Goal: Task Accomplishment & Management: Manage account settings

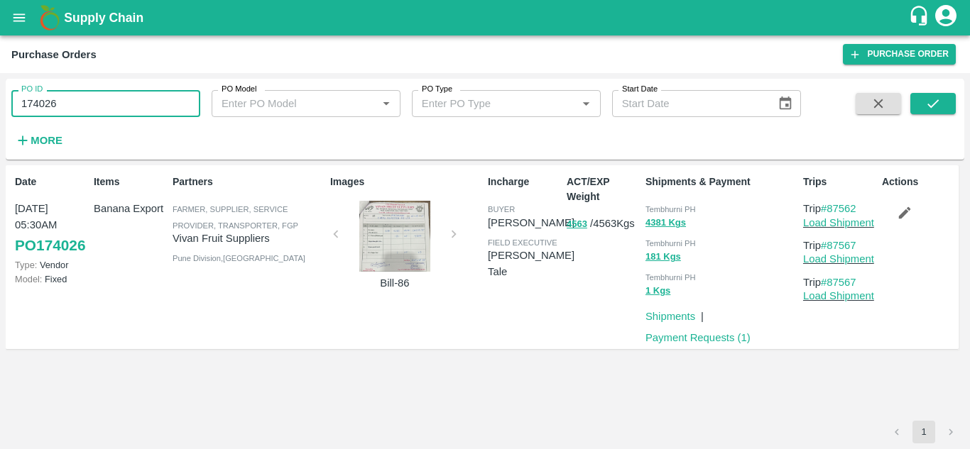
drag, startPoint x: 0, startPoint y: 0, endPoint x: 82, endPoint y: 104, distance: 132.0
click at [82, 104] on input "174026" at bounding box center [105, 103] width 189 height 27
paste input "text"
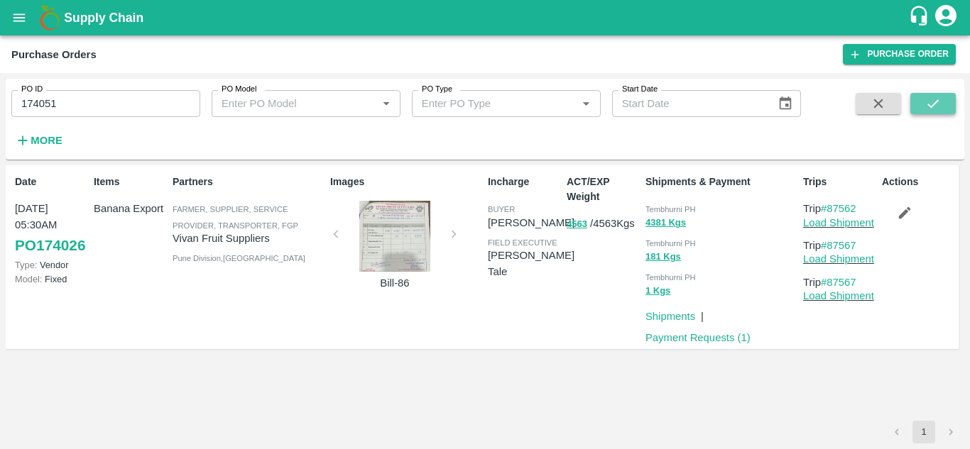
click at [936, 99] on icon "submit" at bounding box center [933, 104] width 16 height 16
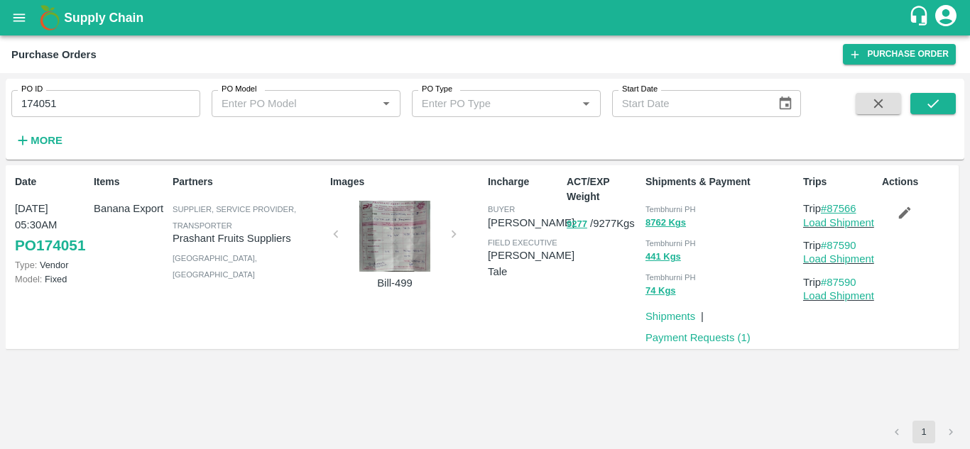
drag, startPoint x: 865, startPoint y: 208, endPoint x: 831, endPoint y: 210, distance: 34.1
click at [831, 210] on p "Trip #87566" at bounding box center [839, 209] width 73 height 16
copy link "87566"
click at [92, 93] on input "174051" at bounding box center [105, 103] width 189 height 27
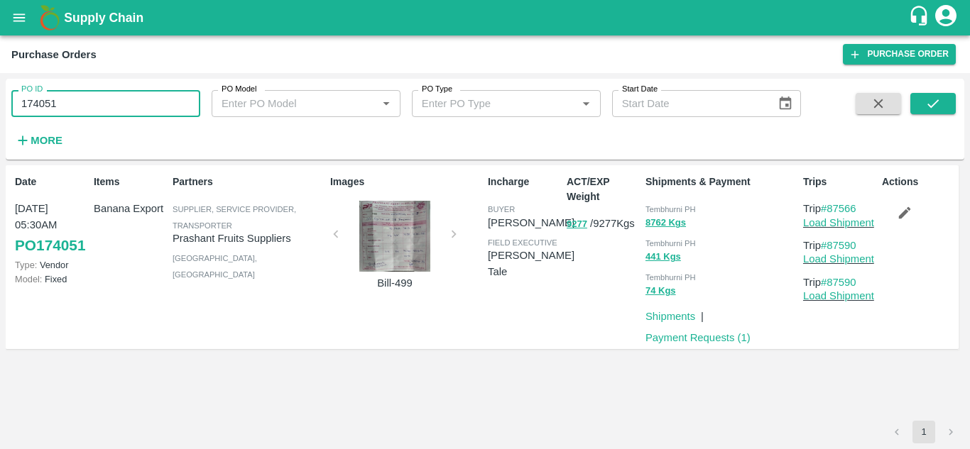
paste input "text"
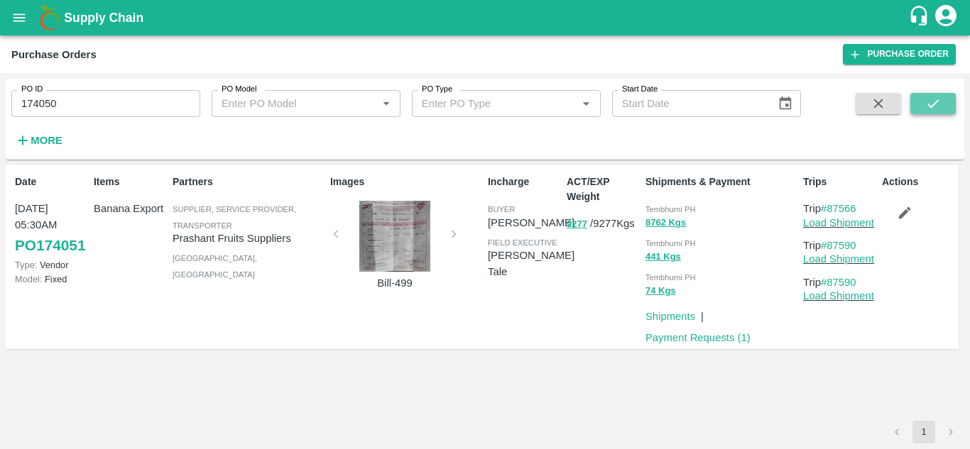
click at [928, 107] on icon "submit" at bounding box center [933, 104] width 16 height 16
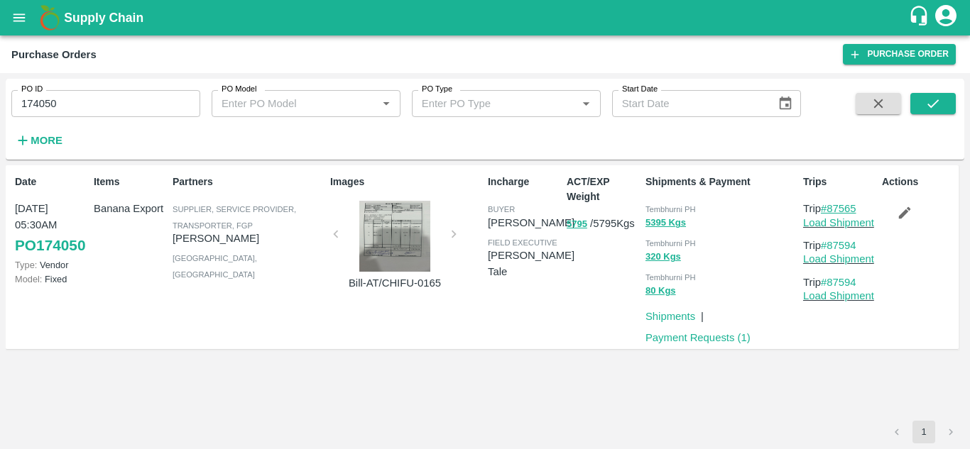
drag, startPoint x: 863, startPoint y: 209, endPoint x: 831, endPoint y: 211, distance: 32.0
click at [831, 211] on p "Trip #87565" at bounding box center [839, 209] width 73 height 16
copy link "87565"
click at [68, 102] on input "174050" at bounding box center [105, 103] width 189 height 27
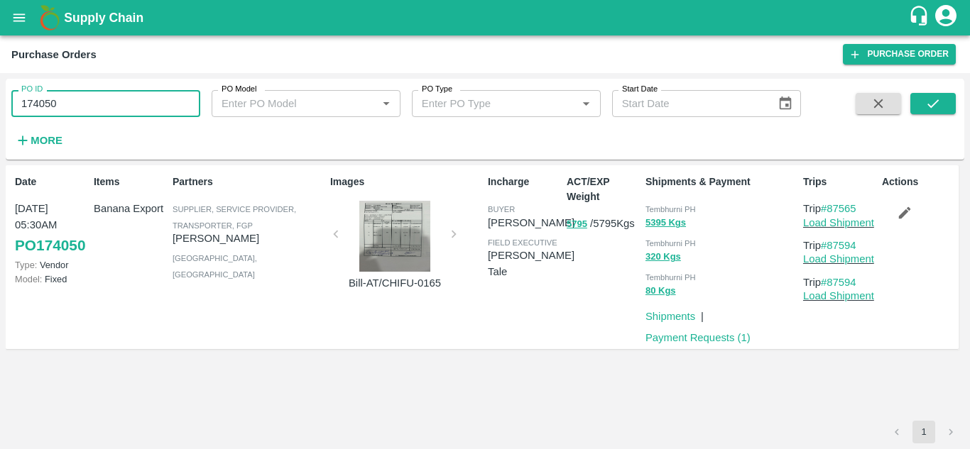
paste input "text"
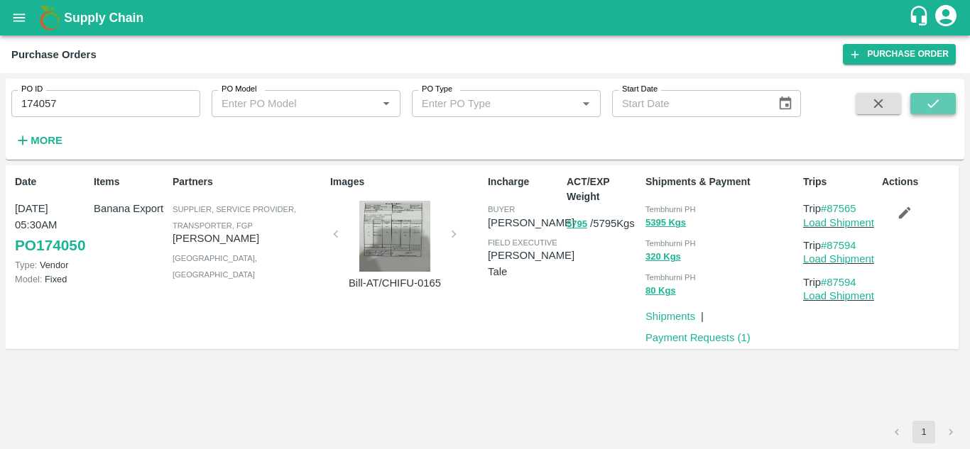
click at [944, 99] on button "submit" at bounding box center [932, 103] width 45 height 21
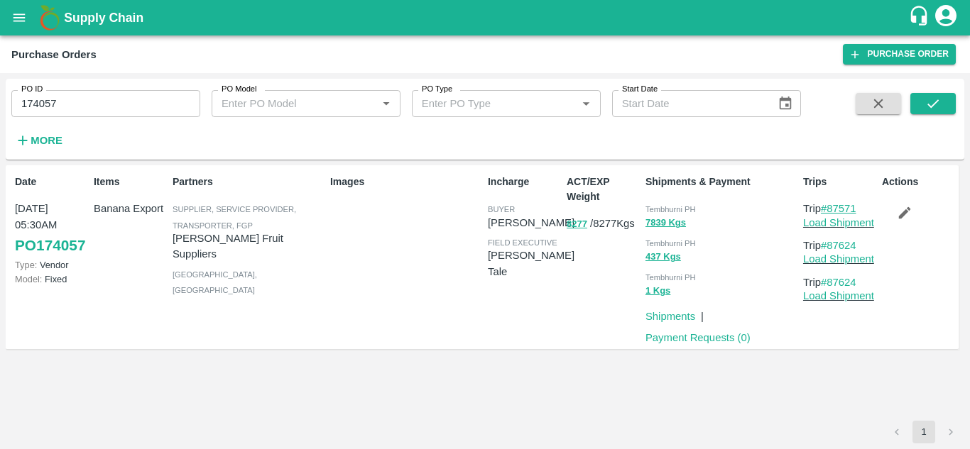
drag, startPoint x: 863, startPoint y: 204, endPoint x: 828, endPoint y: 208, distance: 35.0
click at [828, 208] on p "Trip #87571" at bounding box center [839, 209] width 73 height 16
copy link "87571"
click at [94, 111] on input "174057" at bounding box center [105, 103] width 189 height 27
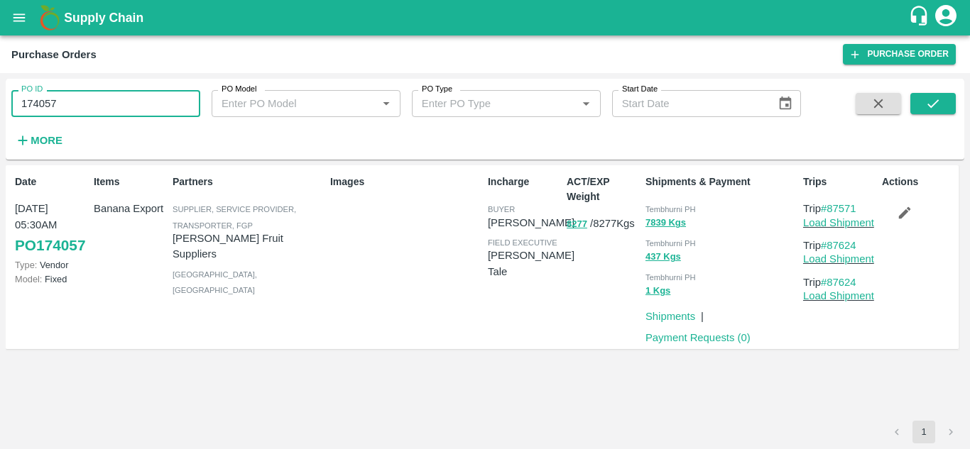
paste input "text"
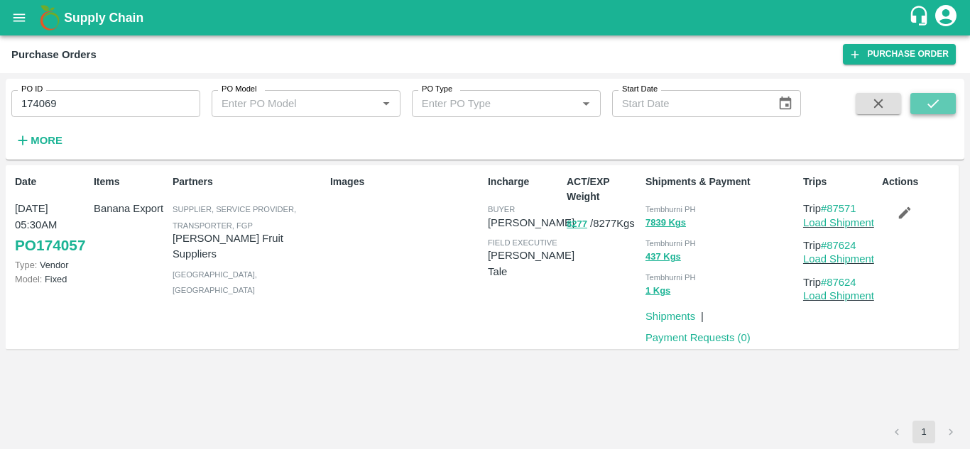
click at [936, 103] on icon "submit" at bounding box center [932, 103] width 11 height 9
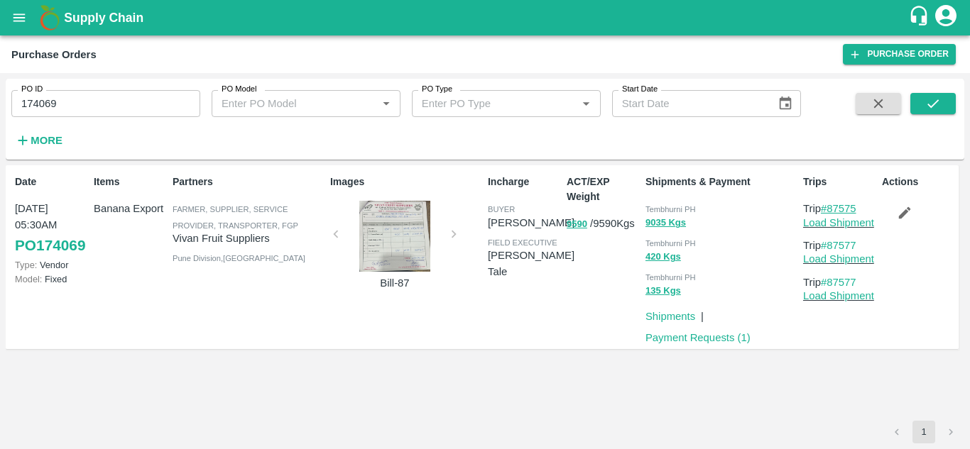
drag, startPoint x: 865, startPoint y: 209, endPoint x: 829, endPoint y: 211, distance: 35.6
click at [829, 211] on p "Trip #87575" at bounding box center [839, 209] width 73 height 16
copy link "87575"
click at [76, 94] on input "174069" at bounding box center [105, 103] width 189 height 27
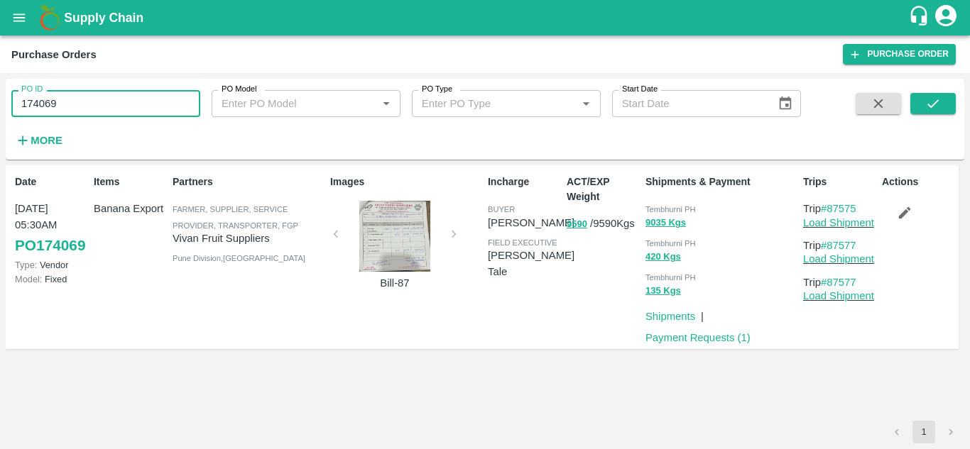
paste input "text"
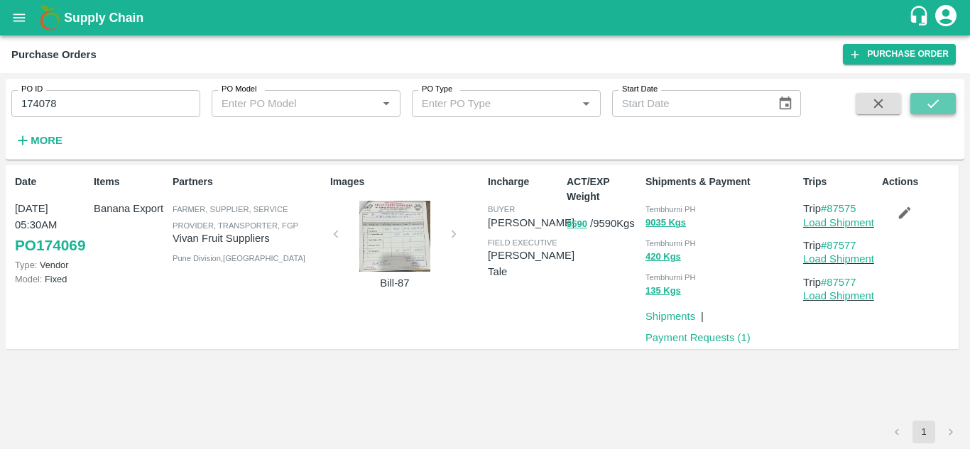
click at [929, 98] on icon "submit" at bounding box center [933, 104] width 16 height 16
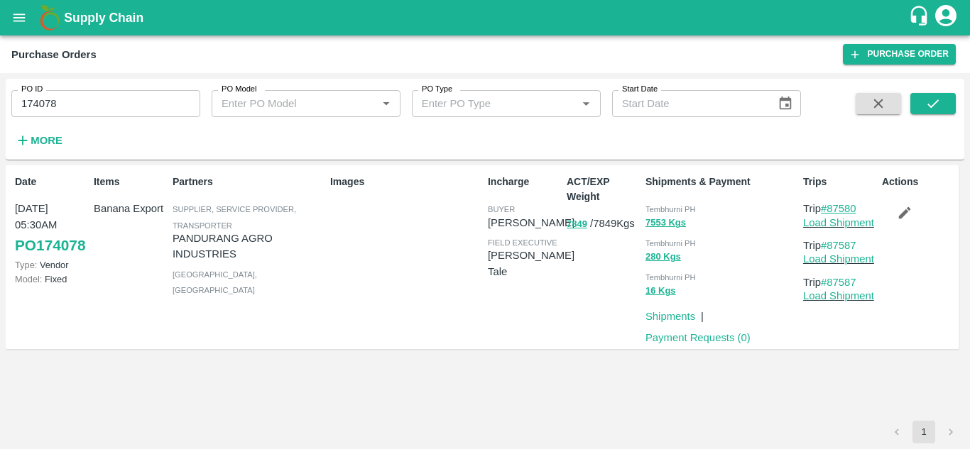
drag, startPoint x: 867, startPoint y: 204, endPoint x: 831, endPoint y: 209, distance: 35.8
click at [831, 209] on p "Trip #87580" at bounding box center [839, 209] width 73 height 16
copy link "87580"
click at [64, 113] on input "174078" at bounding box center [105, 103] width 189 height 27
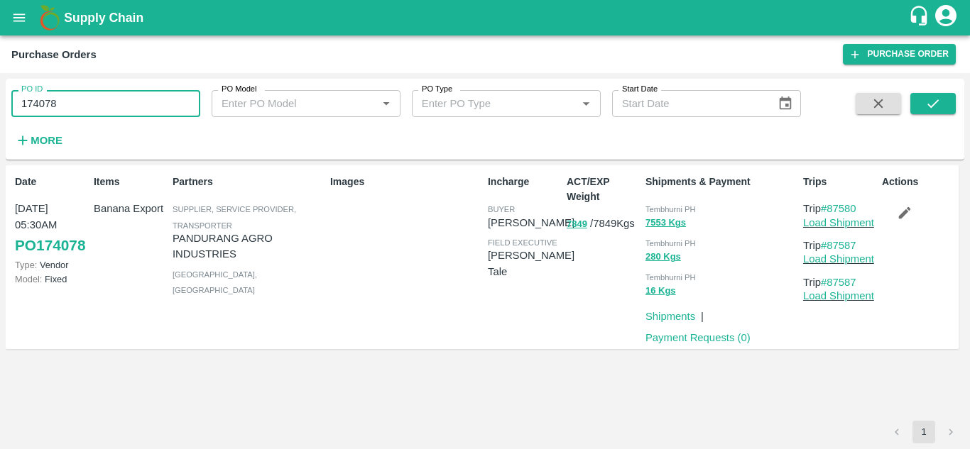
paste input "text"
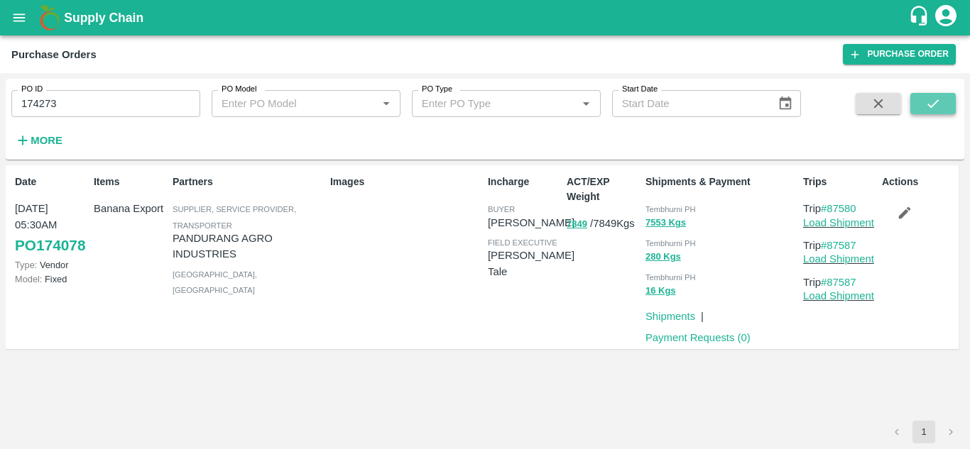
click at [927, 103] on icon "submit" at bounding box center [933, 104] width 16 height 16
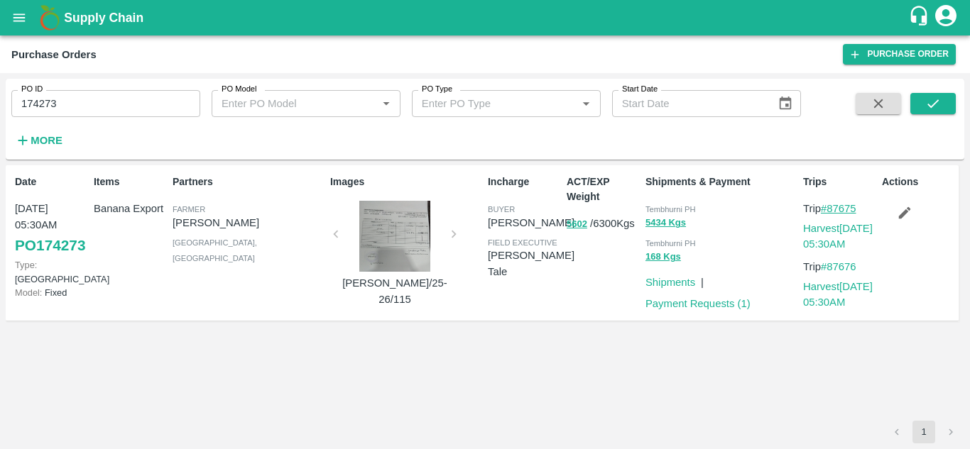
drag, startPoint x: 863, startPoint y: 206, endPoint x: 831, endPoint y: 212, distance: 31.8
click at [831, 212] on p "Trip #87675" at bounding box center [839, 209] width 73 height 16
copy link "87675"
click at [69, 92] on input "174273" at bounding box center [105, 103] width 189 height 27
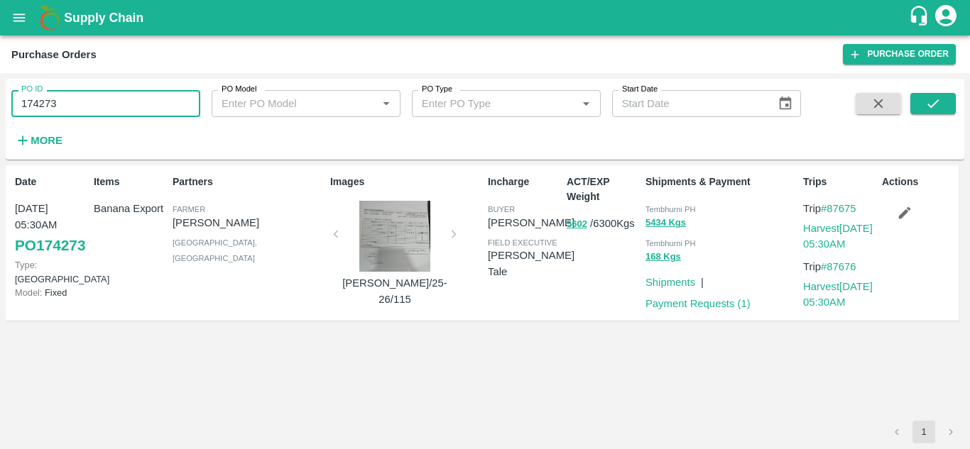
paste input "text"
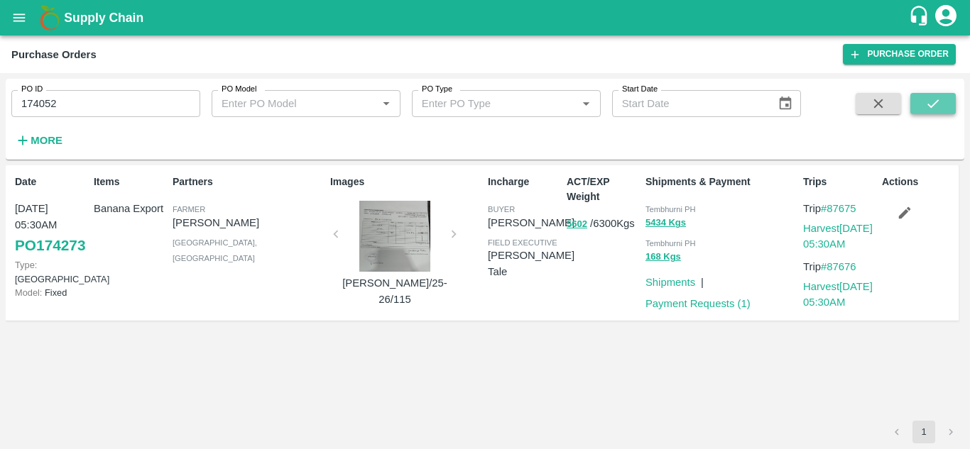
click at [937, 99] on icon "submit" at bounding box center [933, 104] width 16 height 16
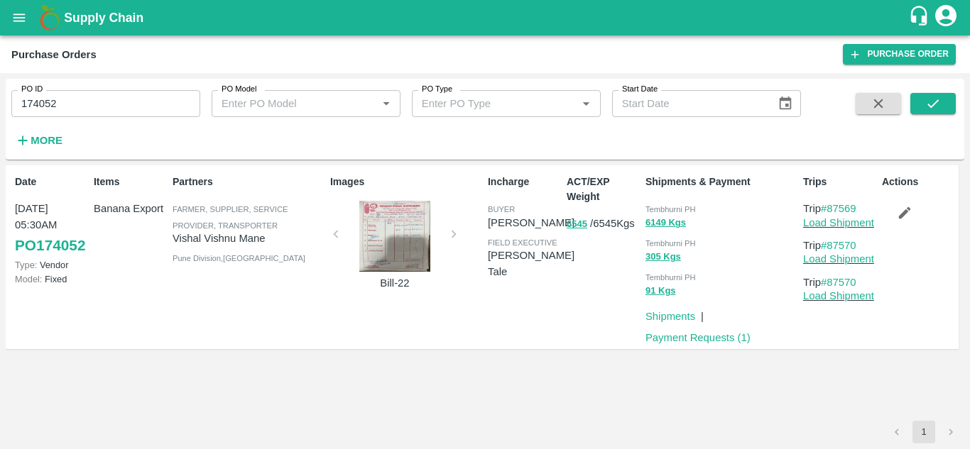
drag, startPoint x: 866, startPoint y: 207, endPoint x: 830, endPoint y: 202, distance: 35.8
click at [830, 202] on p "Trip #87569" at bounding box center [839, 209] width 73 height 16
copy link "87569"
click at [63, 113] on input "174052" at bounding box center [105, 103] width 189 height 27
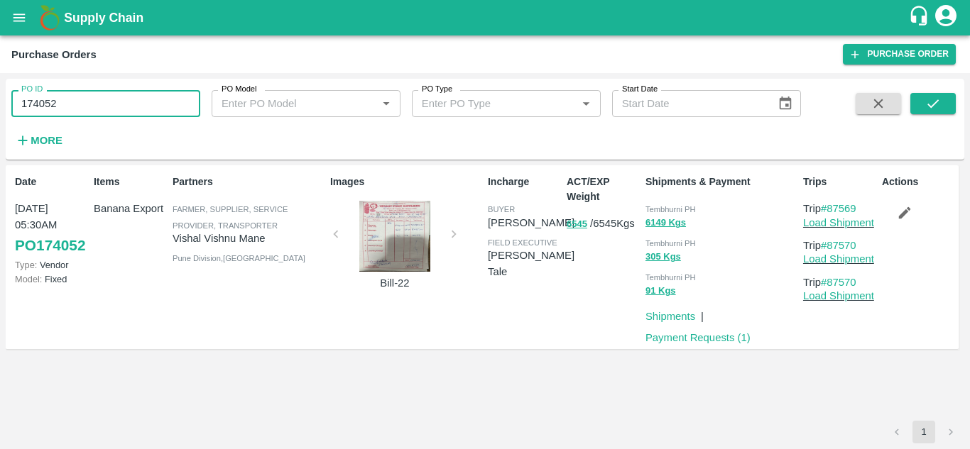
paste input "text"
click at [921, 97] on button "submit" at bounding box center [932, 103] width 45 height 21
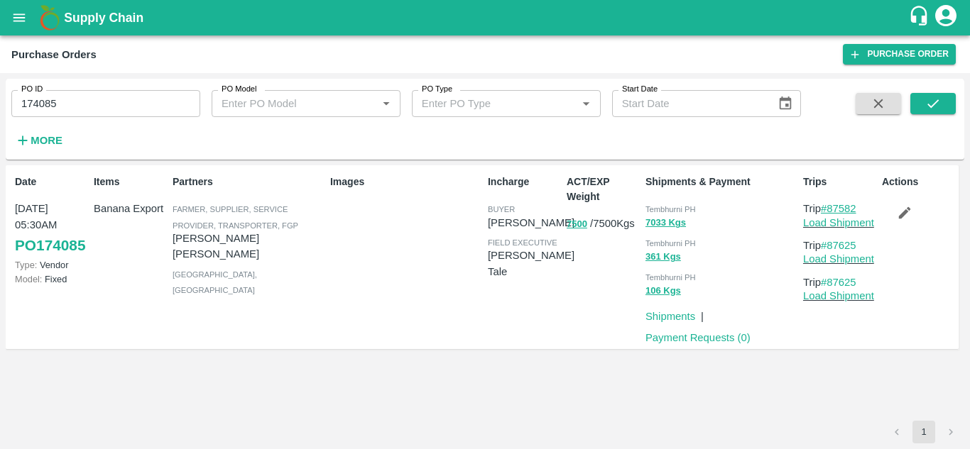
drag, startPoint x: 868, startPoint y: 207, endPoint x: 831, endPoint y: 205, distance: 36.2
click at [831, 205] on p "Trip #87582" at bounding box center [839, 209] width 73 height 16
copy link "87582"
click at [66, 109] on input "174085" at bounding box center [105, 103] width 189 height 27
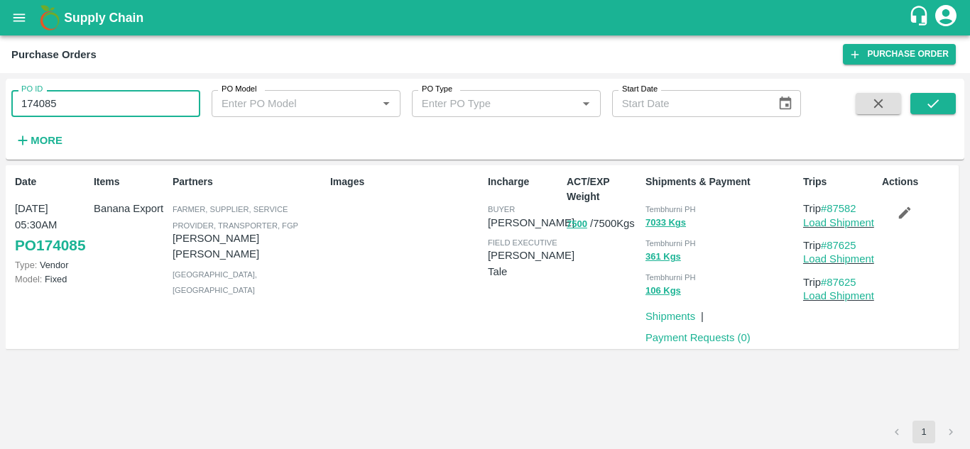
paste input "text"
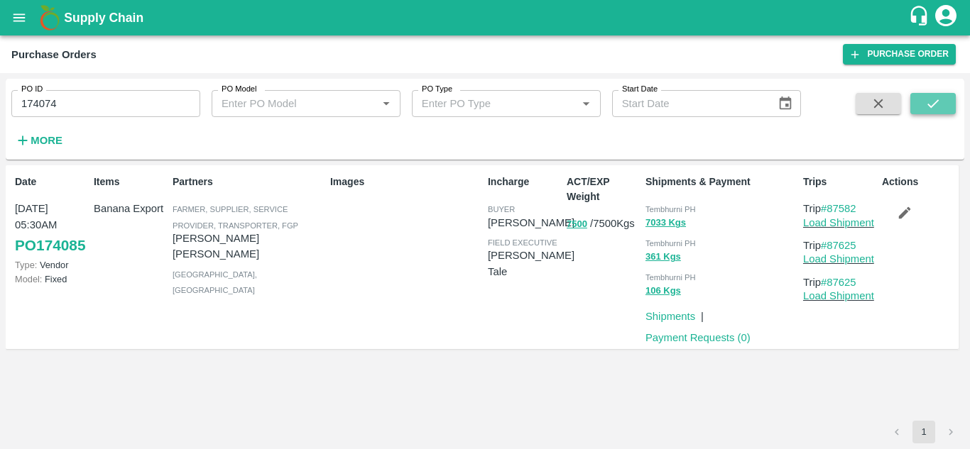
click at [929, 96] on icon "submit" at bounding box center [933, 104] width 16 height 16
drag, startPoint x: 864, startPoint y: 204, endPoint x: 830, endPoint y: 204, distance: 34.1
click at [830, 204] on p "Trip #87578" at bounding box center [839, 209] width 73 height 16
copy link "87578"
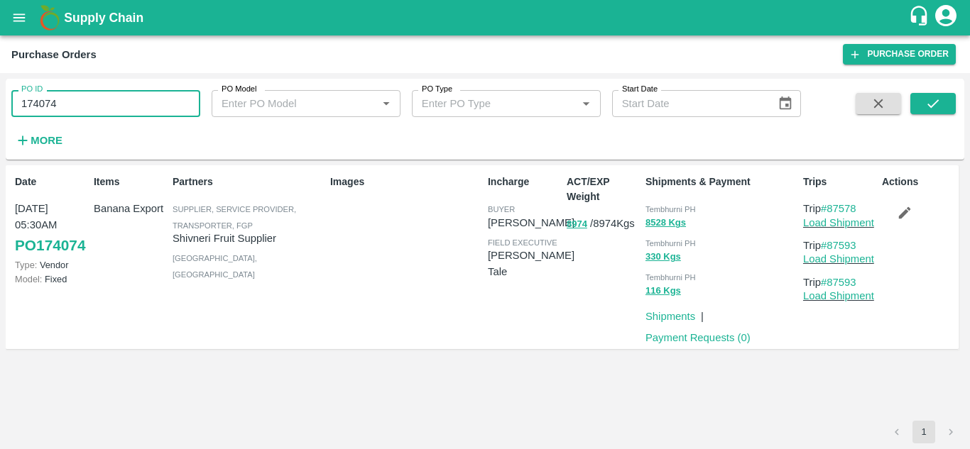
click at [68, 103] on input "174074" at bounding box center [105, 103] width 189 height 27
paste input "text"
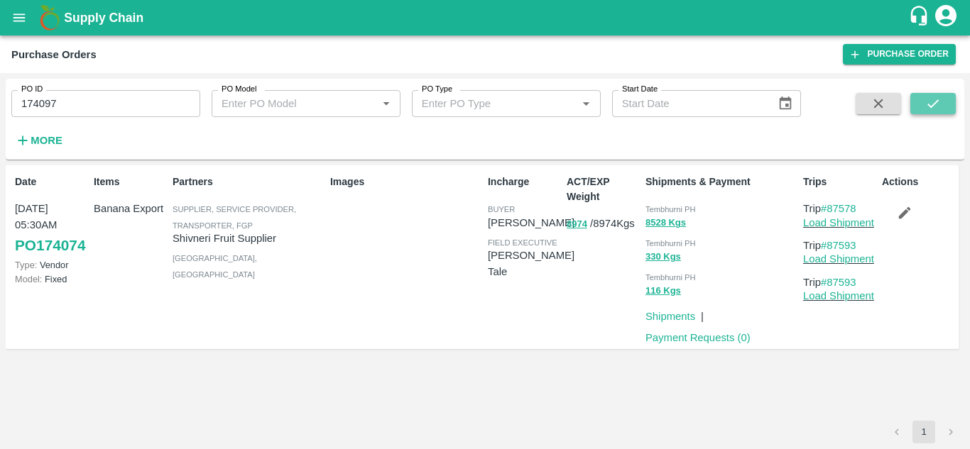
click at [935, 105] on icon "submit" at bounding box center [933, 104] width 16 height 16
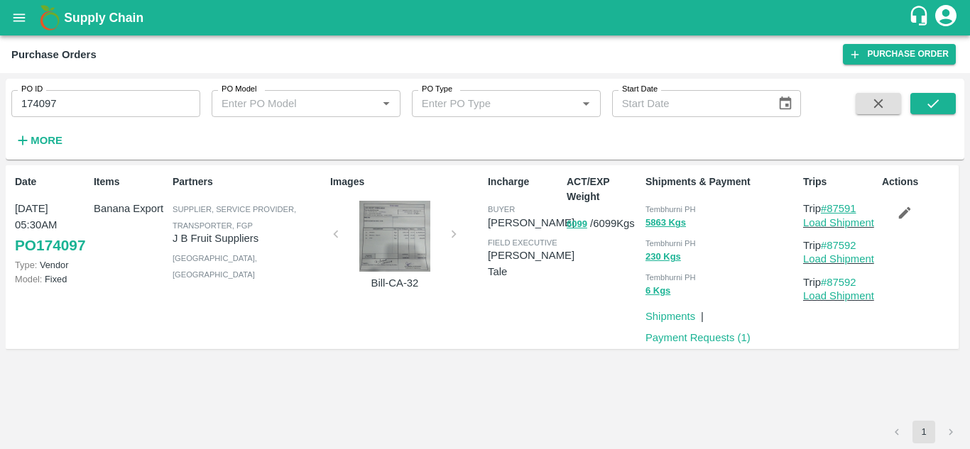
drag, startPoint x: 863, startPoint y: 209, endPoint x: 831, endPoint y: 206, distance: 32.9
click at [831, 206] on p "Trip #87591" at bounding box center [839, 209] width 73 height 16
copy link "87591"
click at [64, 101] on input "174097" at bounding box center [105, 103] width 189 height 27
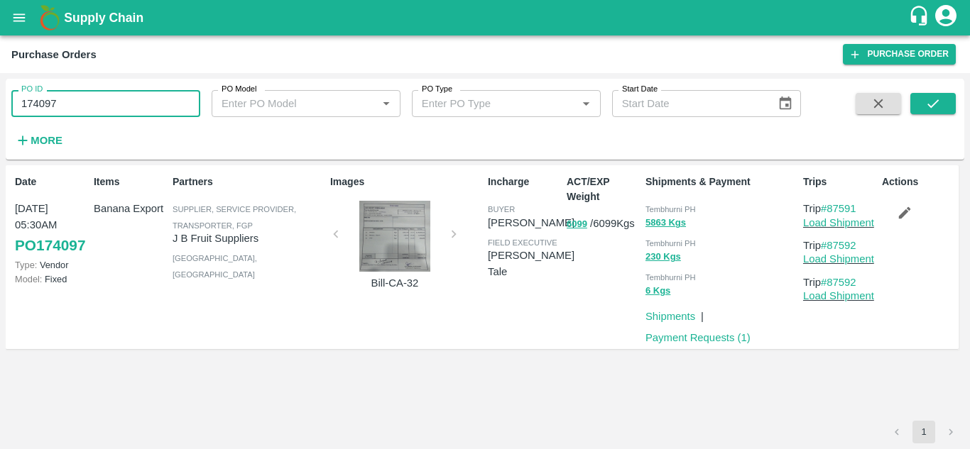
paste input "text"
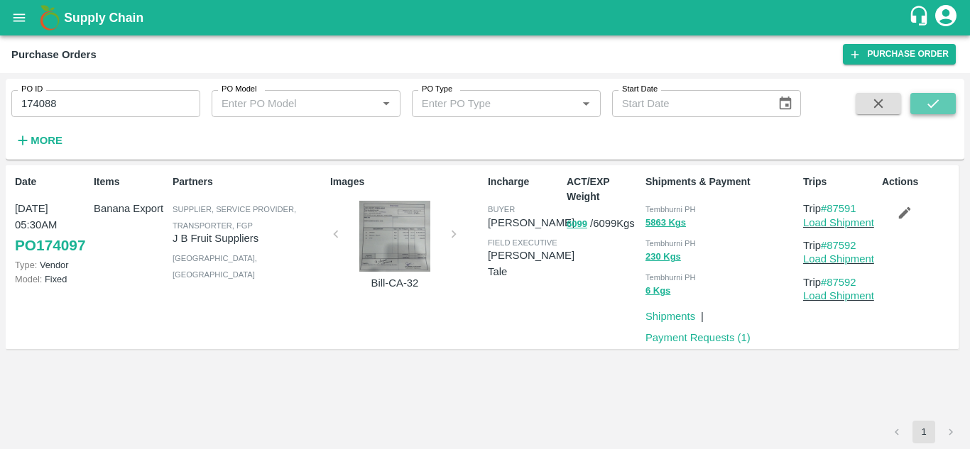
click at [939, 103] on icon "submit" at bounding box center [933, 104] width 16 height 16
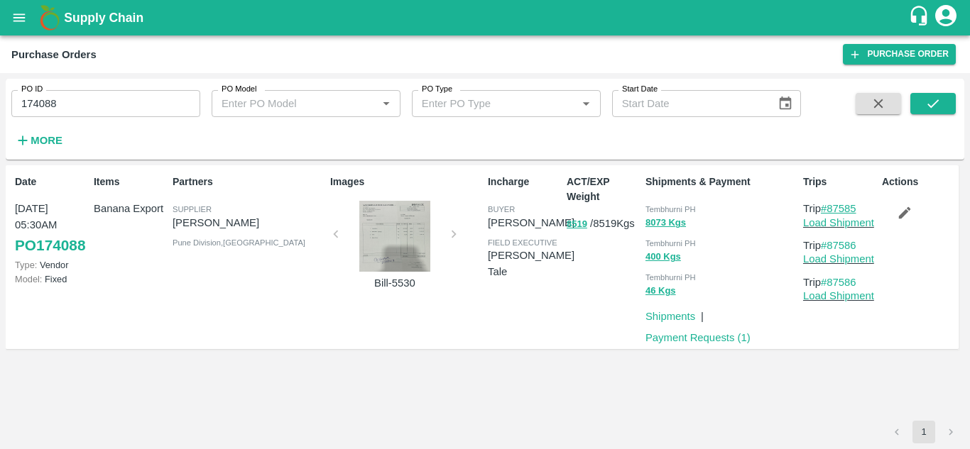
drag, startPoint x: 863, startPoint y: 205, endPoint x: 832, endPoint y: 209, distance: 30.7
click at [832, 209] on p "Trip #87585" at bounding box center [839, 209] width 73 height 16
click at [73, 99] on input "174088" at bounding box center [105, 103] width 189 height 27
paste input "text"
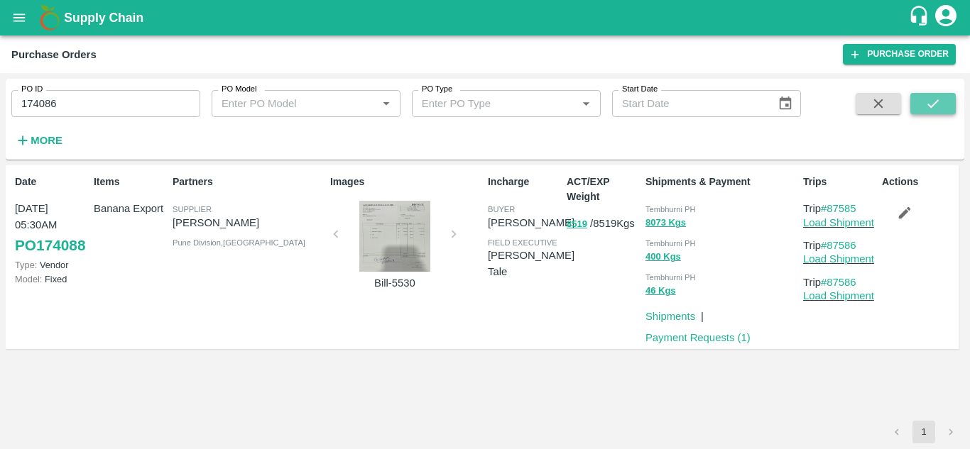
click at [929, 109] on icon "submit" at bounding box center [933, 104] width 16 height 16
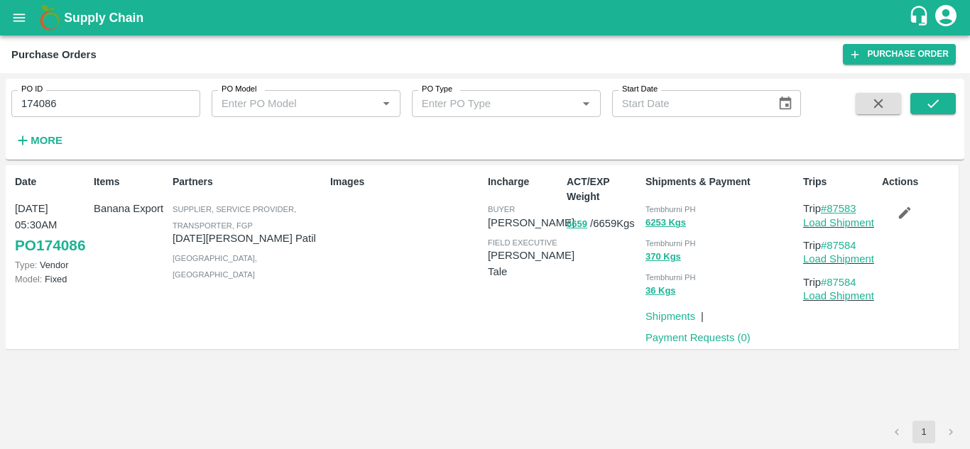
drag, startPoint x: 866, startPoint y: 207, endPoint x: 832, endPoint y: 209, distance: 33.5
click at [832, 209] on p "Trip #87583" at bounding box center [839, 209] width 73 height 16
drag, startPoint x: 107, startPoint y: 89, endPoint x: 77, endPoint y: 102, distance: 32.4
click at [77, 102] on div "PO ID 174086 PO ID" at bounding box center [100, 98] width 200 height 38
click at [77, 102] on input "174086" at bounding box center [105, 103] width 189 height 27
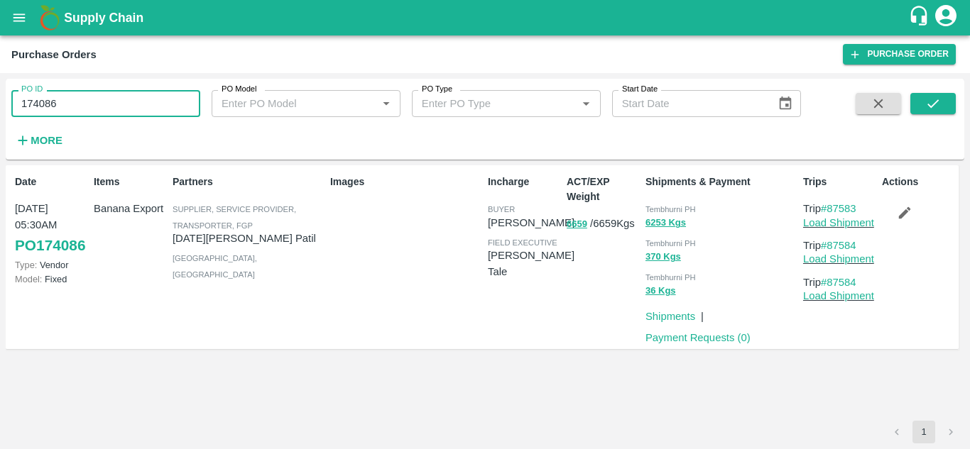
click at [77, 102] on input "174086" at bounding box center [105, 103] width 189 height 27
paste input "text"
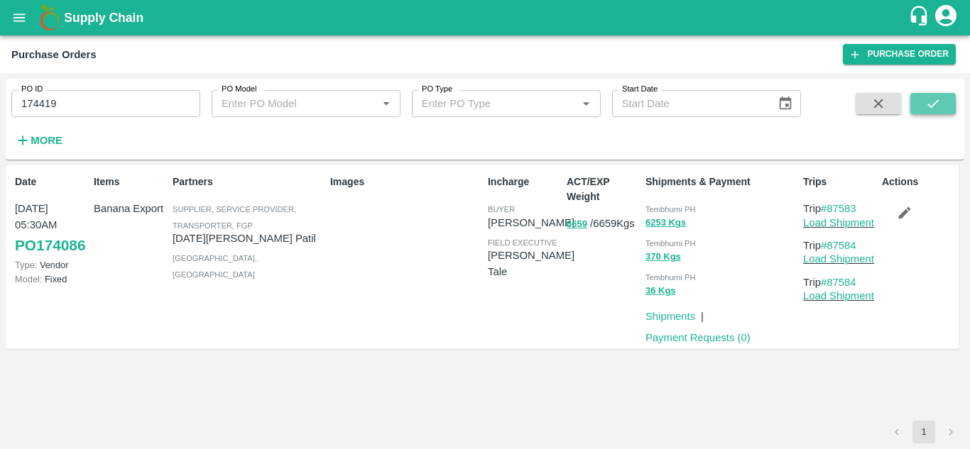
click at [937, 107] on icon "submit" at bounding box center [933, 104] width 16 height 16
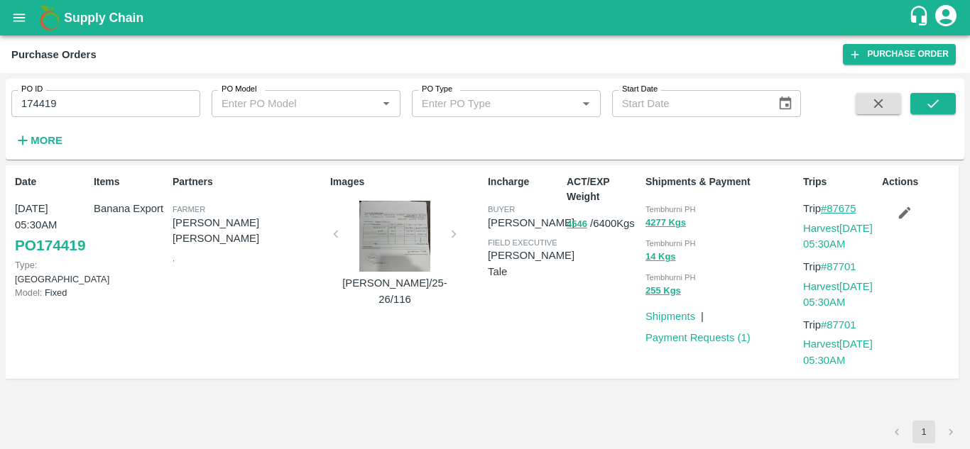
drag, startPoint x: 863, startPoint y: 214, endPoint x: 831, endPoint y: 207, distance: 32.6
click at [831, 207] on p "Trip #87675" at bounding box center [839, 209] width 73 height 16
click at [937, 99] on icon "submit" at bounding box center [933, 104] width 16 height 16
drag, startPoint x: 864, startPoint y: 207, endPoint x: 827, endPoint y: 206, distance: 36.9
click at [827, 206] on p "Trip #87675" at bounding box center [839, 209] width 73 height 16
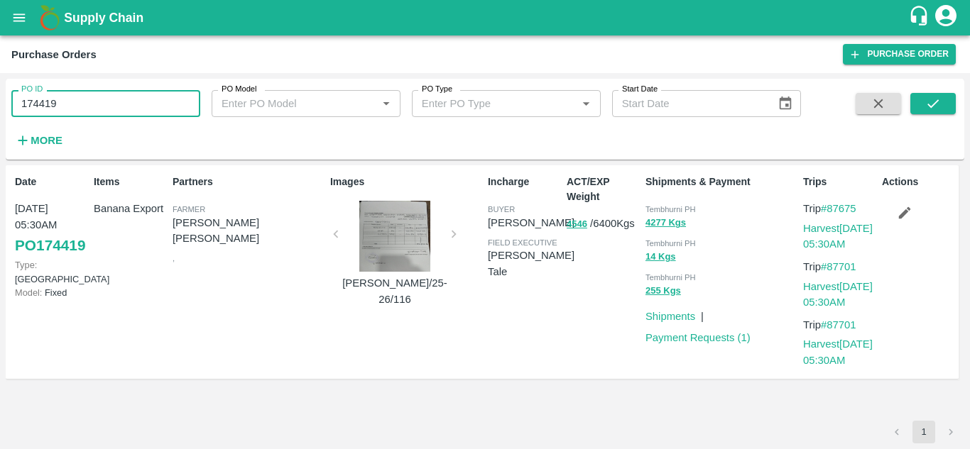
click at [69, 111] on input "174419" at bounding box center [105, 103] width 189 height 27
paste input "text"
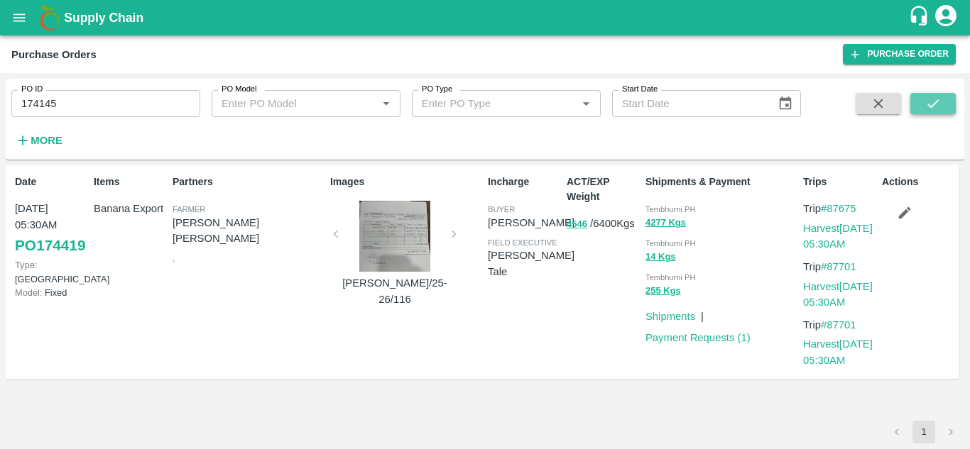
click at [926, 103] on icon "submit" at bounding box center [933, 104] width 16 height 16
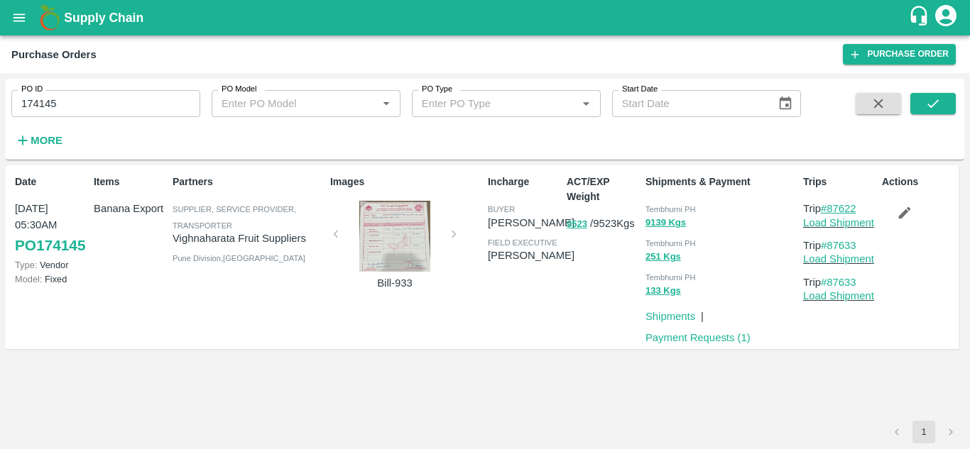
drag, startPoint x: 866, startPoint y: 207, endPoint x: 831, endPoint y: 208, distance: 34.1
click at [831, 208] on p "Trip #87622" at bounding box center [839, 209] width 73 height 16
click at [60, 104] on input "174145" at bounding box center [105, 103] width 189 height 27
paste input "text"
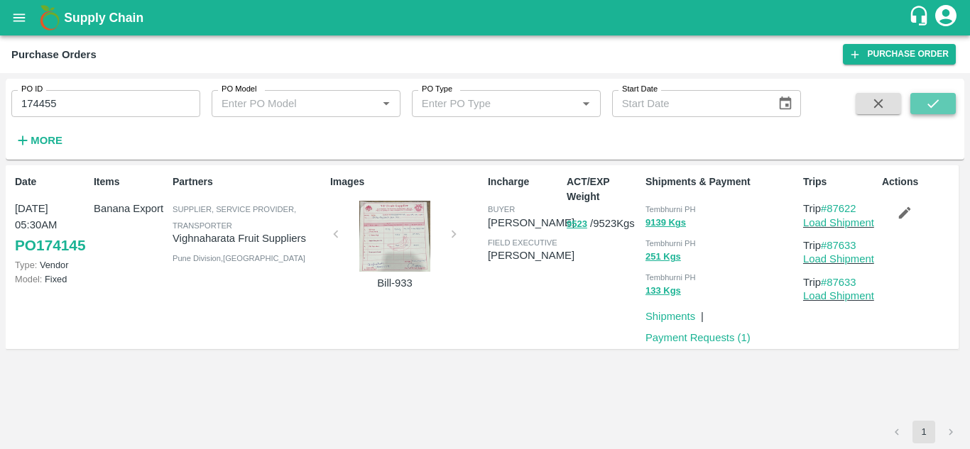
click at [943, 104] on button "submit" at bounding box center [932, 103] width 45 height 21
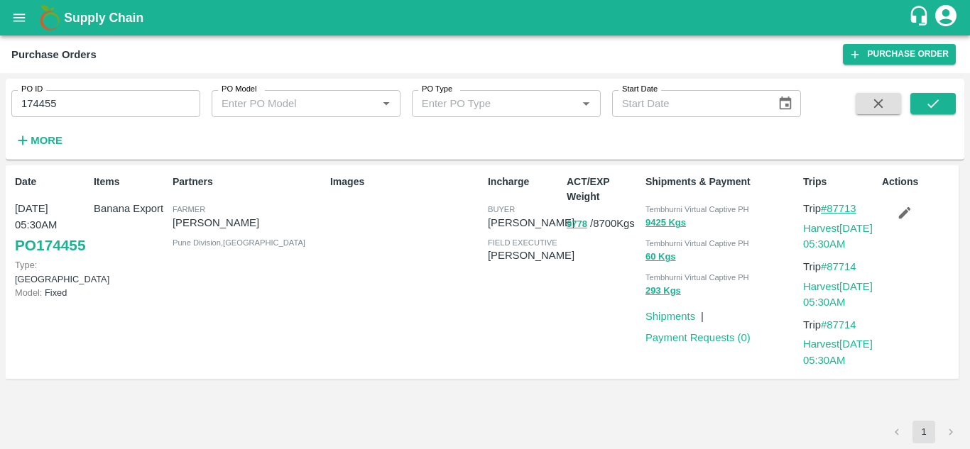
drag, startPoint x: 863, startPoint y: 203, endPoint x: 829, endPoint y: 214, distance: 35.7
click at [829, 214] on p "Trip #87713" at bounding box center [839, 209] width 73 height 16
click at [58, 107] on input "174455" at bounding box center [105, 103] width 189 height 27
paste input "text"
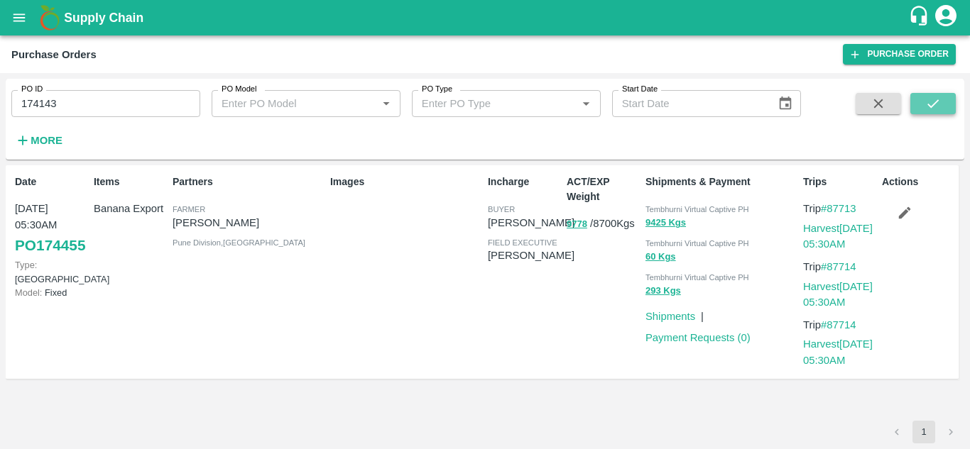
click at [937, 102] on icon "submit" at bounding box center [932, 103] width 11 height 9
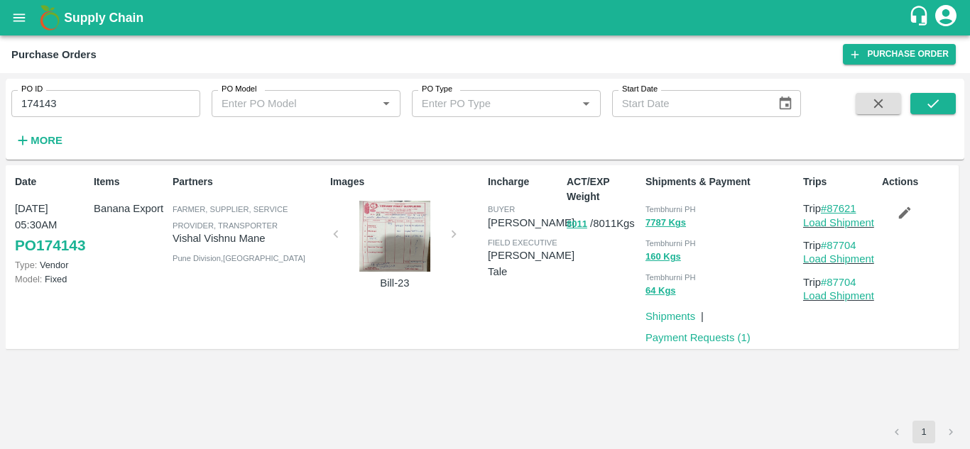
drag, startPoint x: 866, startPoint y: 208, endPoint x: 828, endPoint y: 207, distance: 37.6
click at [828, 207] on p "Trip #87621" at bounding box center [839, 209] width 73 height 16
click at [63, 102] on input "174143" at bounding box center [105, 103] width 189 height 27
paste input "text"
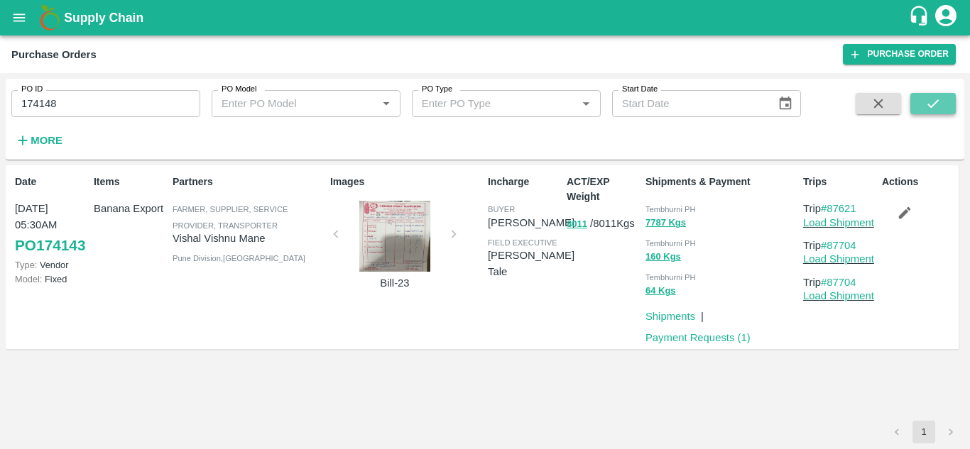
click at [943, 103] on button "submit" at bounding box center [932, 103] width 45 height 21
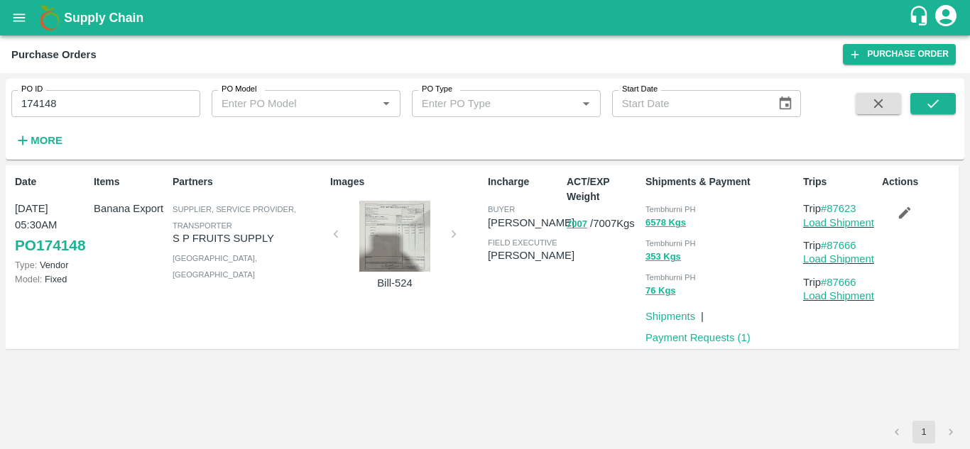
click at [859, 209] on p "Trip #87623" at bounding box center [839, 209] width 73 height 16
drag, startPoint x: 864, startPoint y: 209, endPoint x: 828, endPoint y: 209, distance: 36.2
click at [828, 209] on p "Trip #87623" at bounding box center [839, 209] width 73 height 16
click at [90, 96] on input "174148" at bounding box center [105, 103] width 189 height 27
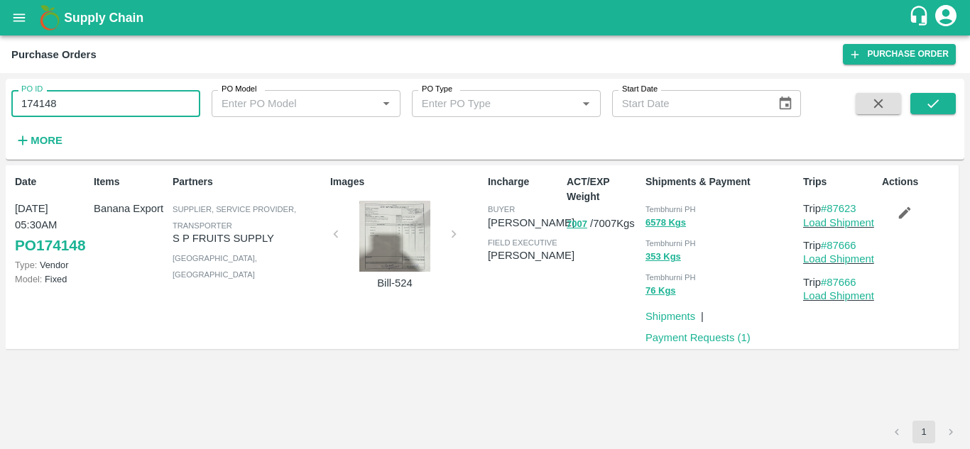
paste input "text"
click at [929, 104] on icon "submit" at bounding box center [933, 104] width 16 height 16
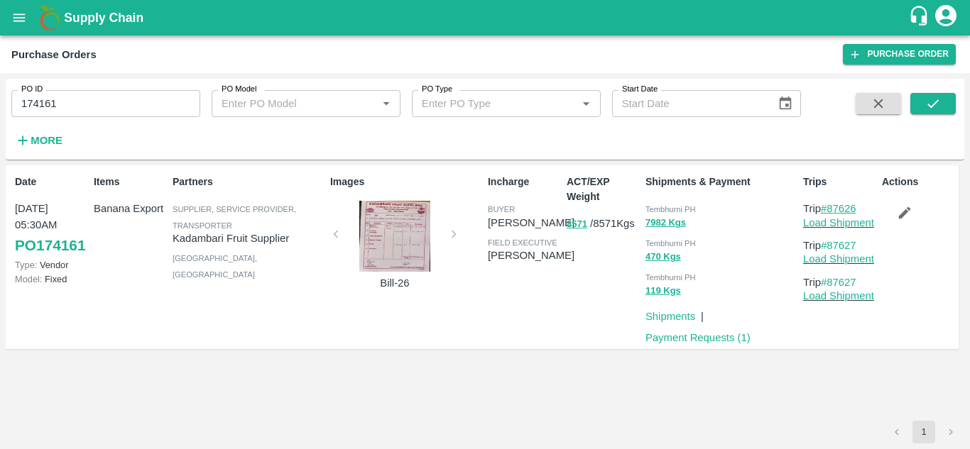
drag, startPoint x: 867, startPoint y: 206, endPoint x: 831, endPoint y: 209, distance: 35.6
click at [831, 209] on p "Trip #87626" at bounding box center [839, 209] width 73 height 16
click at [73, 100] on input "174161" at bounding box center [105, 103] width 189 height 27
paste input "text"
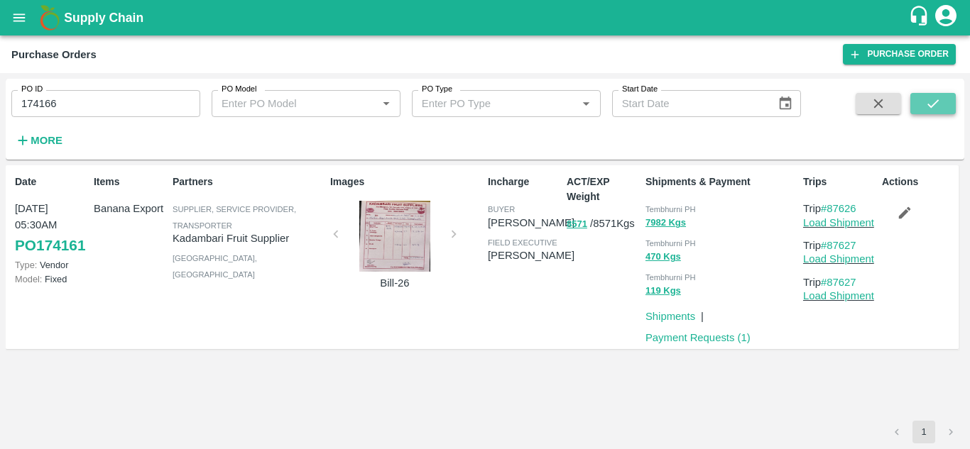
click at [955, 97] on button "submit" at bounding box center [932, 103] width 45 height 21
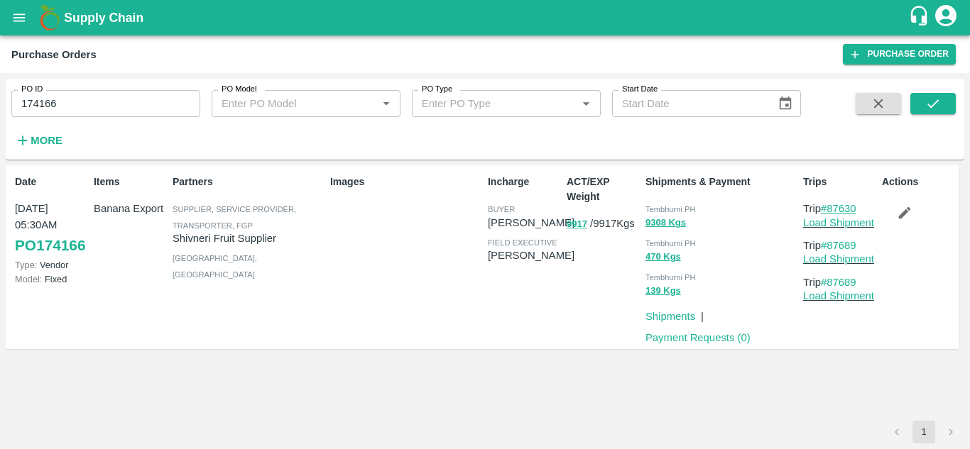
drag, startPoint x: 866, startPoint y: 207, endPoint x: 828, endPoint y: 206, distance: 37.7
click at [828, 206] on p "Trip #87630" at bounding box center [839, 209] width 73 height 16
click at [73, 106] on input "174166" at bounding box center [105, 103] width 189 height 27
paste input "text"
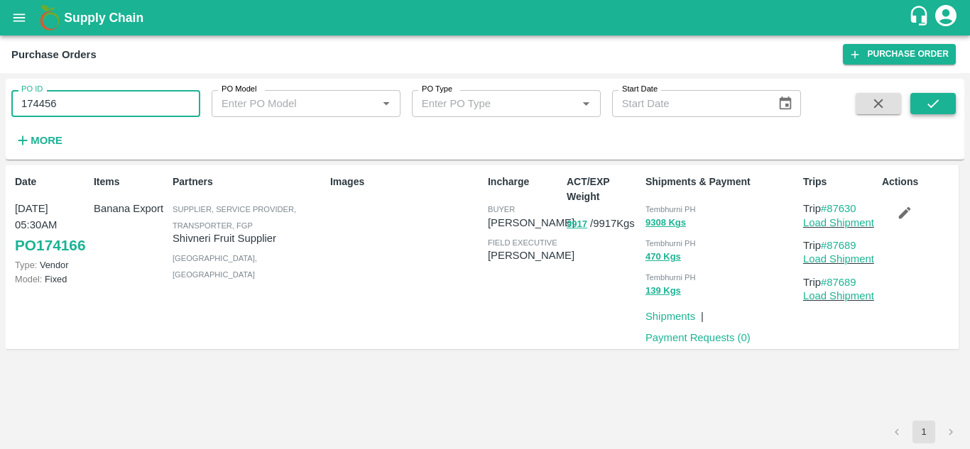
click at [932, 99] on icon "submit" at bounding box center [933, 104] width 16 height 16
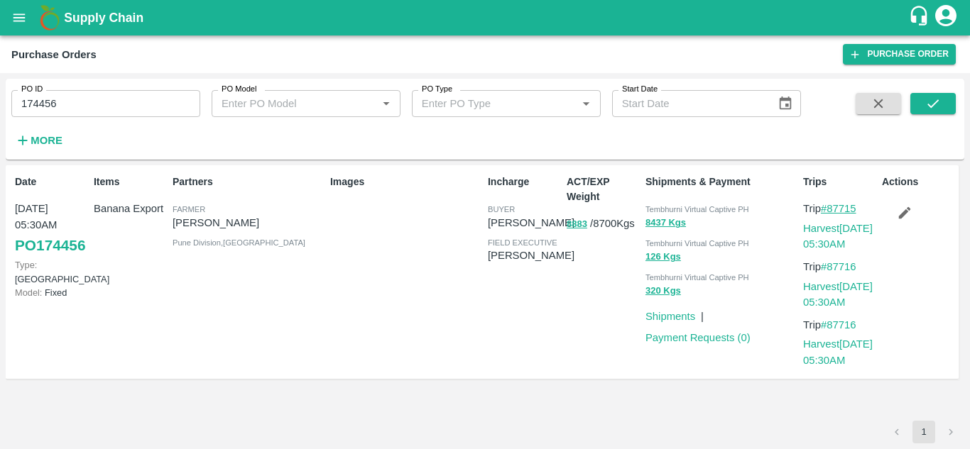
drag, startPoint x: 870, startPoint y: 208, endPoint x: 828, endPoint y: 207, distance: 41.9
click at [828, 207] on p "Trip #87715" at bounding box center [839, 209] width 73 height 16
click at [84, 104] on input "174456" at bounding box center [105, 103] width 189 height 27
paste input "text"
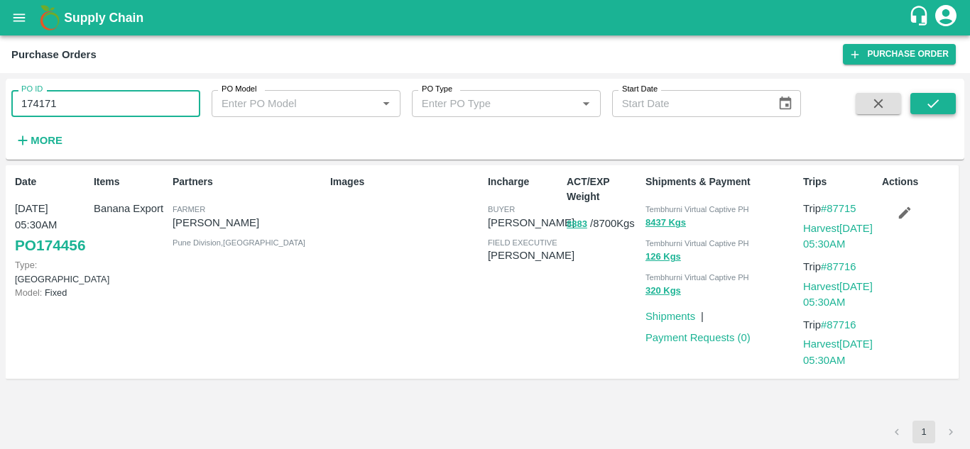
click at [944, 102] on button "submit" at bounding box center [932, 103] width 45 height 21
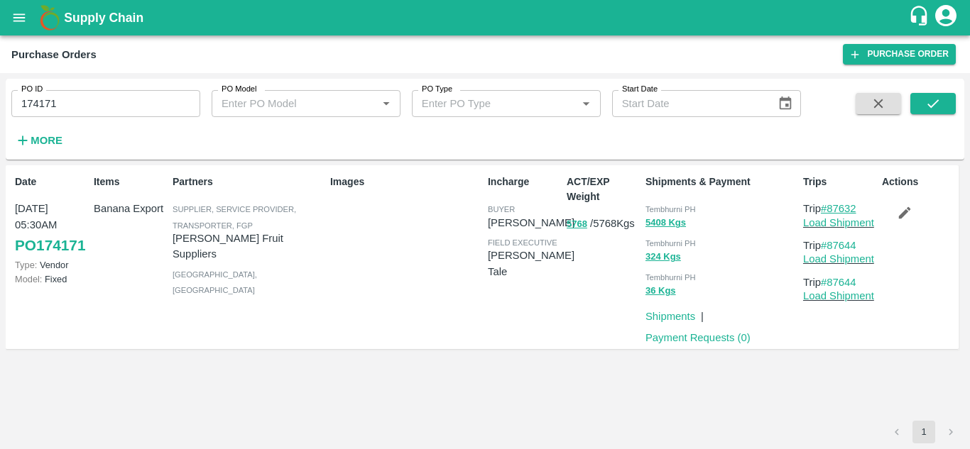
drag, startPoint x: 865, startPoint y: 207, endPoint x: 829, endPoint y: 210, distance: 36.4
click at [829, 210] on p "Trip #87632" at bounding box center [839, 209] width 73 height 16
click at [77, 109] on input "174171" at bounding box center [105, 103] width 189 height 27
paste input "text"
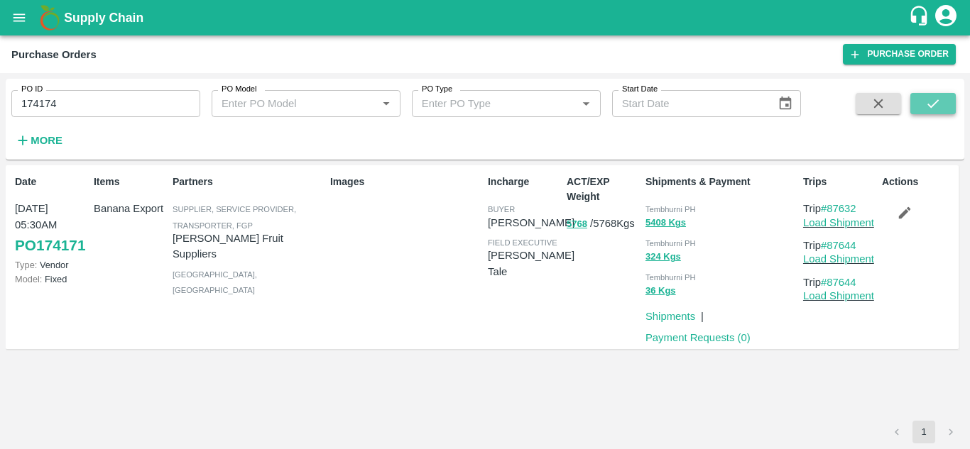
click at [929, 106] on icon "submit" at bounding box center [932, 103] width 11 height 9
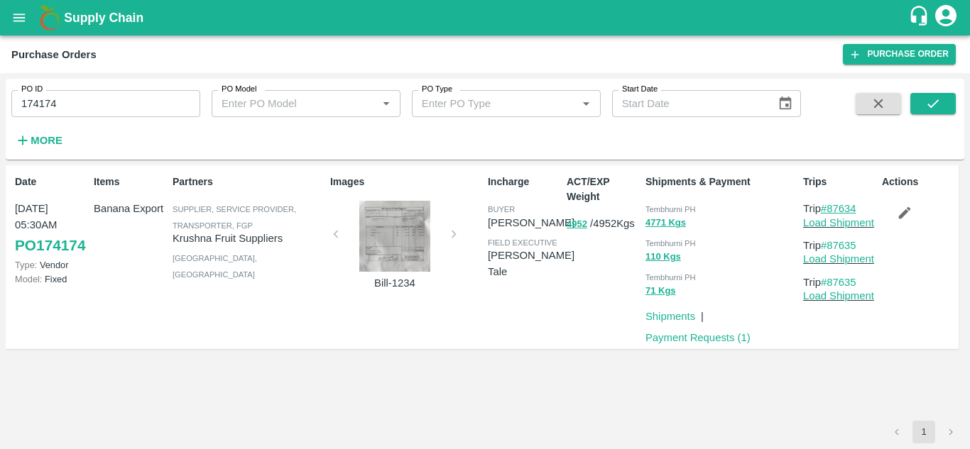
drag, startPoint x: 863, startPoint y: 208, endPoint x: 831, endPoint y: 210, distance: 32.7
click at [831, 210] on p "Trip #87634" at bounding box center [839, 209] width 73 height 16
click at [63, 109] on input "174174" at bounding box center [105, 103] width 189 height 27
paste input "text"
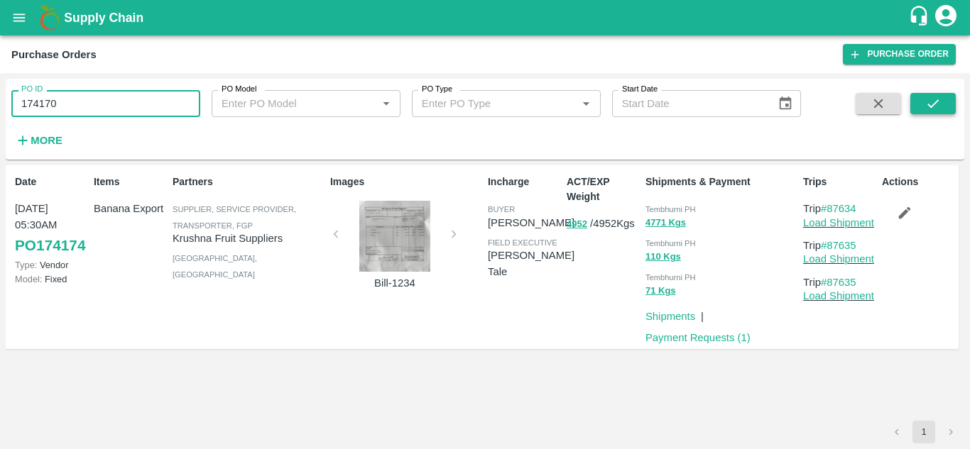
click at [937, 107] on icon "submit" at bounding box center [933, 104] width 16 height 16
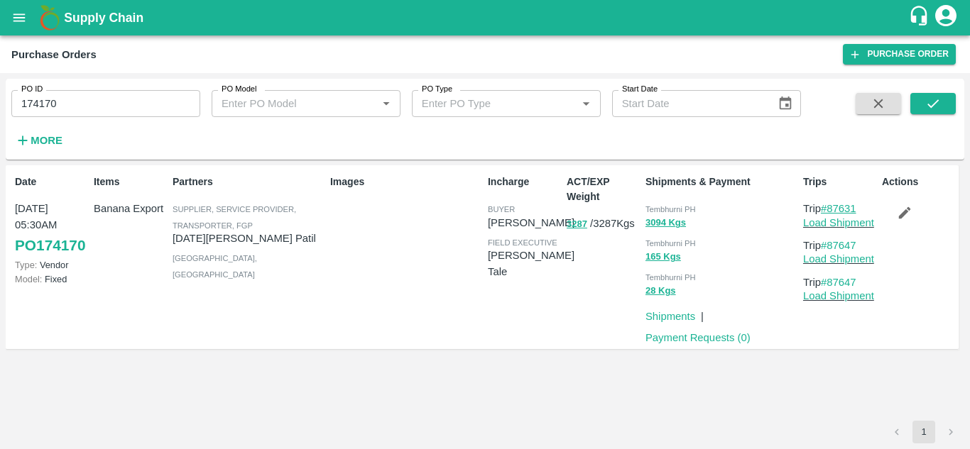
drag, startPoint x: 866, startPoint y: 204, endPoint x: 829, endPoint y: 204, distance: 36.9
click at [829, 204] on p "Trip #87631" at bounding box center [839, 209] width 73 height 16
click at [67, 109] on input "174170" at bounding box center [105, 103] width 189 height 27
paste input "text"
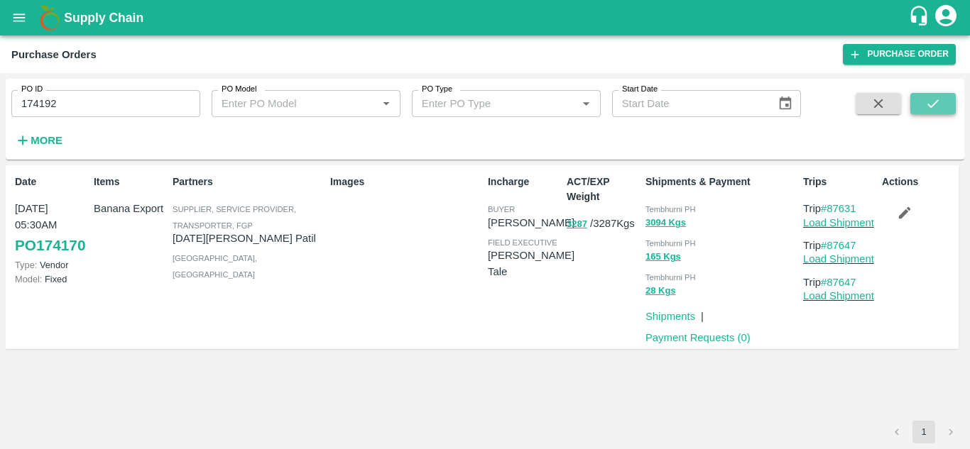
click at [936, 102] on icon "submit" at bounding box center [932, 103] width 11 height 9
drag, startPoint x: 865, startPoint y: 206, endPoint x: 831, endPoint y: 209, distance: 33.5
click at [831, 209] on p "Trip #87636" at bounding box center [839, 209] width 73 height 16
click at [86, 102] on input "174192" at bounding box center [105, 103] width 189 height 27
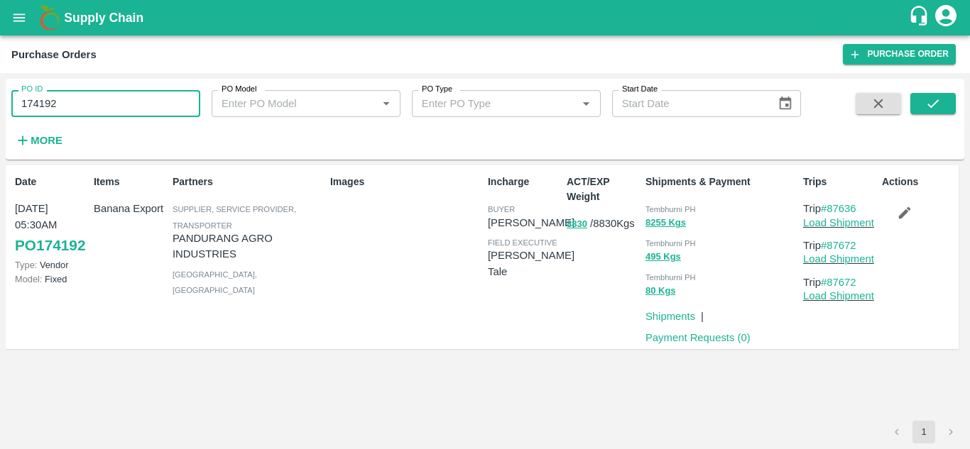
click at [86, 102] on input "174192" at bounding box center [105, 103] width 189 height 27
paste input "text"
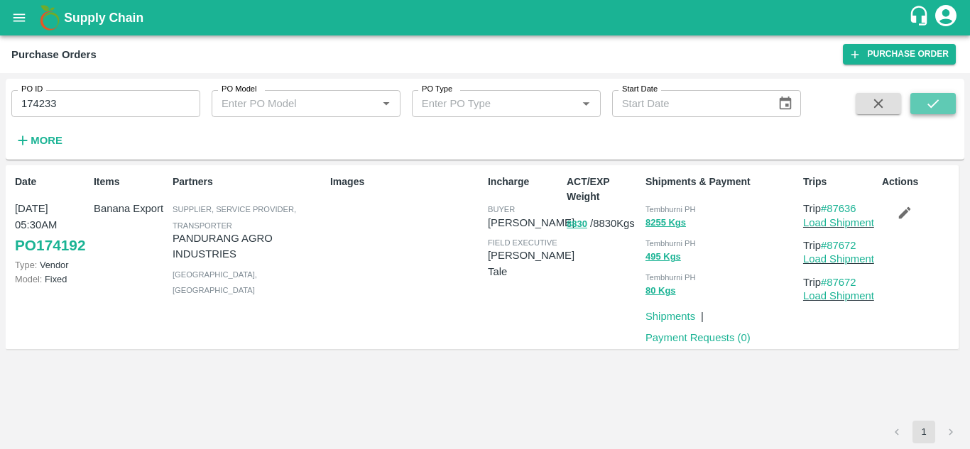
click at [947, 104] on button "submit" at bounding box center [932, 103] width 45 height 21
drag, startPoint x: 863, startPoint y: 207, endPoint x: 829, endPoint y: 207, distance: 34.1
click at [829, 207] on p "Trip #87648" at bounding box center [839, 209] width 73 height 16
click at [71, 103] on input "174233" at bounding box center [105, 103] width 189 height 27
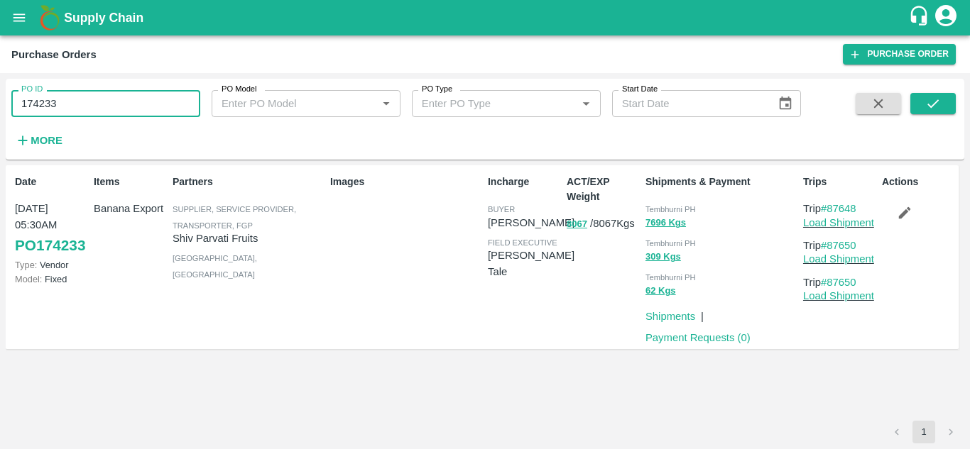
click at [71, 103] on input "174233" at bounding box center [105, 103] width 189 height 27
paste input "text"
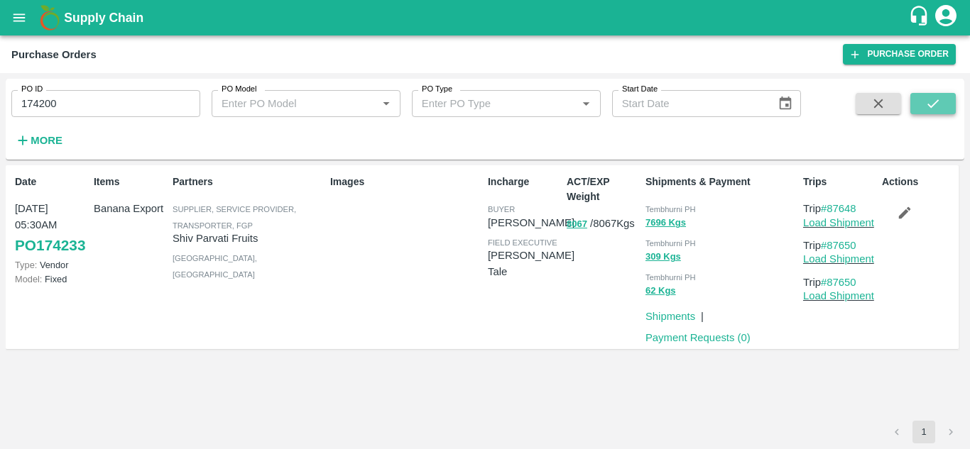
click at [928, 107] on icon "submit" at bounding box center [933, 104] width 16 height 16
drag, startPoint x: 862, startPoint y: 207, endPoint x: 832, endPoint y: 212, distance: 30.1
click at [832, 212] on p "Trip #87640" at bounding box center [839, 209] width 73 height 16
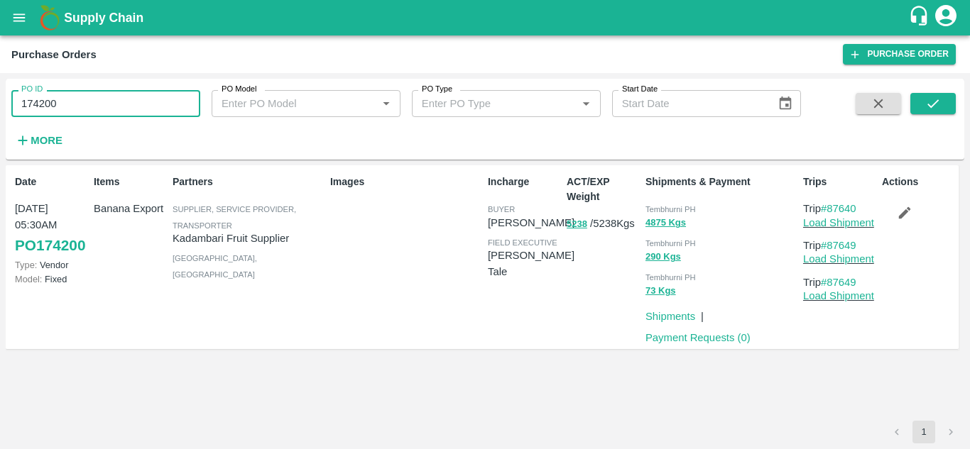
click at [84, 97] on input "174200" at bounding box center [105, 103] width 189 height 27
paste input "text"
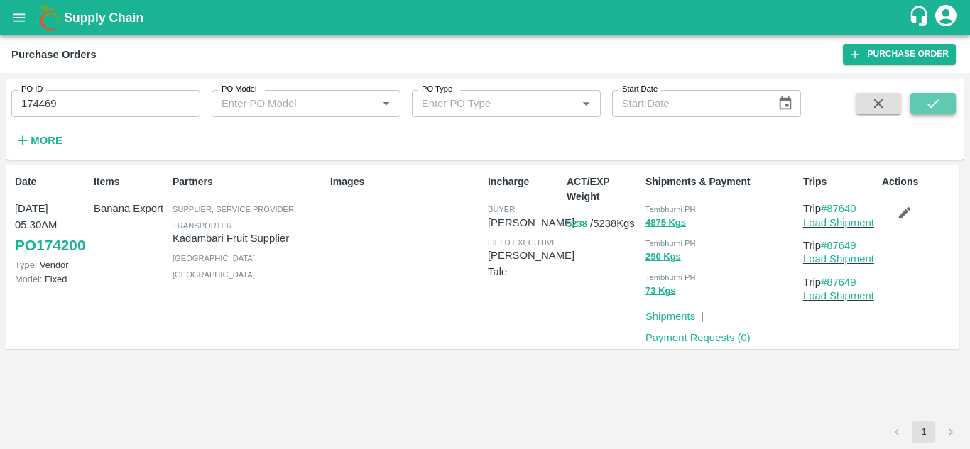
click at [922, 104] on button "submit" at bounding box center [932, 103] width 45 height 21
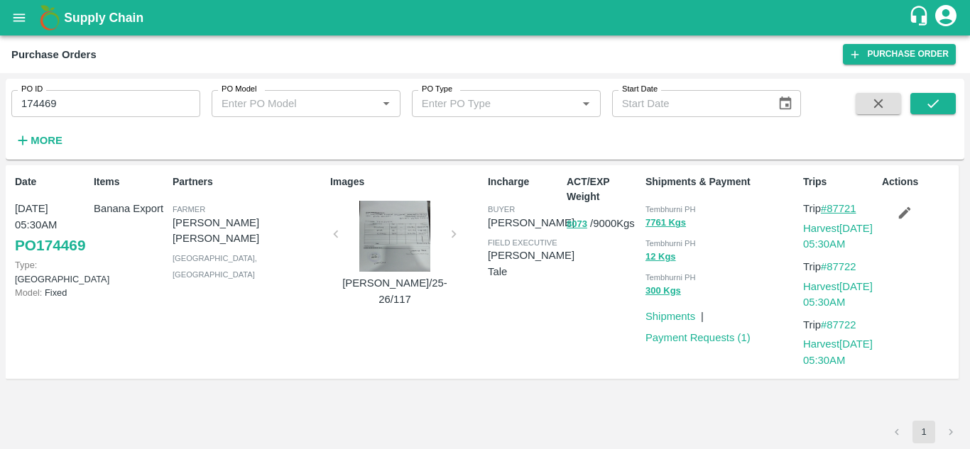
drag, startPoint x: 865, startPoint y: 208, endPoint x: 831, endPoint y: 211, distance: 34.2
click at [831, 211] on p "Trip #87721" at bounding box center [839, 209] width 73 height 16
click at [72, 107] on input "174469" at bounding box center [105, 103] width 189 height 27
paste input "text"
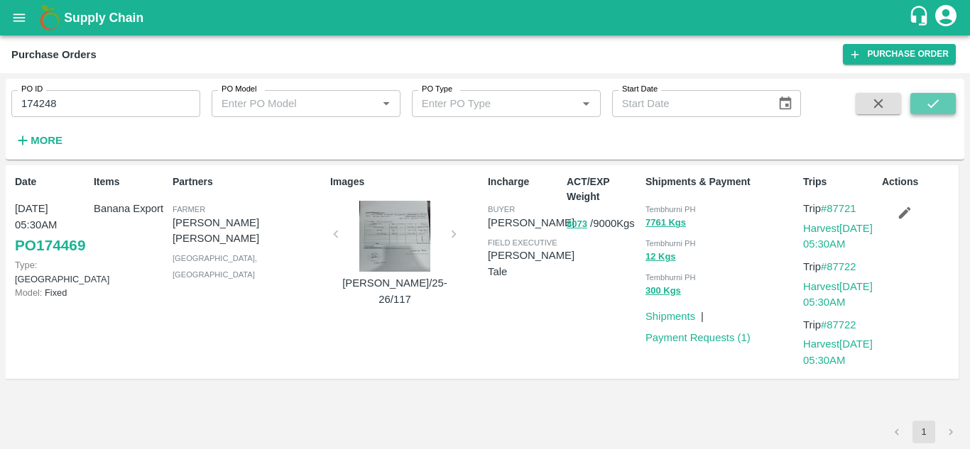
click at [935, 100] on icon "submit" at bounding box center [933, 104] width 16 height 16
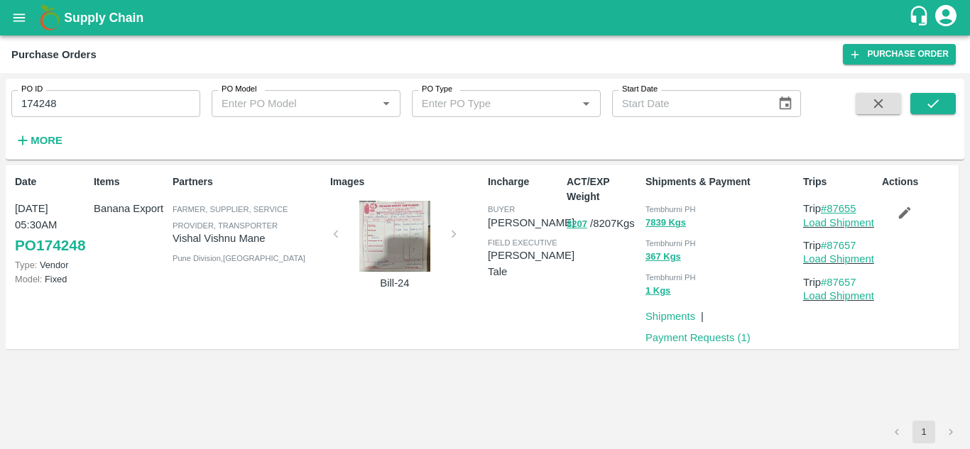
drag, startPoint x: 865, startPoint y: 206, endPoint x: 831, endPoint y: 207, distance: 33.4
click at [831, 207] on p "Trip #87655" at bounding box center [839, 209] width 73 height 16
click at [61, 101] on input "174248" at bounding box center [105, 103] width 189 height 27
paste input "text"
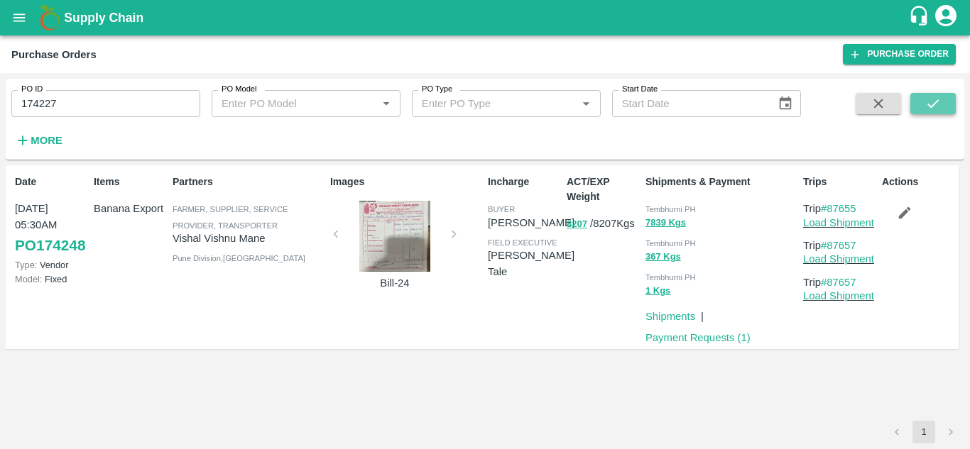
click at [948, 102] on button "submit" at bounding box center [932, 103] width 45 height 21
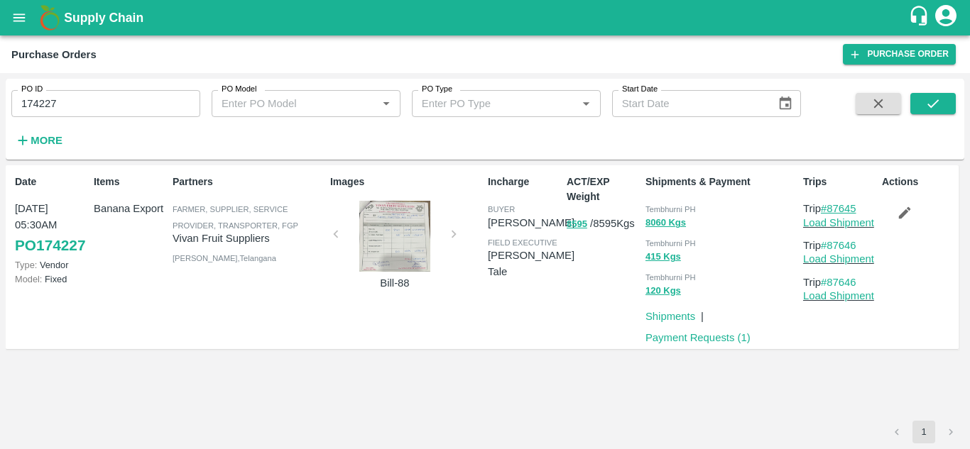
drag, startPoint x: 861, startPoint y: 207, endPoint x: 830, endPoint y: 209, distance: 31.3
click at [830, 209] on p "Trip #87645" at bounding box center [839, 209] width 73 height 16
click at [73, 111] on input "174227" at bounding box center [105, 103] width 189 height 27
paste input "text"
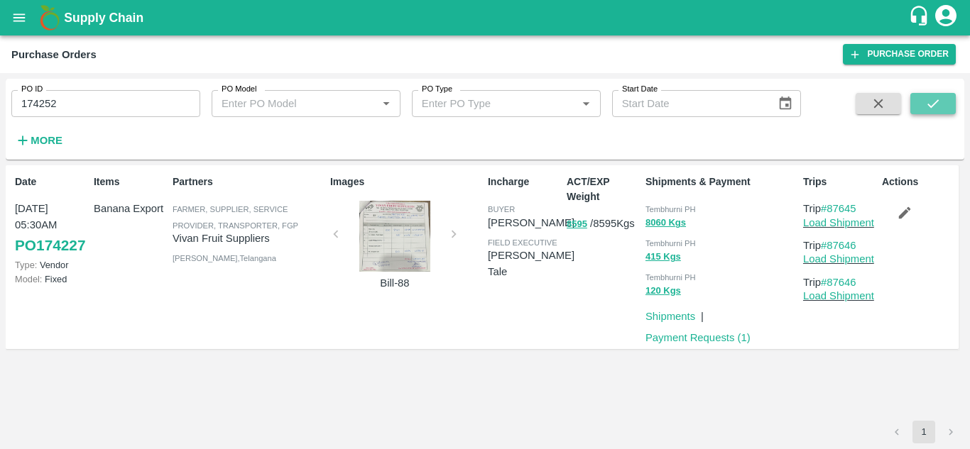
click at [937, 103] on icon "submit" at bounding box center [933, 104] width 16 height 16
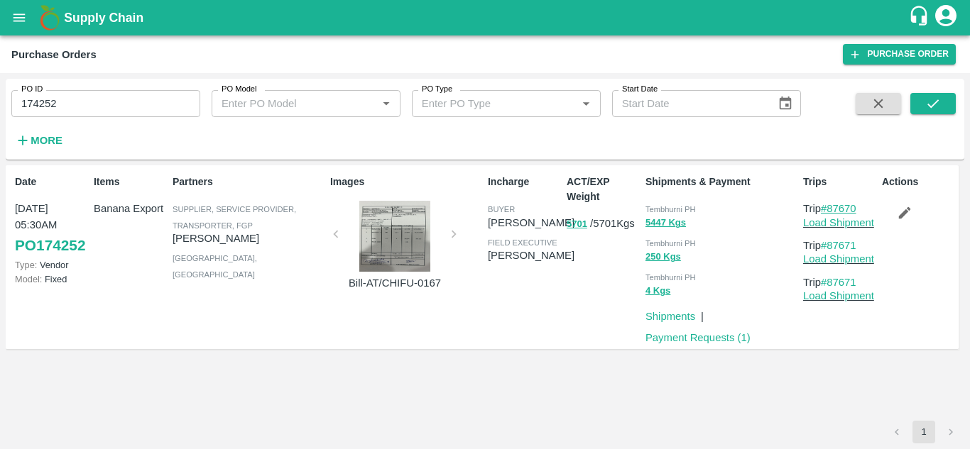
drag, startPoint x: 867, startPoint y: 205, endPoint x: 829, endPoint y: 213, distance: 38.4
click at [829, 213] on p "Trip #87670" at bounding box center [839, 209] width 73 height 16
click at [66, 99] on input "174252" at bounding box center [105, 103] width 189 height 27
paste input "text"
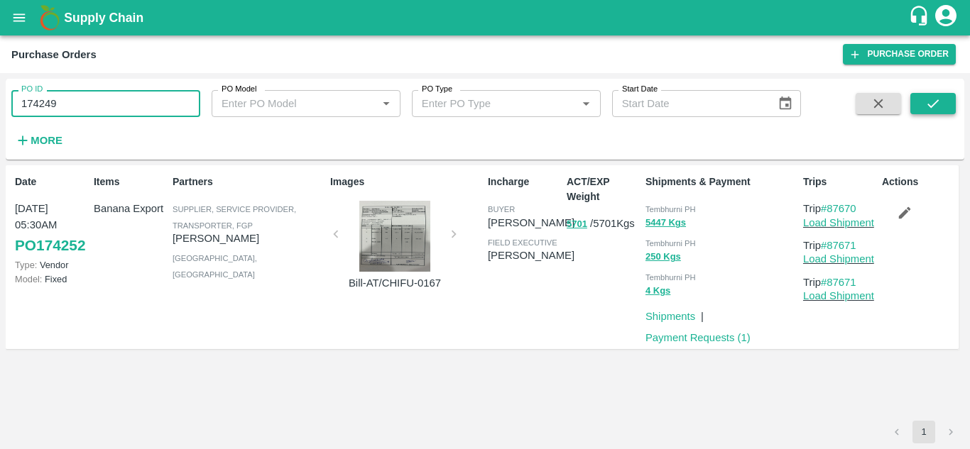
type input "174249"
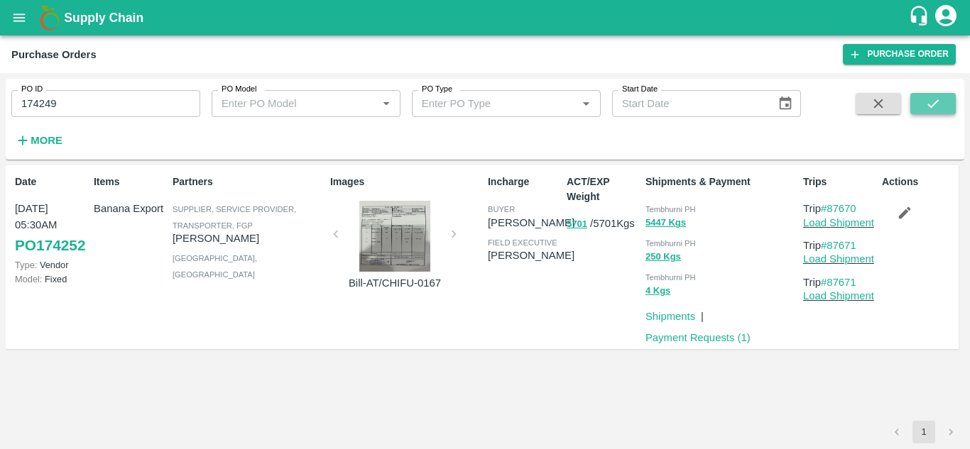
click at [927, 108] on icon "submit" at bounding box center [933, 104] width 16 height 16
drag, startPoint x: 863, startPoint y: 207, endPoint x: 830, endPoint y: 208, distance: 33.4
click at [830, 208] on p "Trip #87662" at bounding box center [839, 209] width 73 height 16
click at [19, 23] on icon "open drawer" at bounding box center [19, 18] width 16 height 16
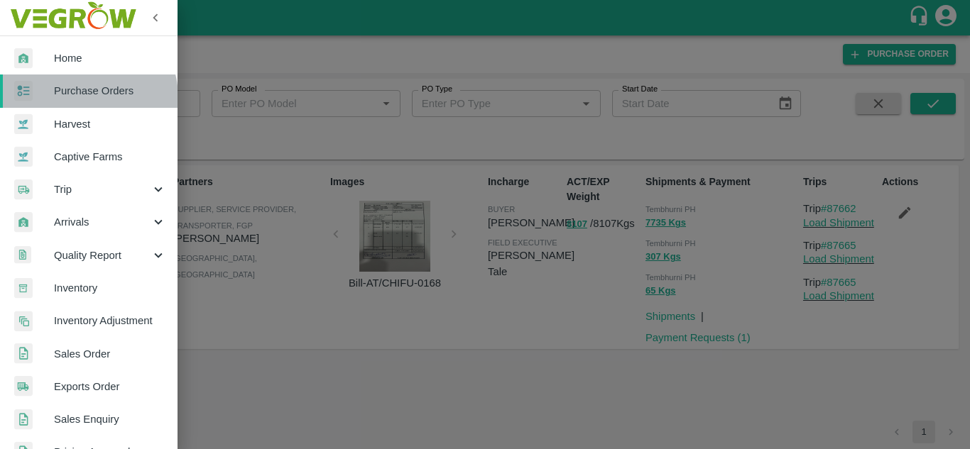
click at [85, 97] on span "Purchase Orders" at bounding box center [110, 91] width 112 height 16
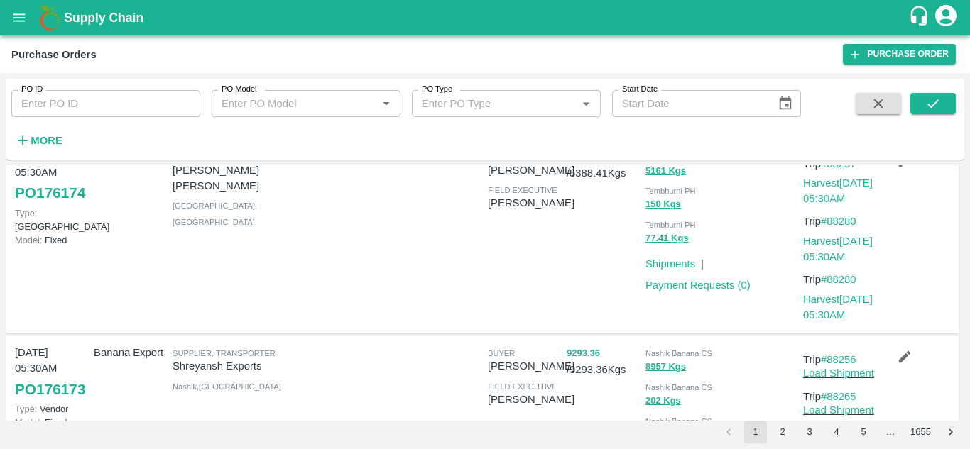
scroll to position [523, 0]
click at [850, 169] on link "#88257" at bounding box center [839, 163] width 36 height 11
click at [844, 285] on link "#88280" at bounding box center [839, 278] width 36 height 11
click at [806, 204] on link "Harvest 14 Sep, 05:30AM" at bounding box center [838, 190] width 70 height 27
click at [847, 169] on link "#88257" at bounding box center [839, 163] width 36 height 11
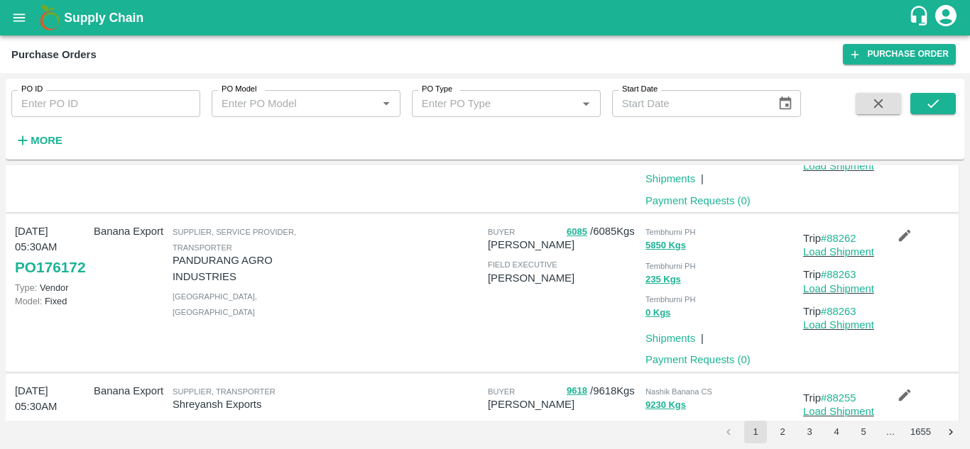
scroll to position [866, 0]
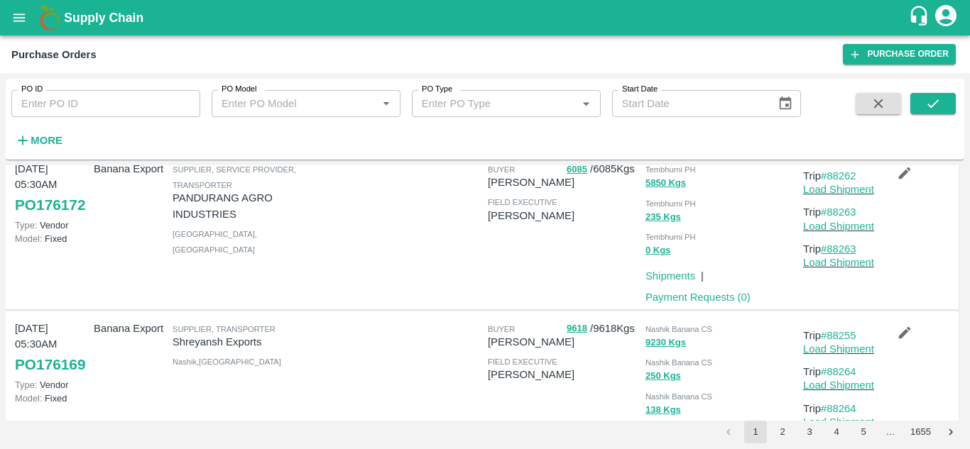
click at [834, 255] on link "#88263" at bounding box center [839, 249] width 36 height 11
click at [840, 182] on link "#88262" at bounding box center [839, 175] width 36 height 11
click at [846, 255] on link "#88263" at bounding box center [839, 249] width 36 height 11
click at [847, 182] on link "#88262" at bounding box center [839, 175] width 36 height 11
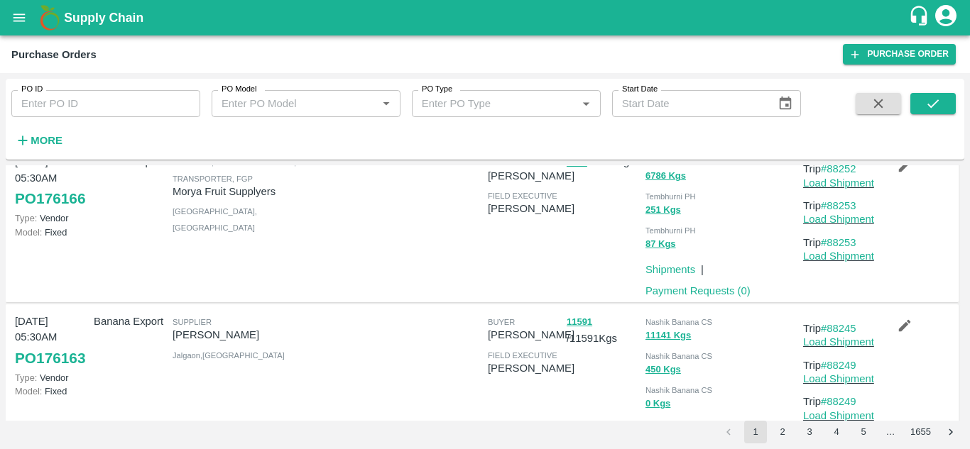
scroll to position [1193, 0]
click at [848, 174] on link "#88252" at bounding box center [839, 168] width 36 height 11
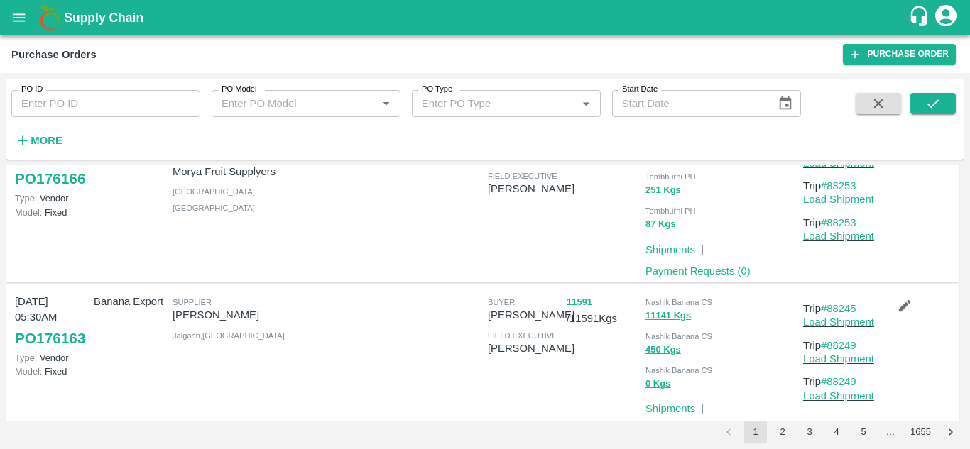
scroll to position [1314, 0]
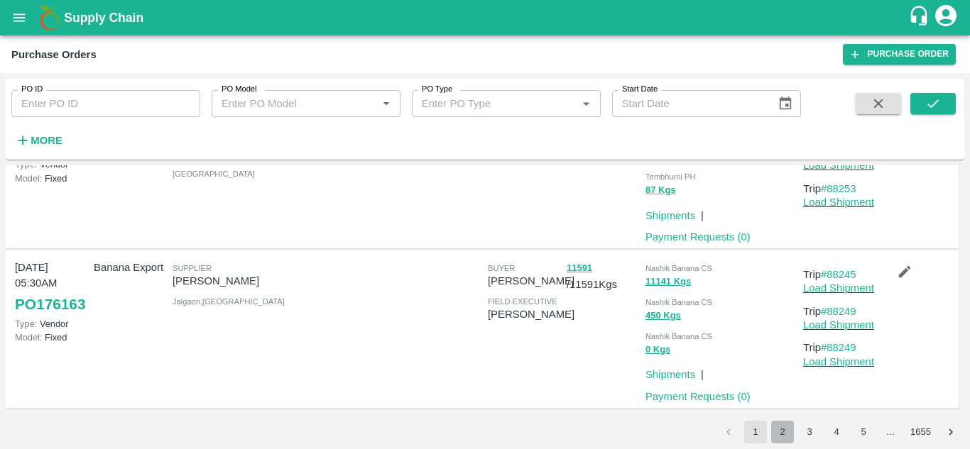
click at [782, 437] on button "2" at bounding box center [782, 432] width 23 height 23
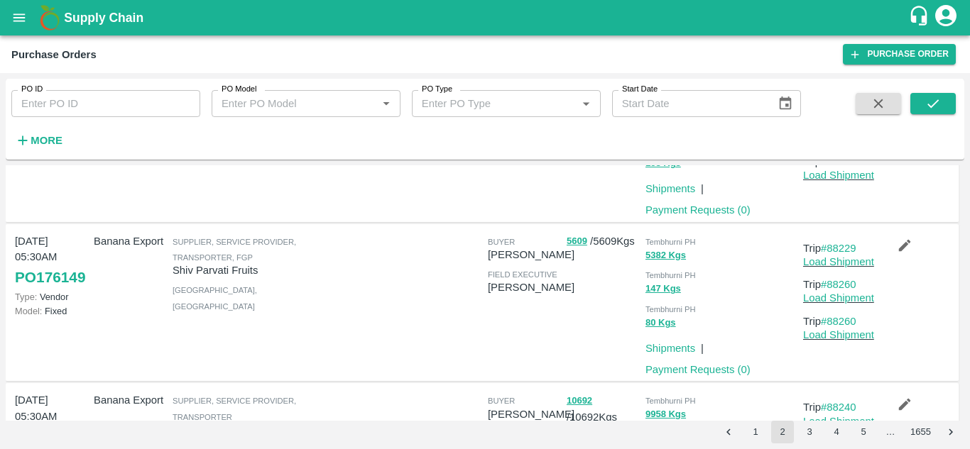
scroll to position [633, 0]
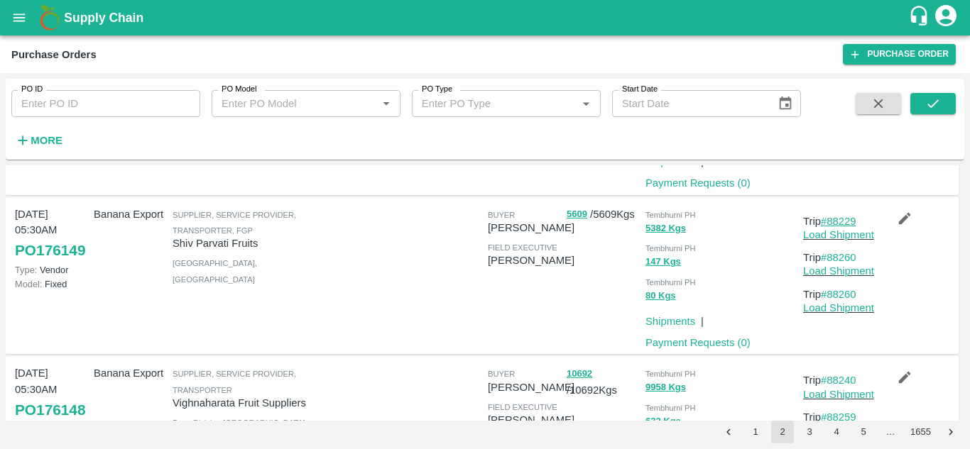
click at [841, 224] on link "#88229" at bounding box center [839, 221] width 36 height 11
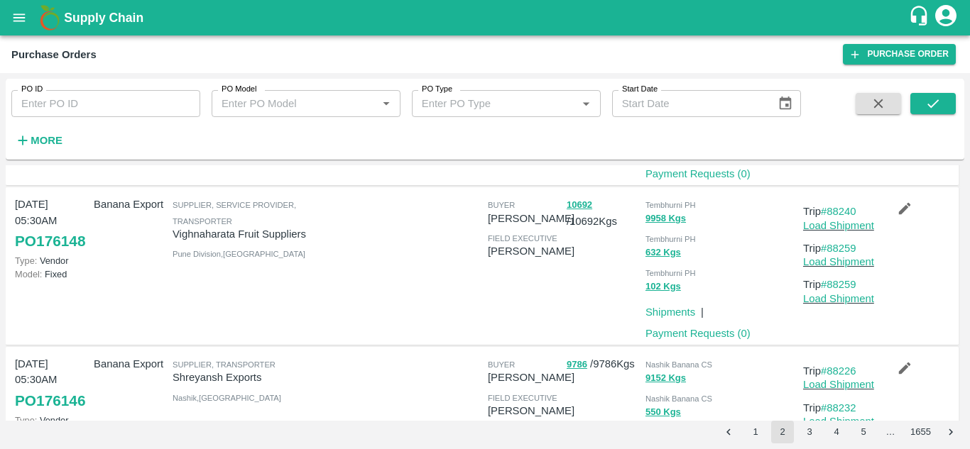
scroll to position [803, 0]
click at [844, 213] on link "#88240" at bounding box center [839, 210] width 36 height 11
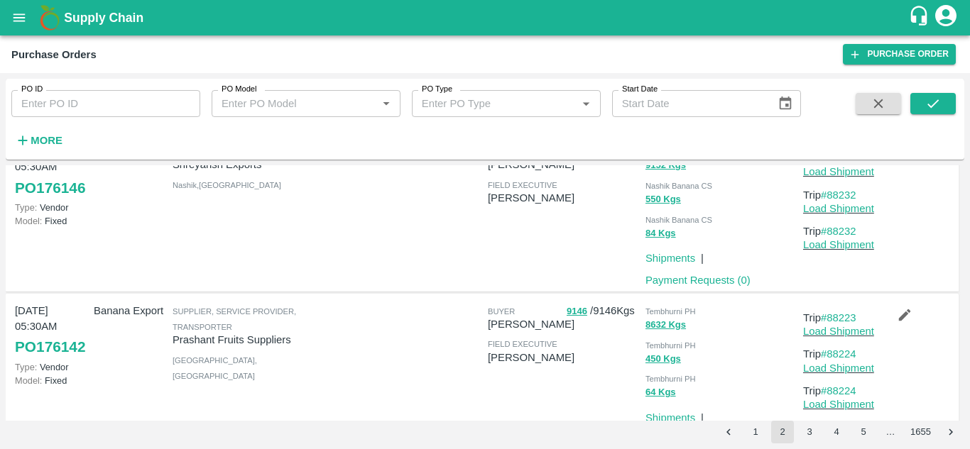
scroll to position [1014, 0]
click at [840, 320] on link "#88223" at bounding box center [839, 319] width 36 height 11
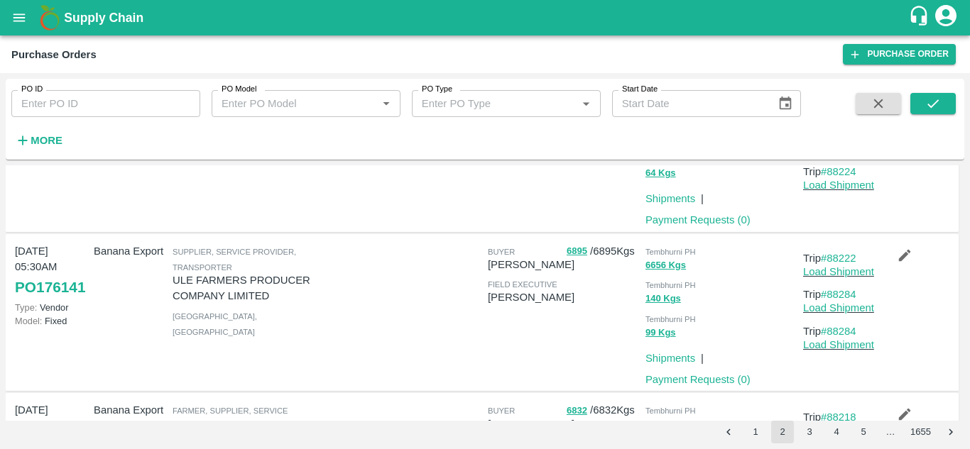
scroll to position [1236, 0]
click at [844, 260] on link "#88222" at bounding box center [839, 256] width 36 height 11
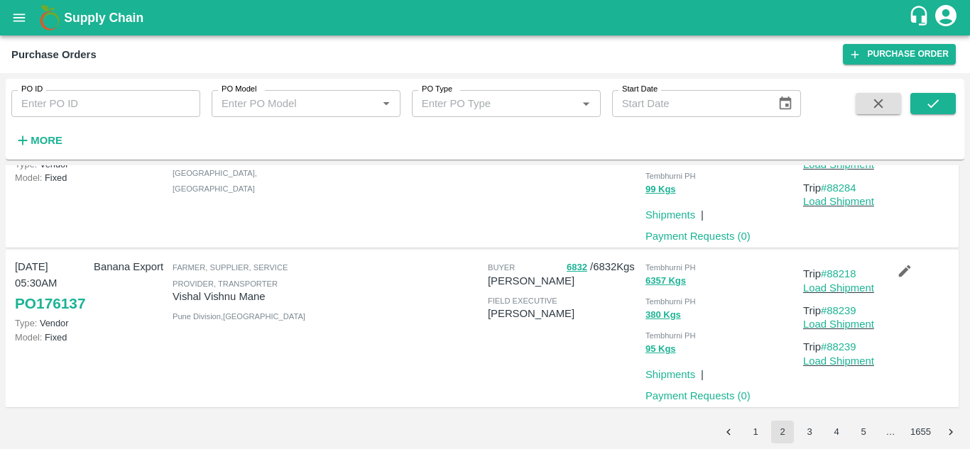
scroll to position [1380, 0]
click at [851, 273] on link "#88218" at bounding box center [839, 273] width 36 height 11
click at [810, 429] on button "3" at bounding box center [809, 432] width 23 height 23
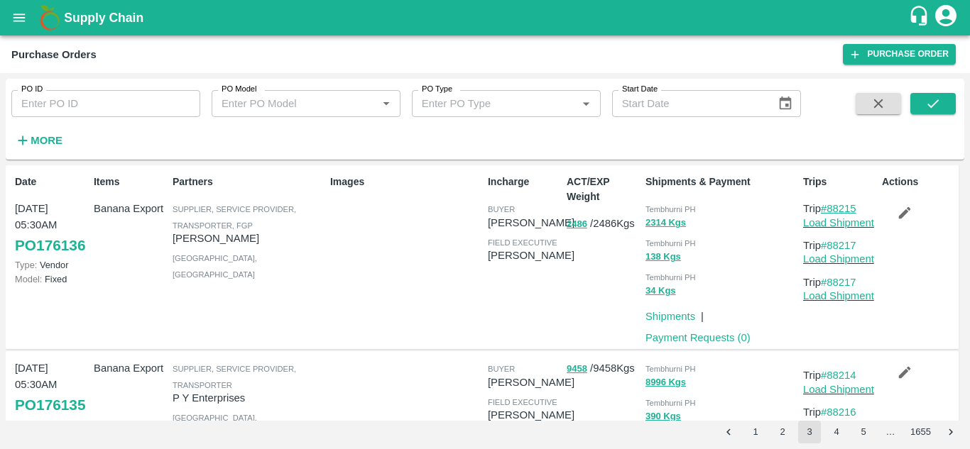
click at [834, 210] on link "#88215" at bounding box center [839, 208] width 36 height 11
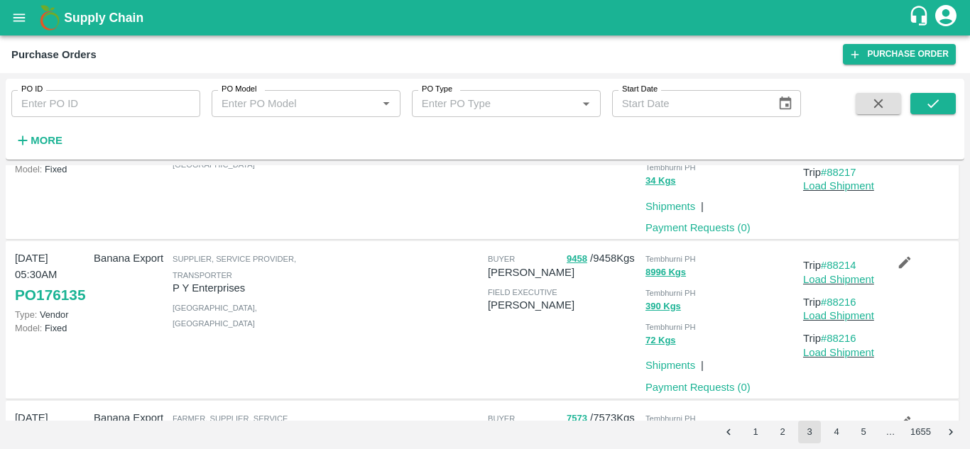
scroll to position [111, 0]
click at [846, 266] on link "#88214" at bounding box center [839, 264] width 36 height 11
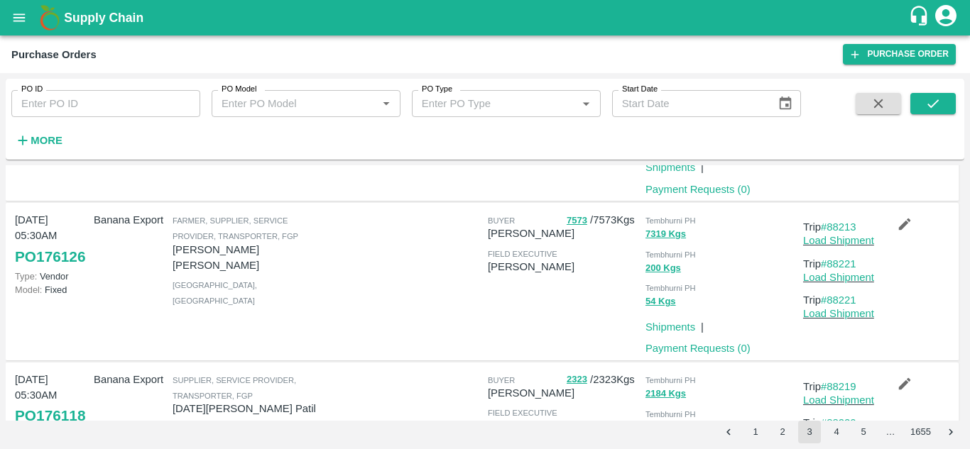
scroll to position [312, 0]
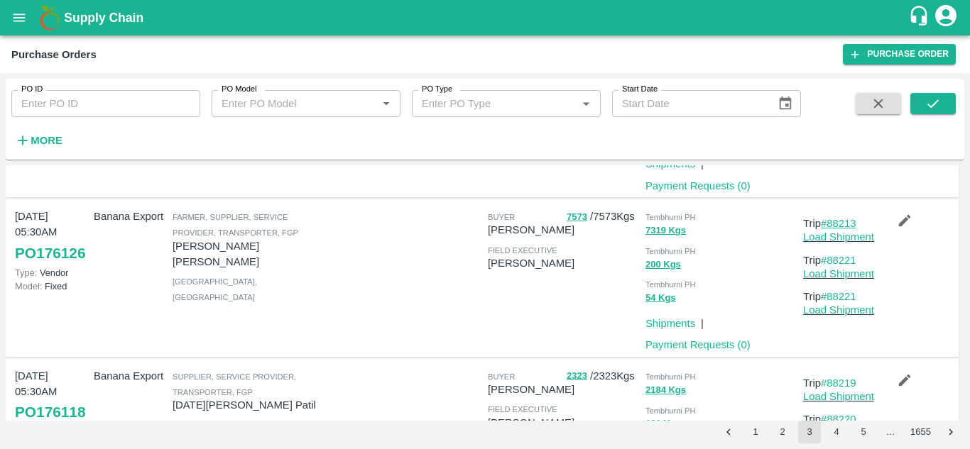
click at [846, 219] on link "#88213" at bounding box center [839, 223] width 36 height 11
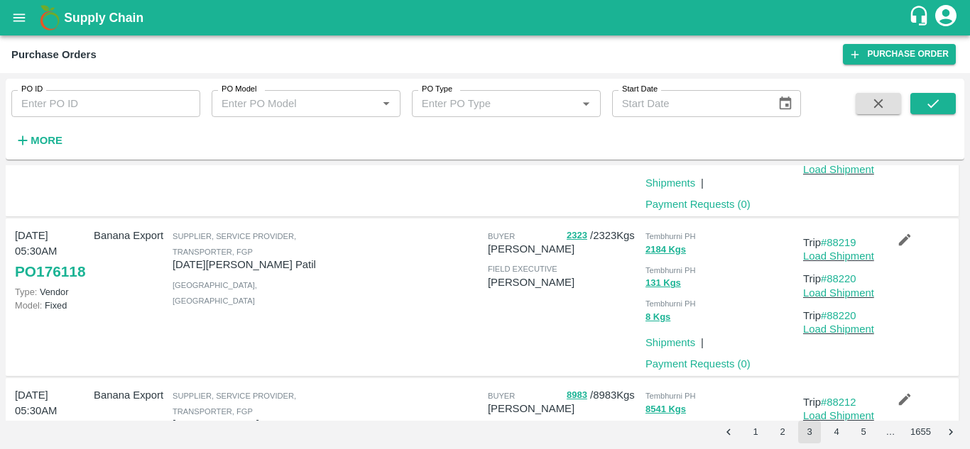
scroll to position [454, 0]
click at [851, 242] on link "#88219" at bounding box center [839, 241] width 36 height 11
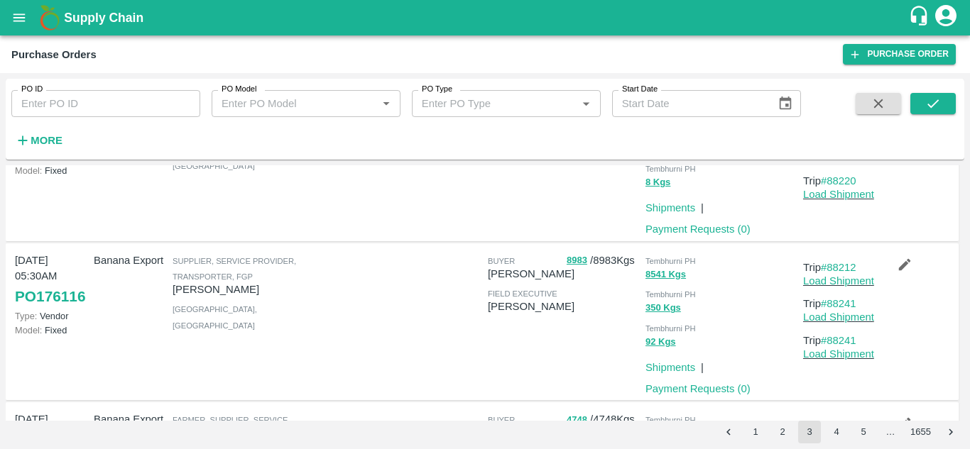
scroll to position [594, 0]
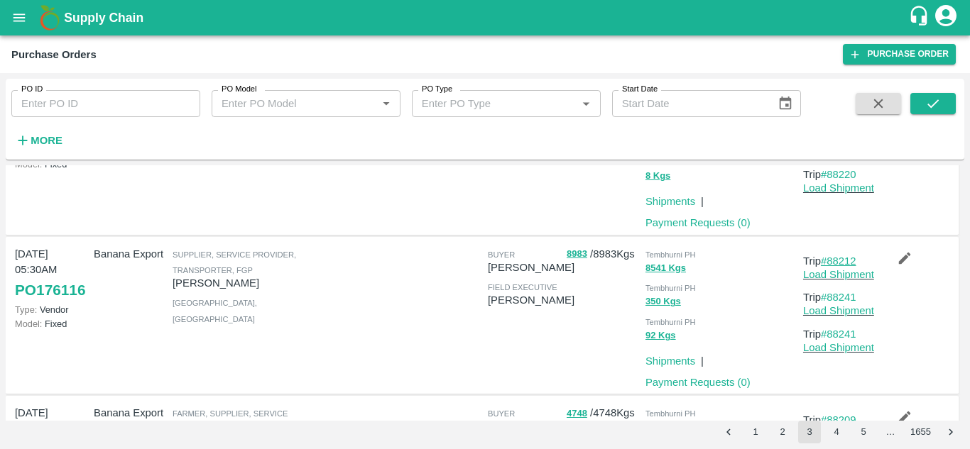
click at [840, 259] on link "#88212" at bounding box center [839, 261] width 36 height 11
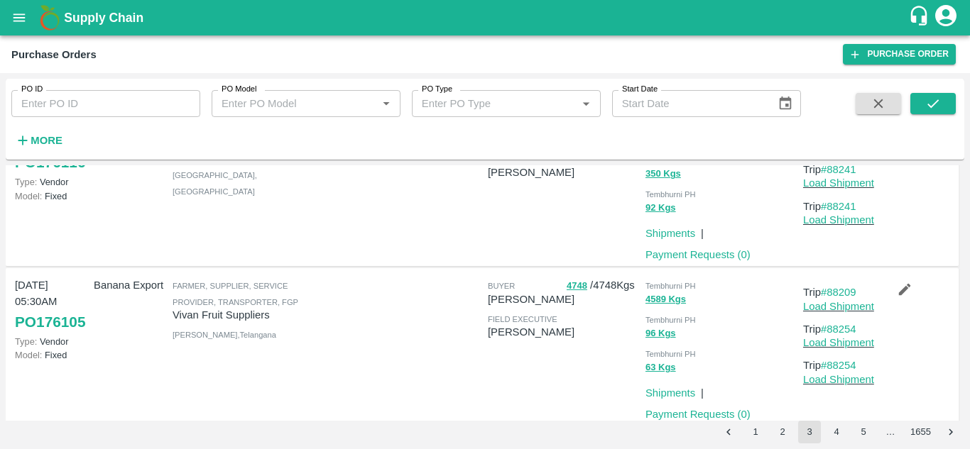
scroll to position [725, 0]
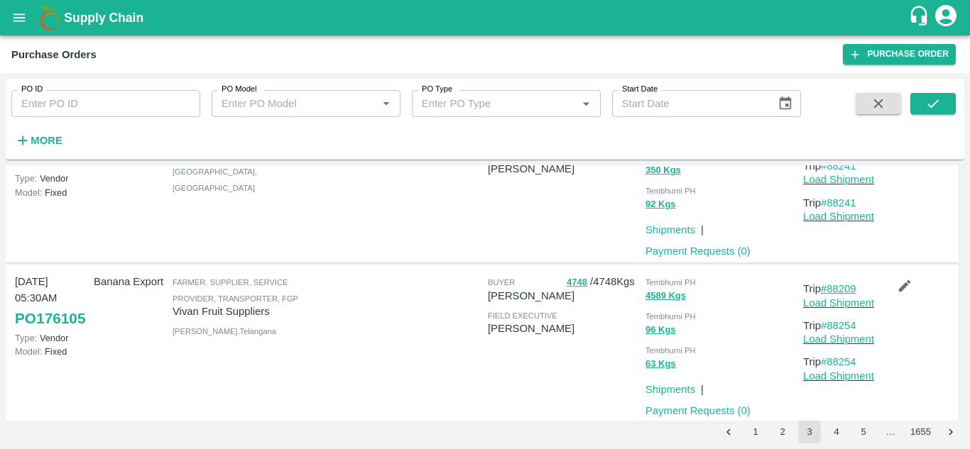
click at [851, 292] on link "#88209" at bounding box center [839, 288] width 36 height 11
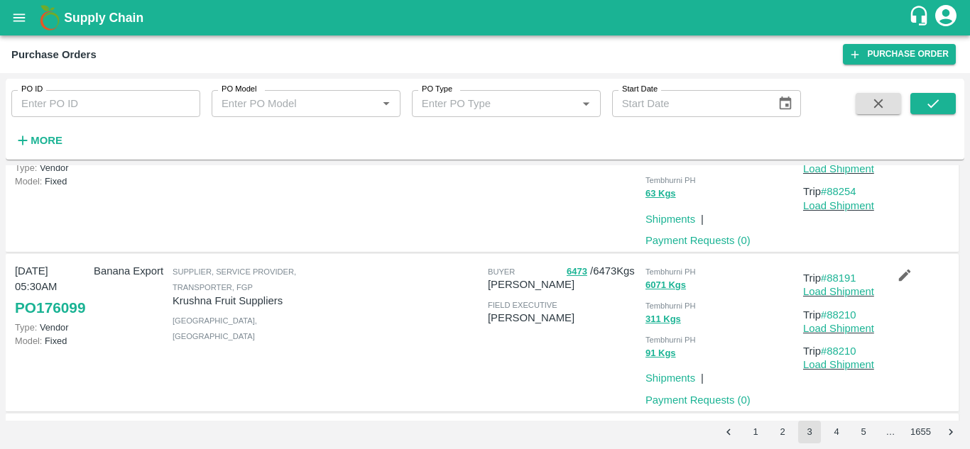
scroll to position [896, 0]
click at [849, 276] on link "#88191" at bounding box center [839, 277] width 36 height 11
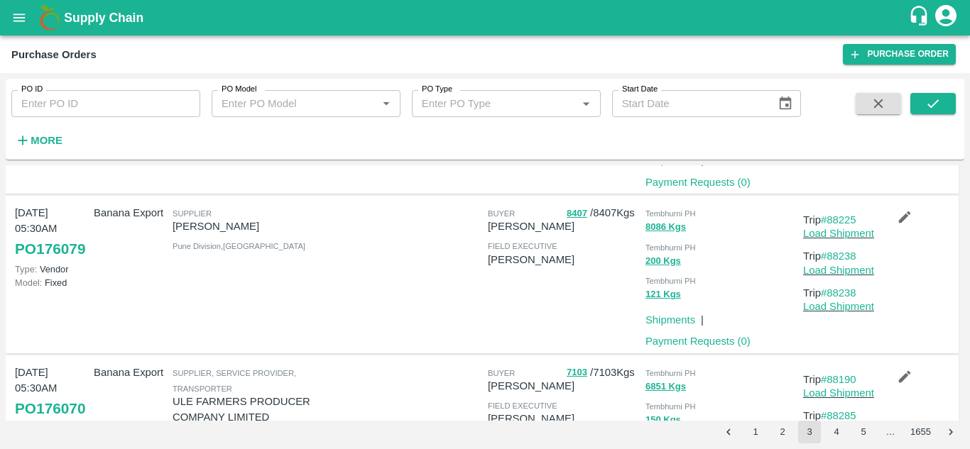
scroll to position [1113, 0]
click at [846, 221] on link "#88225" at bounding box center [839, 220] width 36 height 11
click at [839, 222] on link "#88225" at bounding box center [839, 220] width 36 height 11
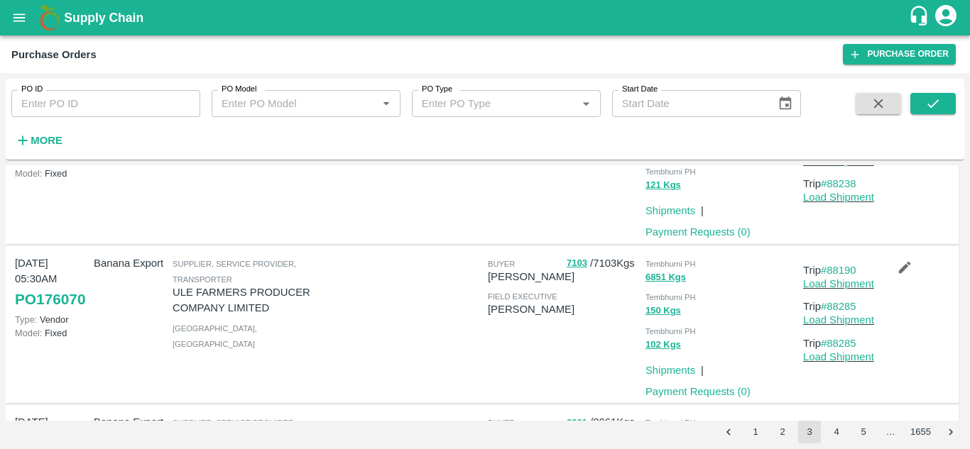
scroll to position [1265, 0]
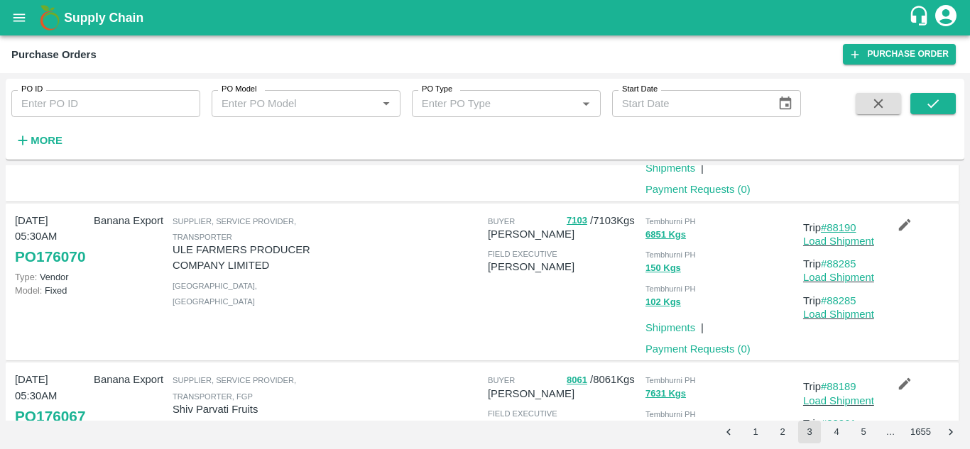
click at [846, 227] on link "#88190" at bounding box center [839, 227] width 36 height 11
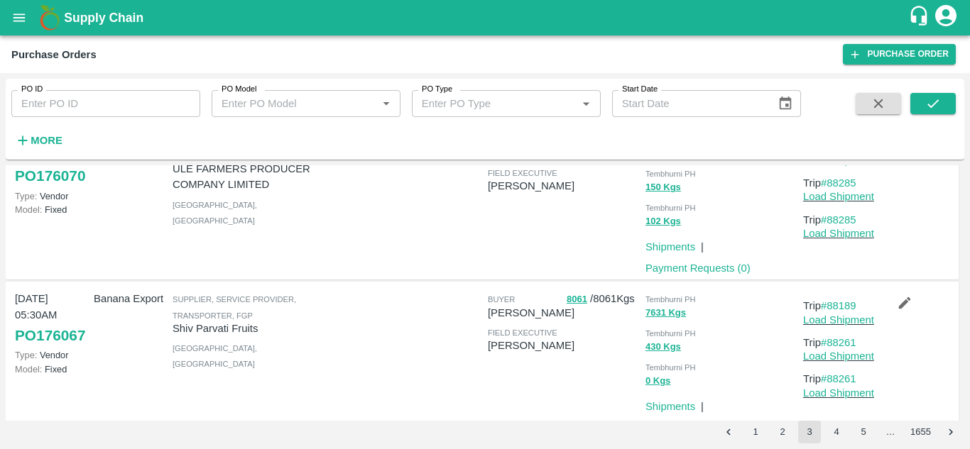
scroll to position [1380, 0]
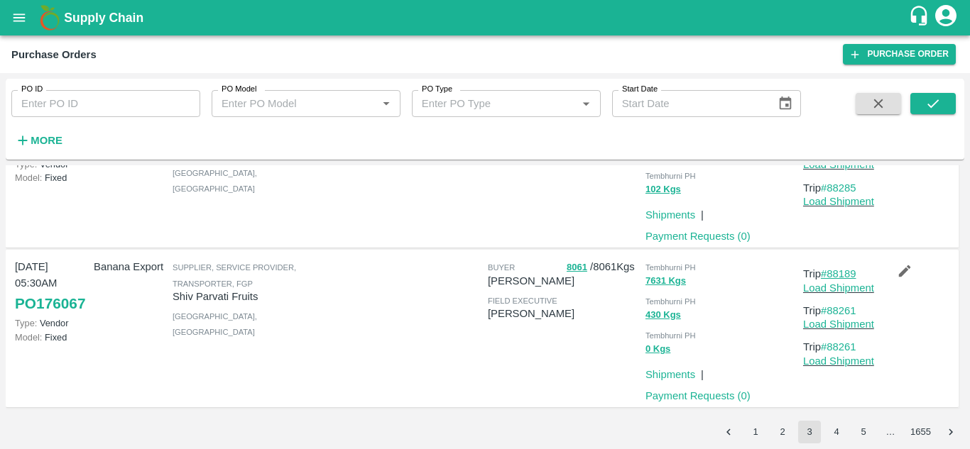
click at [842, 274] on link "#88189" at bounding box center [839, 273] width 36 height 11
click at [844, 436] on button "4" at bounding box center [836, 432] width 23 height 23
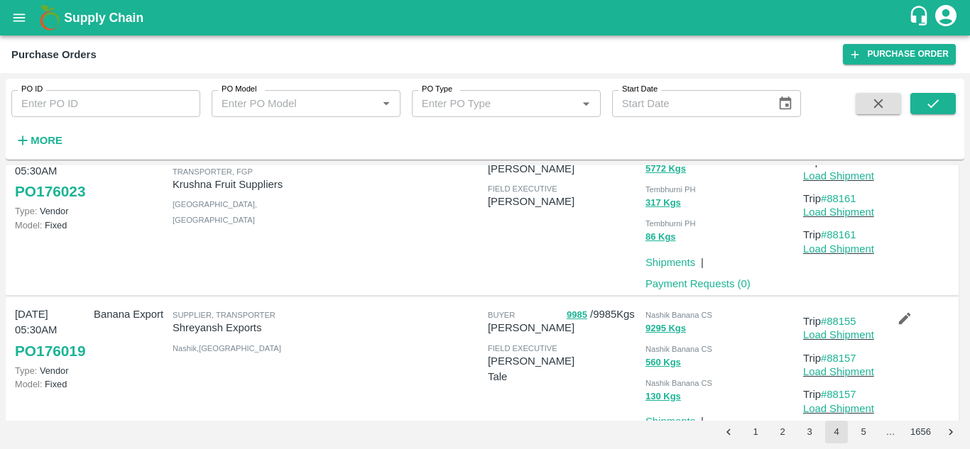
scroll to position [1416, 0]
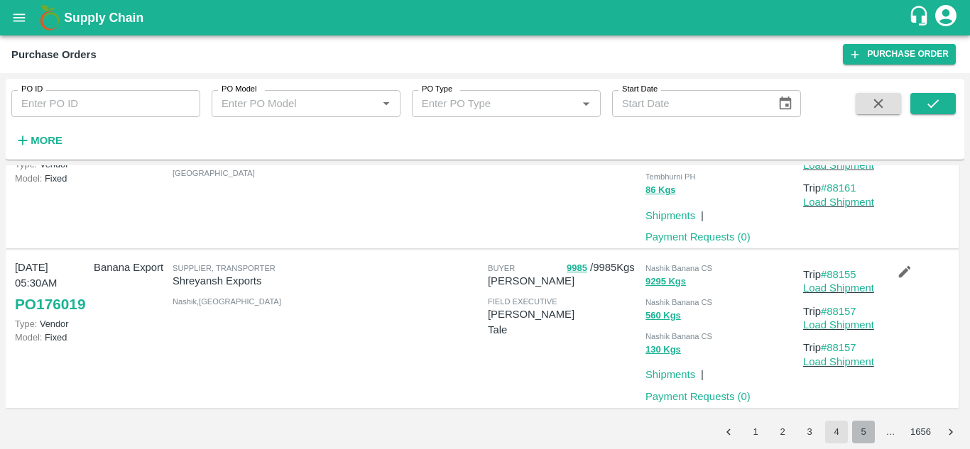
click at [863, 432] on button "5" at bounding box center [863, 432] width 23 height 23
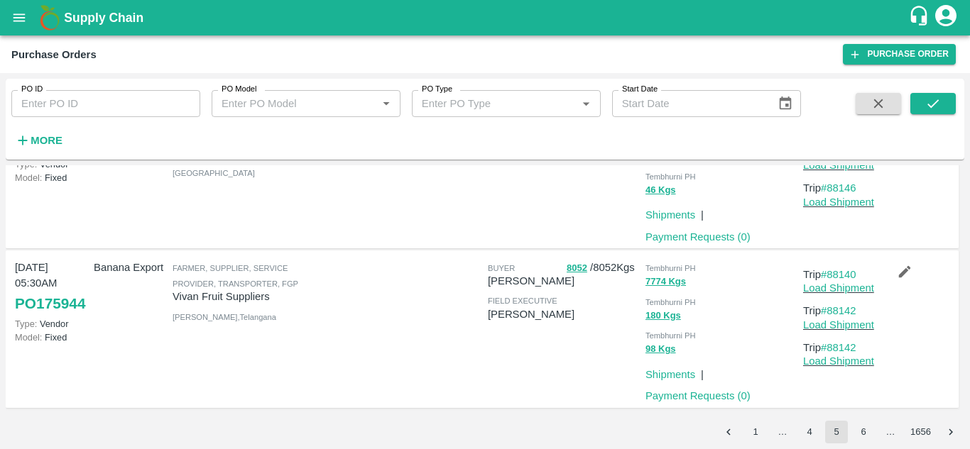
scroll to position [1345, 0]
click at [863, 432] on button "6" at bounding box center [863, 432] width 23 height 23
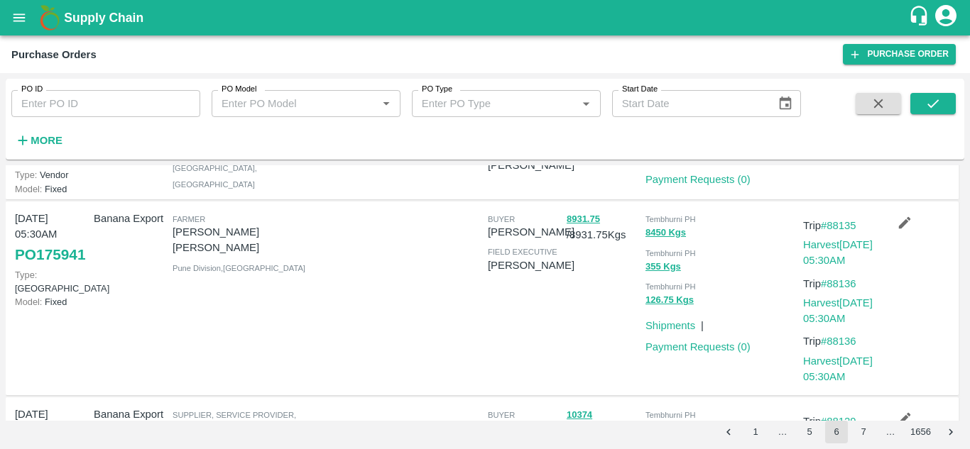
scroll to position [0, 0]
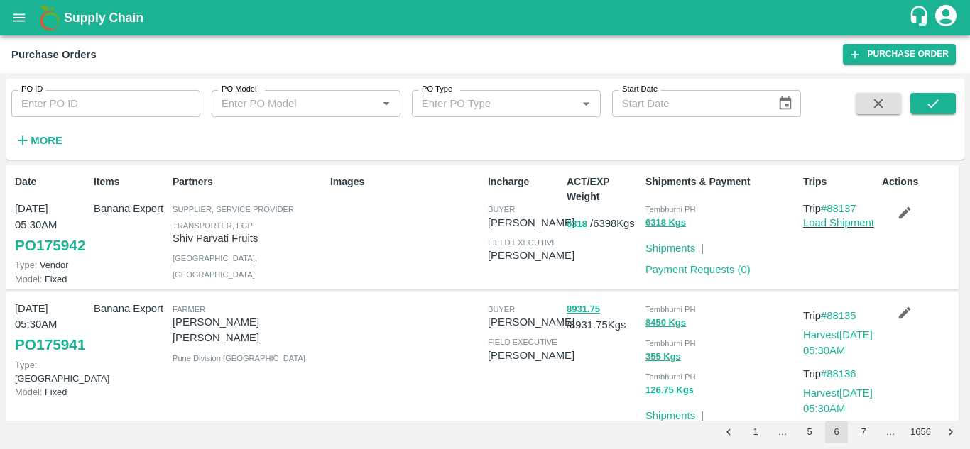
click at [14, 21] on icon "open drawer" at bounding box center [19, 17] width 12 height 8
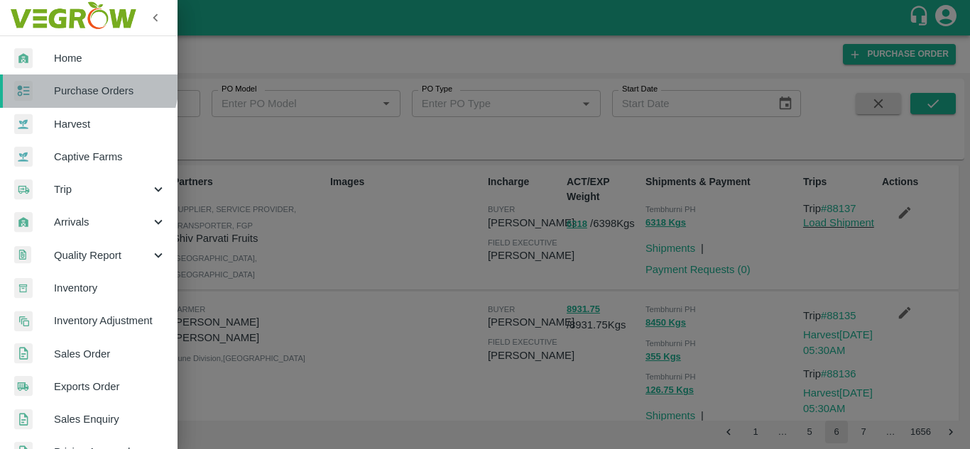
click at [89, 83] on span "Purchase Orders" at bounding box center [110, 91] width 112 height 16
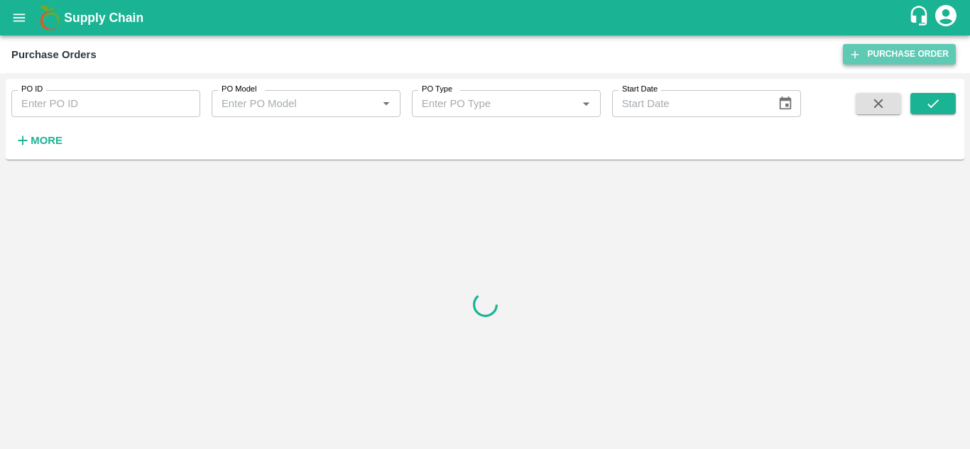
click at [926, 52] on link "Purchase Order" at bounding box center [899, 54] width 113 height 21
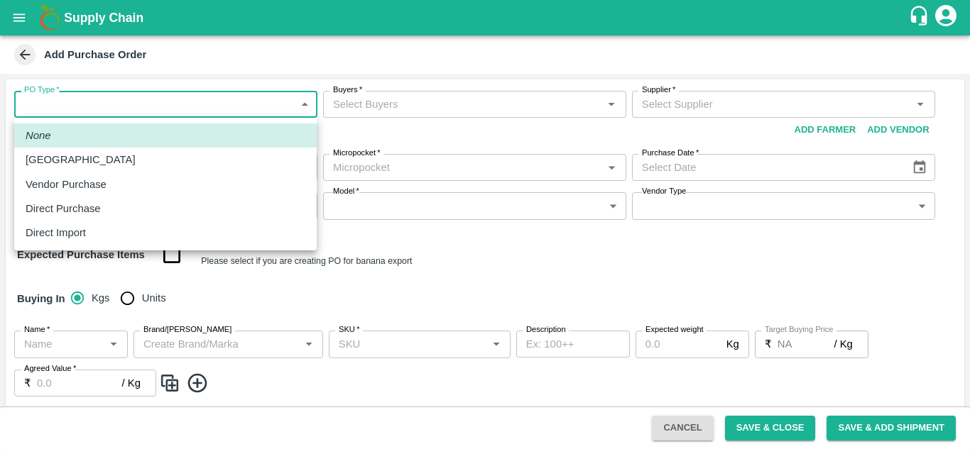
click at [97, 107] on body "Supply Chain Add Purchase Order PO Type   * ​ PO Type Buyers   * Buyers   * Sup…" at bounding box center [485, 224] width 970 height 449
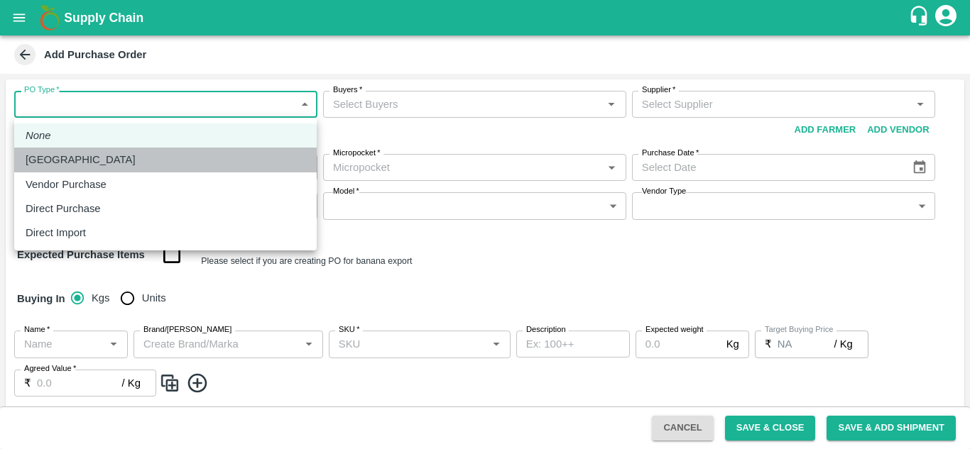
click at [62, 155] on p "Farm Gate" at bounding box center [81, 160] width 110 height 16
type input "1"
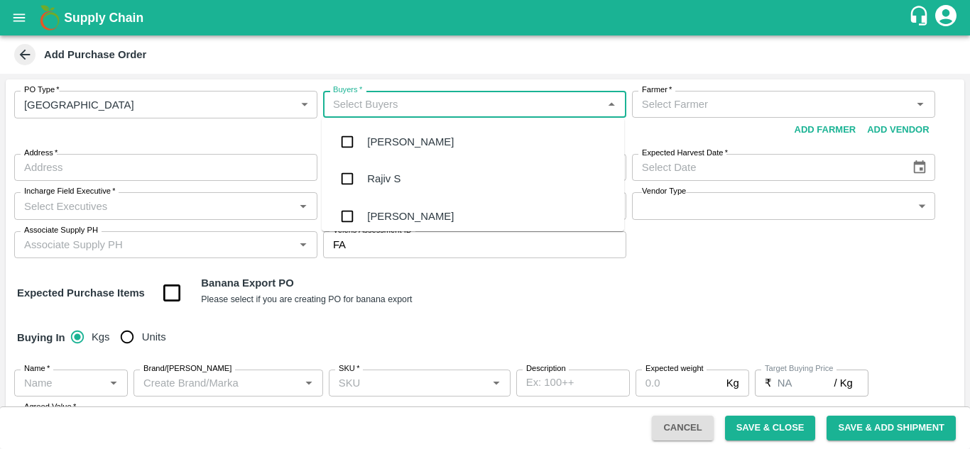
click at [340, 111] on input "Buyers   *" at bounding box center [462, 104] width 271 height 18
type input "ajit"
click at [410, 132] on div "Ajit Otari" at bounding box center [473, 142] width 302 height 37
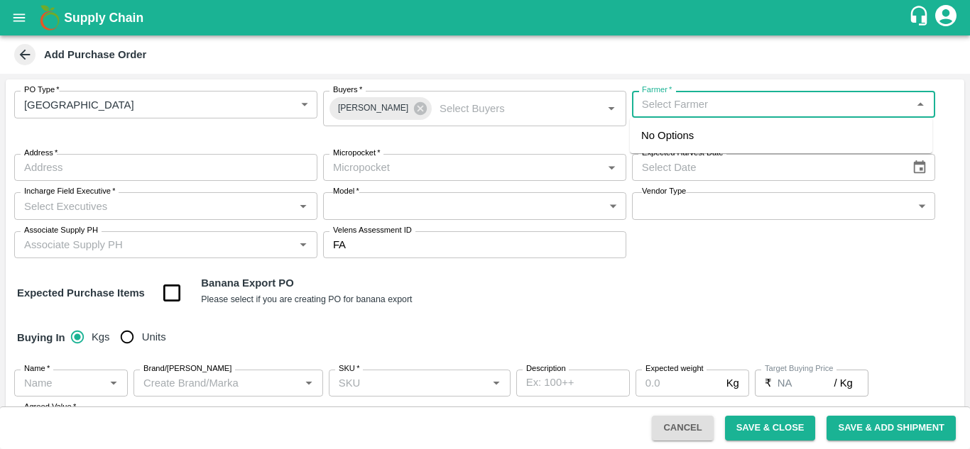
click at [655, 100] on input "Farmer   *" at bounding box center [771, 104] width 271 height 18
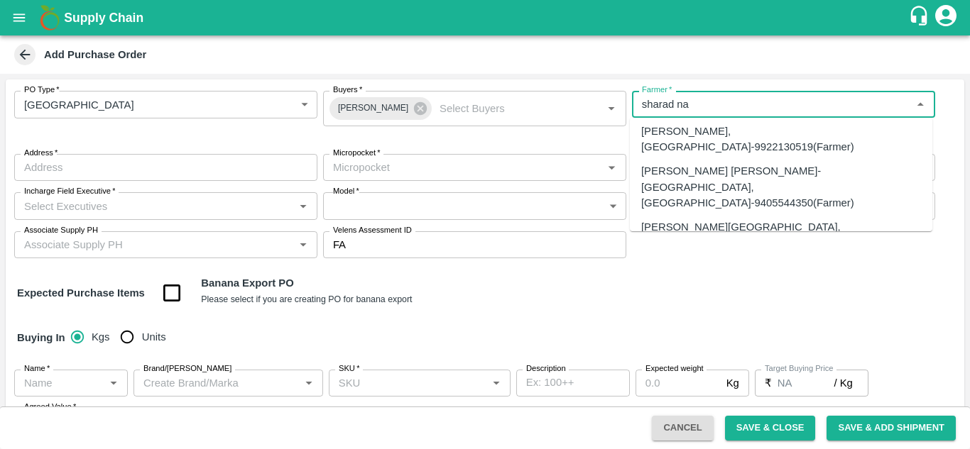
scroll to position [70, 0]
click at [704, 175] on div "Sharad Navnath Pawar-Kandar, Solapur-9405544350(Farmer)" at bounding box center [781, 187] width 280 height 48
type input "Sharad Navnath Pawar-Kandar, Solapur-9405544350(Farmer)"
type input "[GEOGRAPHIC_DATA], [GEOGRAPHIC_DATA], [GEOGRAPHIC_DATA], [GEOGRAPHIC_DATA]"
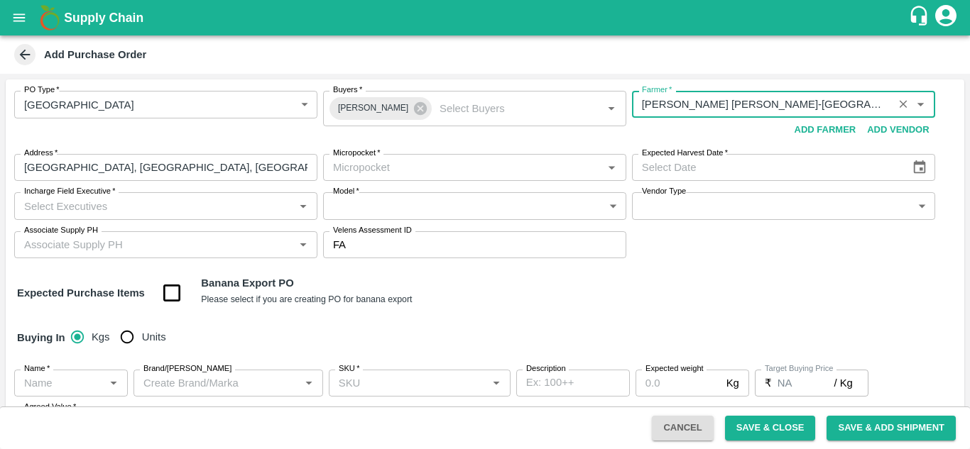
type input "Sharad Navnath Pawar-Kandar, Solapur-9405544350(Farmer)"
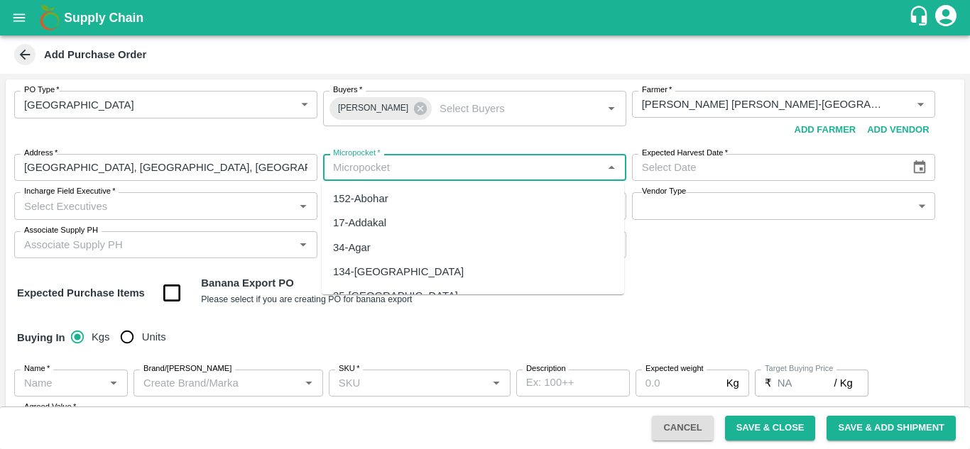
click at [447, 165] on input "Micropocket   *" at bounding box center [462, 167] width 271 height 18
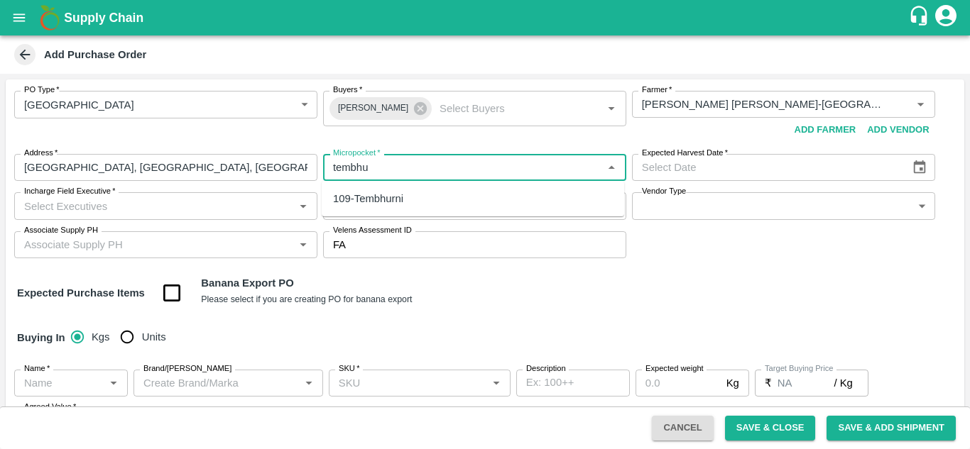
click at [381, 200] on div "109-Tembhurni" at bounding box center [368, 199] width 70 height 16
type input "109-Tembhurni"
type input "DD/MM/YYYY"
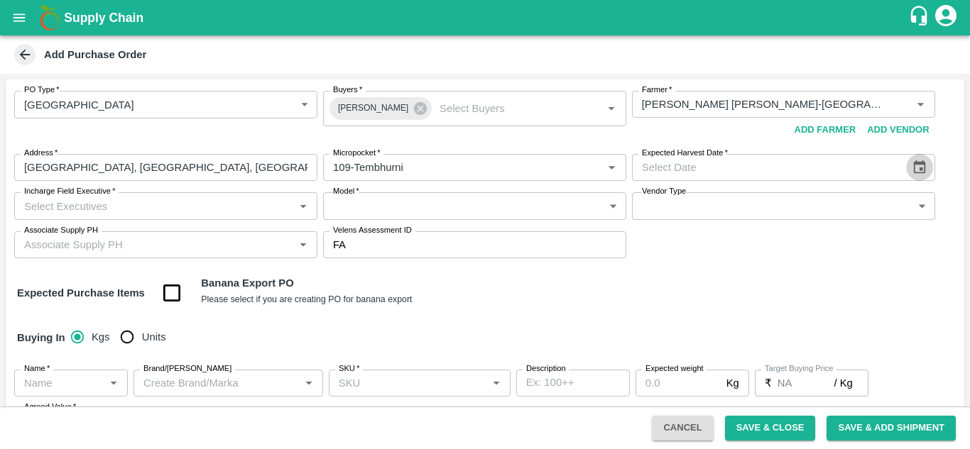
click at [920, 165] on icon "Choose date" at bounding box center [920, 168] width 16 height 16
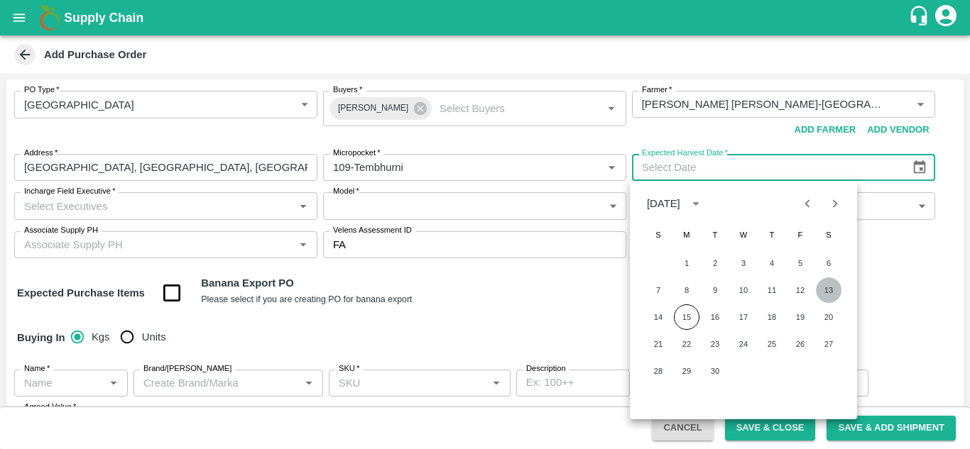
click at [831, 288] on button "13" at bounding box center [829, 291] width 26 height 26
type input "13/09/2025"
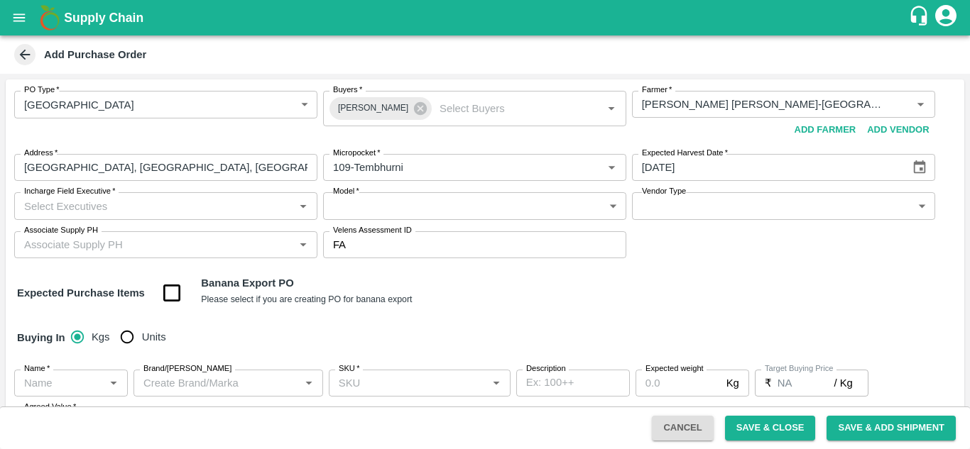
click at [81, 204] on input "Incharge Field Executive   *" at bounding box center [153, 206] width 271 height 18
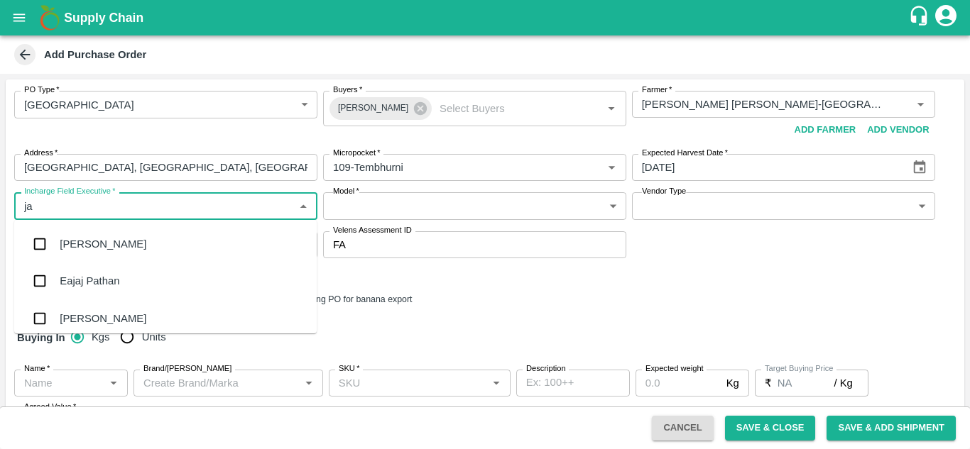
type input "jay"
click at [86, 309] on div "[PERSON_NAME] Tale" at bounding box center [165, 318] width 302 height 37
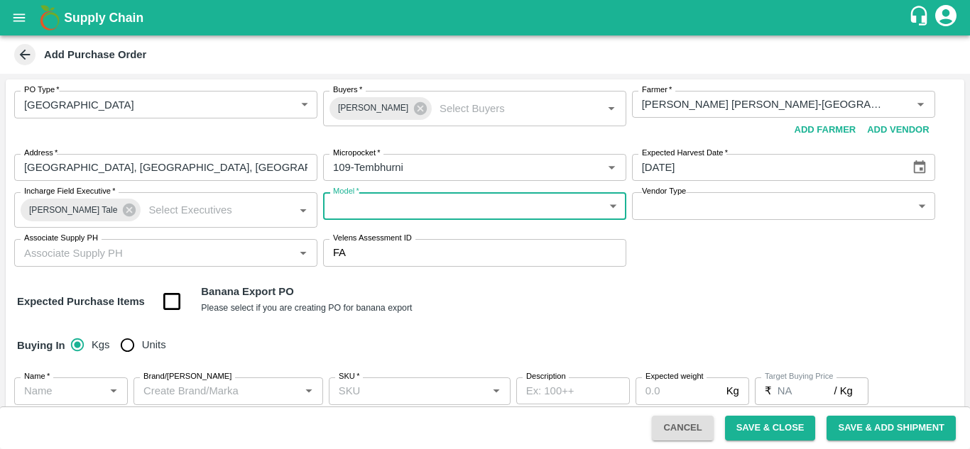
click at [479, 207] on body "Supply Chain Add Purchase Order PO Type   * Farm Gate 1 PO Type Buyers   * Ajit…" at bounding box center [485, 224] width 970 height 449
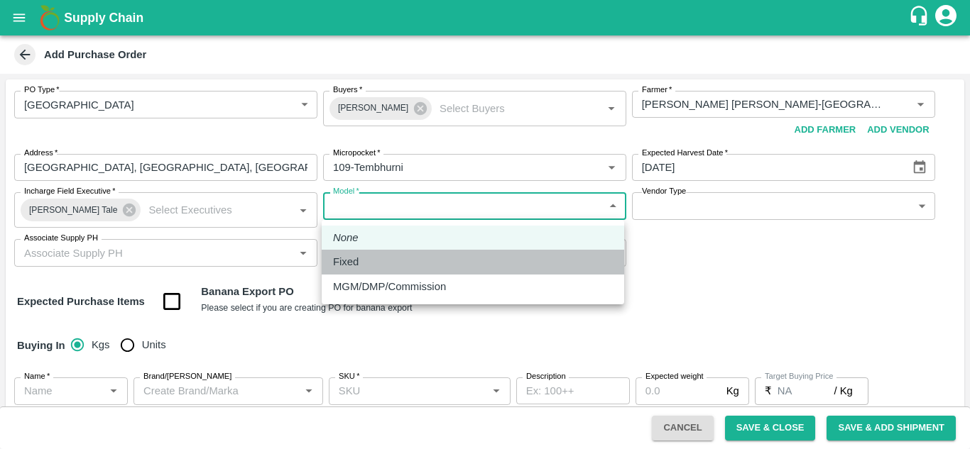
click at [377, 261] on div "Fixed" at bounding box center [473, 262] width 280 height 16
type input "Fixed"
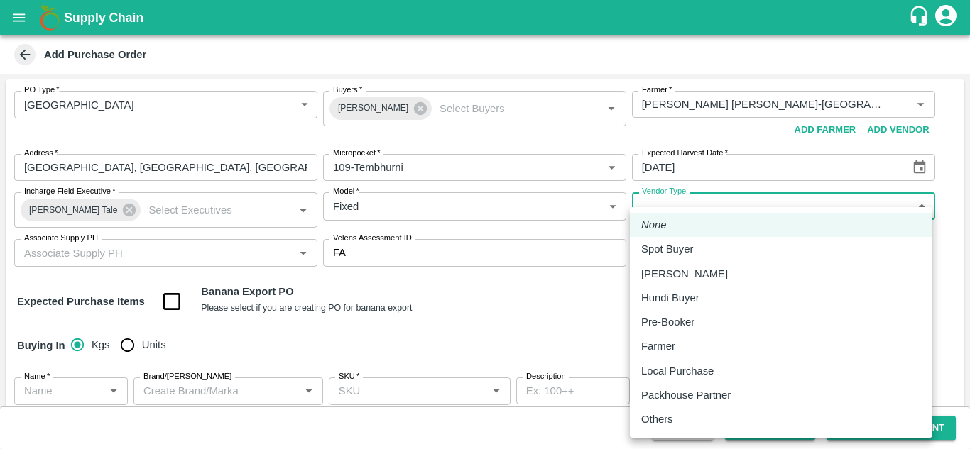
click at [684, 205] on body "Supply Chain Add Purchase Order PO Type   * Farm Gate 1 PO Type Buyers   * Ajit…" at bounding box center [485, 224] width 970 height 449
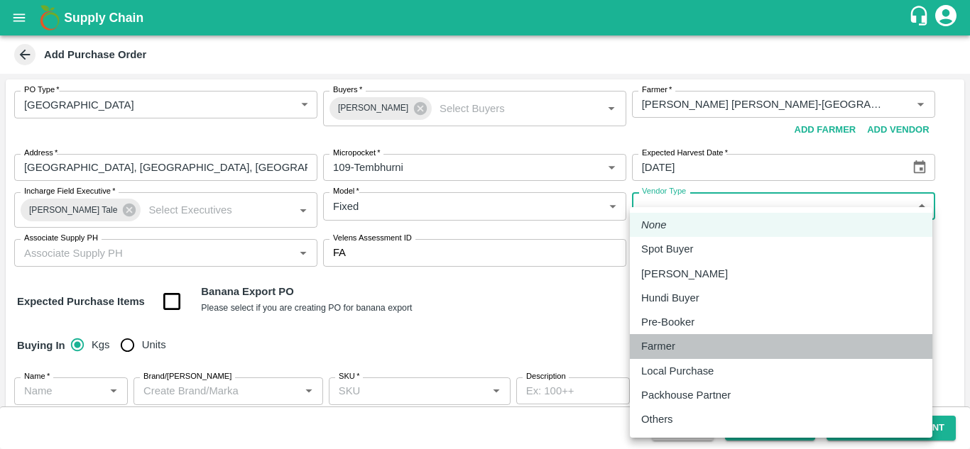
click at [666, 349] on p "Farmer" at bounding box center [658, 347] width 34 height 16
type input "FARMER"
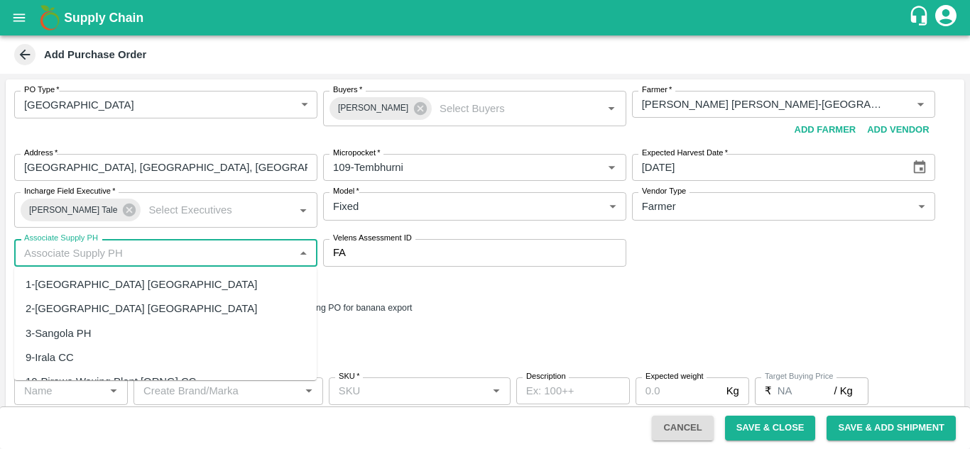
click at [104, 261] on input "Associate Supply PH" at bounding box center [153, 253] width 271 height 18
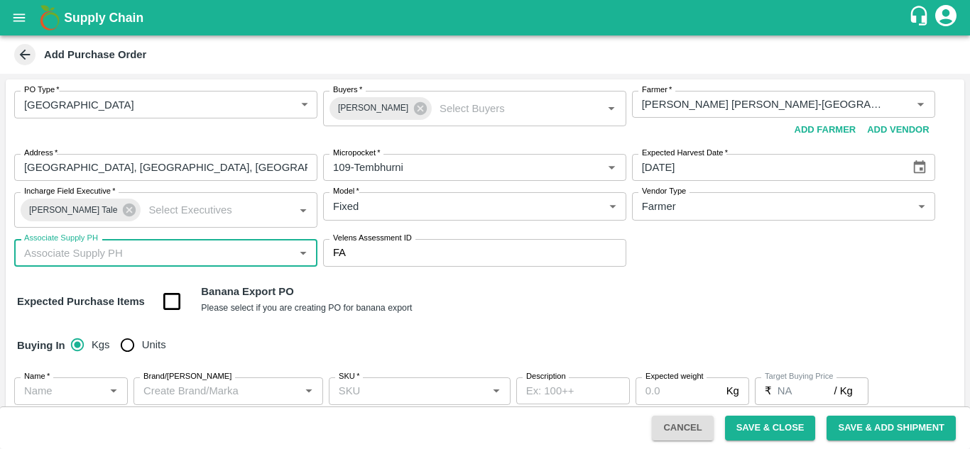
click at [103, 261] on input "Associate Supply PH" at bounding box center [153, 253] width 271 height 18
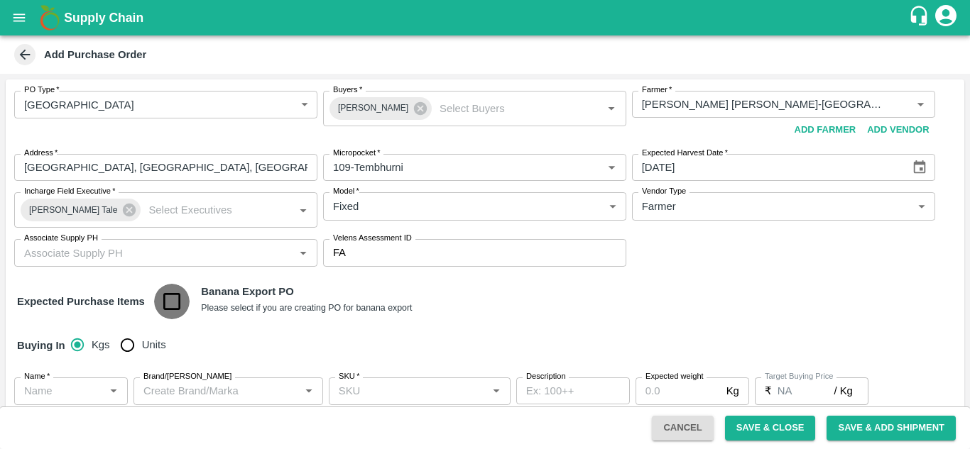
click at [175, 293] on input "checkbox" at bounding box center [172, 302] width 36 height 36
checkbox input "true"
type input "Banana Export"
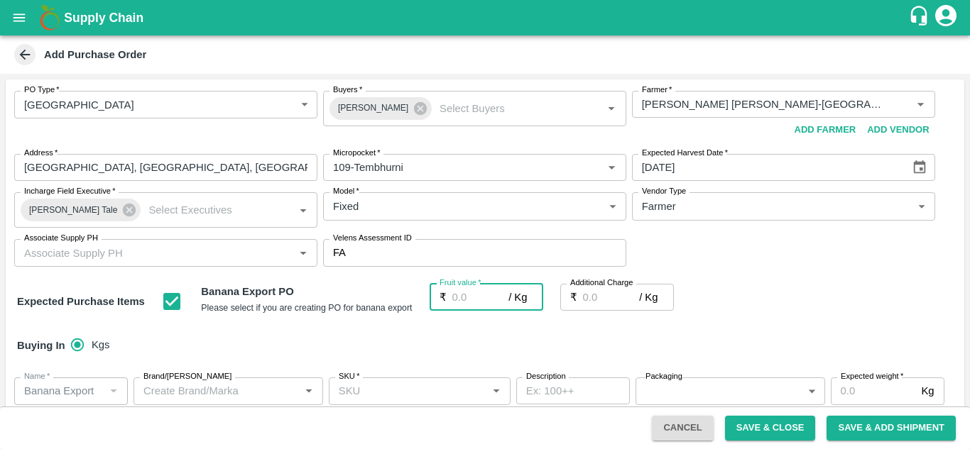
click at [457, 292] on input "Fruit value   *" at bounding box center [480, 297] width 57 height 27
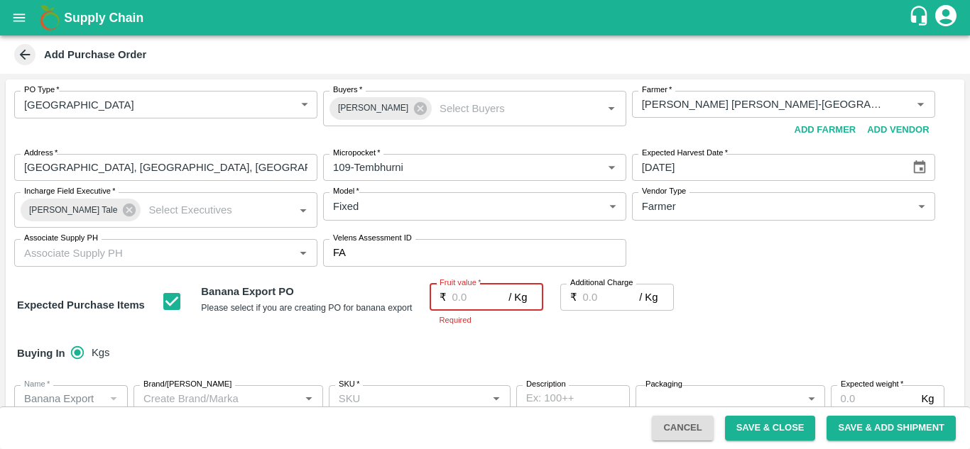
click at [454, 296] on input "Fruit value   *" at bounding box center [480, 297] width 57 height 27
type input "2"
type input "26"
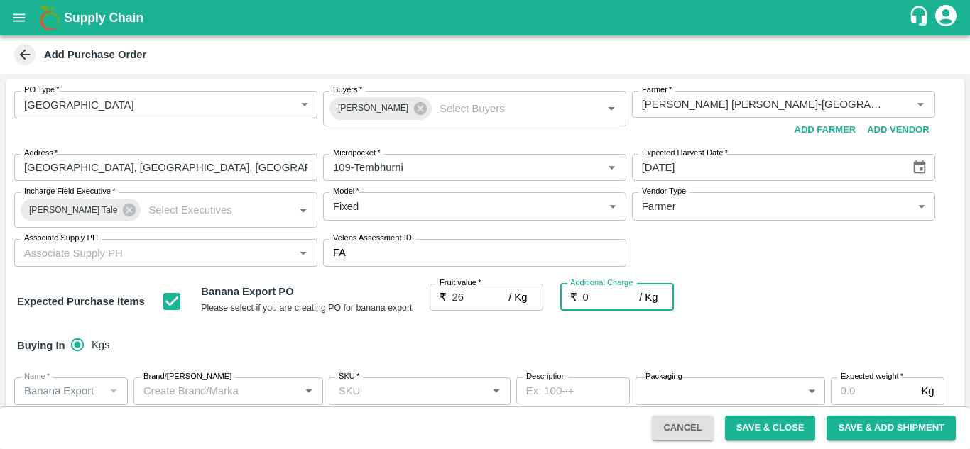
type input "0"
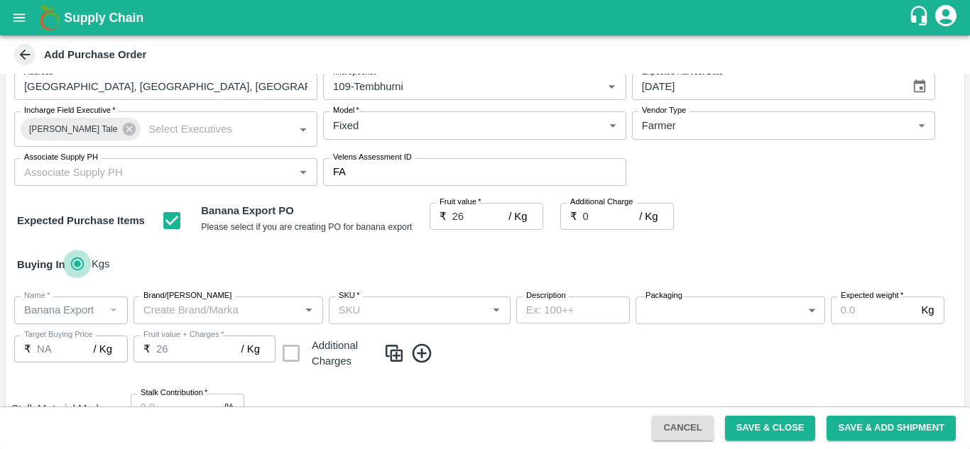
scroll to position [82, 0]
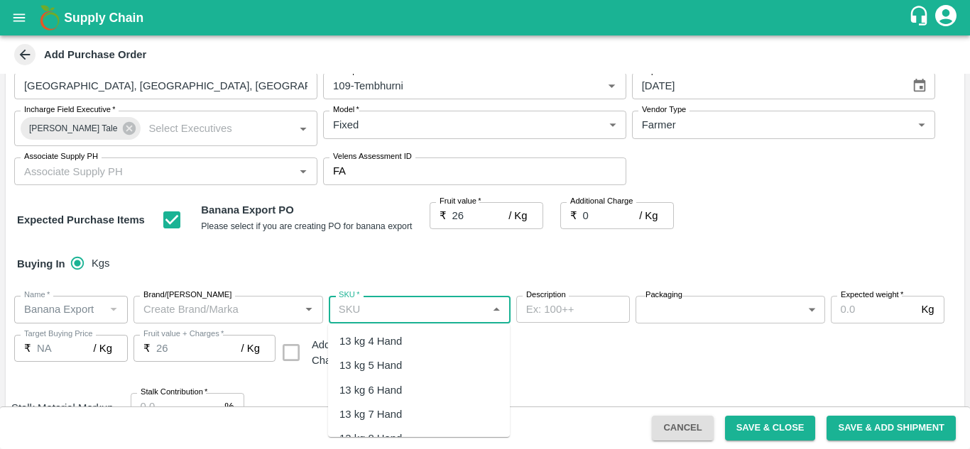
click at [337, 317] on input "SKU   *" at bounding box center [408, 309] width 150 height 18
click at [388, 346] on div "13 kg M N-CHL 4 Hand" at bounding box center [393, 342] width 109 height 16
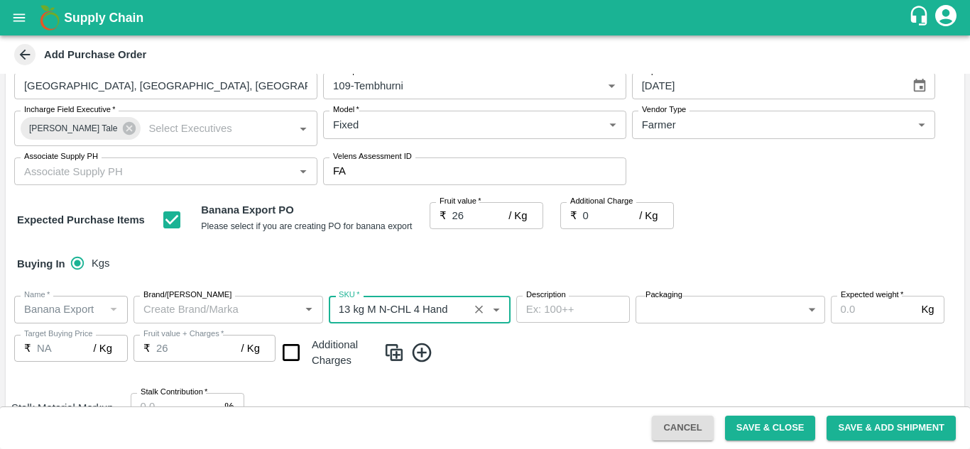
type input "13 kg M N-CHL 4 Hand"
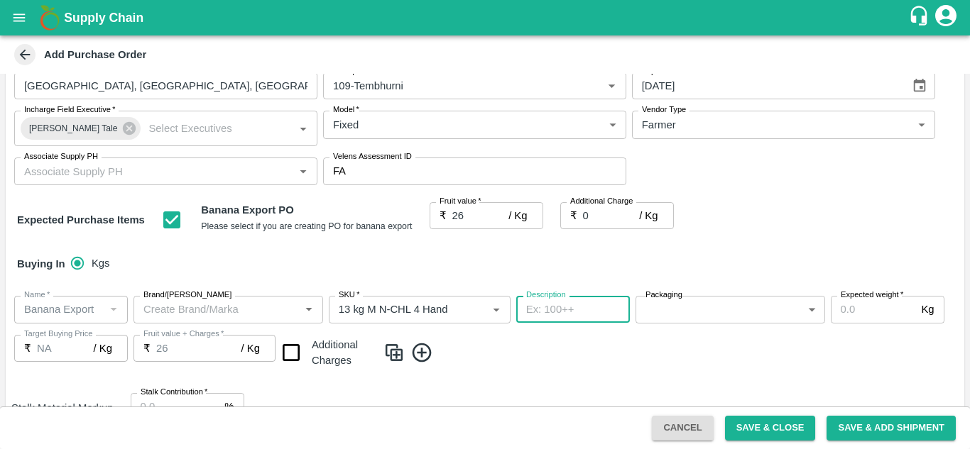
click at [660, 317] on body "Supply Chain Add Purchase Order PO Type   * Farm Gate 1 PO Type Buyers   * Ajit…" at bounding box center [485, 224] width 970 height 449
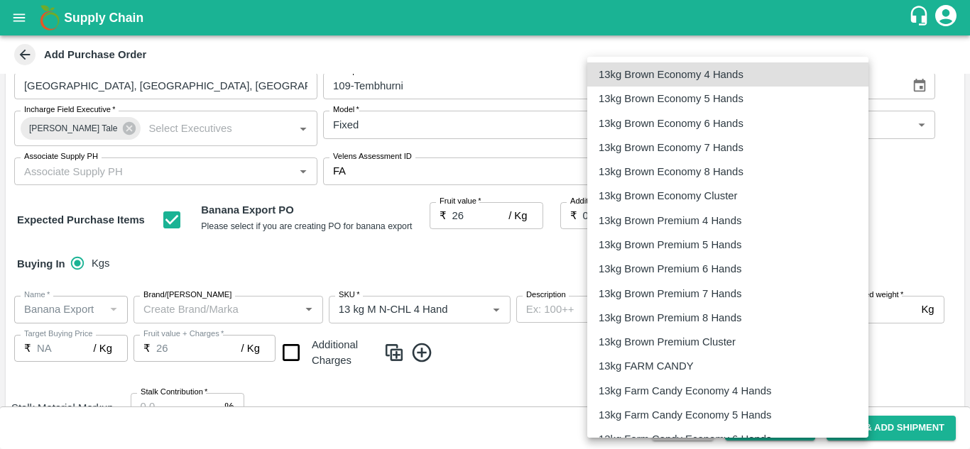
click at [653, 361] on p "13kg FARM CANDY" at bounding box center [646, 367] width 95 height 16
type input "466"
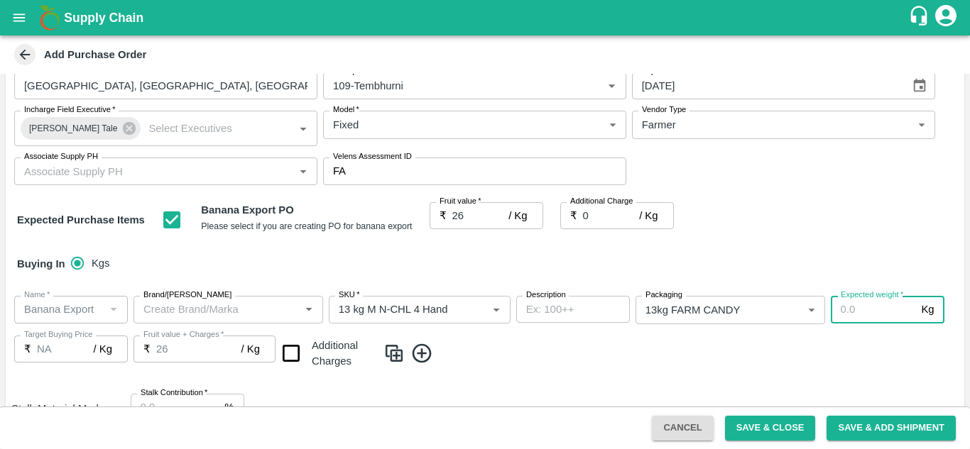
click at [856, 309] on input "Expected weight   *" at bounding box center [873, 309] width 85 height 27
type input "1200"
click at [417, 358] on icon at bounding box center [421, 353] width 23 height 23
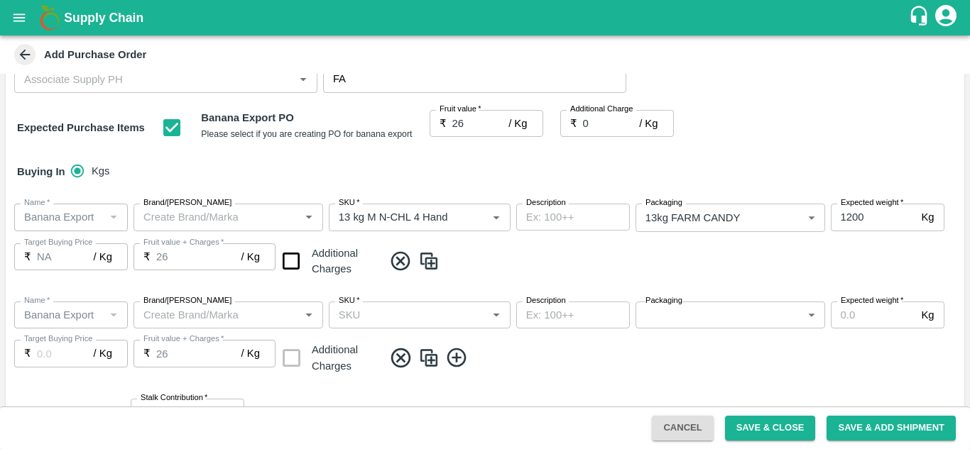
scroll to position [175, 0]
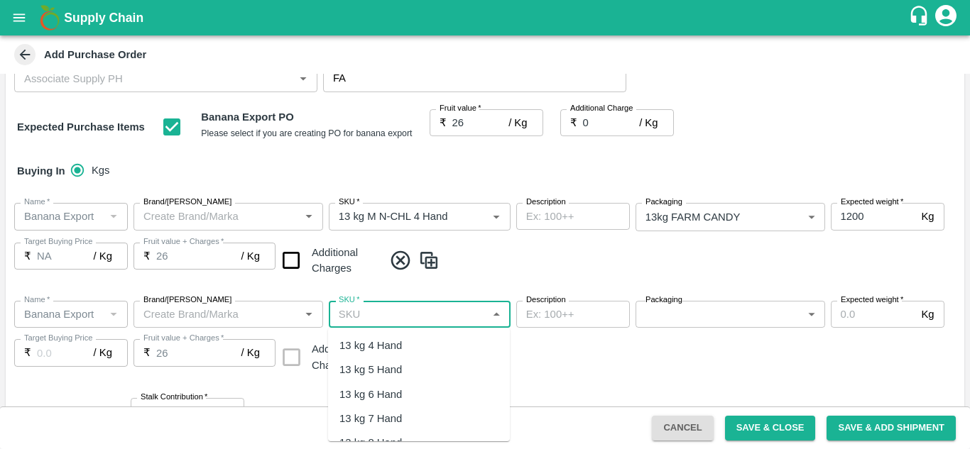
click at [351, 315] on input "SKU   *" at bounding box center [408, 314] width 150 height 18
click at [401, 365] on div "13 kg M N-CHL 5 Hand" at bounding box center [393, 370] width 109 height 16
type input "13 kg M N-CHL 5 Hand"
type input "NA"
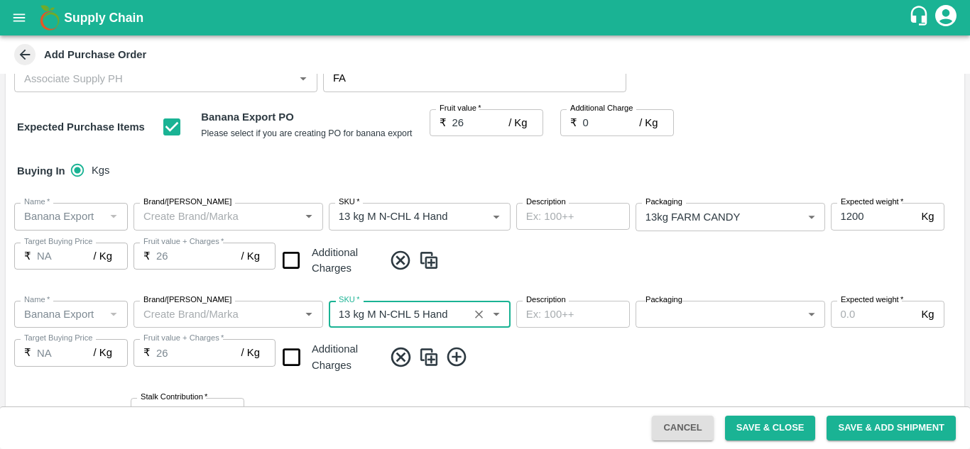
type input "13 kg M N-CHL 5 Hand"
click at [422, 368] on div "Name   * Name   * Brand/Marka Brand/Marka SKU   * SKU   * Description x Descrip…" at bounding box center [485, 338] width 959 height 97
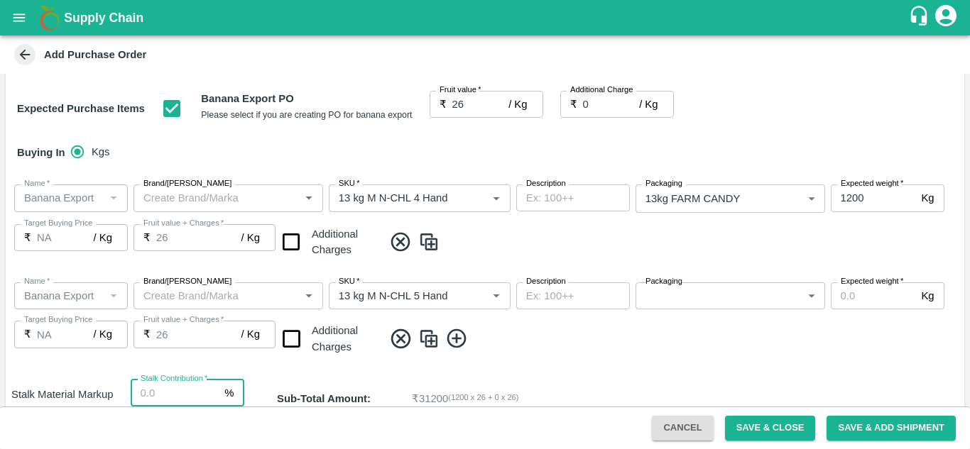
click at [692, 295] on body "Supply Chain Add Purchase Order PO Type   * Farm Gate 1 PO Type Buyers   * Ajit…" at bounding box center [485, 224] width 970 height 449
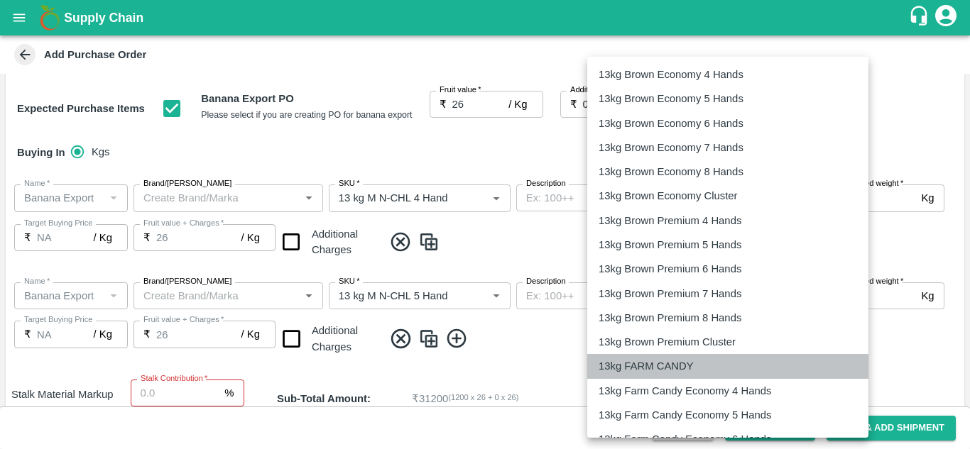
click at [656, 363] on p "13kg FARM CANDY" at bounding box center [646, 367] width 95 height 16
type input "466"
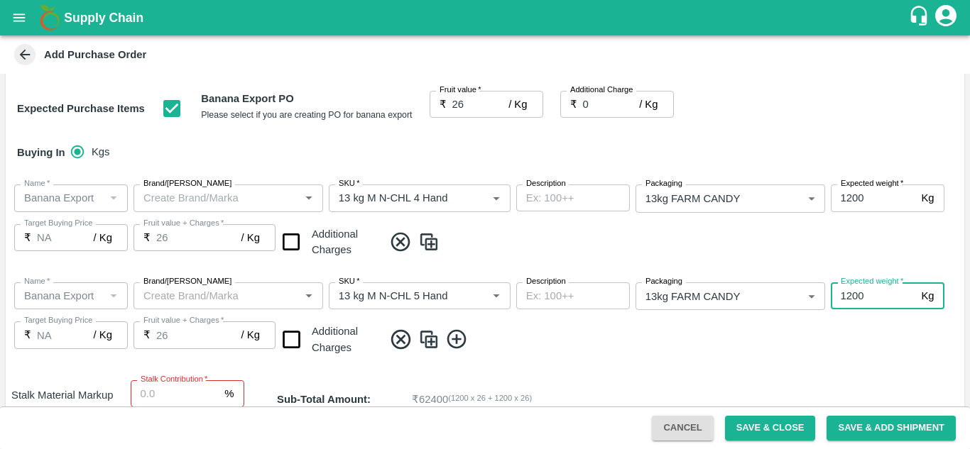
type input "1200"
click at [513, 361] on div "Name   * Name   * Brand/Marka Brand/Marka SKU   * SKU   * Description x Descrip…" at bounding box center [485, 320] width 959 height 98
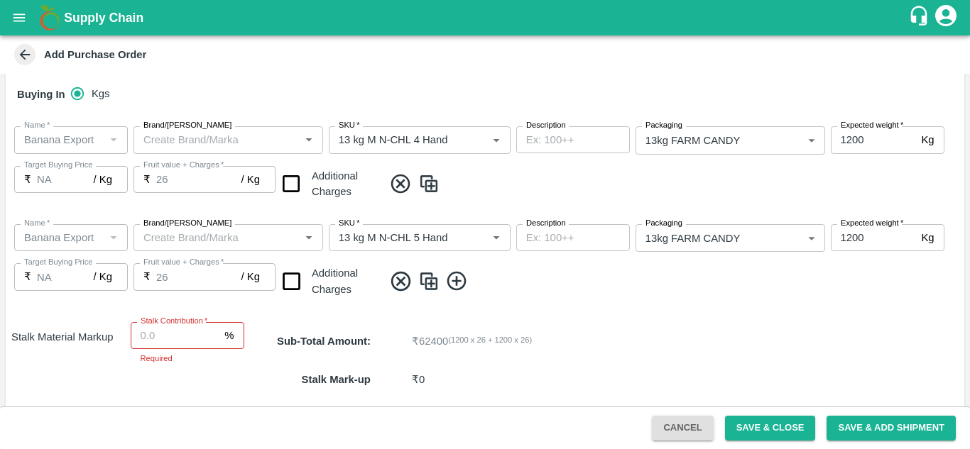
scroll to position [253, 0]
click at [462, 276] on icon at bounding box center [456, 279] width 23 height 23
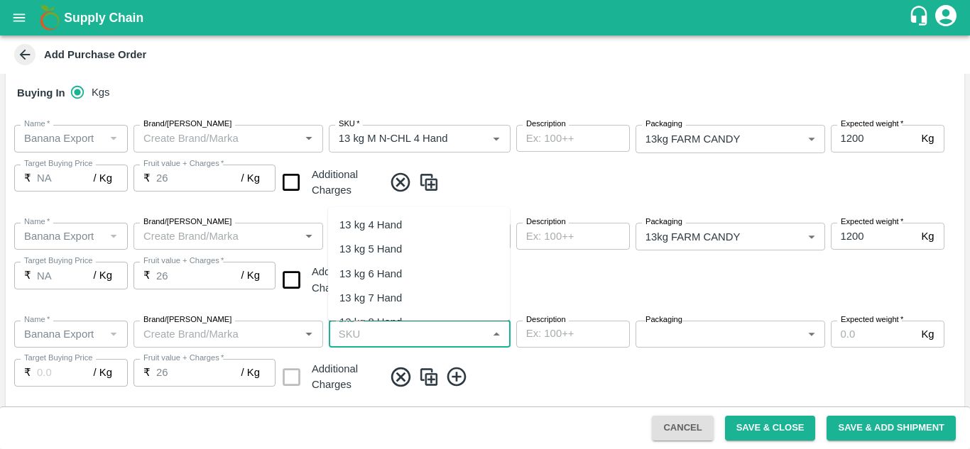
click at [403, 325] on input "SKU   *" at bounding box center [408, 334] width 150 height 18
click at [437, 270] on div "13 kg M N-CHL 6 Hand" at bounding box center [393, 274] width 109 height 16
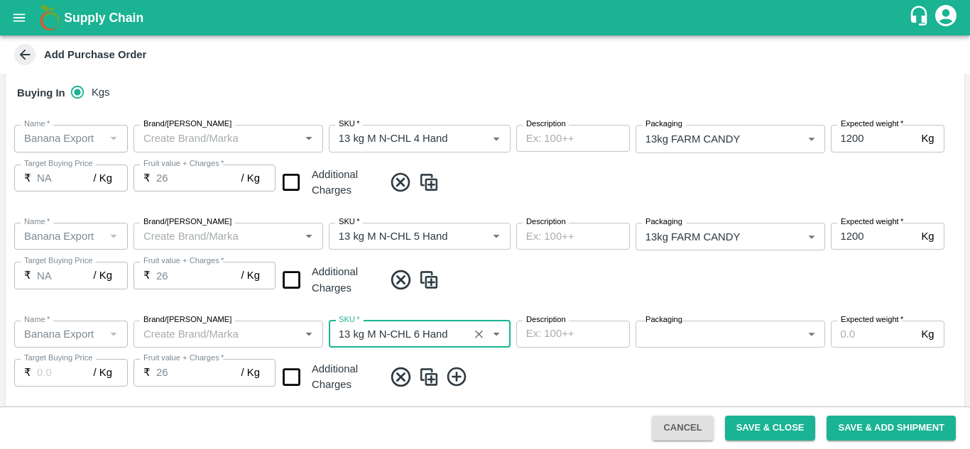
type input "13 kg M N-CHL 6 Hand"
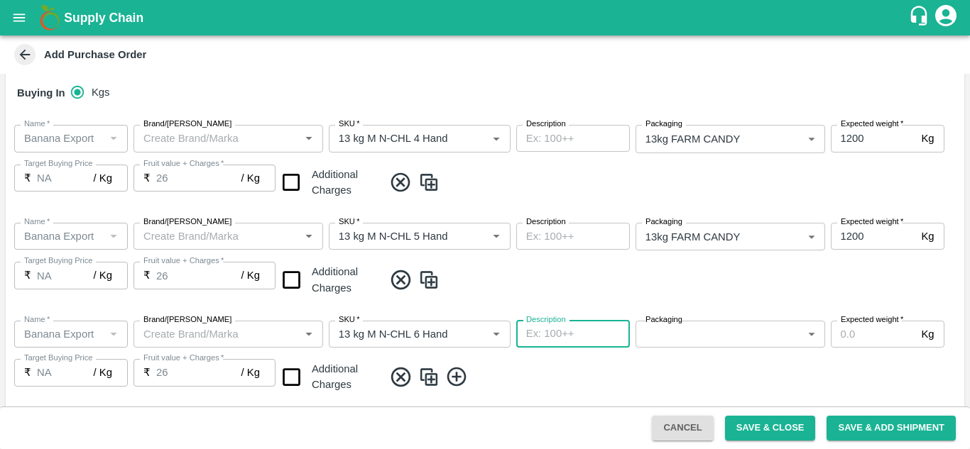
type input "NA"
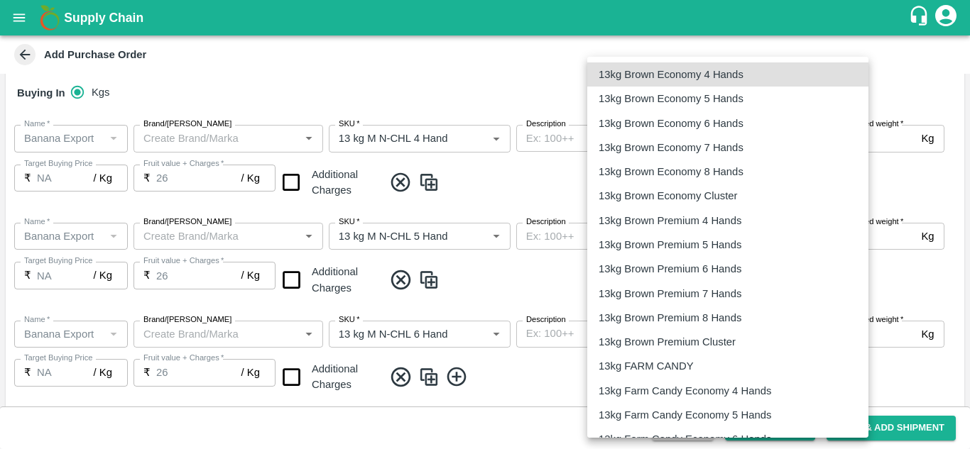
click at [730, 328] on body "Supply Chain Add Purchase Order PO Type   * Farm Gate 1 PO Type Buyers   * Ajit…" at bounding box center [485, 224] width 970 height 449
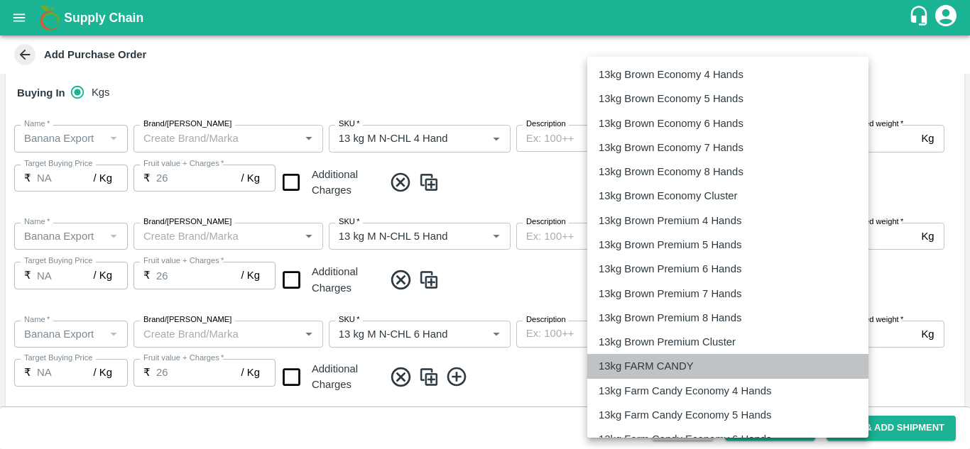
click at [655, 361] on p "13kg FARM CANDY" at bounding box center [646, 367] width 95 height 16
type input "466"
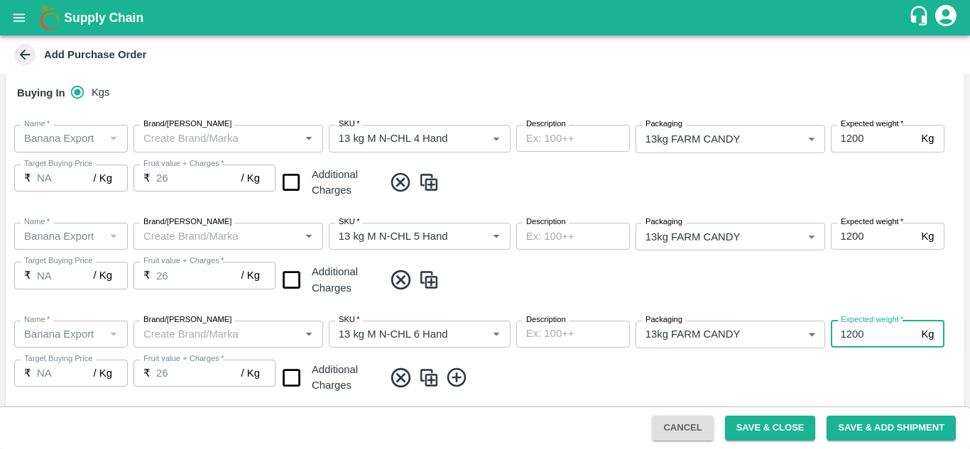
type input "1200"
click at [578, 360] on div "Name   * Name   * Brand/Marka Brand/Marka SKU   * SKU   * Description x Descrip…" at bounding box center [485, 359] width 959 height 98
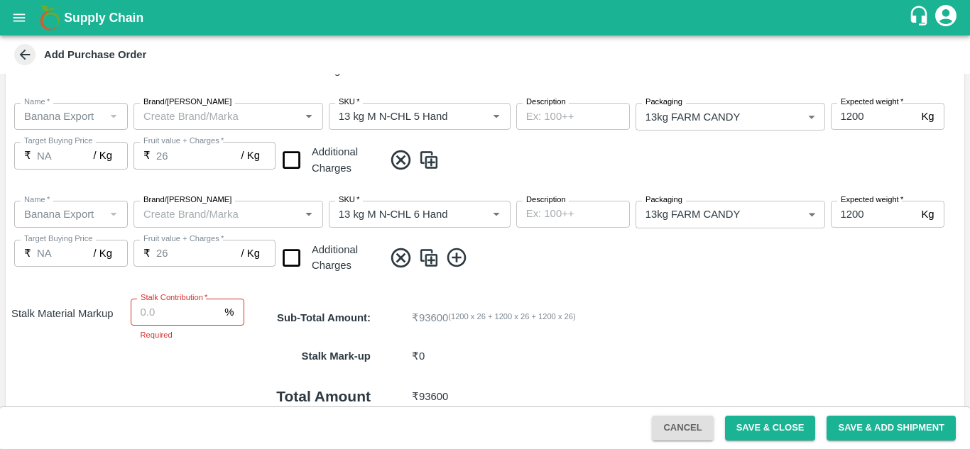
scroll to position [383, 0]
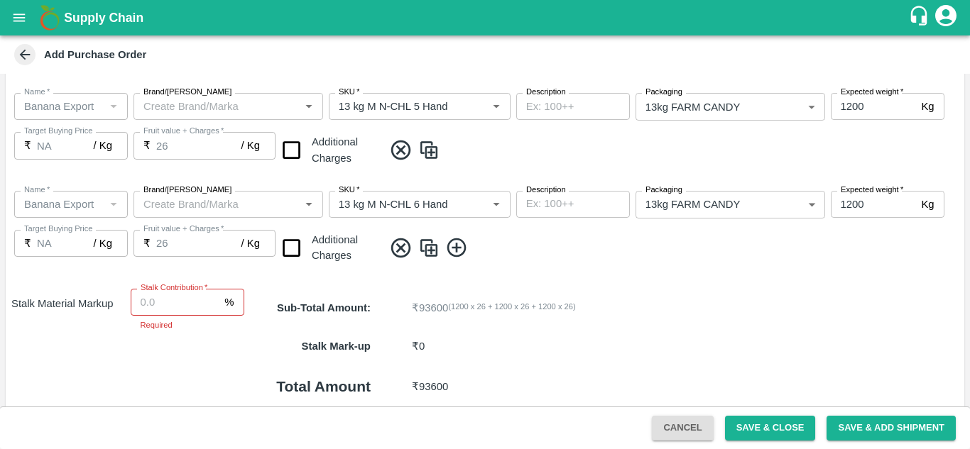
click at [455, 249] on icon at bounding box center [456, 247] width 23 height 23
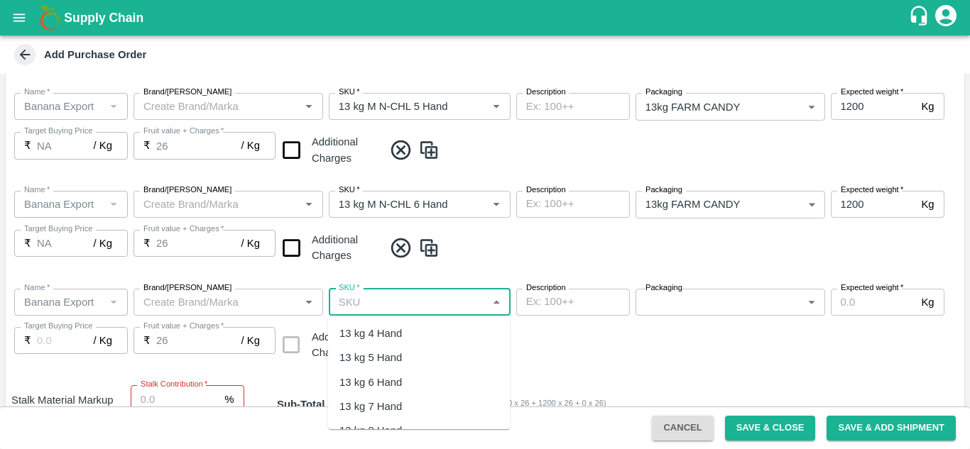
click at [417, 298] on input "SKU   *" at bounding box center [408, 302] width 150 height 18
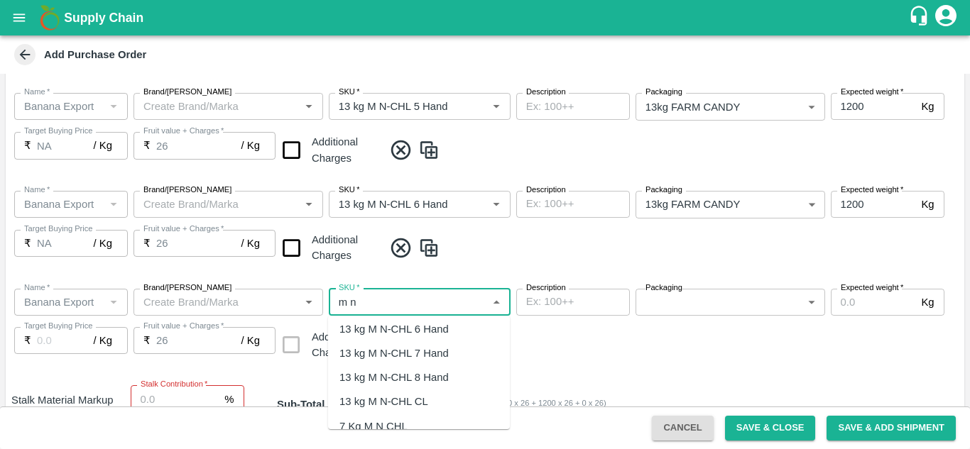
click at [435, 378] on div "13 kg M N-CHL 8 Hand" at bounding box center [393, 378] width 109 height 16
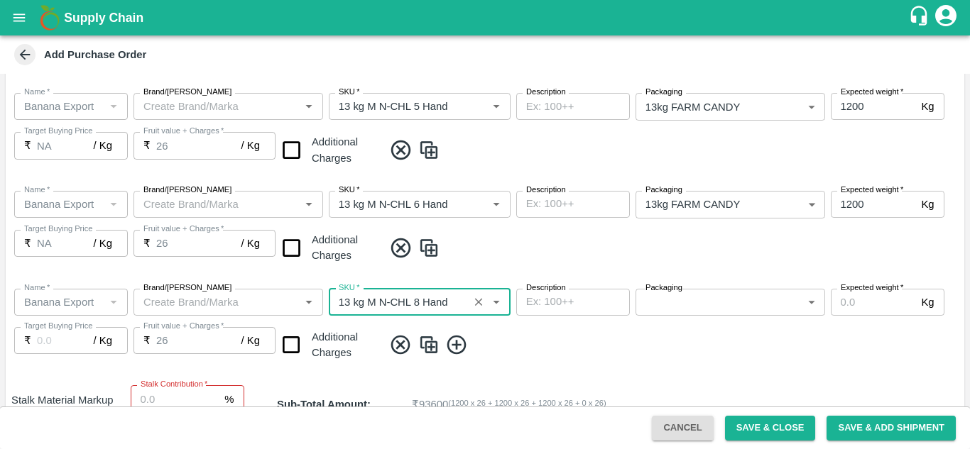
type input "13 kg M N-CHL 8 Hand"
type input "NA"
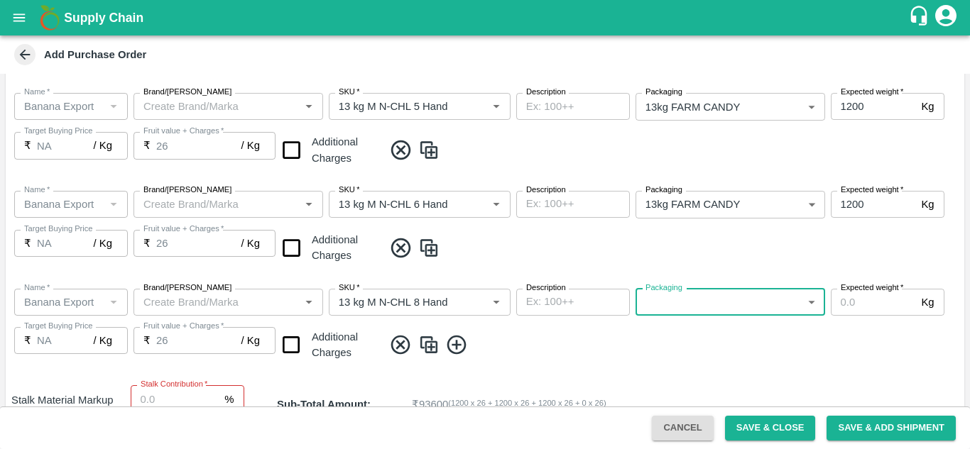
click at [744, 291] on body "Supply Chain Add Purchase Order PO Type   * Farm Gate 1 PO Type Buyers   * Ajit…" at bounding box center [485, 224] width 970 height 449
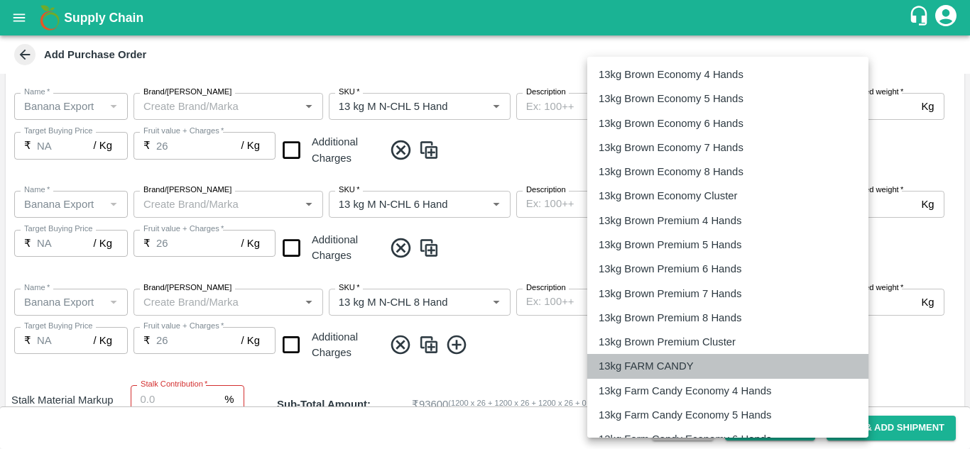
click at [675, 359] on p "13kg FARM CANDY" at bounding box center [646, 367] width 95 height 16
type input "466"
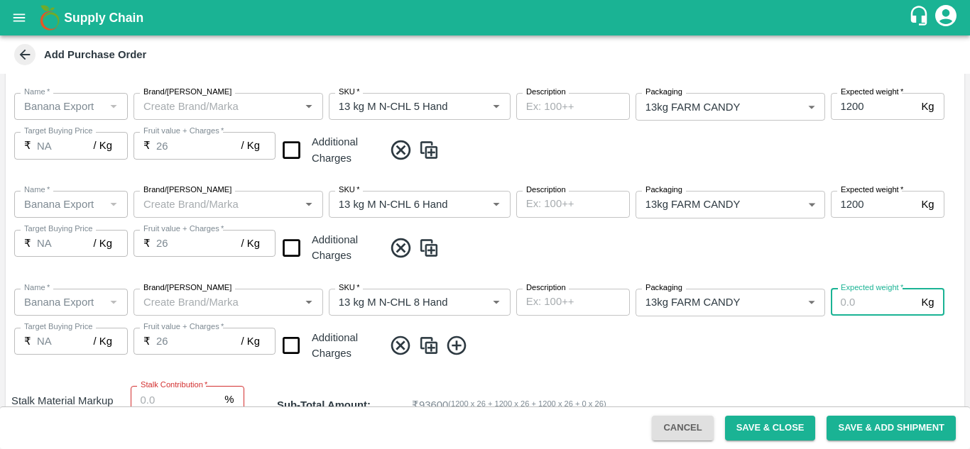
click at [845, 301] on input "Expected weight   *" at bounding box center [873, 302] width 85 height 27
type input "1200"
click at [614, 337] on span at bounding box center [670, 345] width 575 height 23
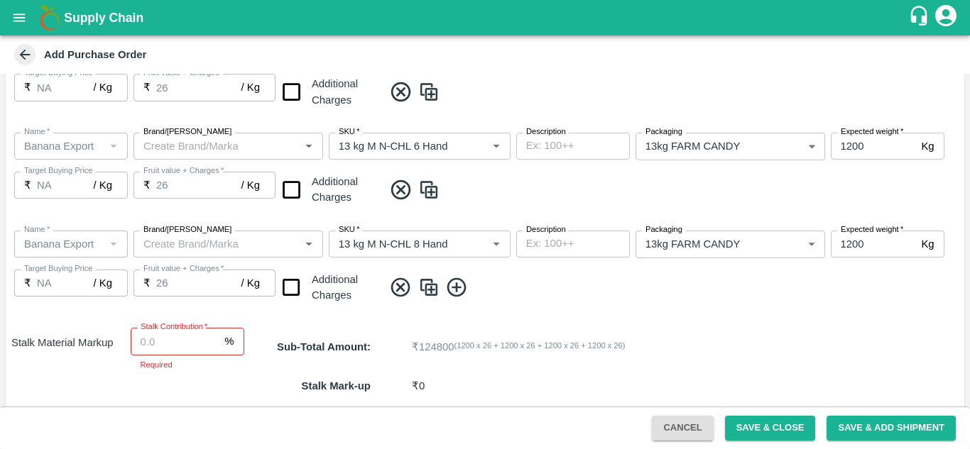
scroll to position [442, 0]
click at [459, 285] on icon at bounding box center [456, 286] width 19 height 19
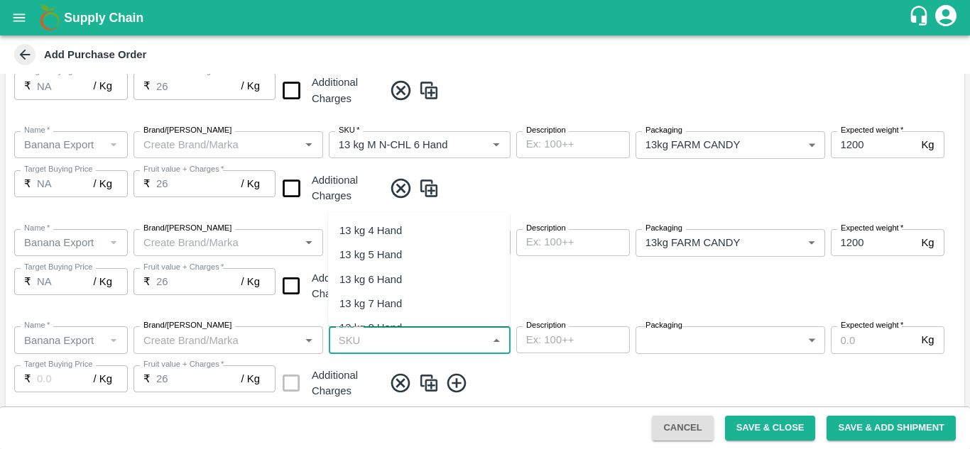
click at [395, 334] on input "SKU   *" at bounding box center [408, 340] width 150 height 18
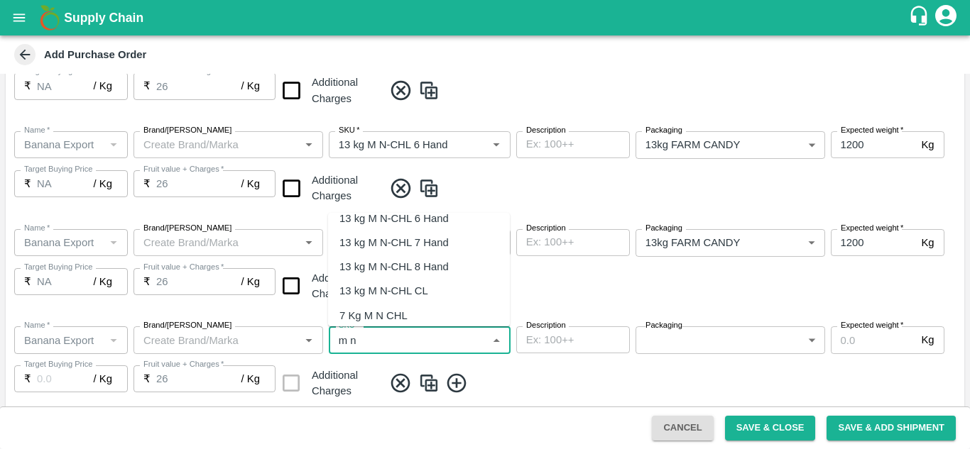
click at [408, 293] on div "13 kg M N-CHL CL" at bounding box center [383, 291] width 89 height 16
type input "13 kg M N-CHL CL"
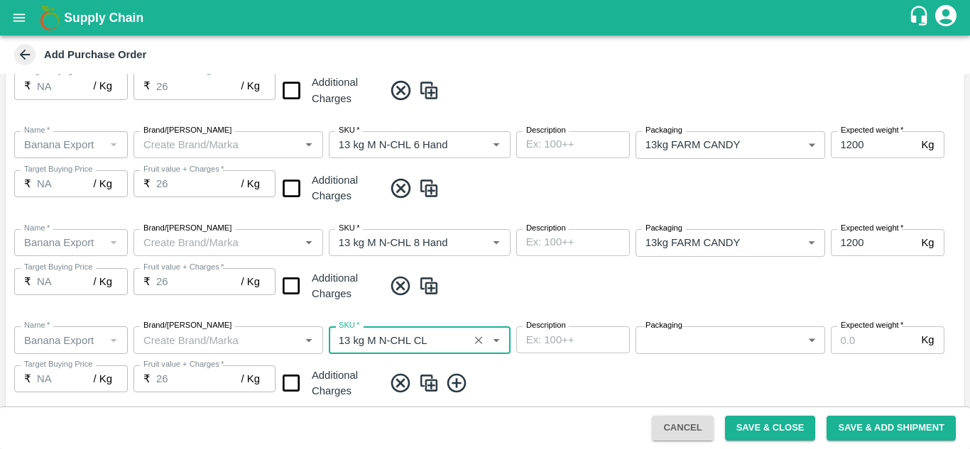
type input "NA"
type input "13 kg M N-CHL CL"
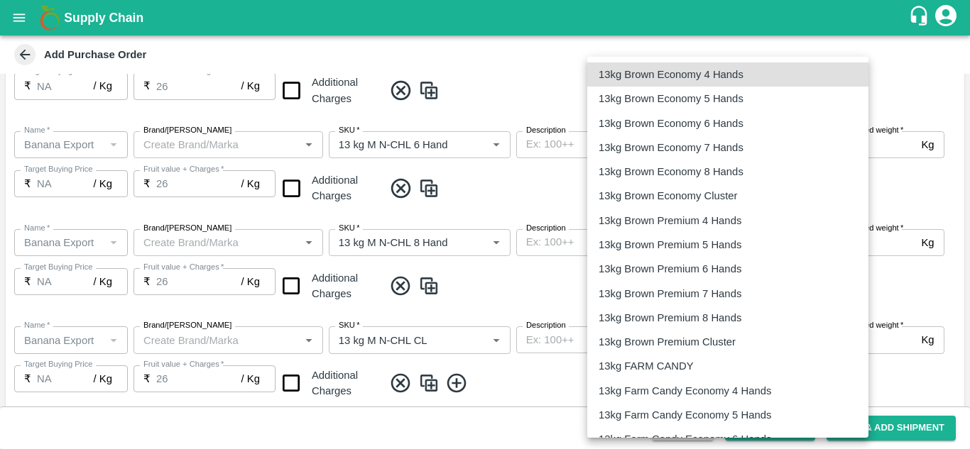
click at [720, 349] on body "Supply Chain Add Purchase Order PO Type   * Farm Gate 1 PO Type Buyers   * Ajit…" at bounding box center [485, 224] width 970 height 449
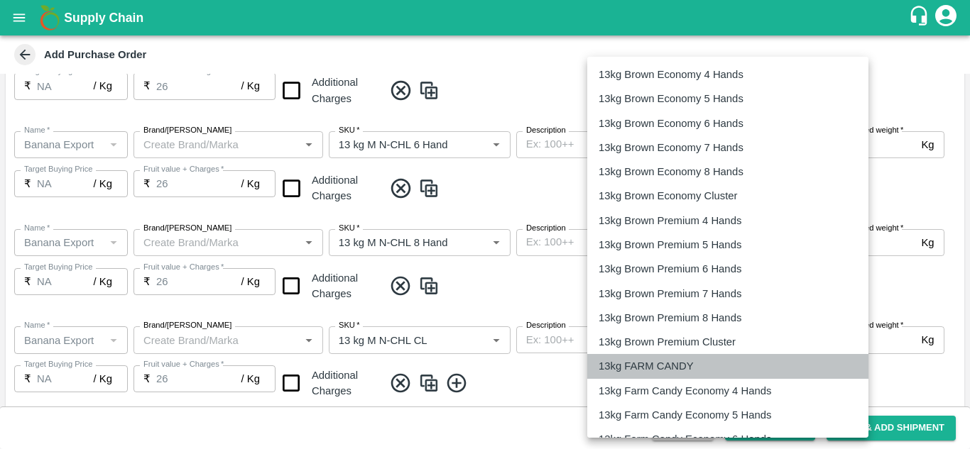
click at [661, 368] on p "13kg FARM CANDY" at bounding box center [646, 367] width 95 height 16
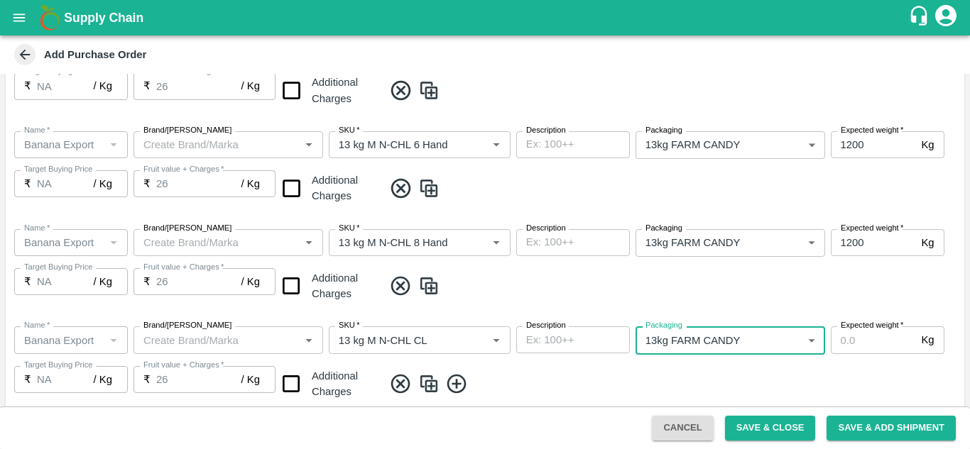
type input "466"
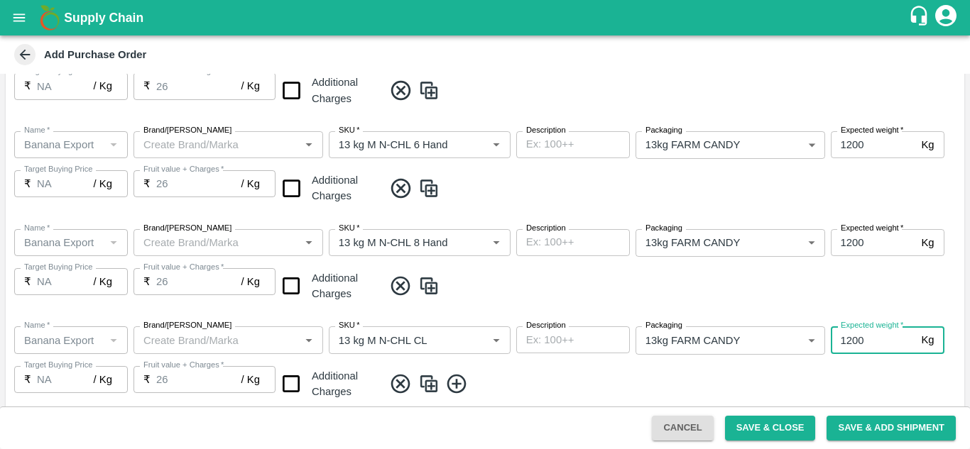
type input "1200"
click at [555, 369] on div "Name   * Name   * Brand/Marka Brand/Marka SKU   * SKU   * Description x Descrip…" at bounding box center [485, 364] width 959 height 98
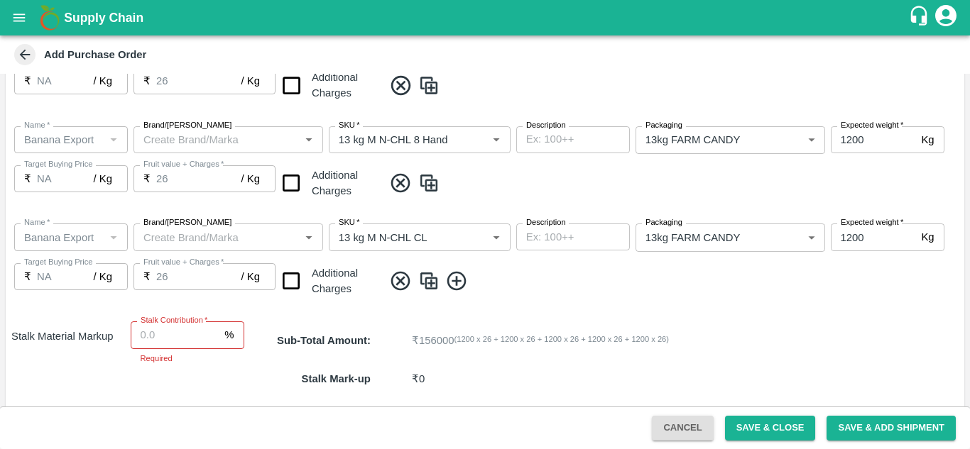
scroll to position [546, 0]
click at [458, 277] on icon at bounding box center [456, 280] width 23 height 23
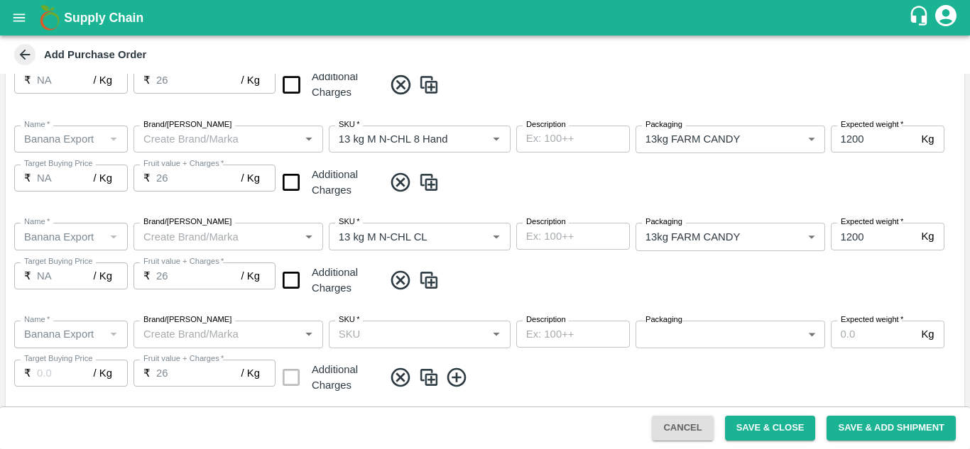
scroll to position [616, 0]
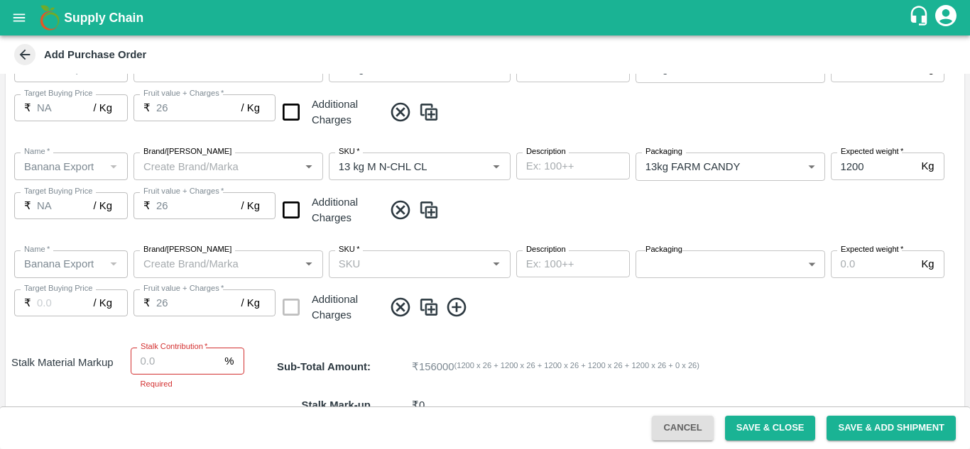
click at [348, 269] on input "SKU   *" at bounding box center [408, 264] width 150 height 18
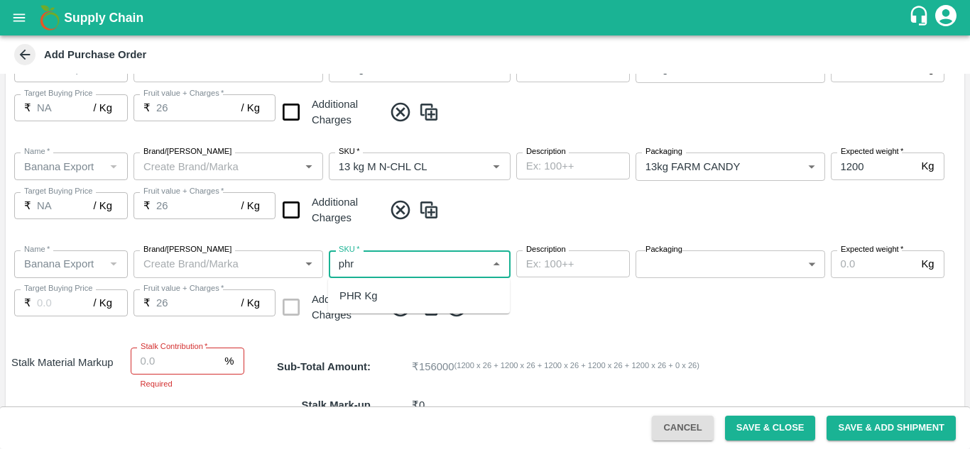
type input "phr"
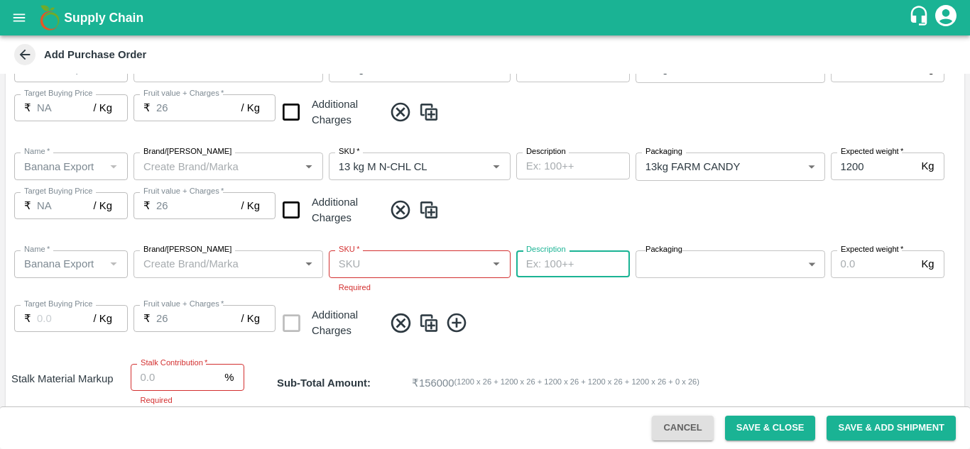
click at [389, 262] on input "SKU   *" at bounding box center [408, 264] width 150 height 18
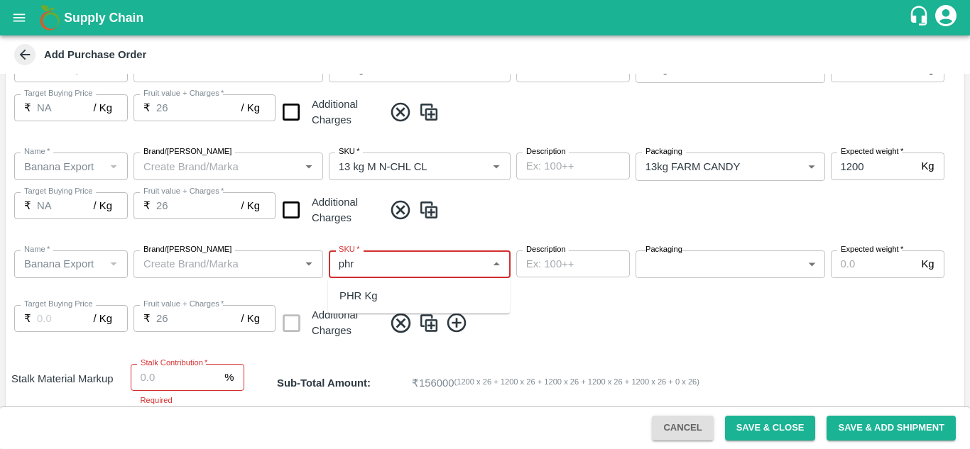
click at [338, 295] on div "PHR Kg" at bounding box center [419, 296] width 182 height 24
type input "PHR Kg"
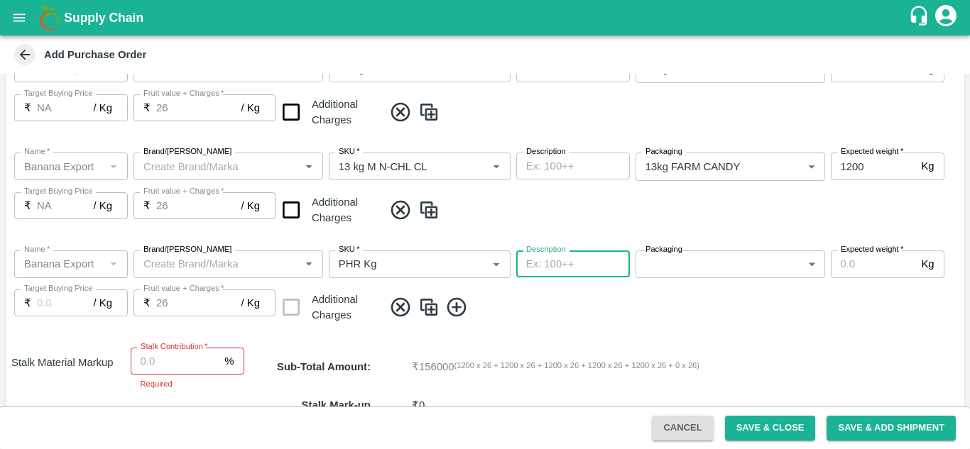
type input "NA"
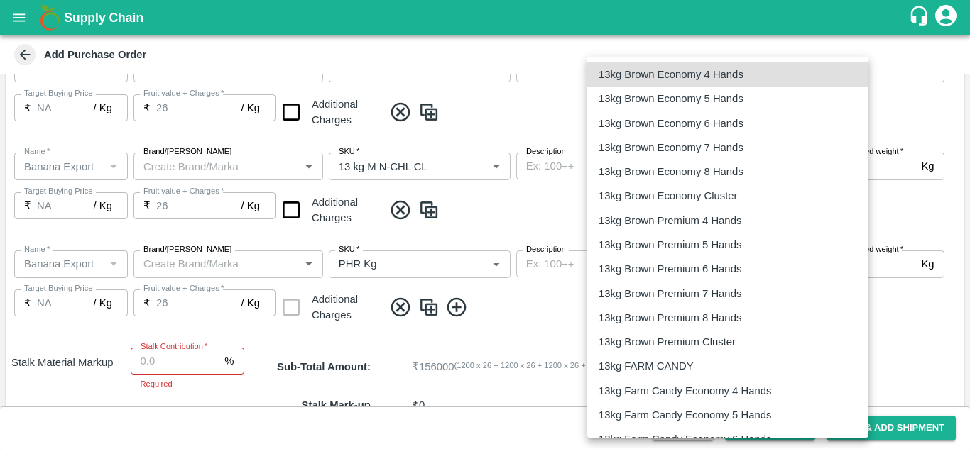
click at [750, 262] on body "Supply Chain Add Purchase Order PO Type   * Farm Gate 1 PO Type Buyers   * Ajit…" at bounding box center [485, 224] width 970 height 449
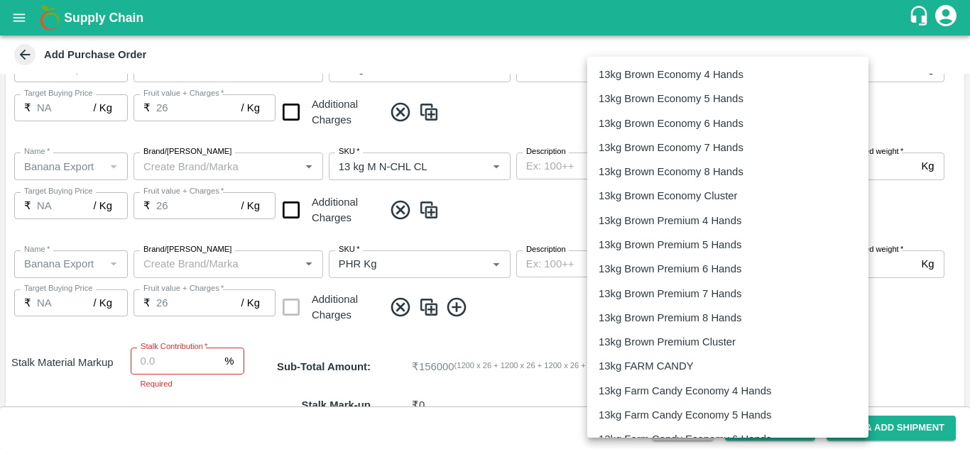
scroll to position [2357, 0]
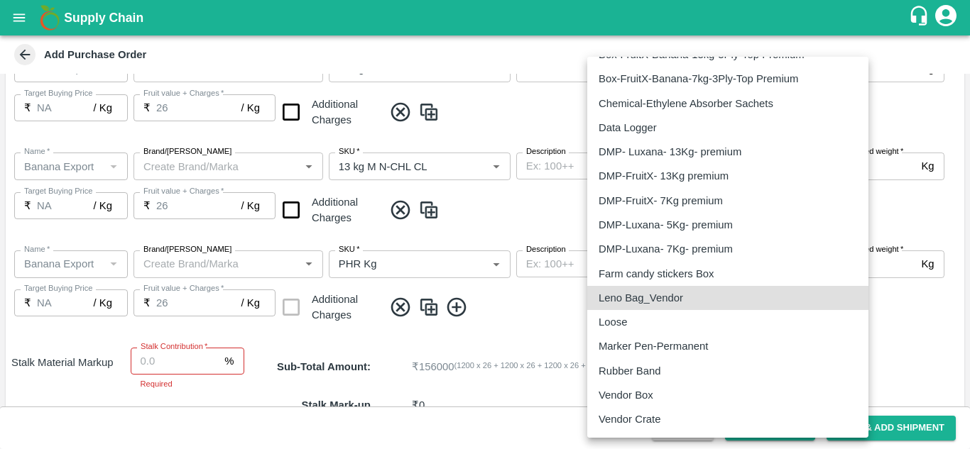
click at [611, 322] on p "Loose" at bounding box center [613, 323] width 28 height 16
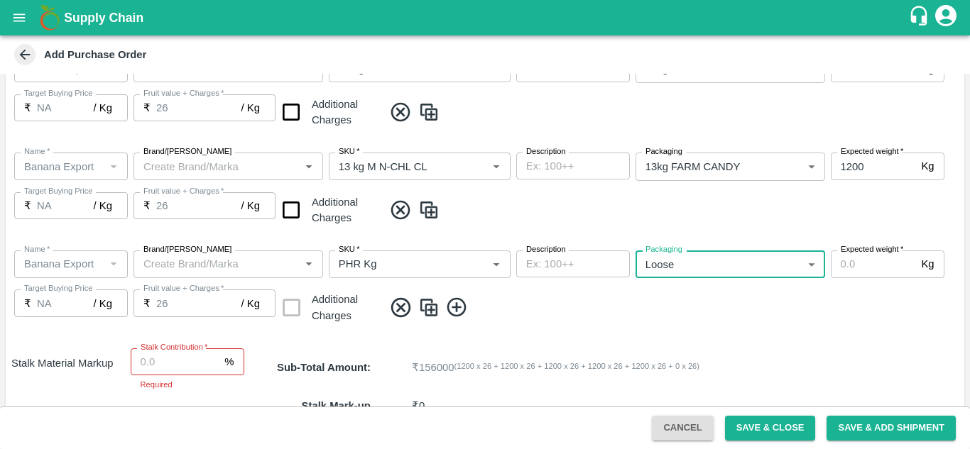
type input "258"
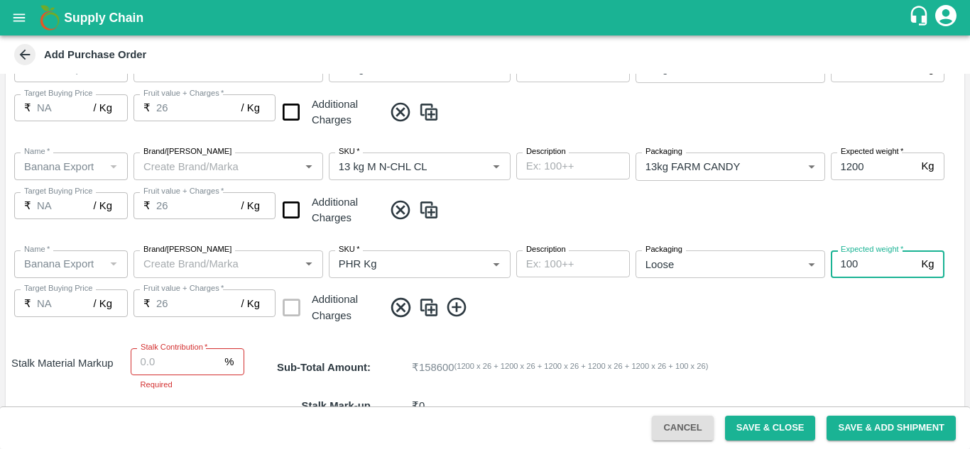
type input "100"
click at [506, 314] on span at bounding box center [670, 307] width 575 height 23
click at [454, 305] on icon at bounding box center [456, 307] width 23 height 23
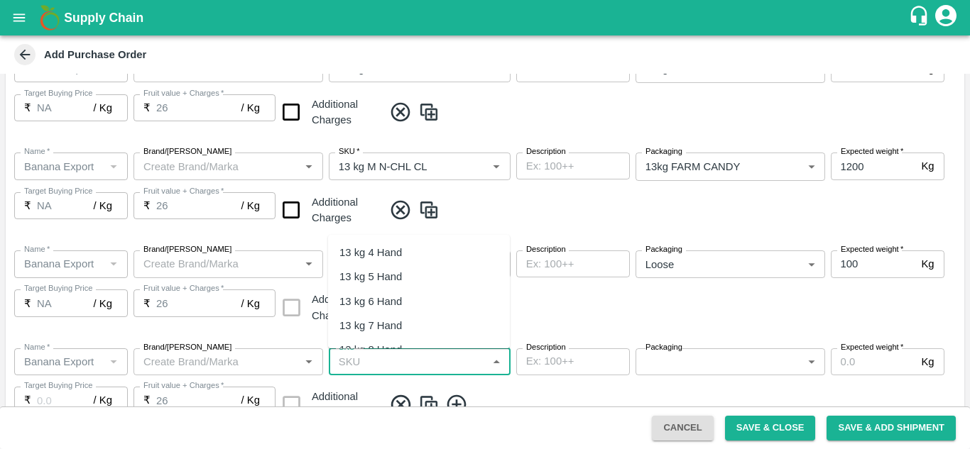
click at [370, 363] on input "SKU   *" at bounding box center [408, 362] width 150 height 18
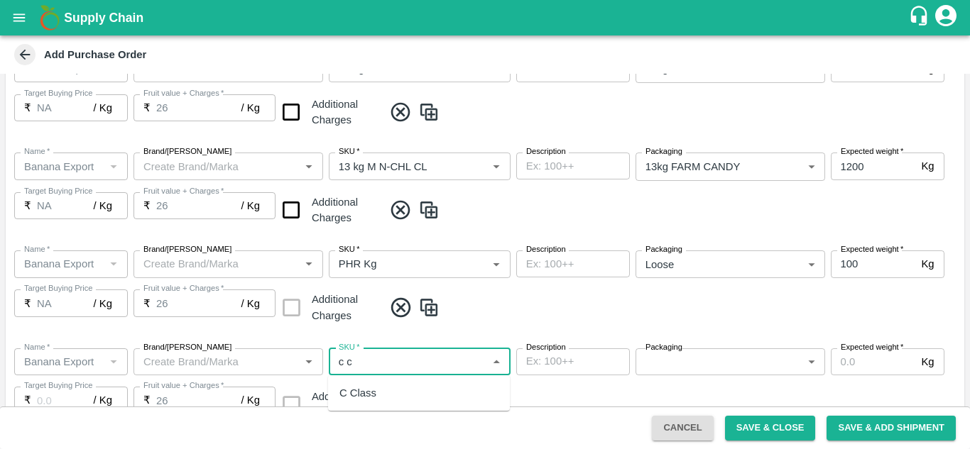
click at [356, 395] on div "C Class" at bounding box center [357, 394] width 37 height 16
type input "C Class"
type input "NA"
type input "C Class"
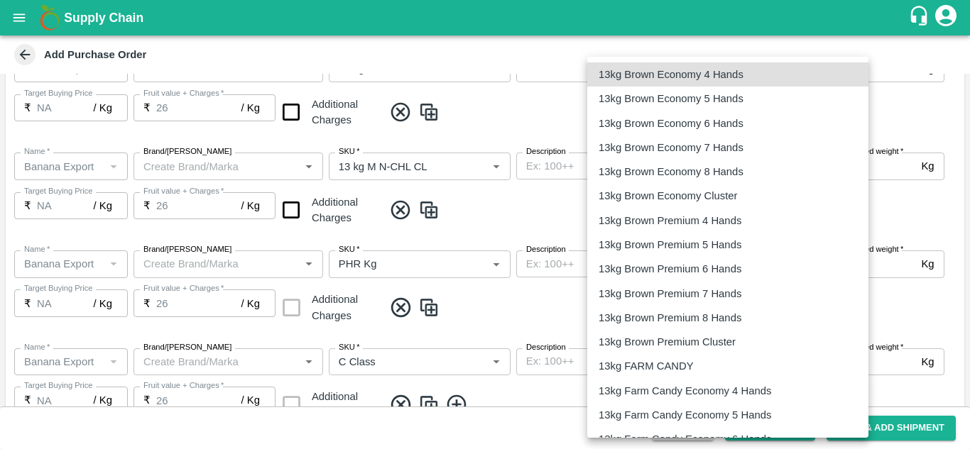
click at [703, 357] on body "Supply Chain Add Purchase Order PO Type   * Farm Gate 1 PO Type Buyers   * Ajit…" at bounding box center [485, 224] width 970 height 449
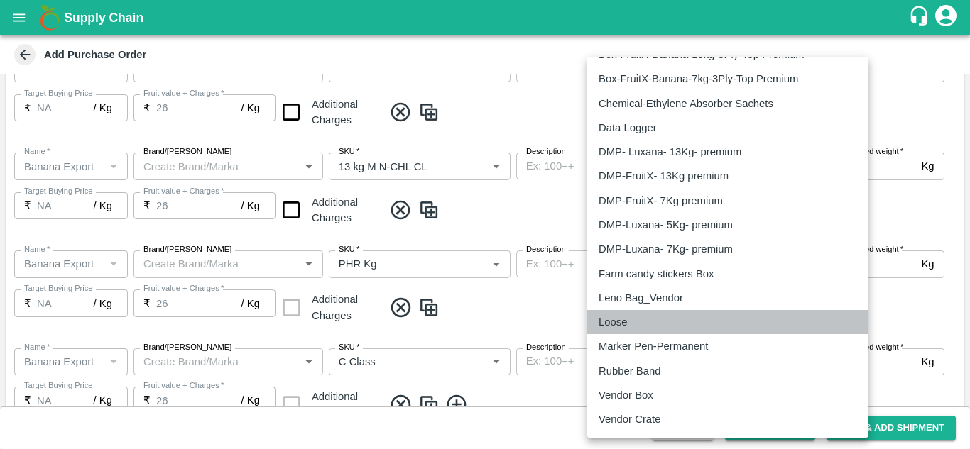
click at [625, 322] on p "Loose" at bounding box center [613, 323] width 28 height 16
type input "258"
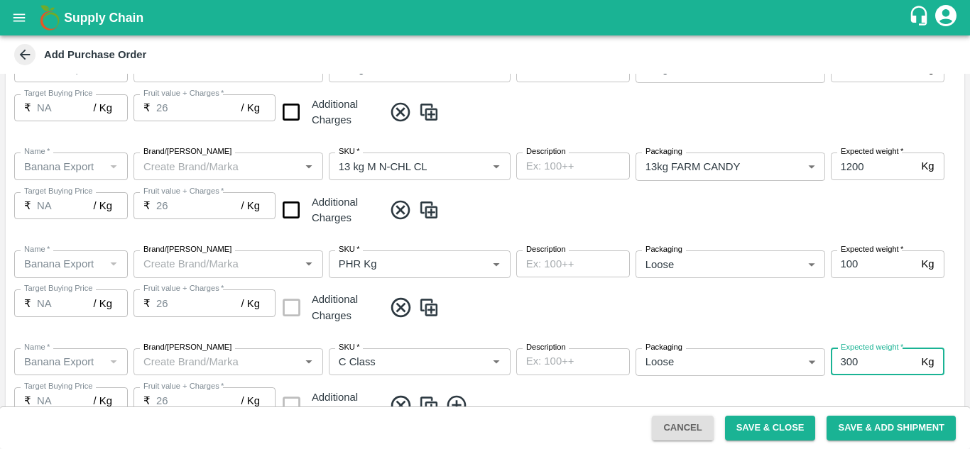
type input "300"
click at [582, 384] on div "Name   * Name   * Brand/Marka Brand/Marka SKU   * SKU   * Description x Descrip…" at bounding box center [485, 386] width 959 height 98
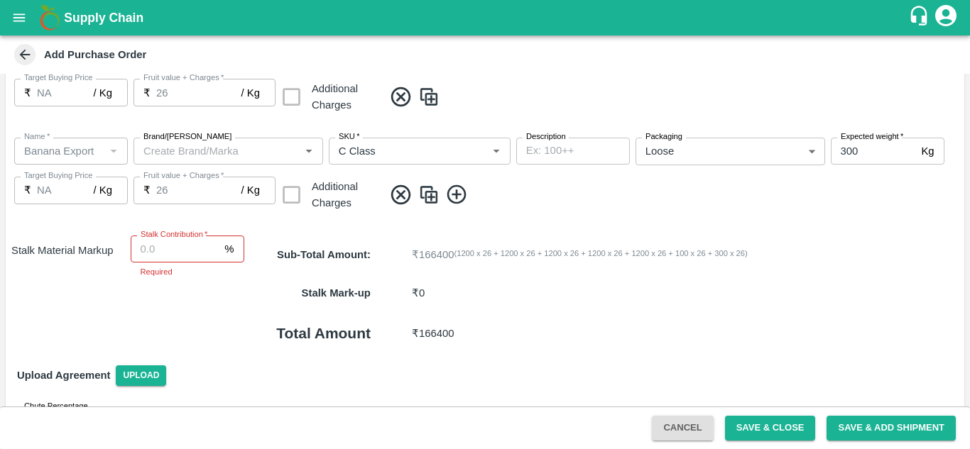
scroll to position [828, 0]
click at [563, 196] on span at bounding box center [670, 193] width 575 height 23
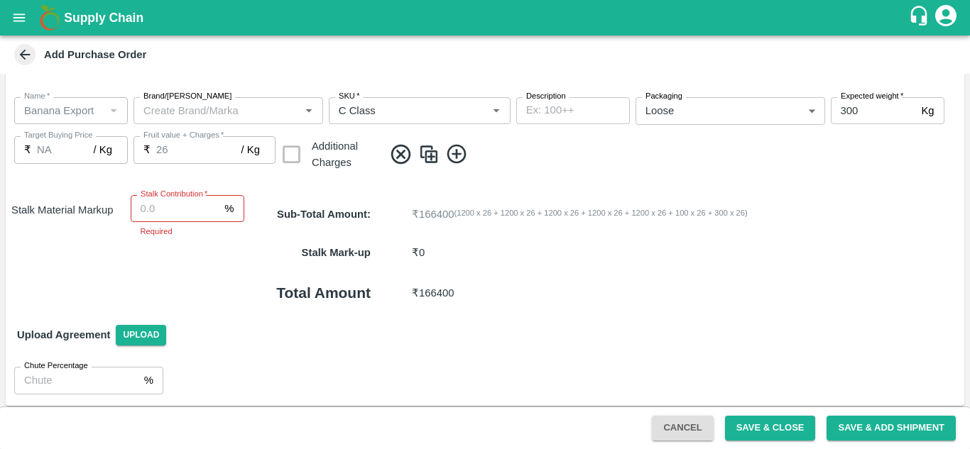
scroll to position [873, 0]
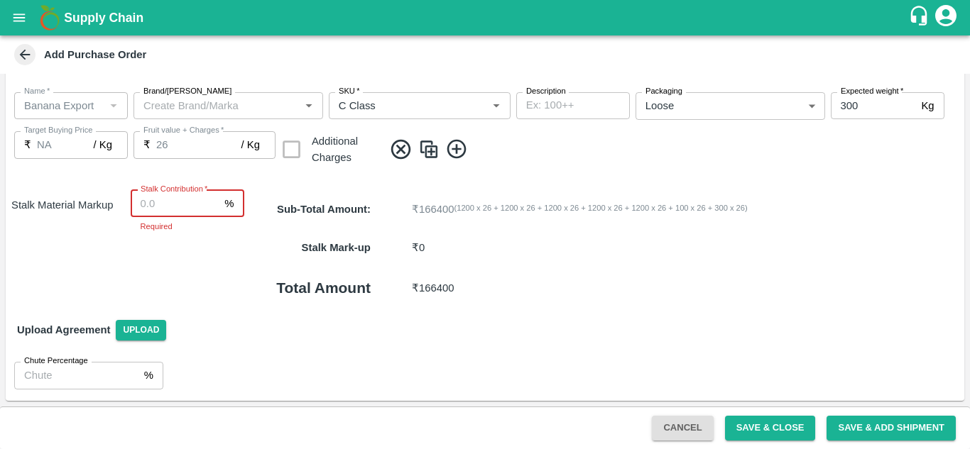
click at [141, 214] on input "Stalk Contribution   *" at bounding box center [175, 203] width 89 height 27
type input "8"
click at [598, 259] on div "Stalk Mark-up ₹ 13312 ( 8 %X 6400 X 26 )" at bounding box center [604, 248] width 720 height 38
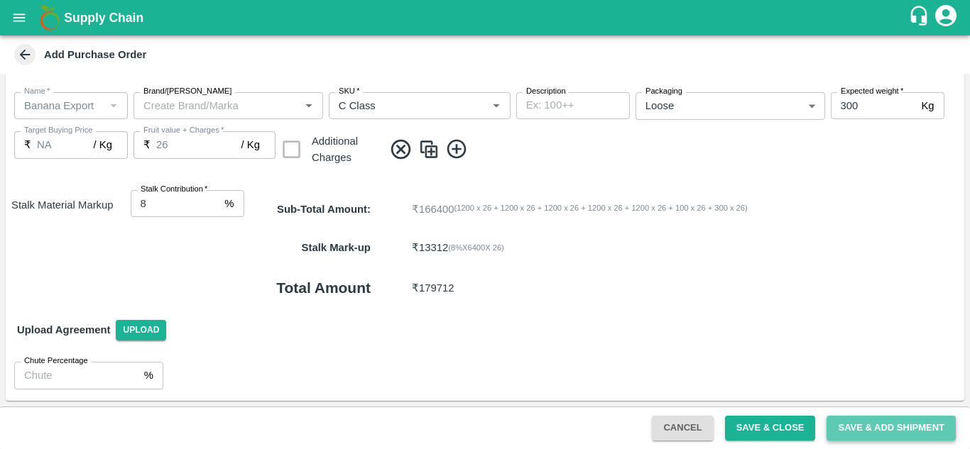
click at [906, 425] on button "Save & Add Shipment" at bounding box center [890, 428] width 129 height 25
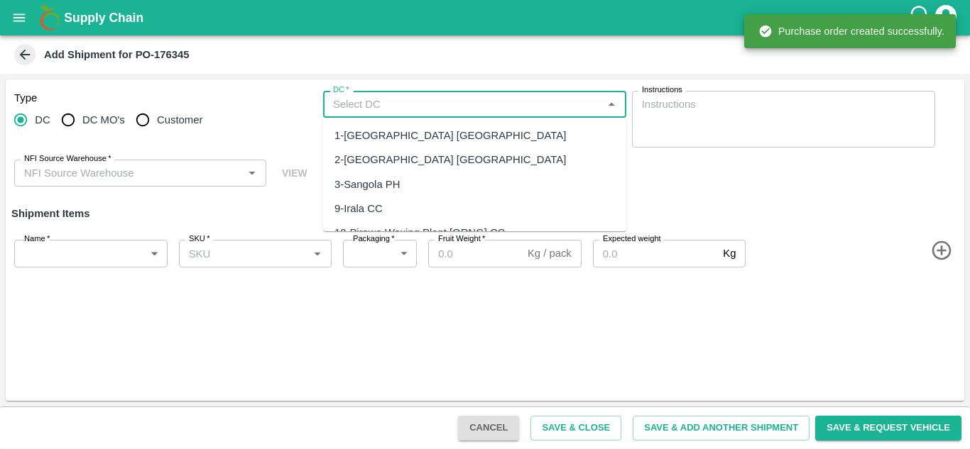
click at [338, 102] on input "DC   *" at bounding box center [462, 104] width 271 height 18
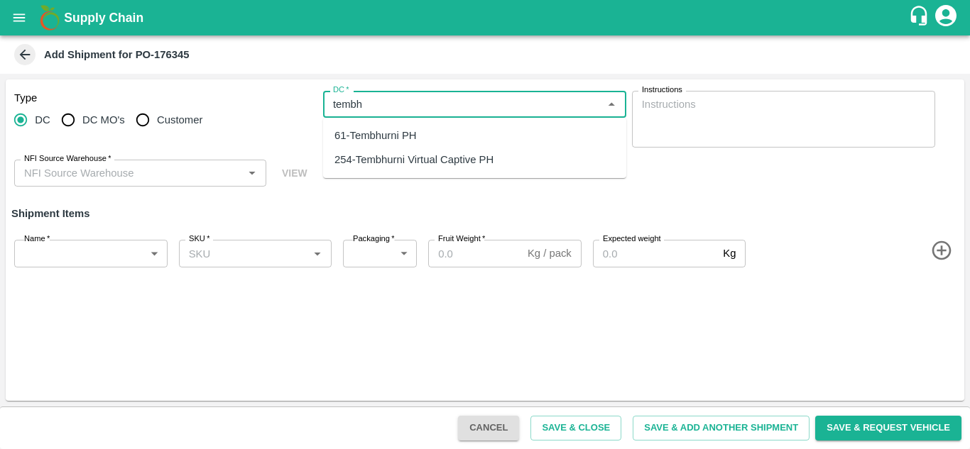
click at [375, 138] on div "61-Tembhurni PH" at bounding box center [375, 136] width 82 height 16
type input "61-Tembhurni PH"
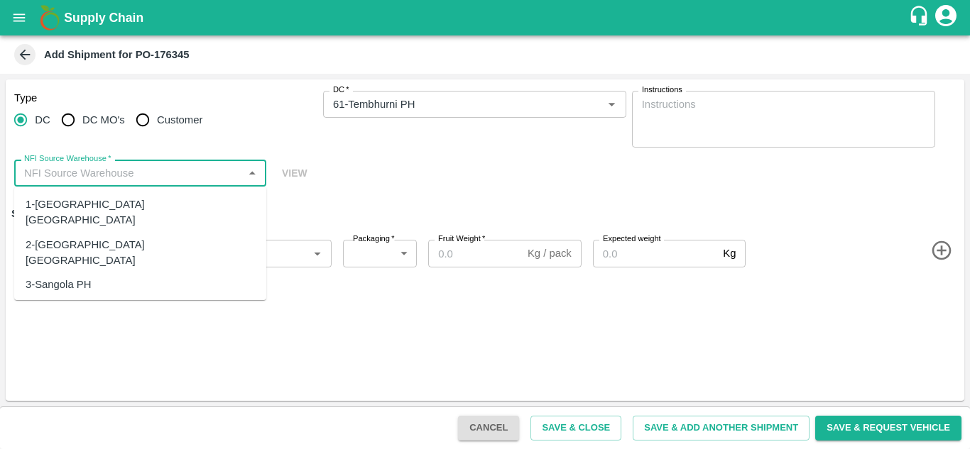
click at [190, 174] on input "NFI Source Warehouse   *" at bounding box center [128, 173] width 220 height 18
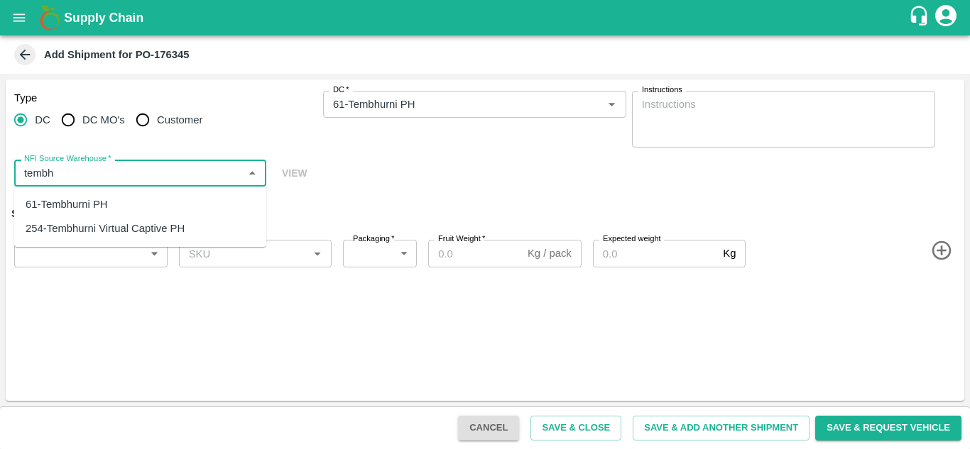
click at [87, 196] on div "61-Tembhurni PH" at bounding box center [140, 204] width 252 height 24
type input "61-Tembhurni PH"
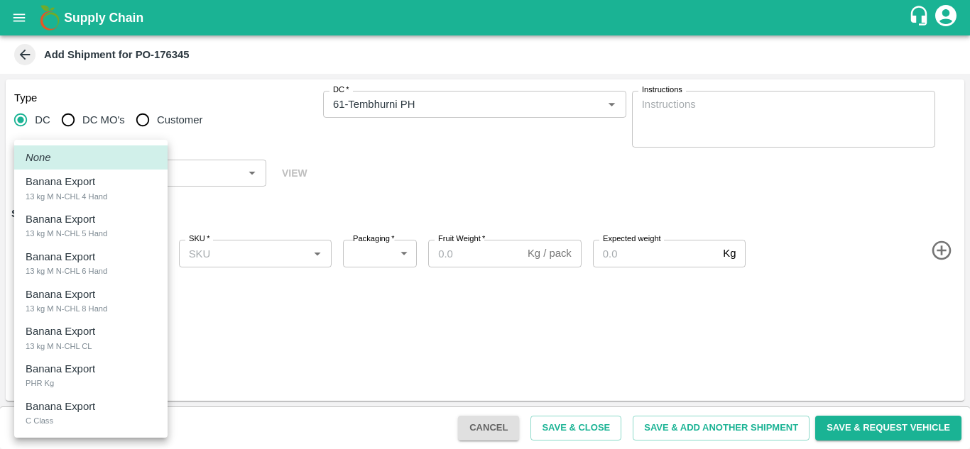
click at [71, 252] on body "Supply Chain Add Shipment for PO-176345 Type DC DC MO's Customer DC   * DC   * …" at bounding box center [485, 224] width 970 height 449
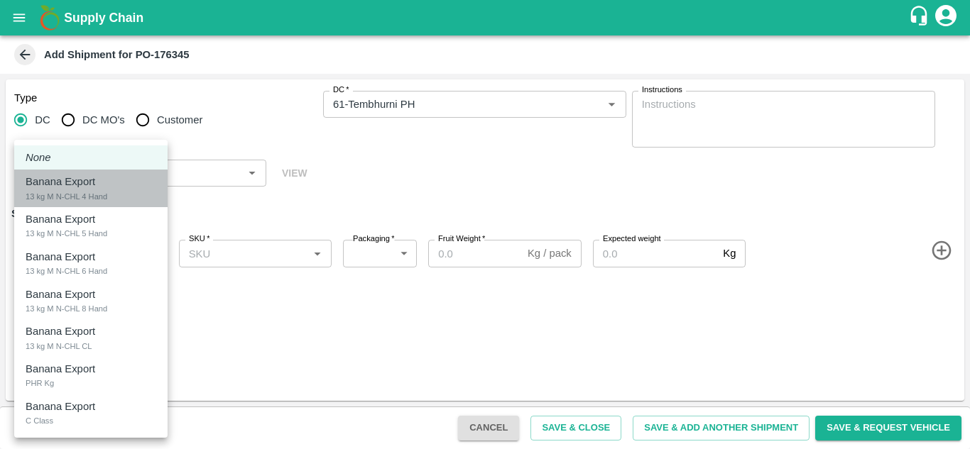
click at [93, 190] on div "13 kg M N-CHL 4 Hand" at bounding box center [67, 196] width 82 height 13
type input "2039439"
type input "466"
type input "1200"
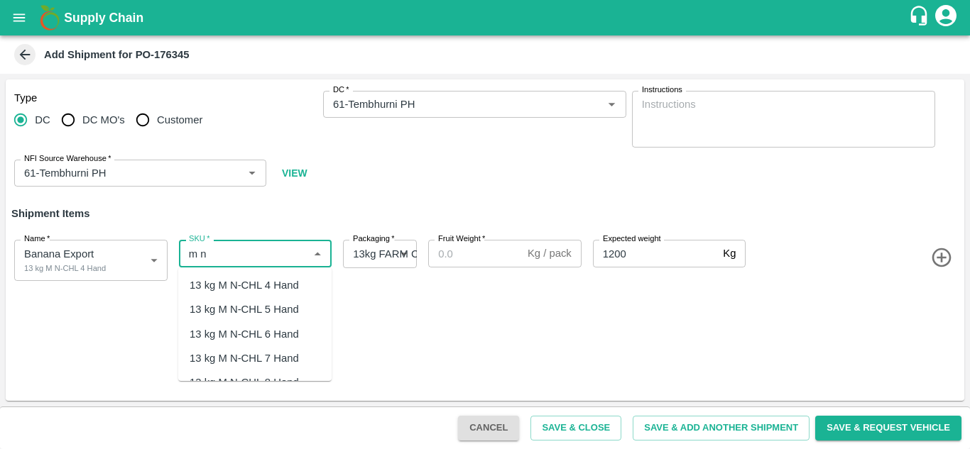
click at [274, 293] on div "13 kg M N-CHL 4 Hand" at bounding box center [244, 286] width 109 height 16
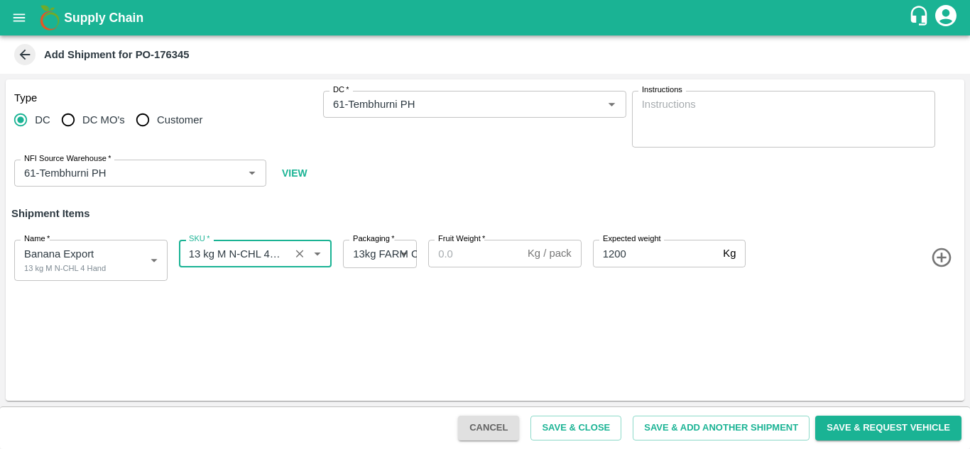
type input "13 kg M N-CHL 4 Hand"
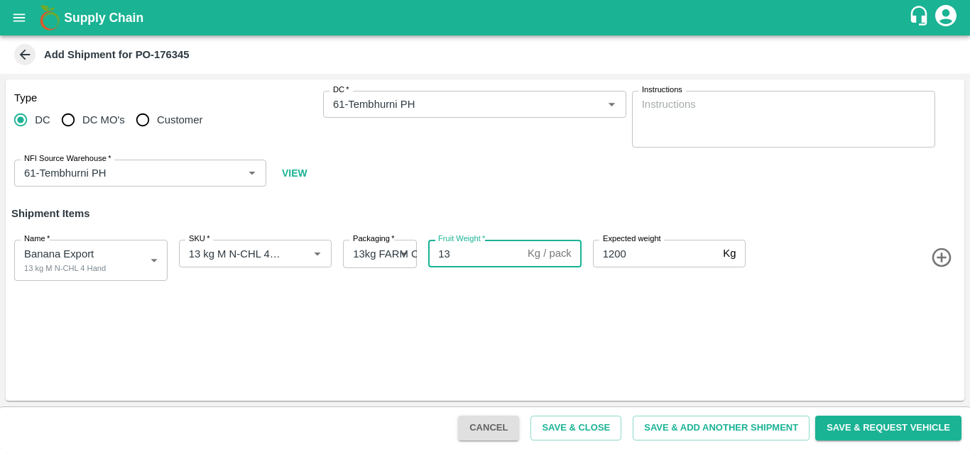
type input "13"
click at [938, 257] on icon "button" at bounding box center [941, 258] width 19 height 19
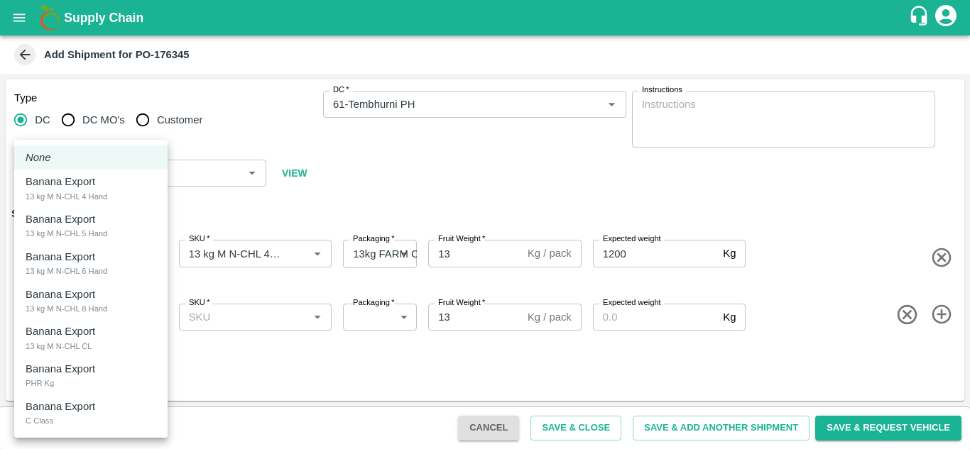
click at [126, 324] on body "Supply Chain Add Shipment for PO-176345 Type DC DC MO's Customer DC   * DC   * …" at bounding box center [485, 224] width 970 height 449
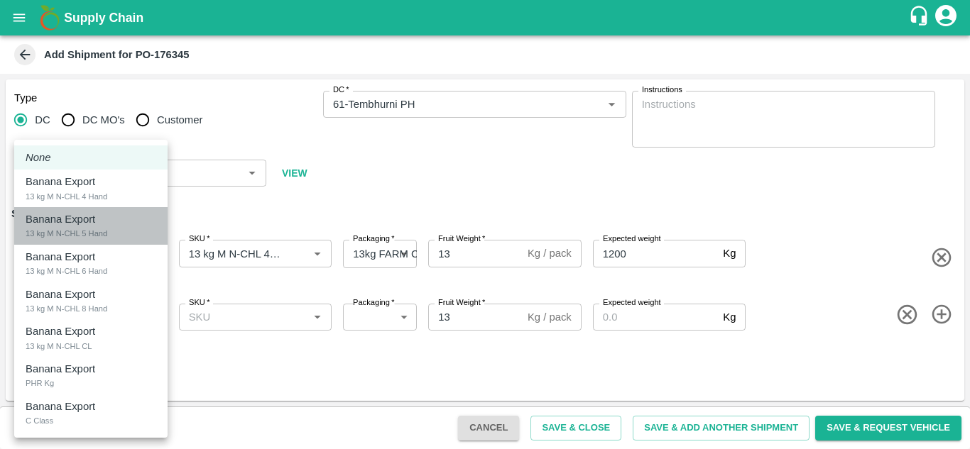
click at [116, 239] on div "Banana Export 13 kg M N-CHL 5 Hand" at bounding box center [91, 226] width 131 height 29
type input "2039440"
type input "466"
type input "1200"
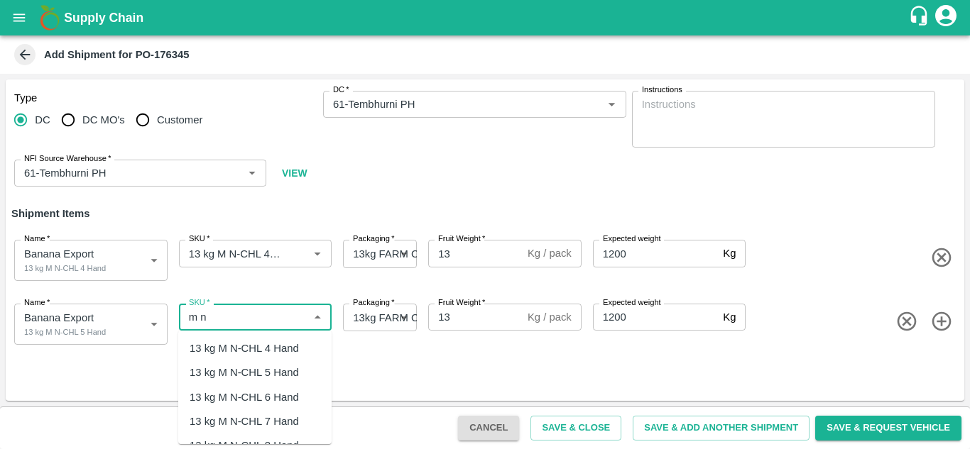
click at [275, 386] on div "13 kg M N-CHL 6 Hand" at bounding box center [254, 398] width 153 height 24
click at [272, 322] on input "SKU   *" at bounding box center [234, 317] width 103 height 18
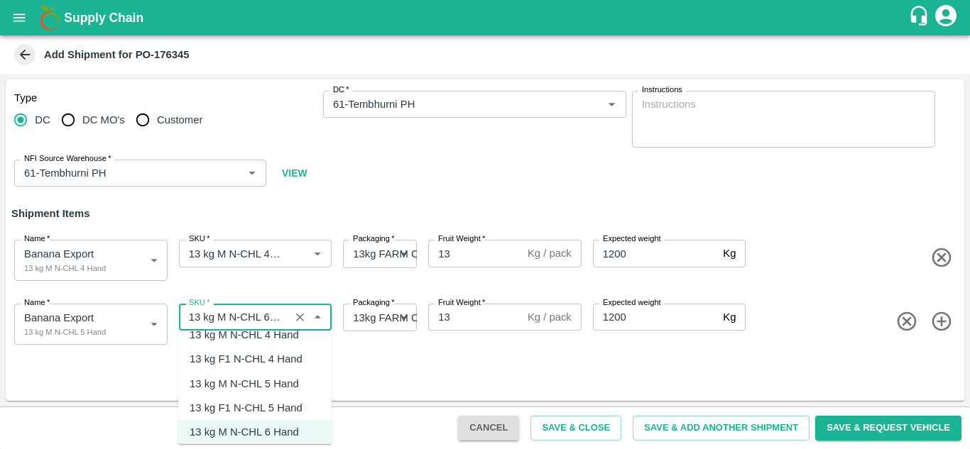
click at [278, 379] on div "13 kg M N-CHL 5 Hand" at bounding box center [244, 384] width 109 height 16
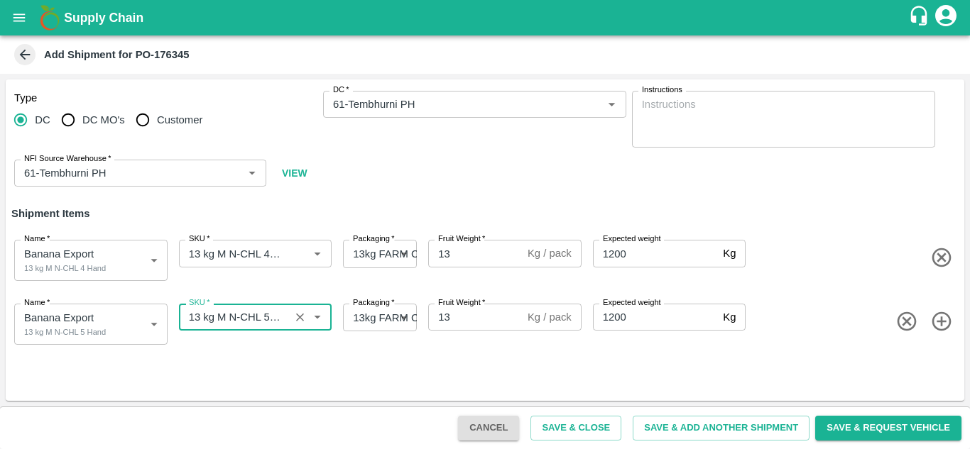
type input "13 kg M N-CHL 5 Hand"
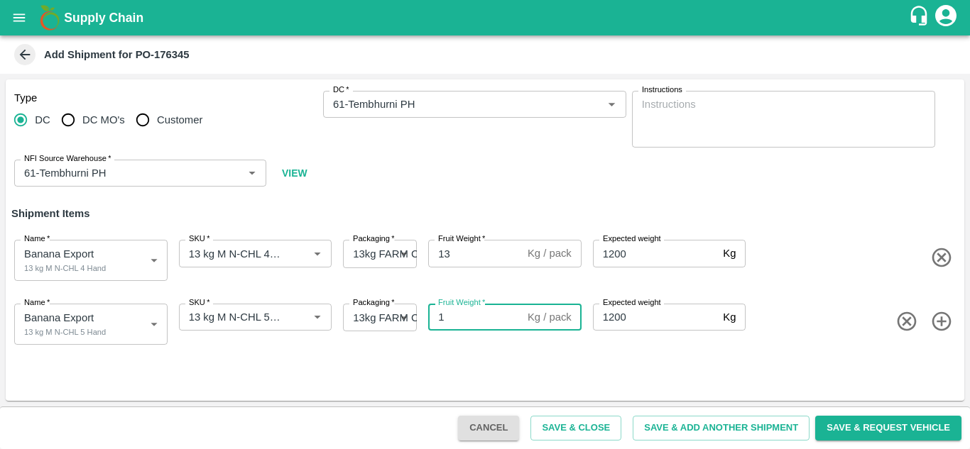
type input "13"
click at [941, 320] on icon "button" at bounding box center [941, 321] width 19 height 19
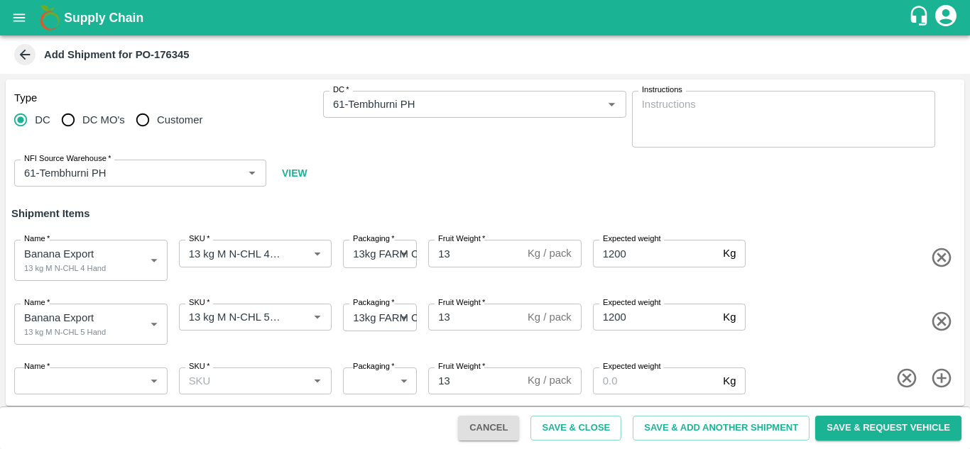
scroll to position [5, 0]
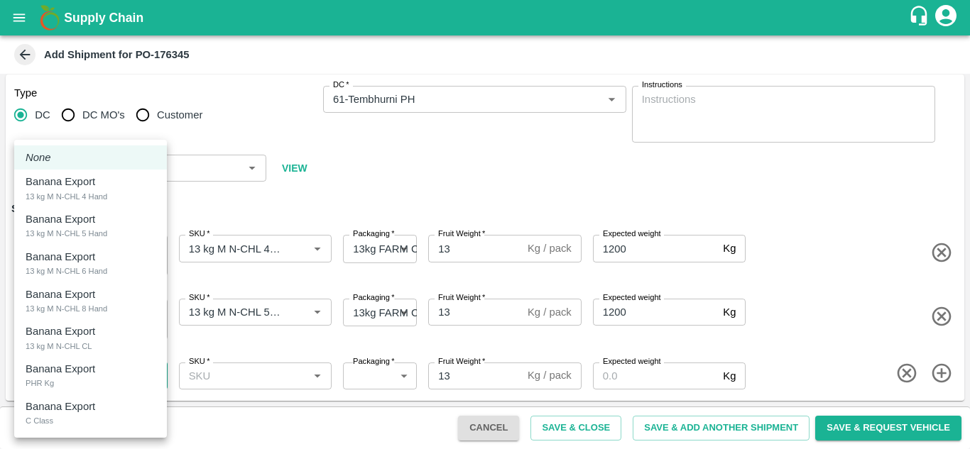
click at [108, 371] on body "Supply Chain Add Shipment for PO-176345 Type DC DC MO's Customer DC   * DC   * …" at bounding box center [485, 224] width 970 height 449
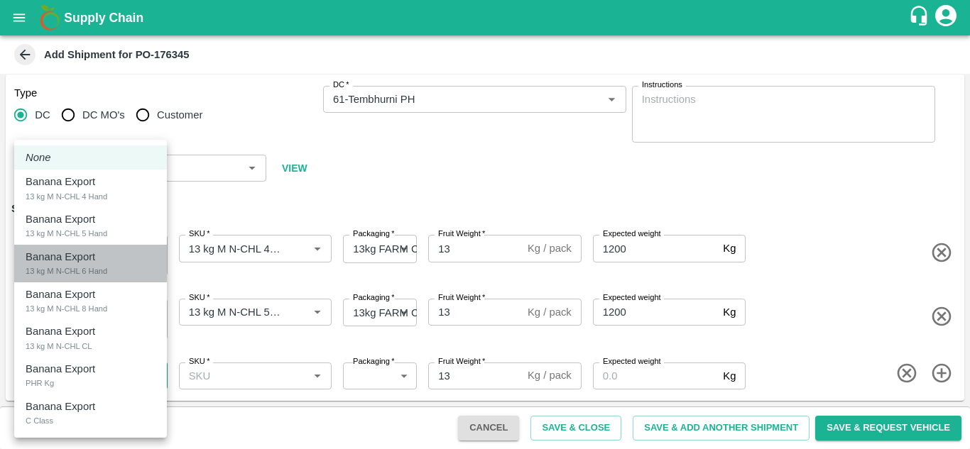
click at [78, 258] on p "Banana Export" at bounding box center [61, 257] width 70 height 16
type input "2039441"
type input "466"
type input "1200"
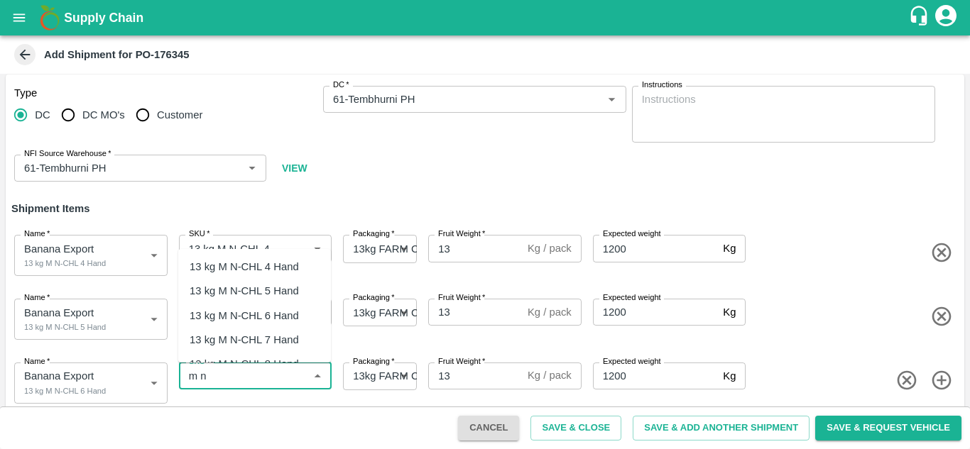
click at [278, 315] on div "13 kg M N-CHL 6 Hand" at bounding box center [244, 316] width 109 height 16
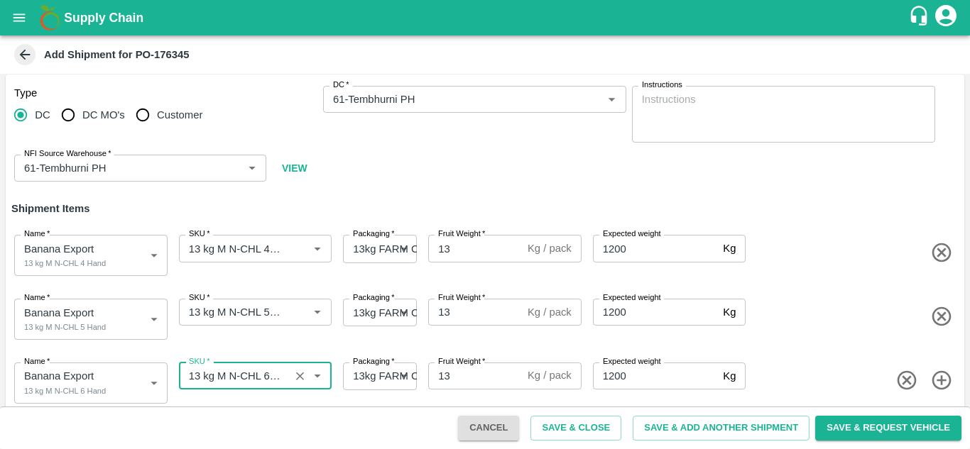
type input "13 kg M N-CHL 6 Hand"
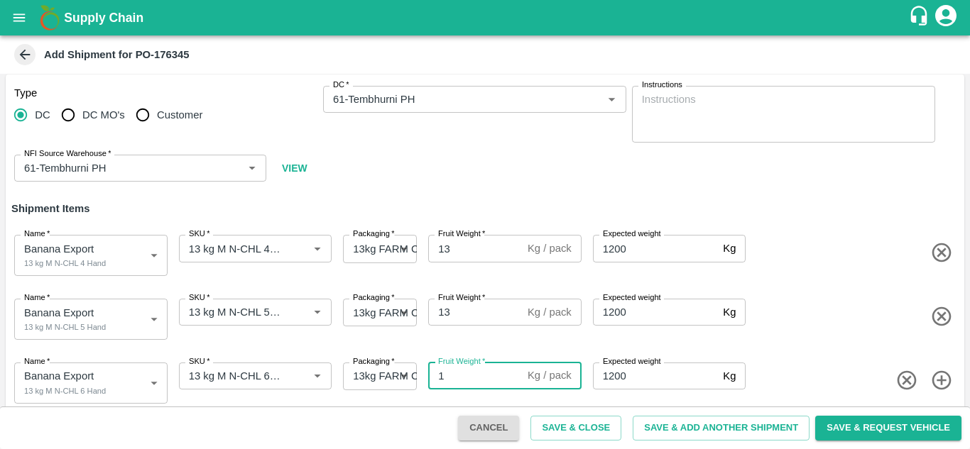
type input "13"
click at [940, 376] on icon "button" at bounding box center [941, 380] width 23 height 23
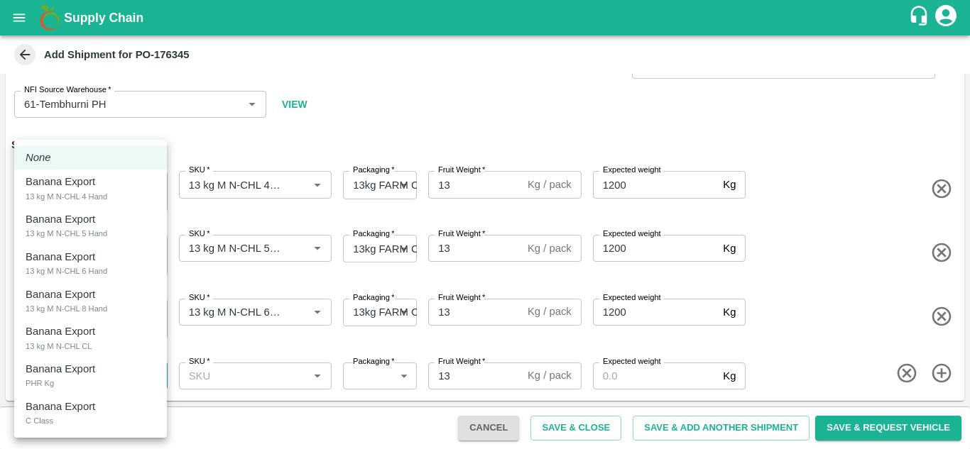
click at [87, 381] on body "Supply Chain Add Shipment for PO-176345 Type DC DC MO's Customer DC   * DC   * …" at bounding box center [485, 224] width 970 height 449
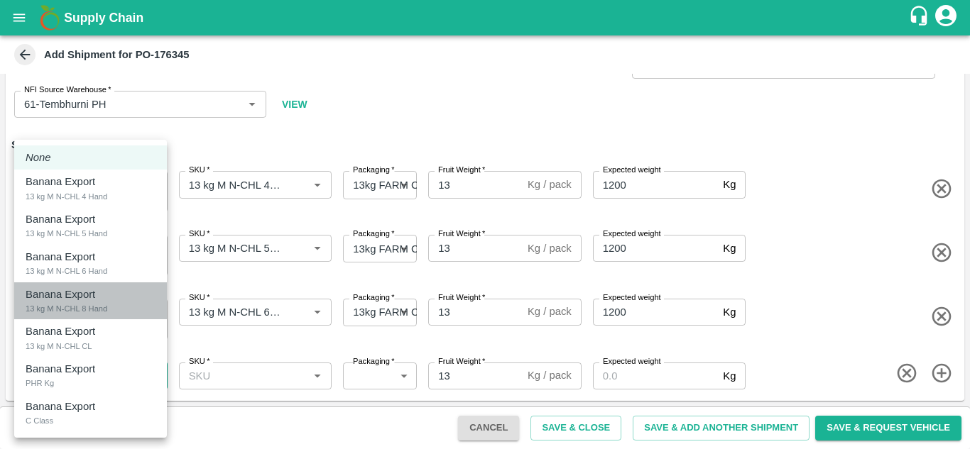
click at [97, 309] on div "13 kg M N-CHL 8 Hand" at bounding box center [67, 308] width 82 height 13
type input "2039442"
type input "466"
type input "1200"
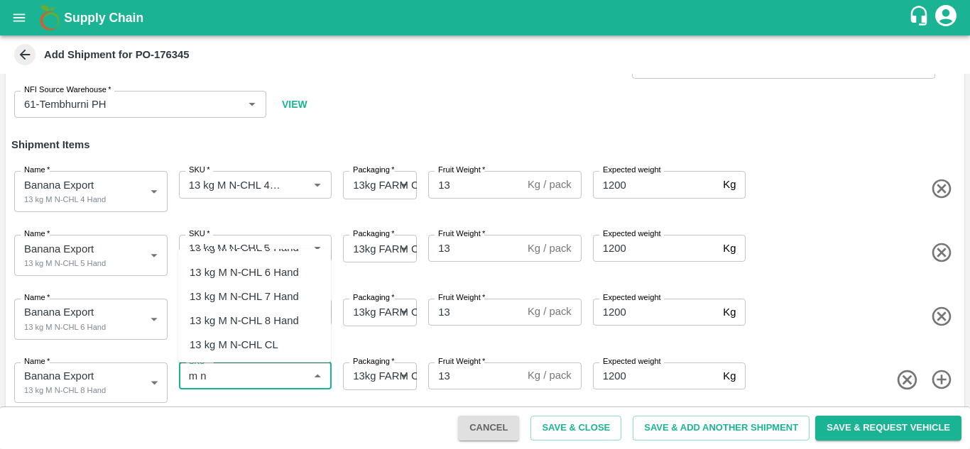
scroll to position [43, 0]
click at [258, 318] on div "13 kg M N-CHL 8 Hand" at bounding box center [244, 322] width 109 height 16
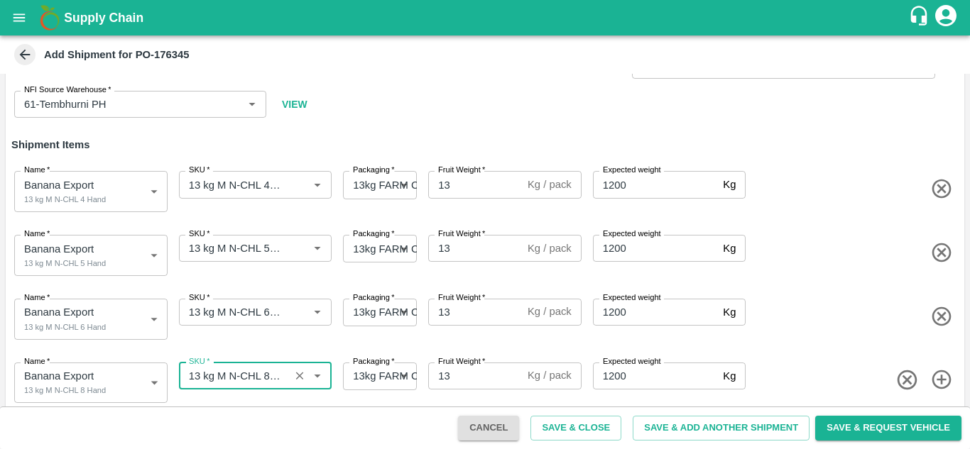
type input "13 kg M N-CHL 8 Hand"
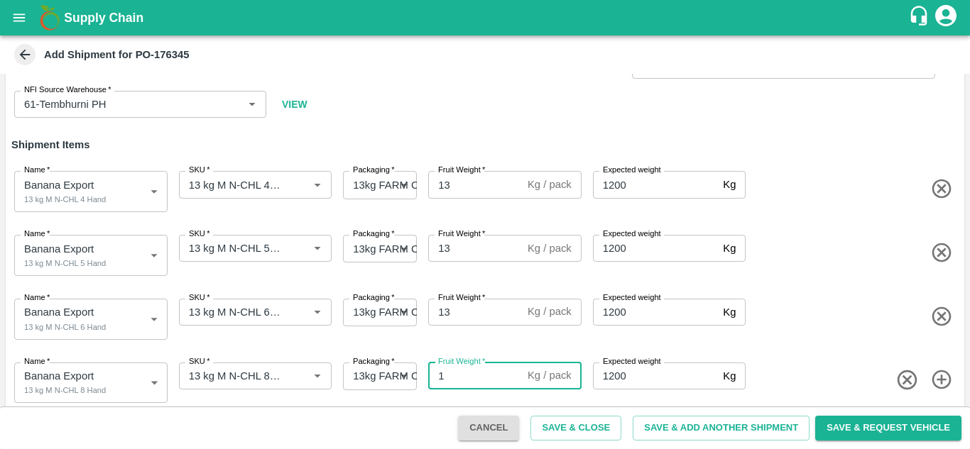
type input "13"
click at [934, 382] on icon "button" at bounding box center [941, 380] width 23 height 23
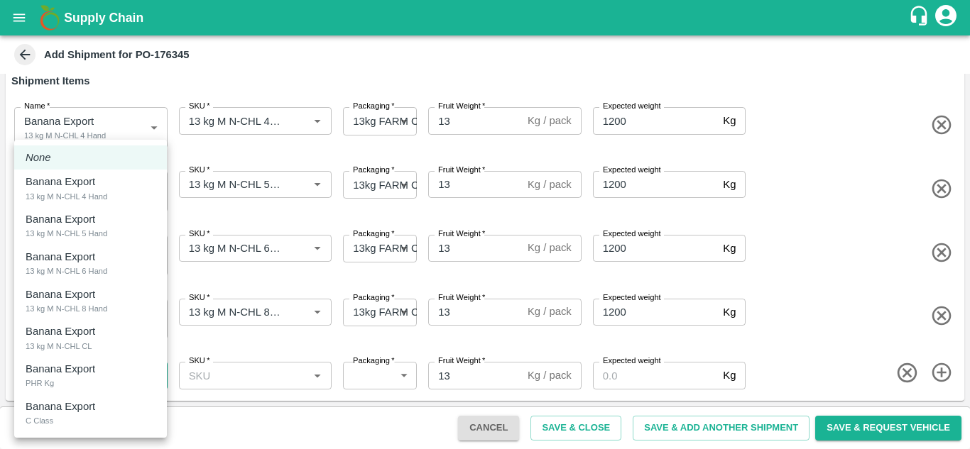
click at [90, 377] on body "Supply Chain Add Shipment for PO-176345 Type DC DC MO's Customer DC   * DC   * …" at bounding box center [485, 224] width 970 height 449
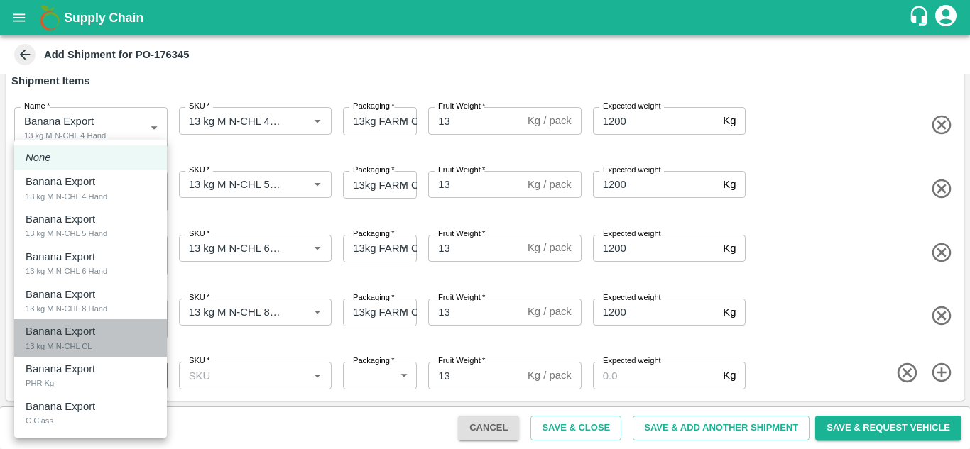
click at [96, 337] on div "Banana Export" at bounding box center [64, 332] width 77 height 16
type input "2039443"
type input "466"
type input "1200"
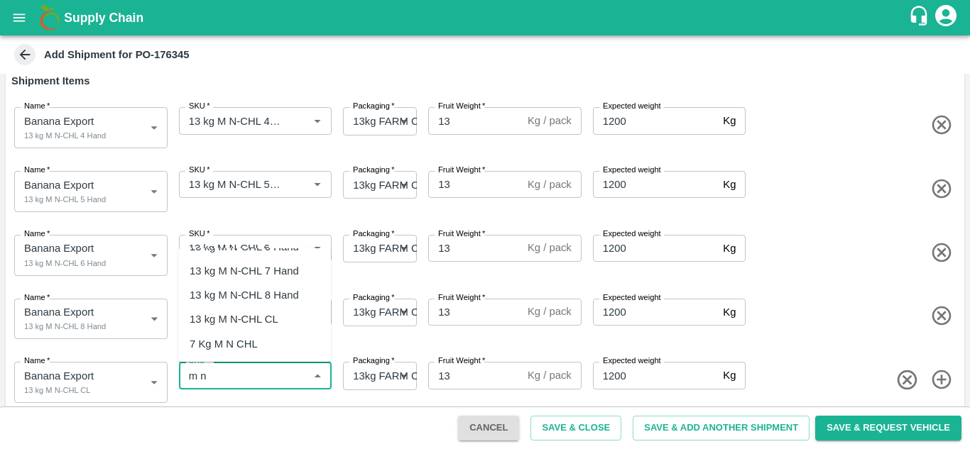
scroll to position [69, 0]
click at [264, 318] on div "13 kg M N-CHL CL" at bounding box center [234, 319] width 89 height 16
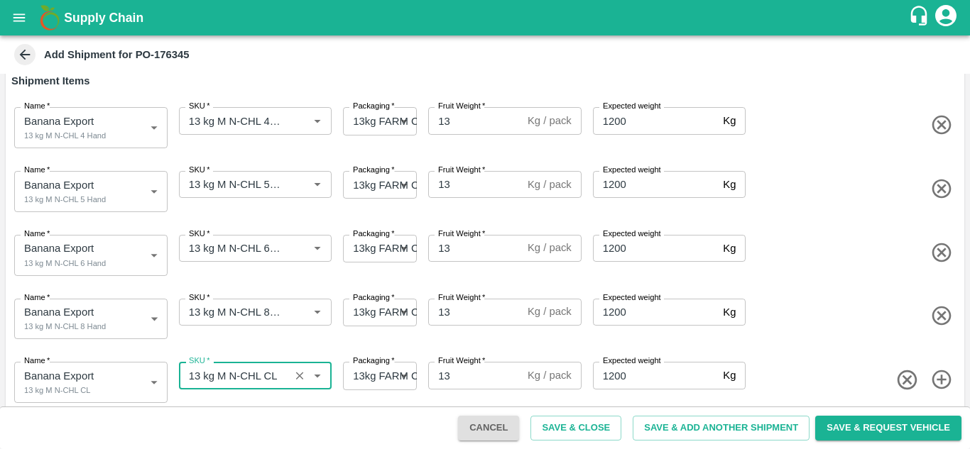
type input "13 kg M N-CHL CL"
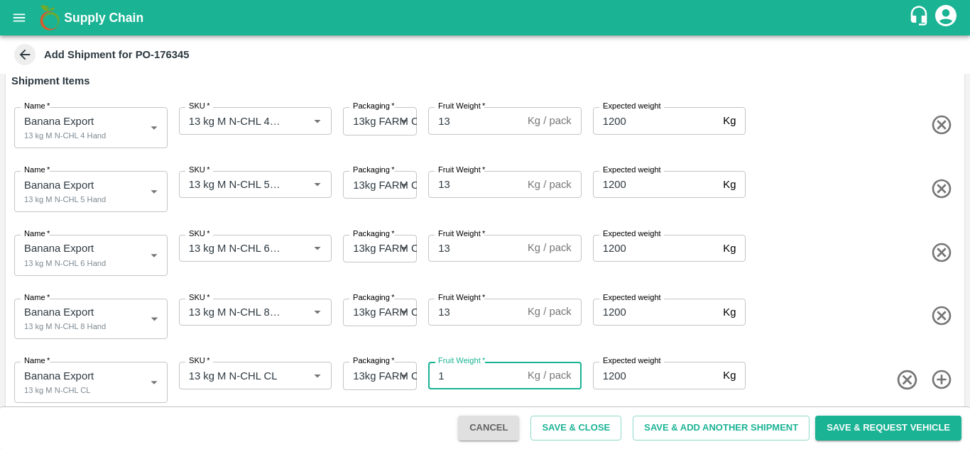
type input "13"
click at [805, 362] on div "Name   * Banana Export 13 kg M N-CHL CL 2039443 Name SKU   * SKU   * Packaging …" at bounding box center [482, 380] width 964 height 70
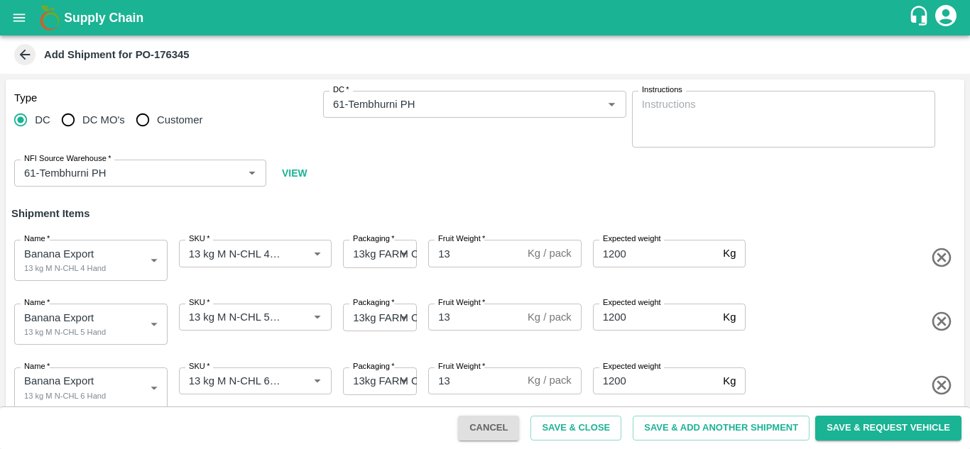
scroll to position [146, 0]
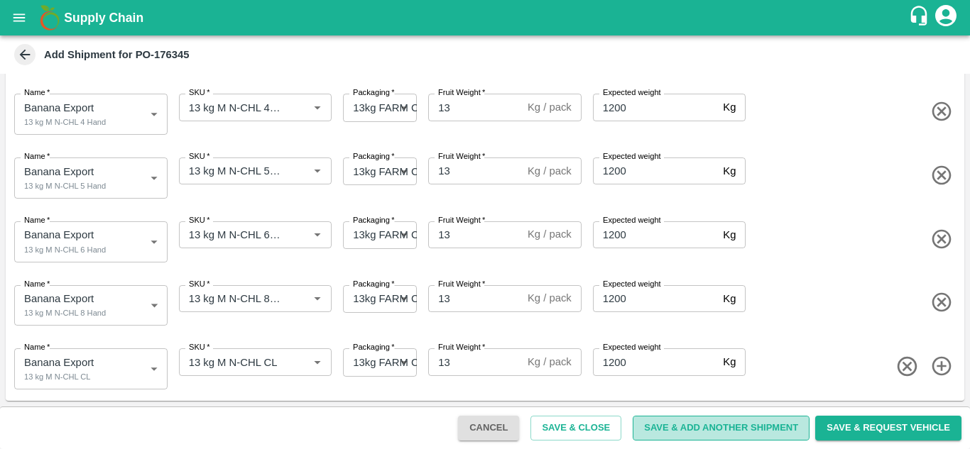
click at [717, 426] on button "Save & Add Another Shipment" at bounding box center [721, 428] width 177 height 25
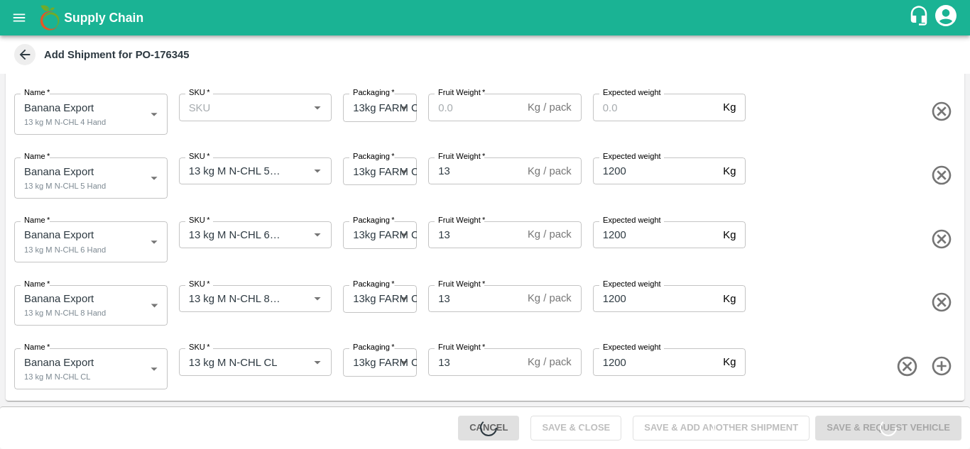
scroll to position [0, 0]
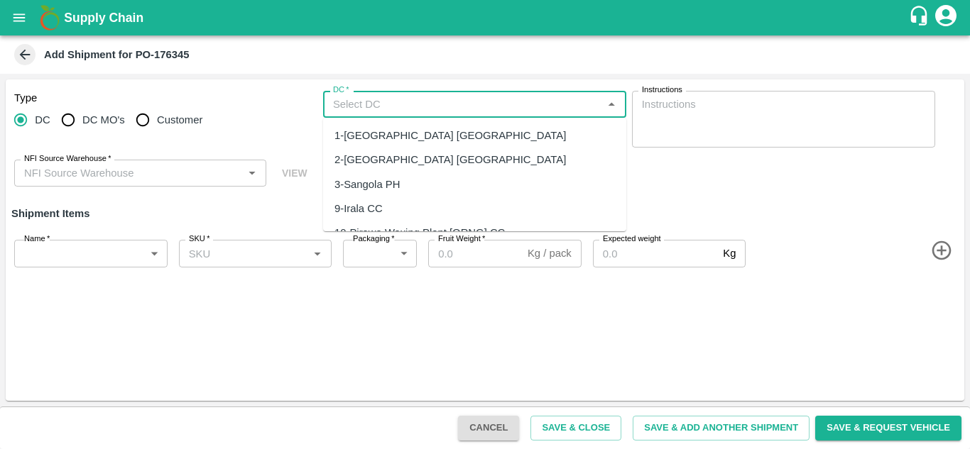
click at [386, 106] on input "DC   *" at bounding box center [462, 104] width 271 height 18
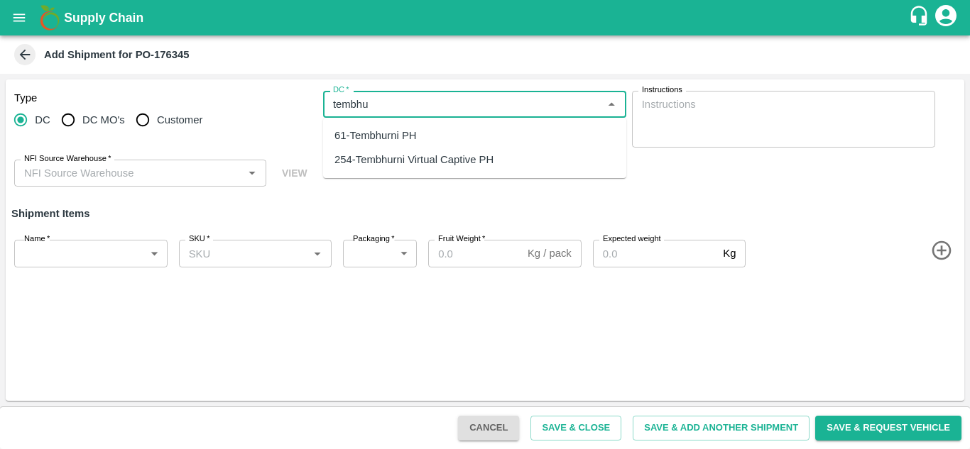
click at [391, 131] on div "61-Tembhurni PH" at bounding box center [375, 136] width 82 height 16
type input "61-Tembhurni PH"
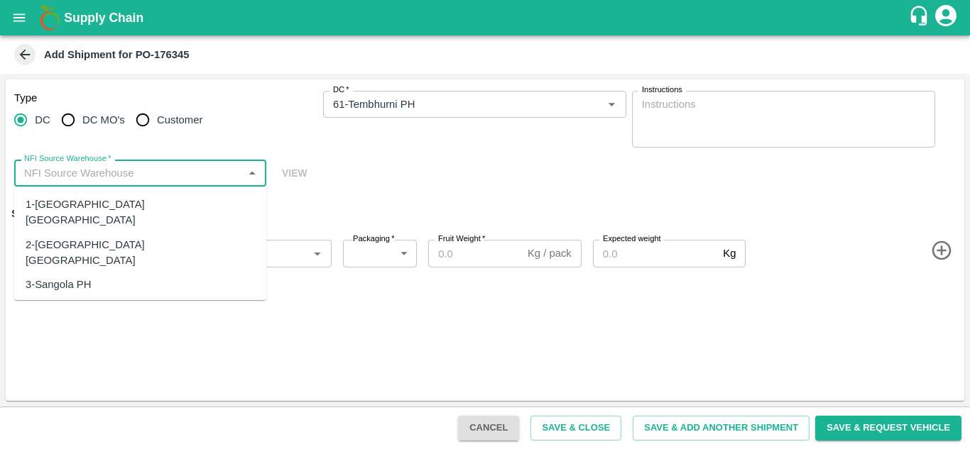
click at [125, 181] on input "NFI Source Warehouse   *" at bounding box center [128, 173] width 220 height 18
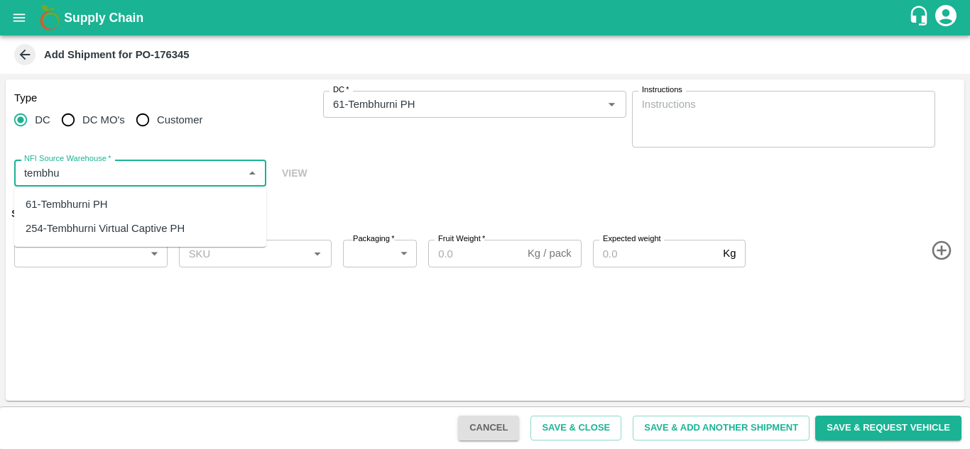
click at [90, 202] on div "61-Tembhurni PH" at bounding box center [67, 205] width 82 height 16
type input "61-Tembhurni PH"
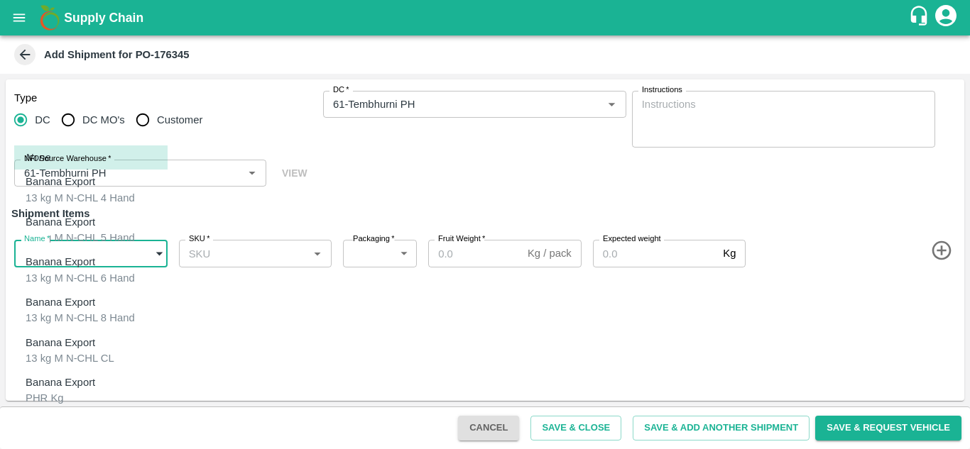
click at [115, 250] on body "Supply Chain Add Shipment for PO-176345 Type DC DC MO's Customer DC   * DC   * …" at bounding box center [485, 224] width 970 height 449
click at [73, 375] on p "Banana Export" at bounding box center [61, 383] width 70 height 16
type input "2039444"
type input "258"
type input "100"
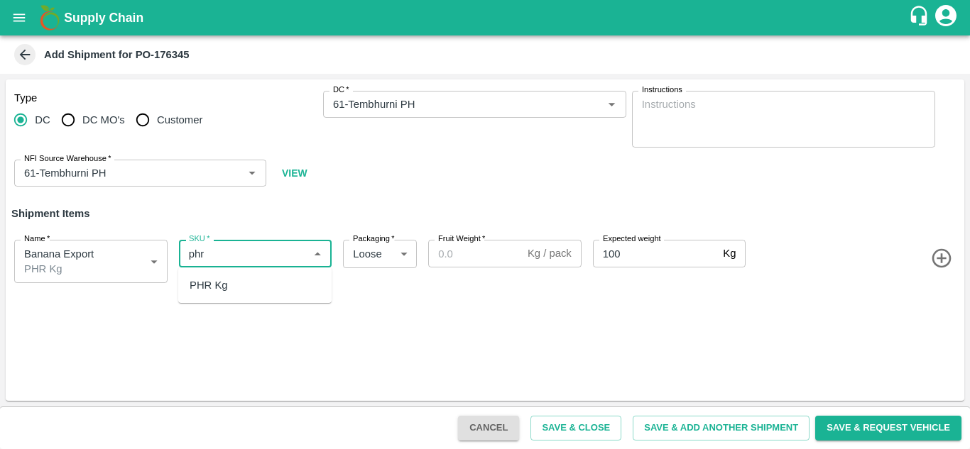
click at [232, 279] on div "PHR Kg" at bounding box center [254, 285] width 153 height 24
type input "PHR Kg"
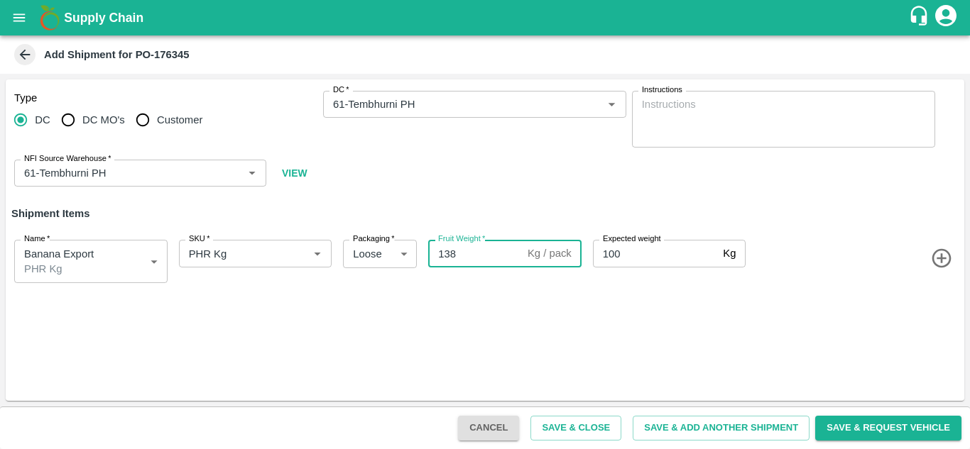
type input "138"
click at [445, 334] on div "Type DC DC MO's Customer DC   * DC   * Instructions x Instructions NFI Source W…" at bounding box center [485, 241] width 959 height 322
click at [710, 428] on button "Save & Add Another Shipment" at bounding box center [721, 428] width 177 height 25
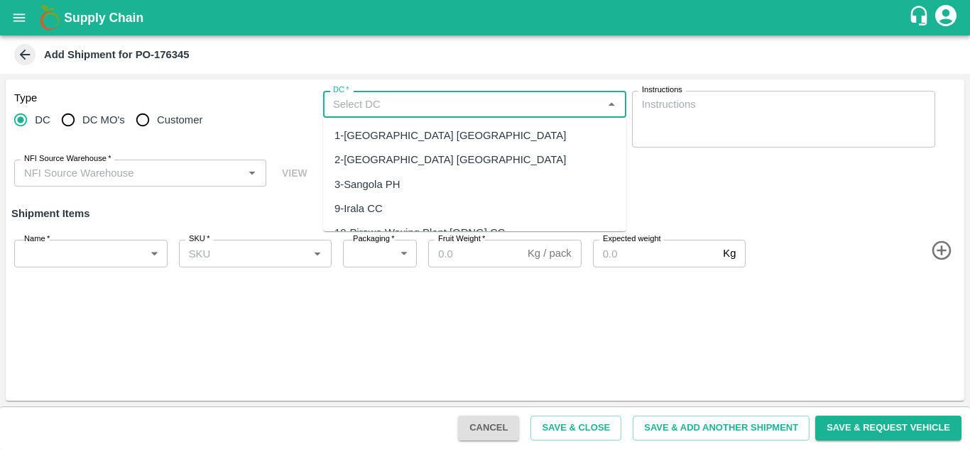
click at [344, 104] on input "DC   *" at bounding box center [462, 104] width 271 height 18
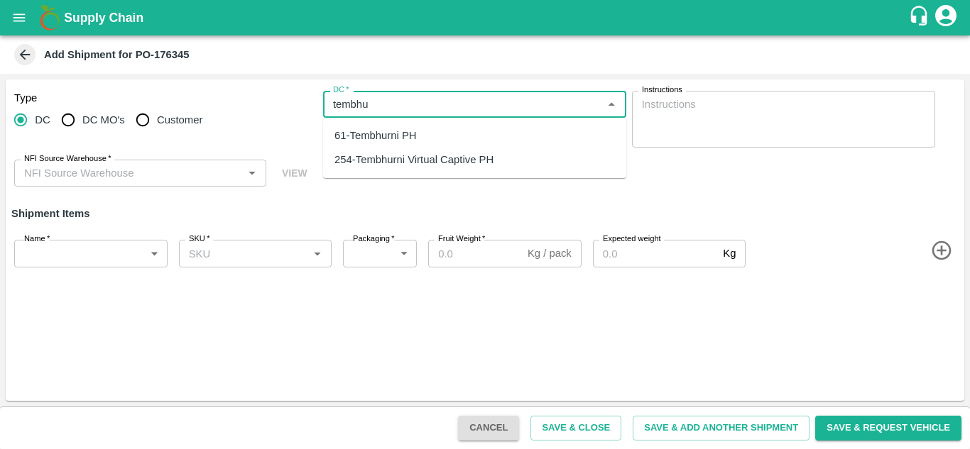
click at [377, 141] on div "61-Tembhurni PH" at bounding box center [375, 136] width 82 height 16
type input "61-Tembhurni PH"
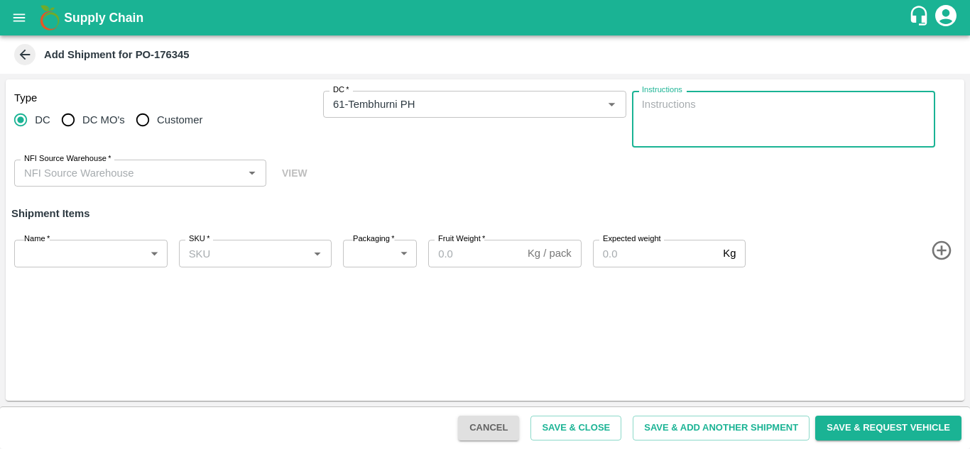
click at [153, 160] on div "NFI Source Warehouse   *" at bounding box center [140, 173] width 252 height 27
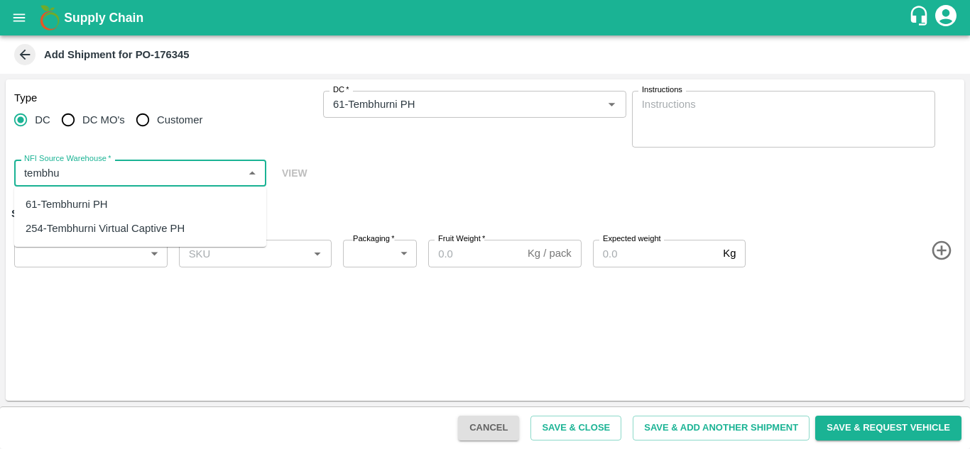
click at [82, 209] on div "61-Tembhurni PH" at bounding box center [67, 205] width 82 height 16
type input "61-Tembhurni PH"
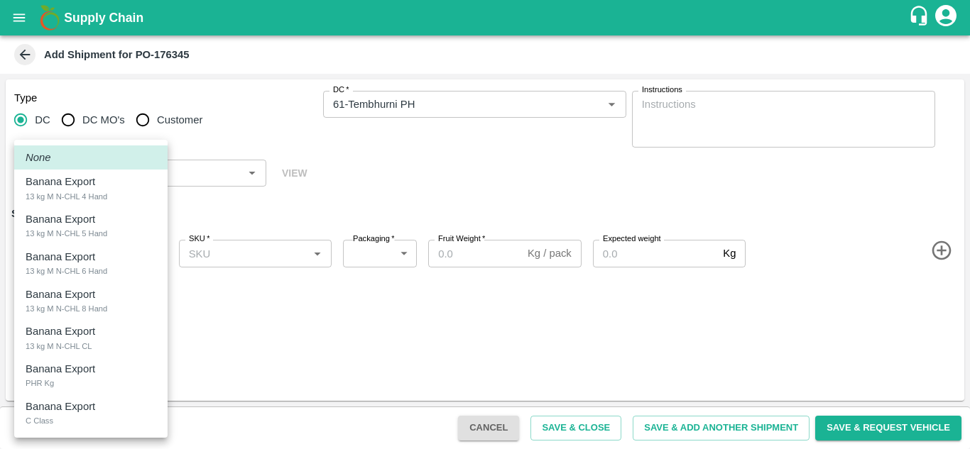
click at [81, 256] on body "Supply Chain Add Shipment for PO-176345 Type DC DC MO's Customer DC   * DC   * …" at bounding box center [485, 224] width 970 height 449
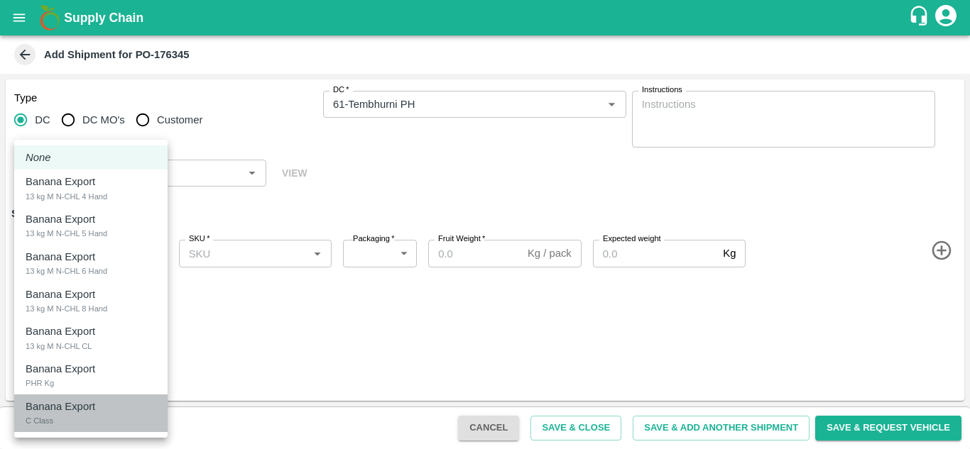
click at [61, 408] on p "Banana Export" at bounding box center [61, 407] width 70 height 16
type input "2039445"
type input "258"
type input "300"
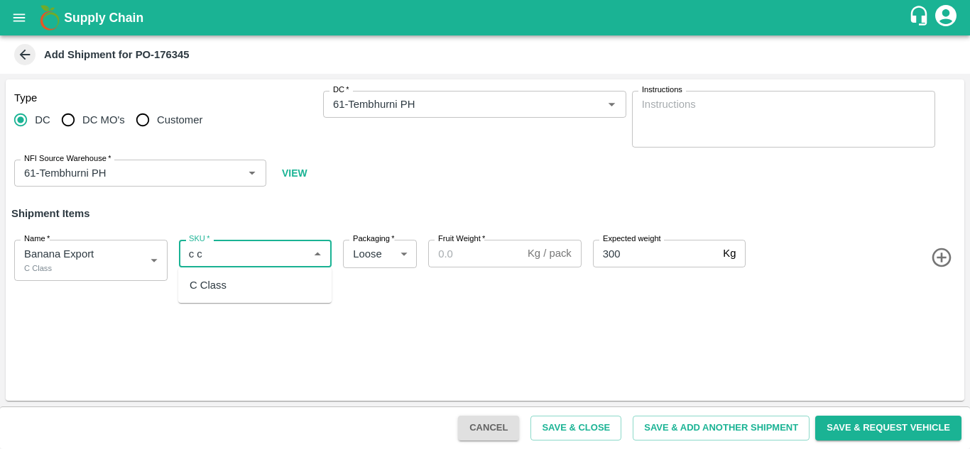
click at [208, 284] on div "C Class" at bounding box center [208, 286] width 37 height 16
type input "C Class"
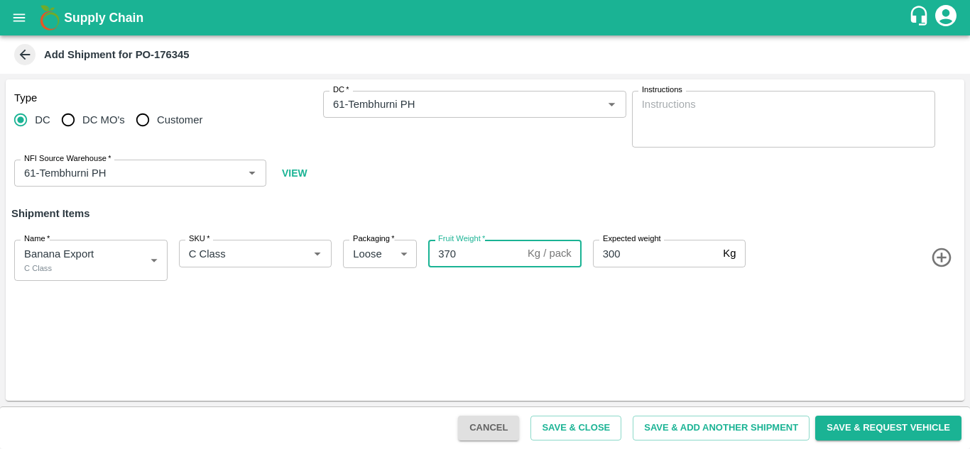
type input "370"
click at [714, 298] on div "Type DC DC MO's Customer DC   * DC   * Instructions x Instructions NFI Source W…" at bounding box center [485, 241] width 959 height 322
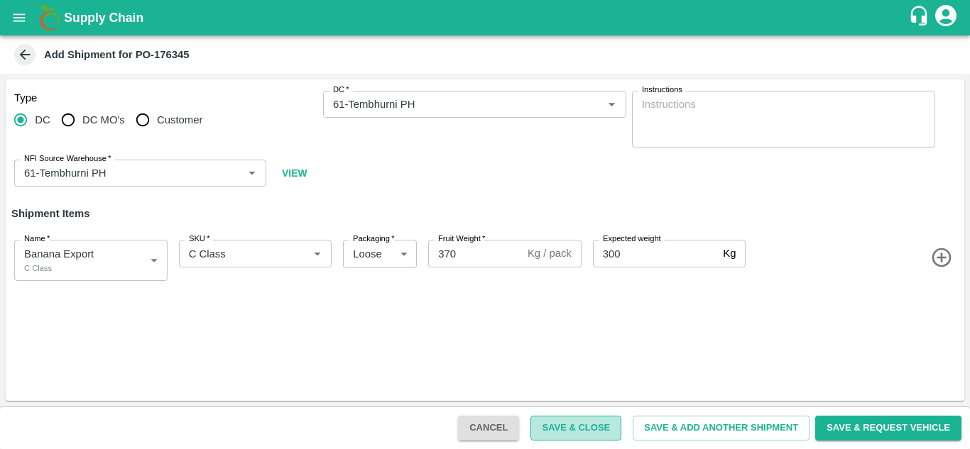
click at [577, 424] on button "Save & Close" at bounding box center [575, 428] width 91 height 25
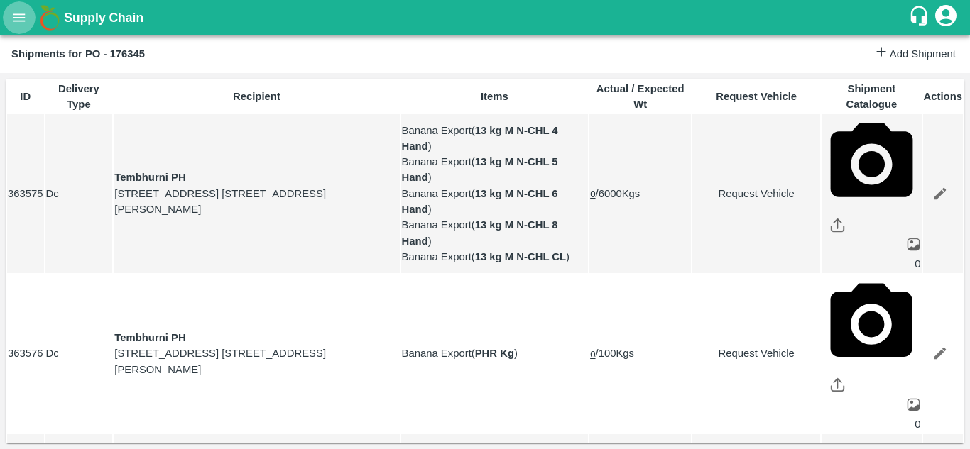
click at [16, 23] on icon "open drawer" at bounding box center [19, 18] width 16 height 16
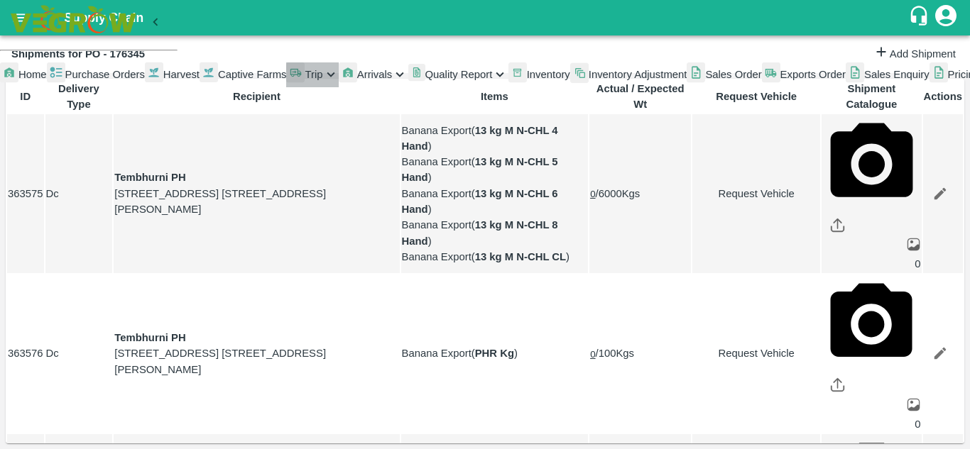
click at [286, 87] on div "Trip" at bounding box center [312, 74] width 52 height 25
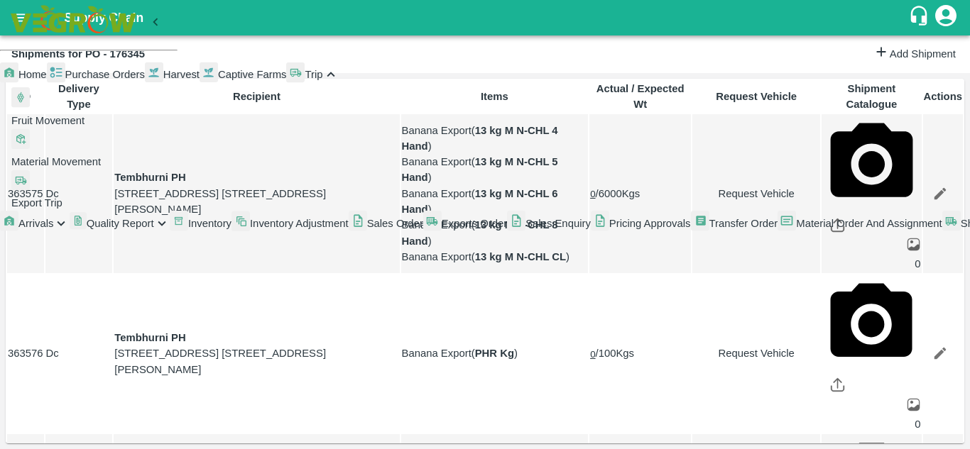
click at [84, 126] on span "Fruit Movement" at bounding box center [47, 120] width 73 height 11
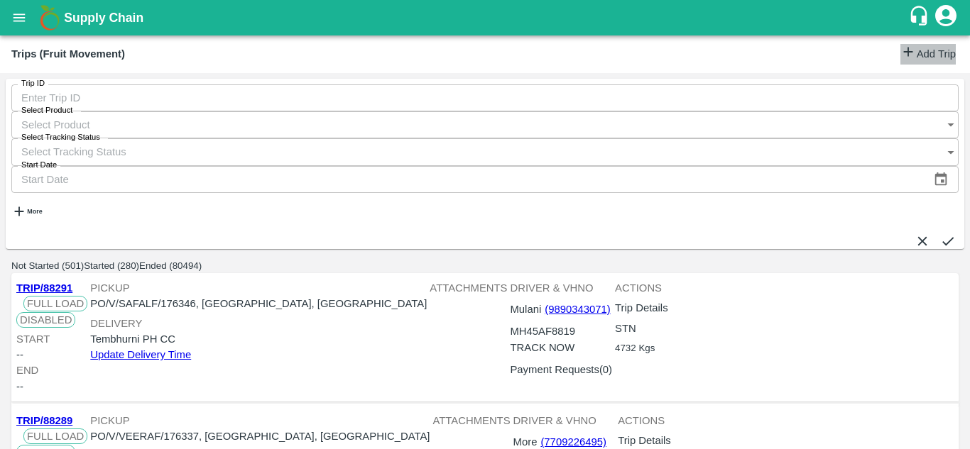
click at [931, 47] on link "Add Trip" at bounding box center [927, 54] width 55 height 21
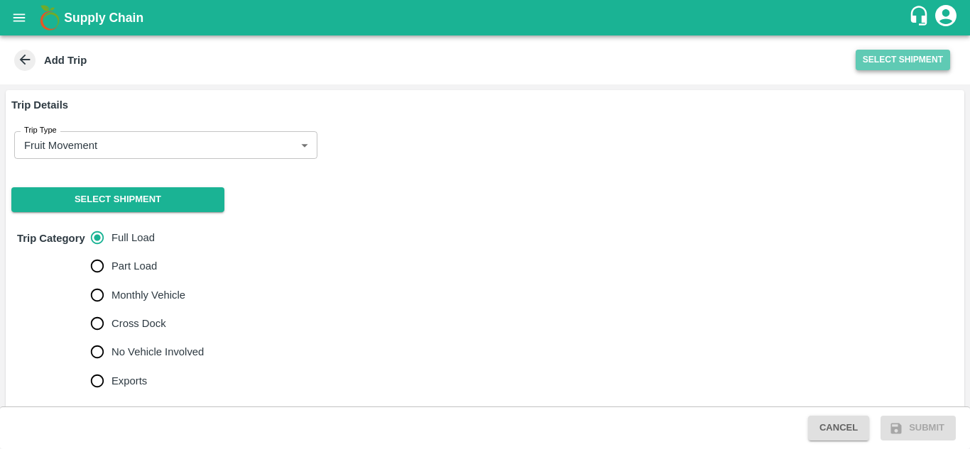
click at [894, 58] on button "Select Shipment" at bounding box center [903, 60] width 94 height 21
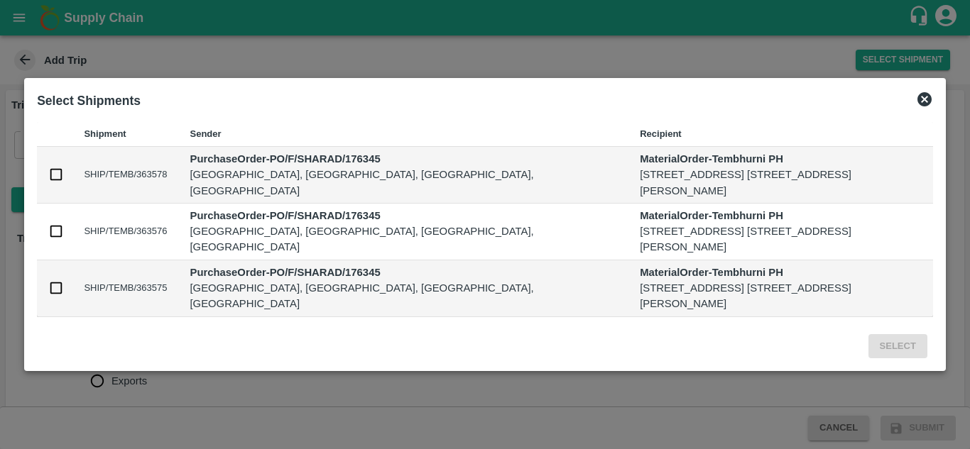
click at [59, 296] on input "checkbox" at bounding box center [56, 288] width 16 height 16
checkbox input "true"
click at [901, 359] on button "Select" at bounding box center [897, 346] width 59 height 25
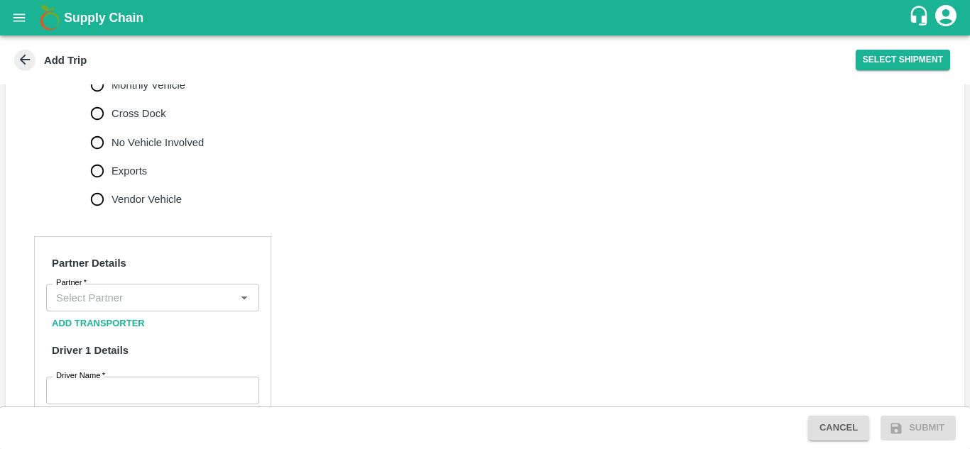
scroll to position [521, 0]
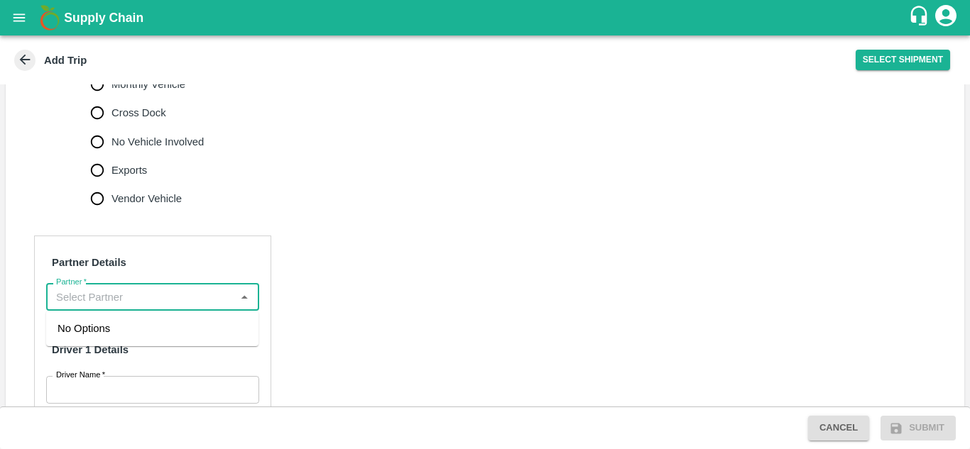
click at [101, 293] on input "Partner   *" at bounding box center [140, 297] width 181 height 18
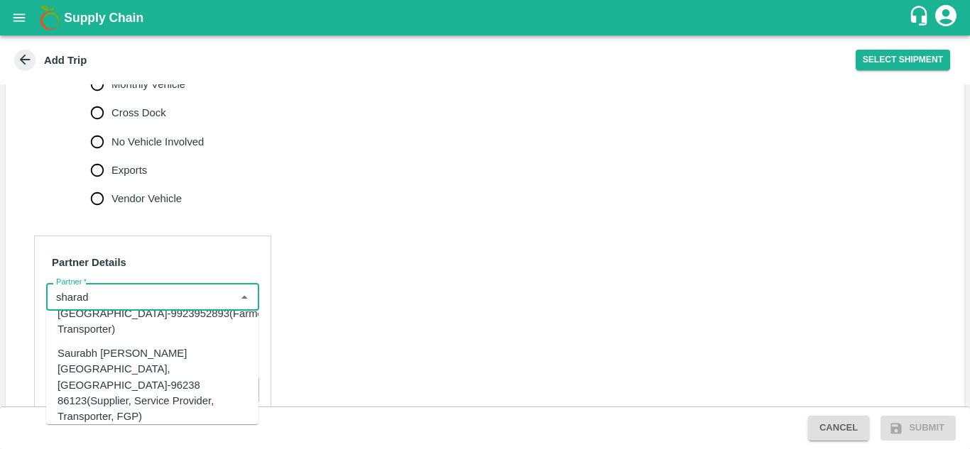
scroll to position [0, 0]
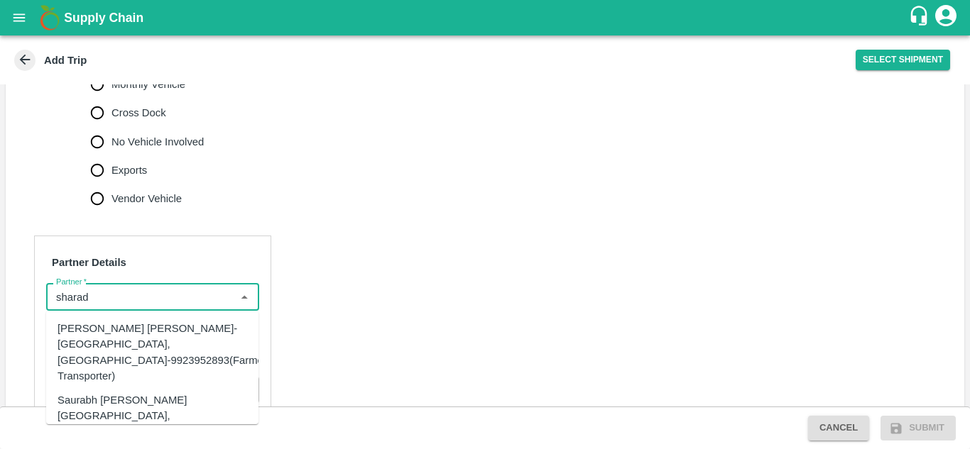
click at [96, 305] on input "Partner   *" at bounding box center [140, 297] width 181 height 18
type input "s"
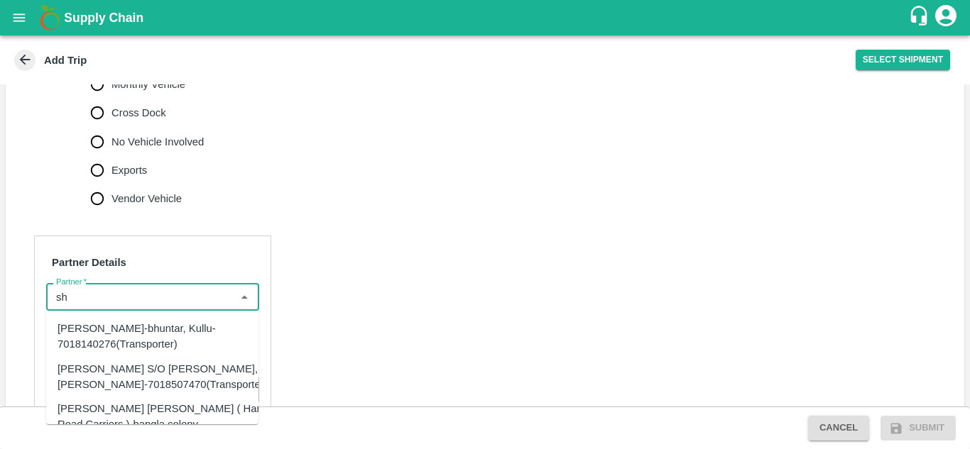
type input "s"
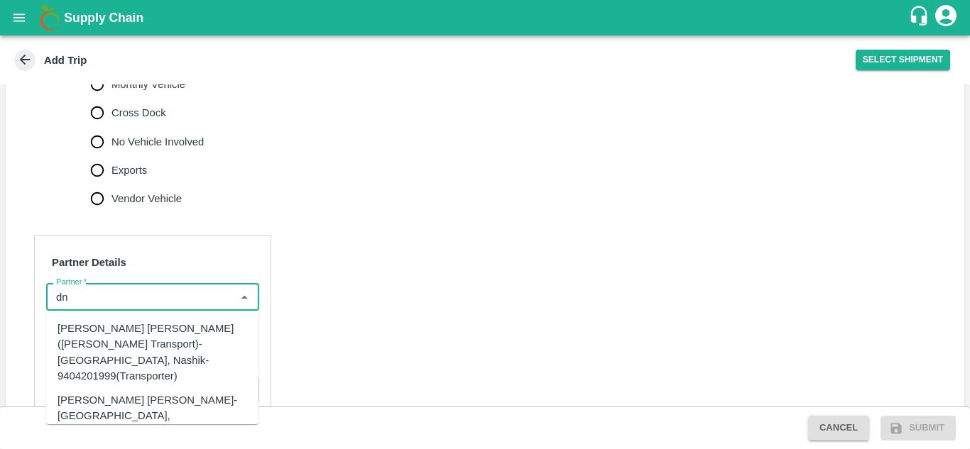
type input "d"
click at [161, 393] on div "[PERSON_NAME] [PERSON_NAME]-[GEOGRAPHIC_DATA], [GEOGRAPHIC_DATA]-9730316755(Tra…" at bounding box center [174, 417] width 233 height 48
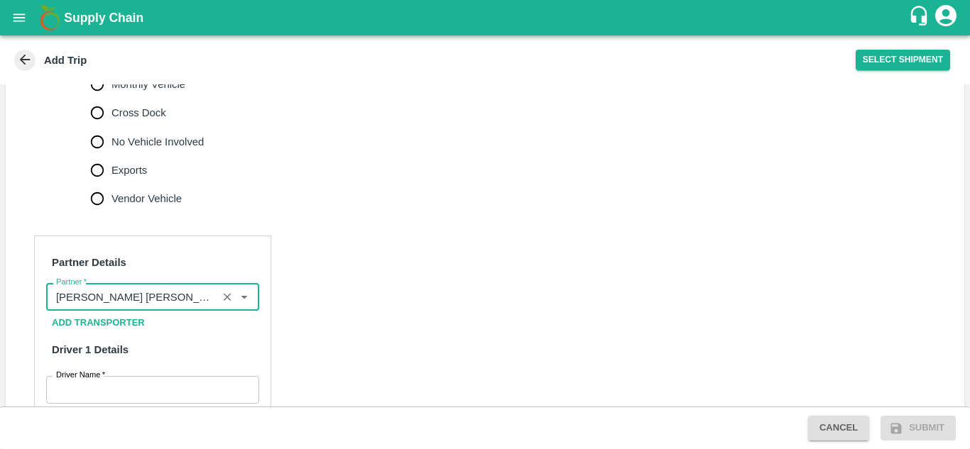
type input "[PERSON_NAME] [PERSON_NAME]-[GEOGRAPHIC_DATA], [GEOGRAPHIC_DATA]-9730316755(Tra…"
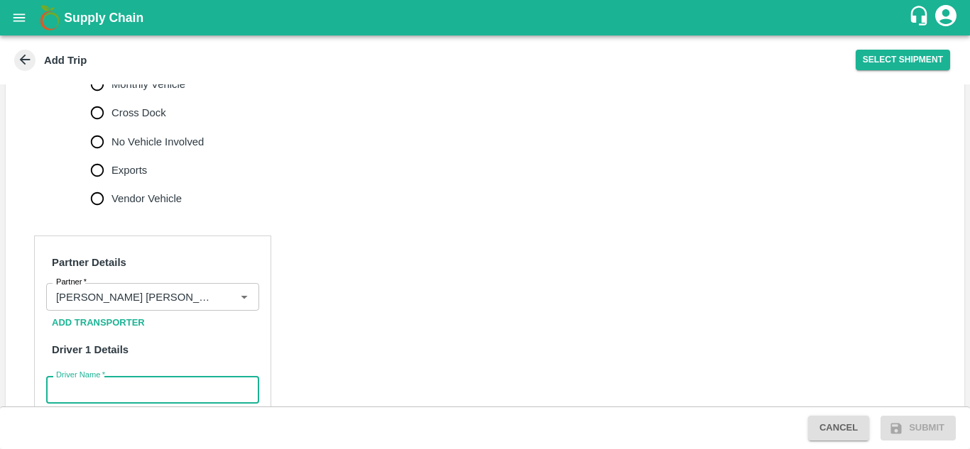
click at [116, 383] on input "Driver Name   *" at bounding box center [152, 389] width 213 height 27
type input "Godase"
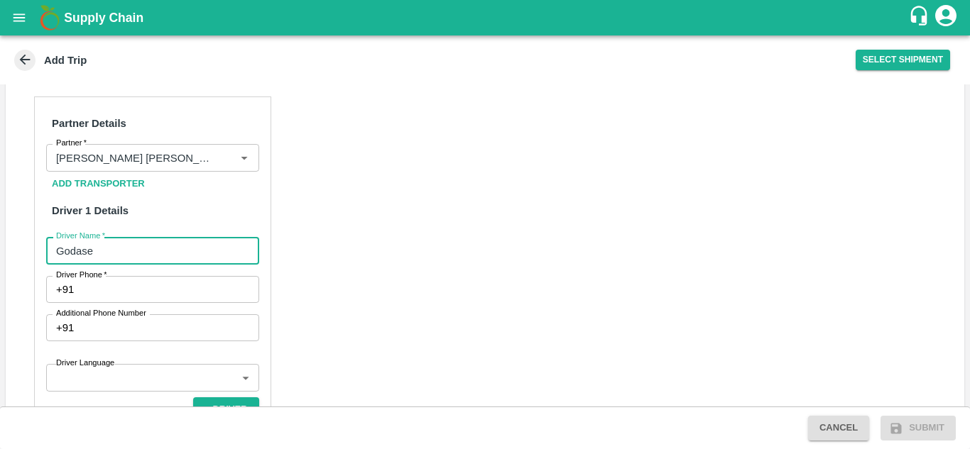
scroll to position [663, 0]
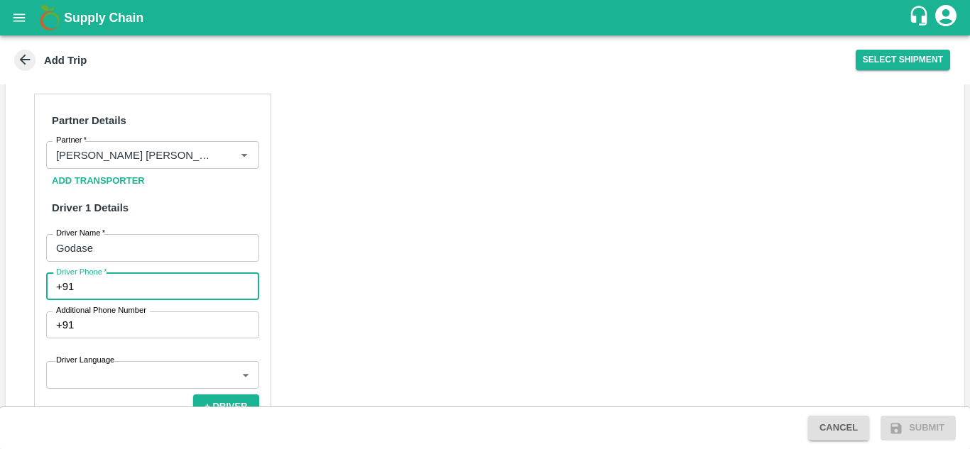
click at [111, 295] on input "Driver Phone   *" at bounding box center [169, 286] width 179 height 27
type input "8668769877"
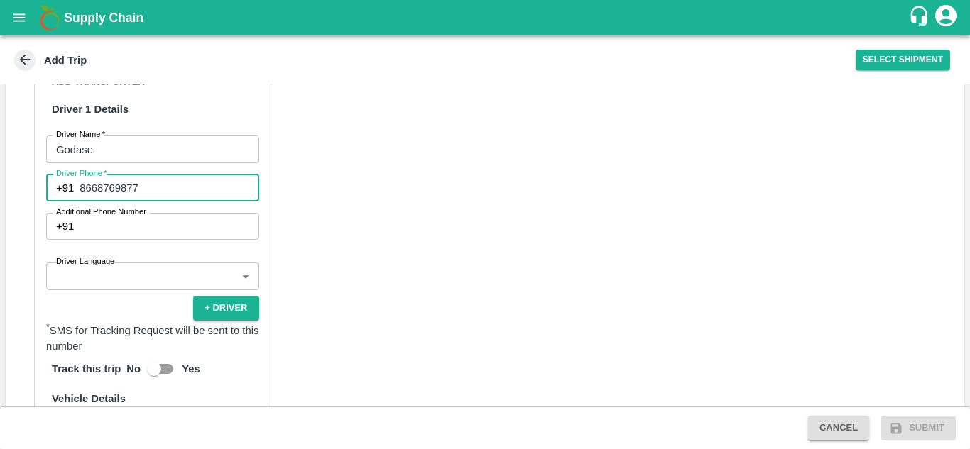
scroll to position [764, 0]
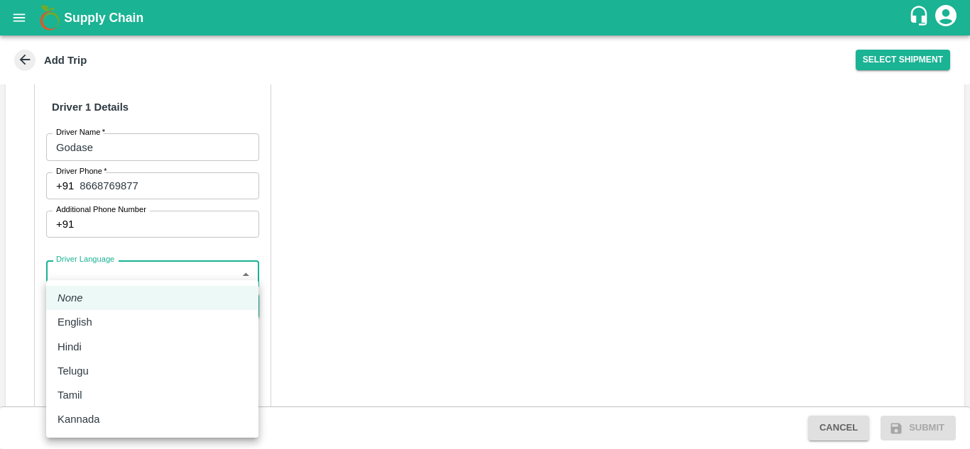
click at [95, 275] on body "Supply Chain Add Trip Select Shipment Trip Details Trip Type Fruit Movement 1 T…" at bounding box center [485, 224] width 970 height 449
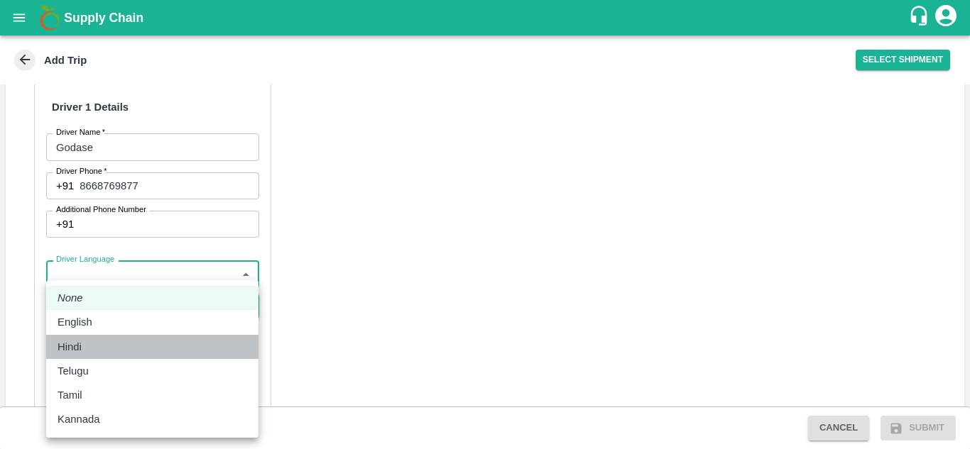
click at [87, 348] on div "Hindi" at bounding box center [73, 347] width 31 height 16
type input "hi"
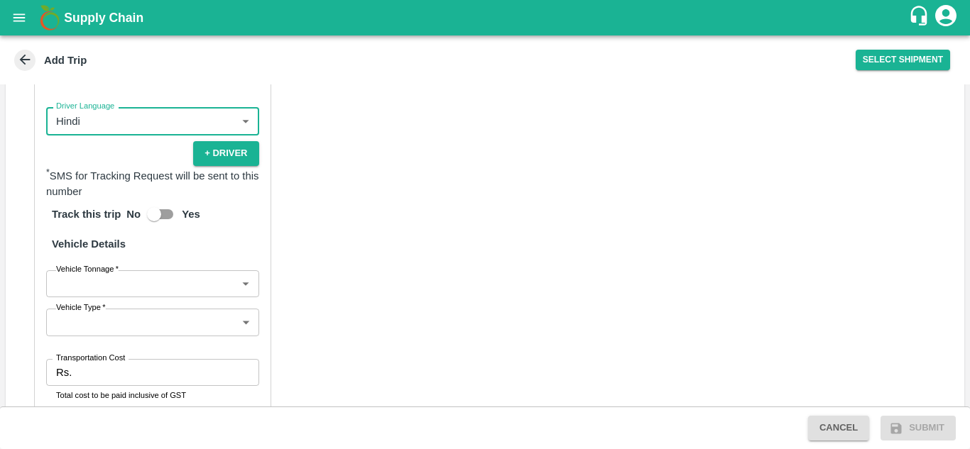
scroll to position [918, 0]
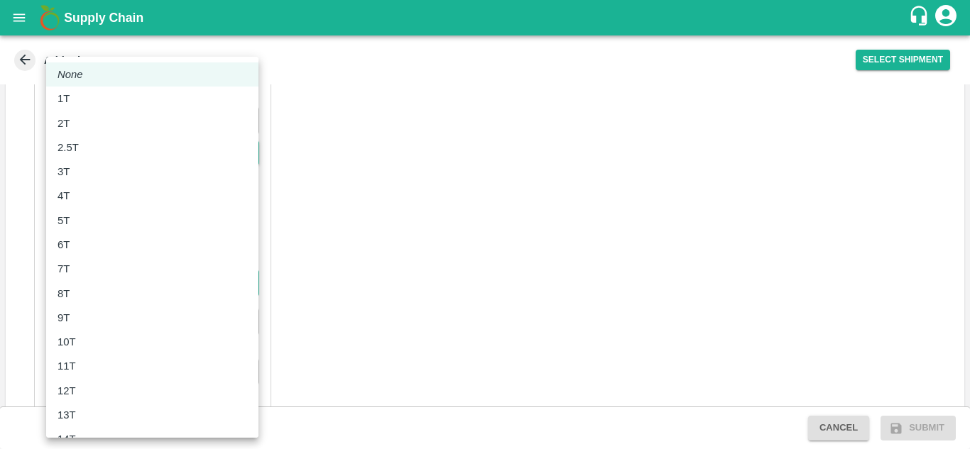
click at [145, 287] on body "Supply Chain Add Trip Select Shipment Trip Details Trip Type Fruit Movement 1 T…" at bounding box center [485, 224] width 970 height 449
click at [92, 302] on li "8T" at bounding box center [152, 294] width 212 height 24
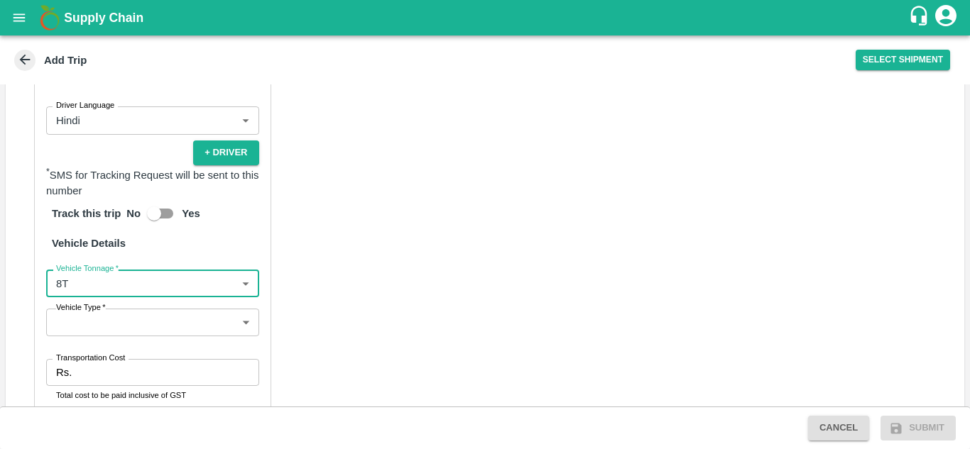
type input "8000"
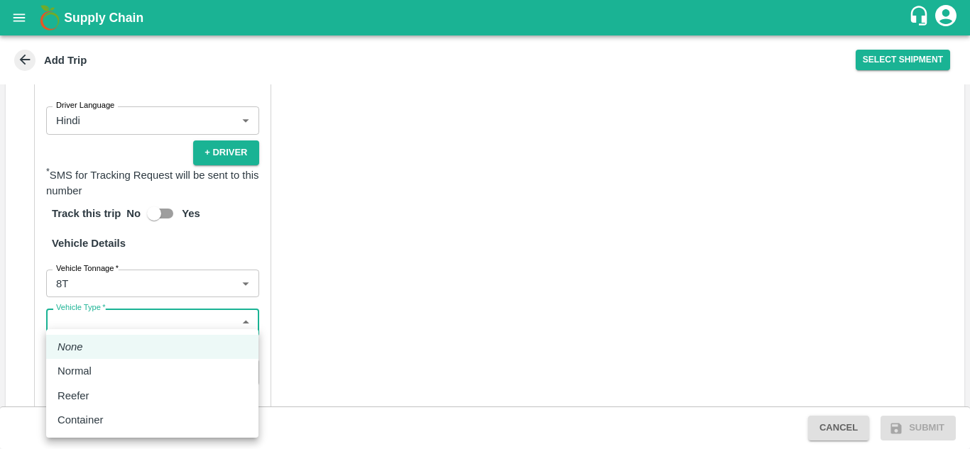
click at [176, 334] on body "Supply Chain Add Trip Select Shipment Trip Details Trip Type Fruit Movement 1 T…" at bounding box center [485, 224] width 970 height 449
click at [87, 373] on p "Normal" at bounding box center [75, 372] width 34 height 16
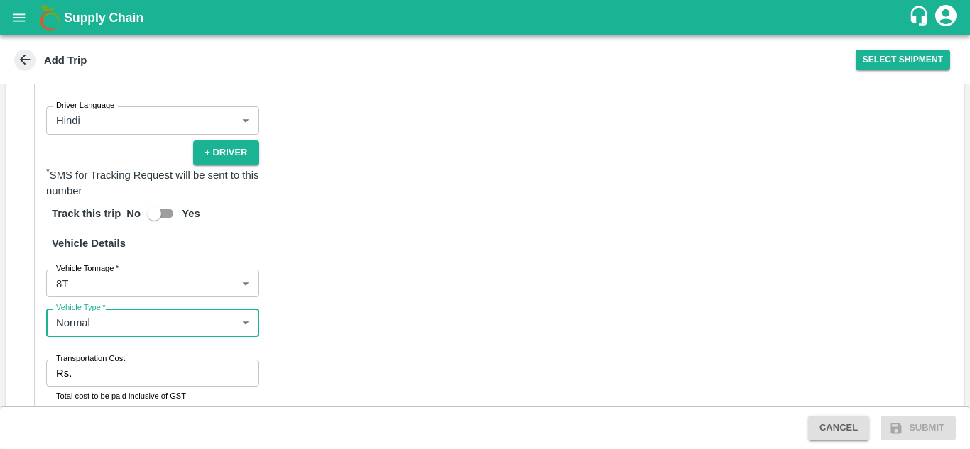
type input "Normal"
click at [150, 371] on input "Transportation Cost" at bounding box center [167, 373] width 181 height 27
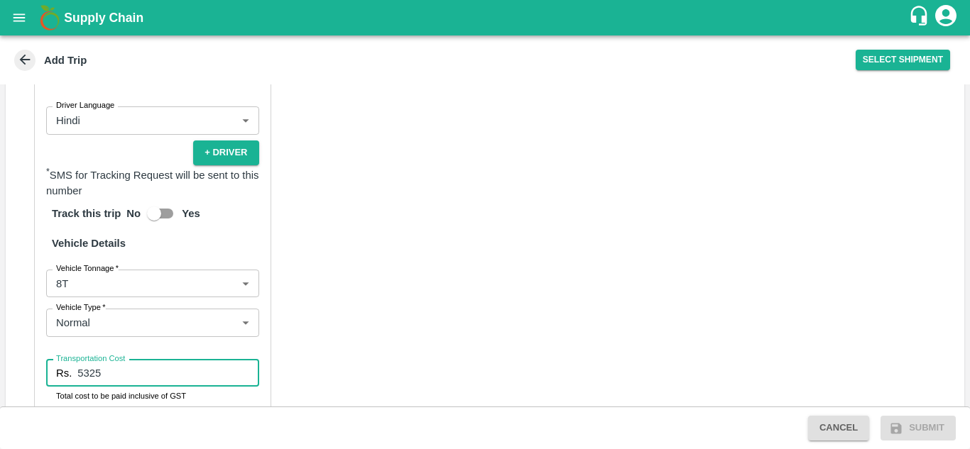
type input "5325"
click at [498, 234] on div "Partner Details Partner   * Partner Add Transporter Driver 1 Details Driver Nam…" at bounding box center [485, 179] width 959 height 715
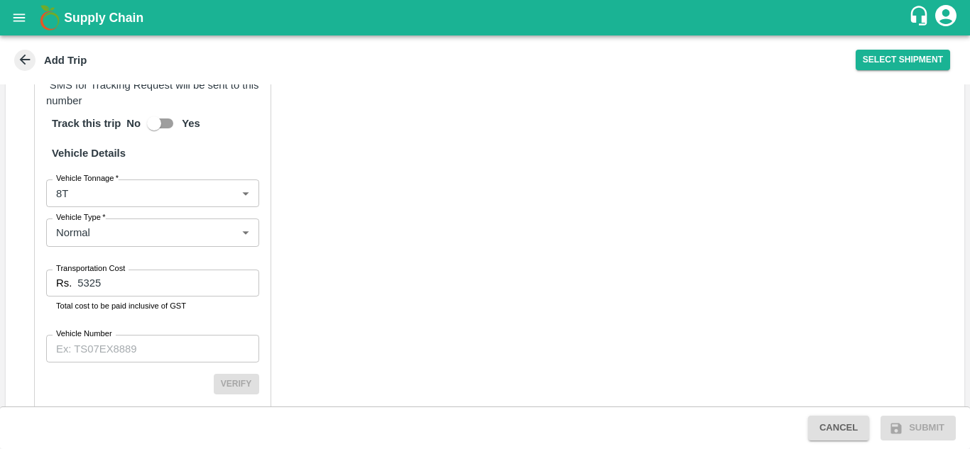
scroll to position [1012, 0]
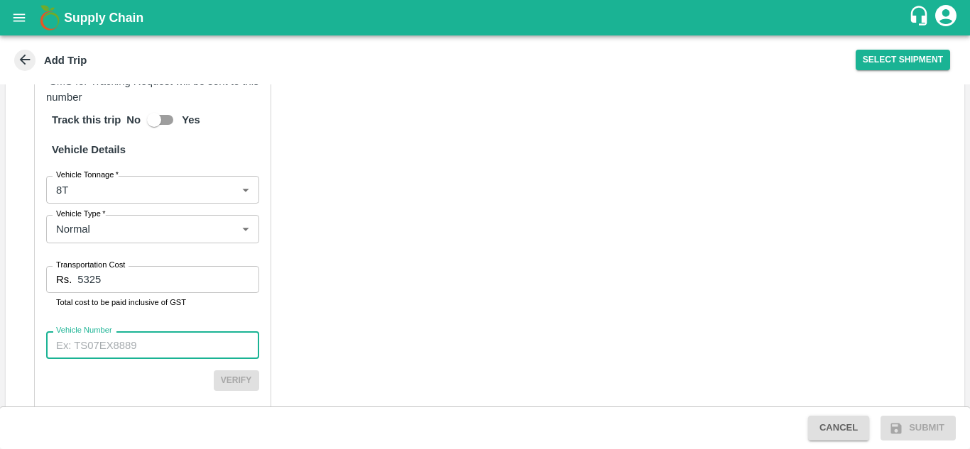
click at [112, 342] on input "Vehicle Number" at bounding box center [152, 345] width 213 height 27
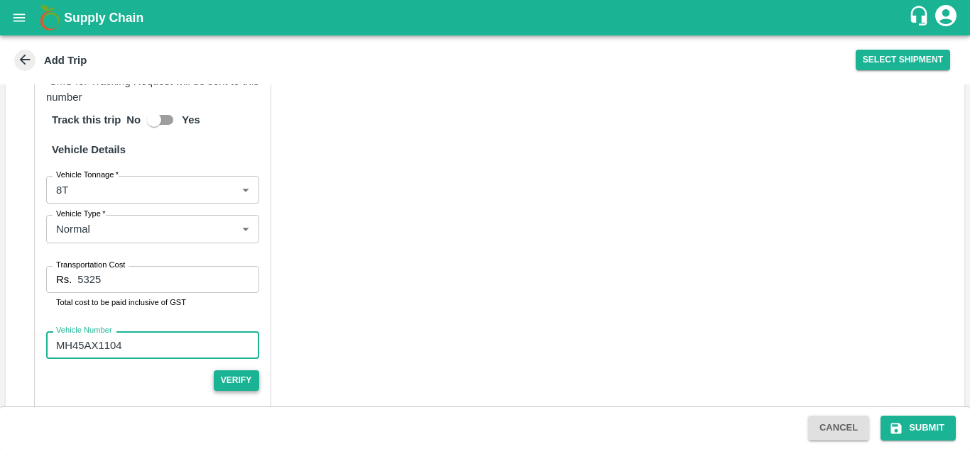
type input "MH45AX1104"
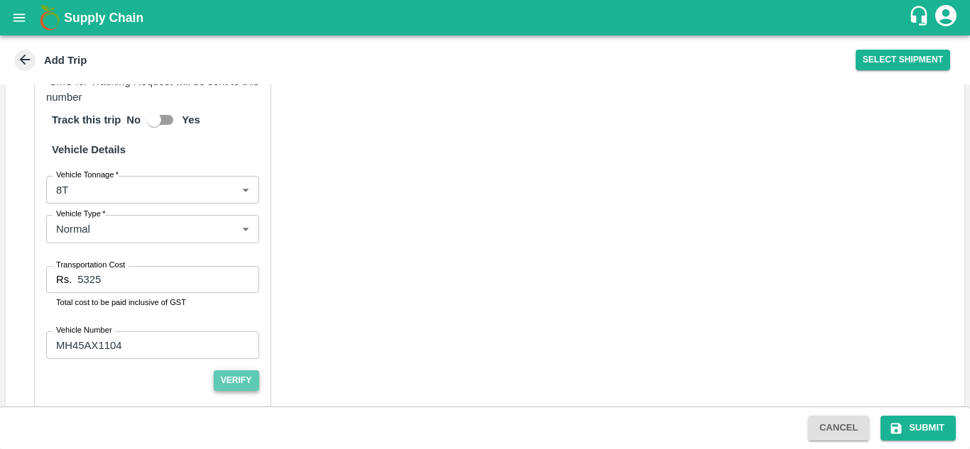
click at [241, 376] on button "Verify" at bounding box center [236, 381] width 45 height 21
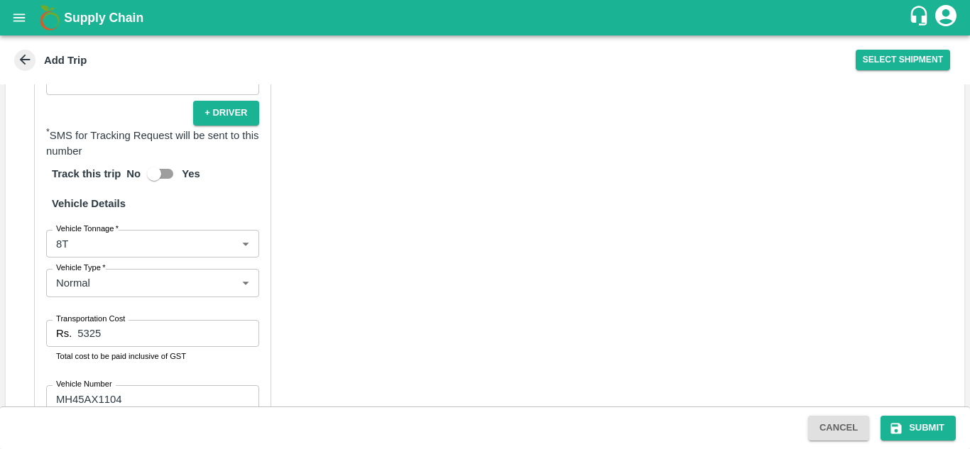
scroll to position [1067, 0]
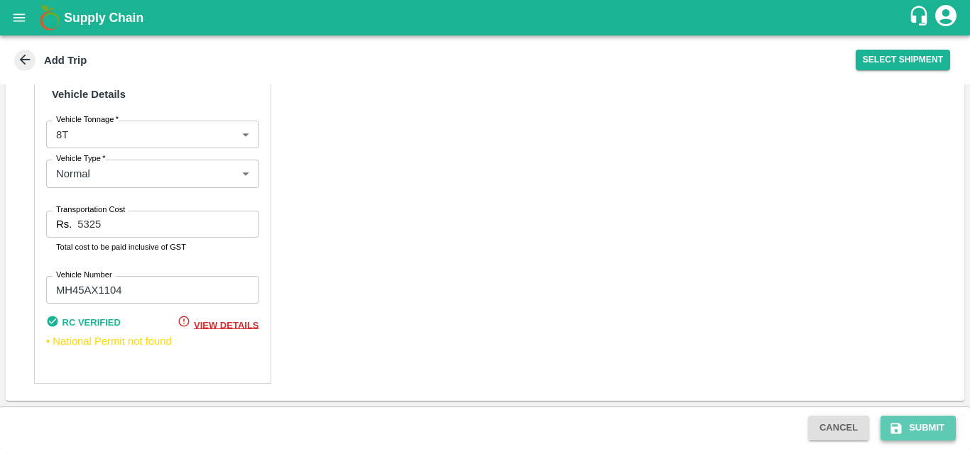
click at [936, 433] on button "Submit" at bounding box center [917, 428] width 75 height 25
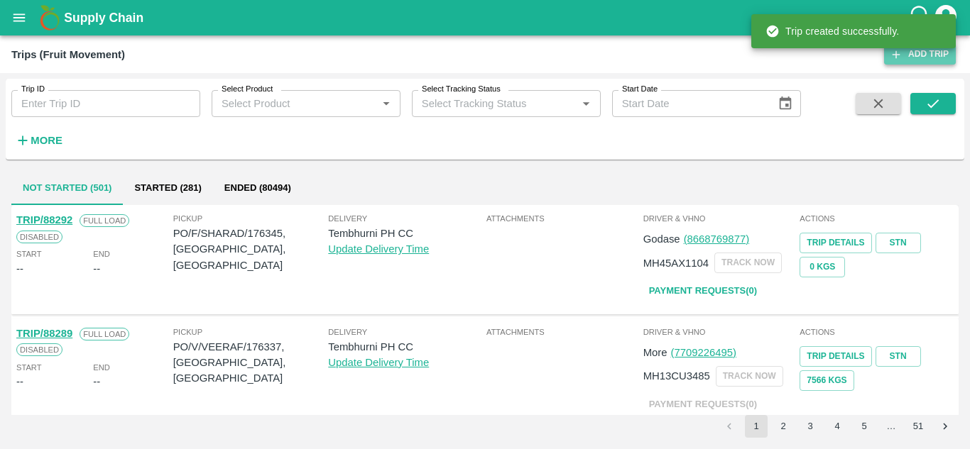
click at [920, 55] on link "Add Trip" at bounding box center [920, 54] width 72 height 21
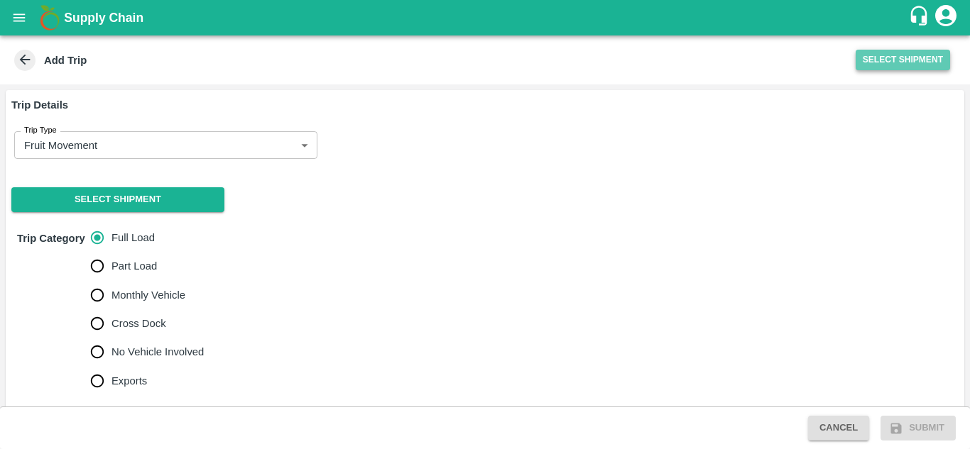
click at [892, 60] on button "Select Shipment" at bounding box center [903, 60] width 94 height 21
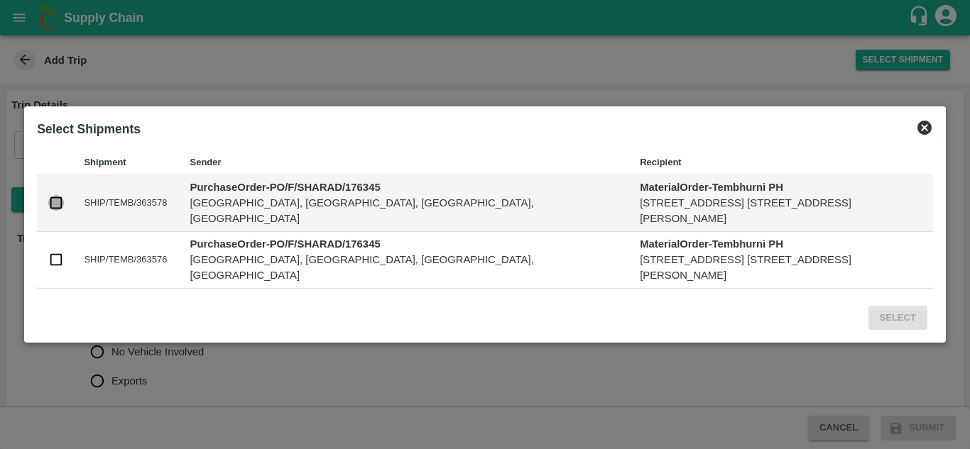
click at [60, 202] on input "checkbox" at bounding box center [56, 203] width 16 height 16
checkbox input "true"
click at [54, 268] on input "checkbox" at bounding box center [56, 260] width 16 height 16
checkbox input "true"
click at [907, 327] on button "Select" at bounding box center [897, 318] width 59 height 25
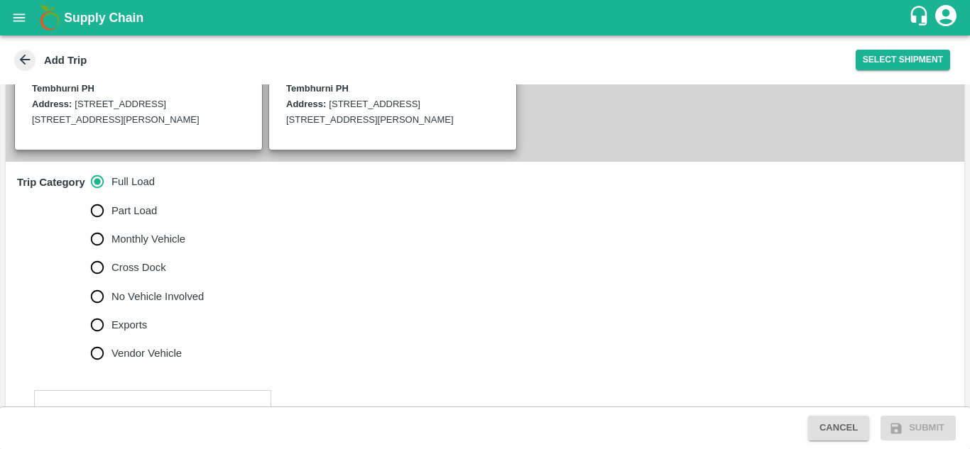
scroll to position [360, 0]
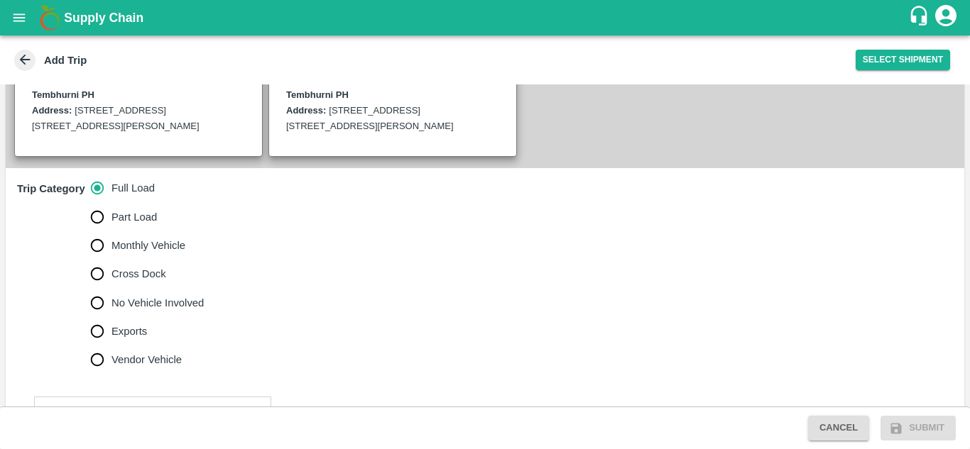
click at [139, 309] on span "No Vehicle Involved" at bounding box center [157, 303] width 92 height 16
click at [111, 309] on input "No Vehicle Involved" at bounding box center [97, 303] width 28 height 28
radio input "true"
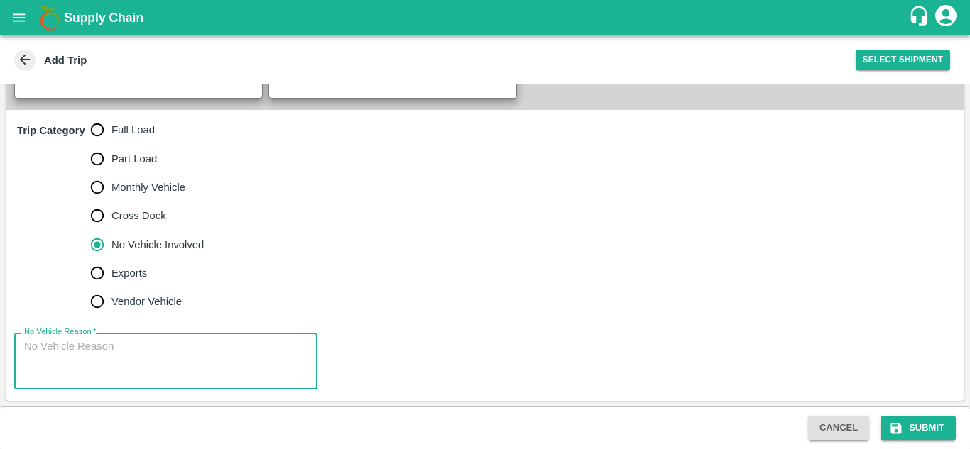
click at [90, 361] on textarea "No Vehicle Reason   *" at bounding box center [165, 361] width 283 height 45
type textarea "Field Dump"
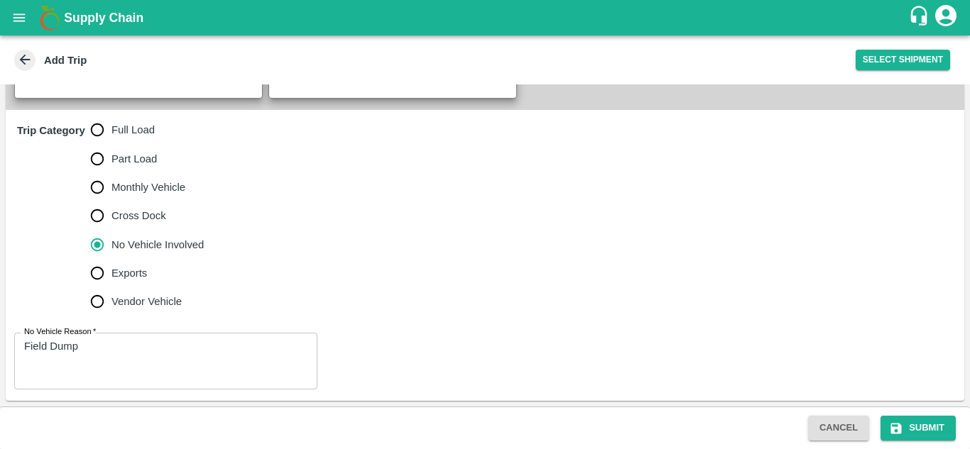
click at [384, 337] on div "No Vehicle Reason   * Field Dump x No Vehicle Reason" at bounding box center [485, 362] width 959 height 80
click at [928, 422] on button "Submit" at bounding box center [917, 428] width 75 height 25
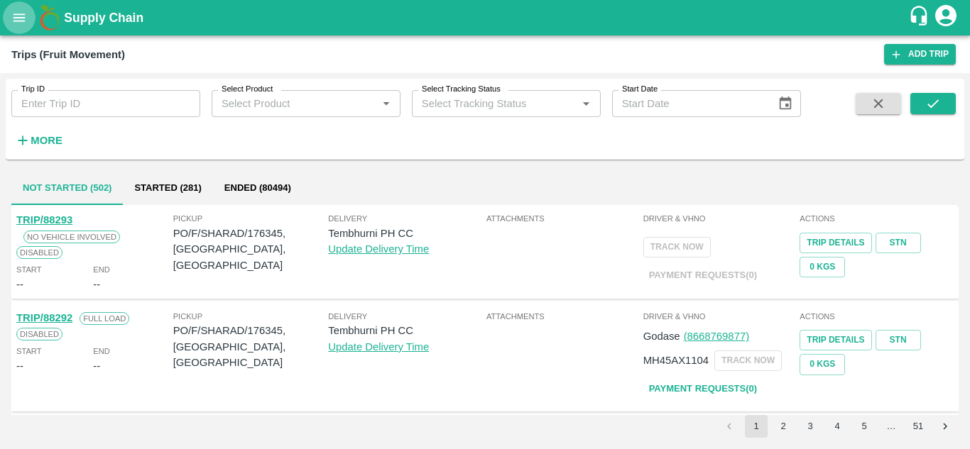
click at [17, 20] on icon "open drawer" at bounding box center [19, 18] width 16 height 16
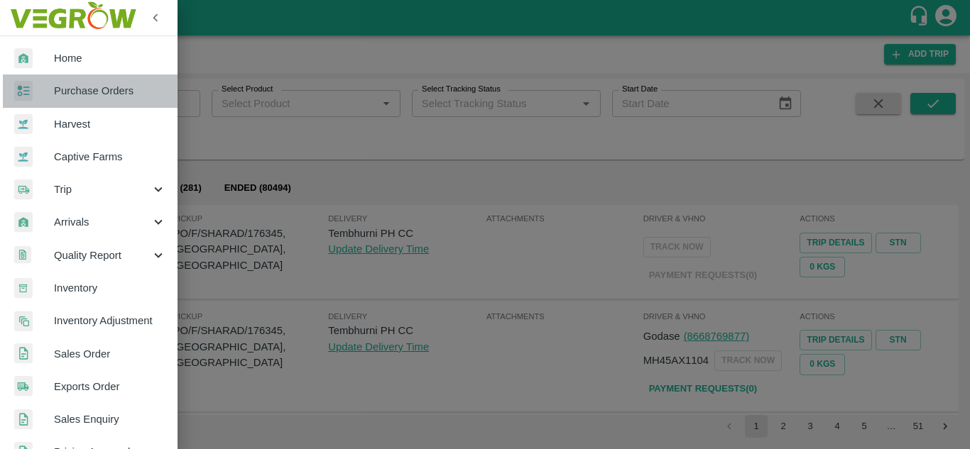
click at [99, 99] on span "Purchase Orders" at bounding box center [110, 91] width 112 height 16
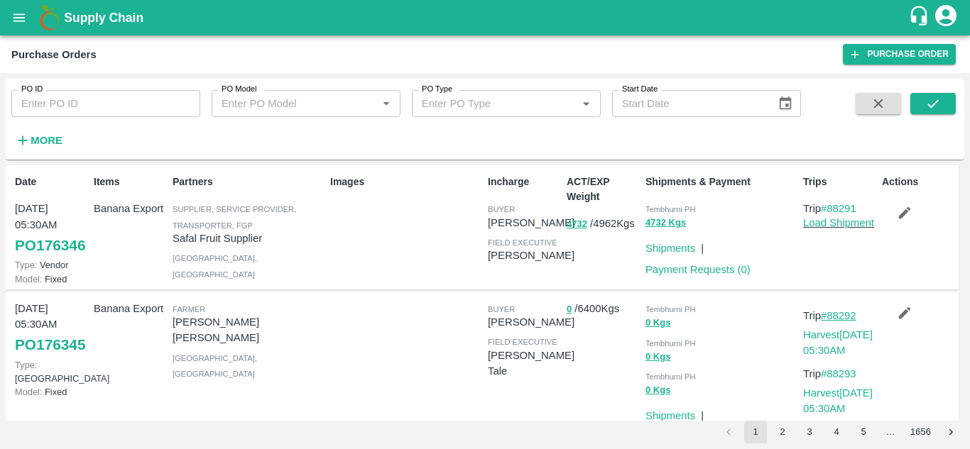
click at [841, 322] on link "#88292" at bounding box center [839, 315] width 36 height 11
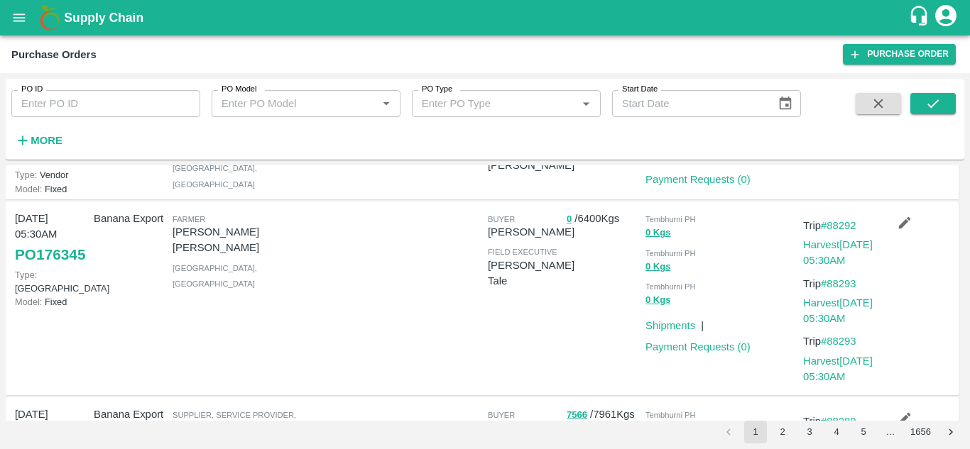
scroll to position [101, 0]
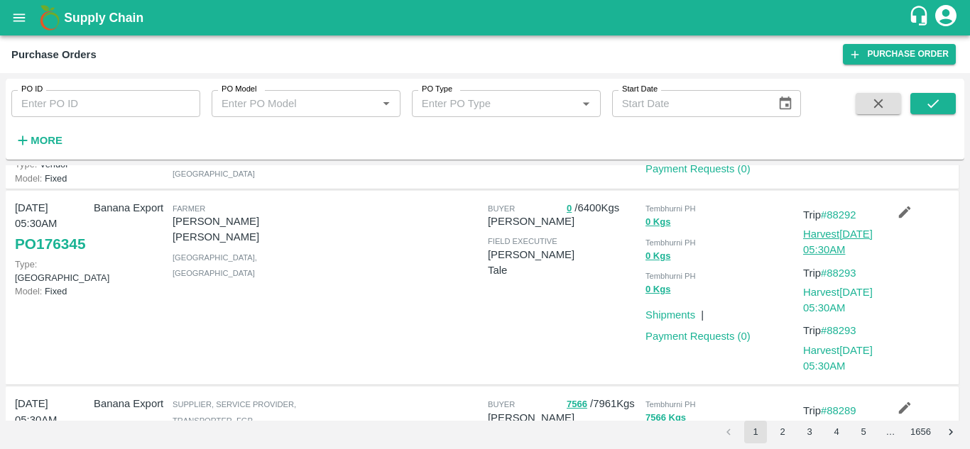
click at [841, 256] on link "Harvest [DATE] 05:30AM" at bounding box center [838, 242] width 70 height 27
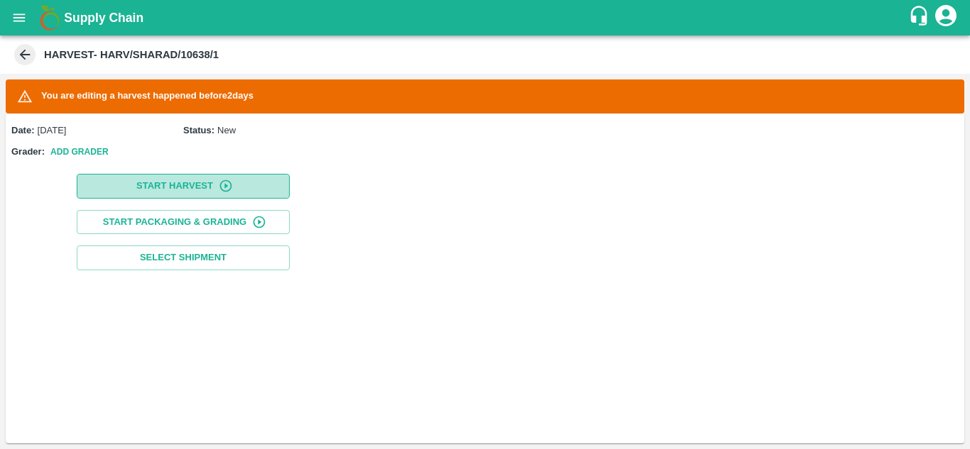
click at [173, 175] on button "Start Harvest" at bounding box center [183, 186] width 213 height 25
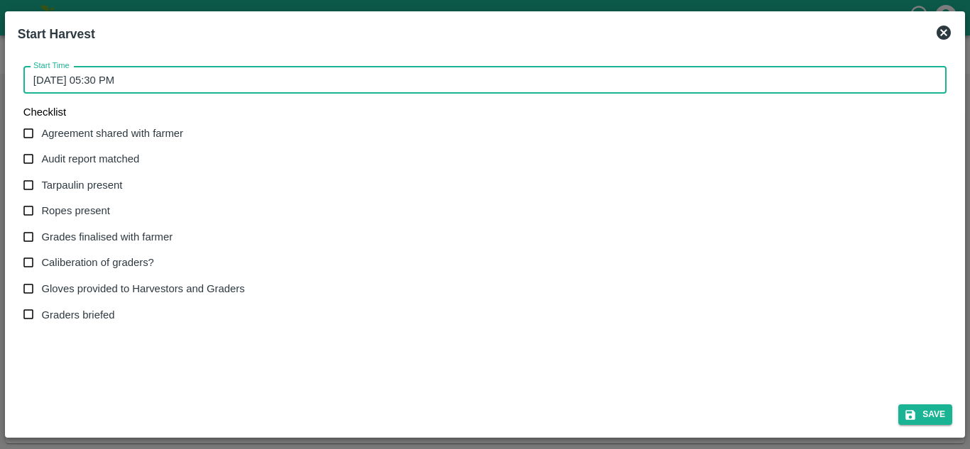
click at [112, 81] on input "15/09/2025 05:30 PM" at bounding box center [479, 80] width 913 height 27
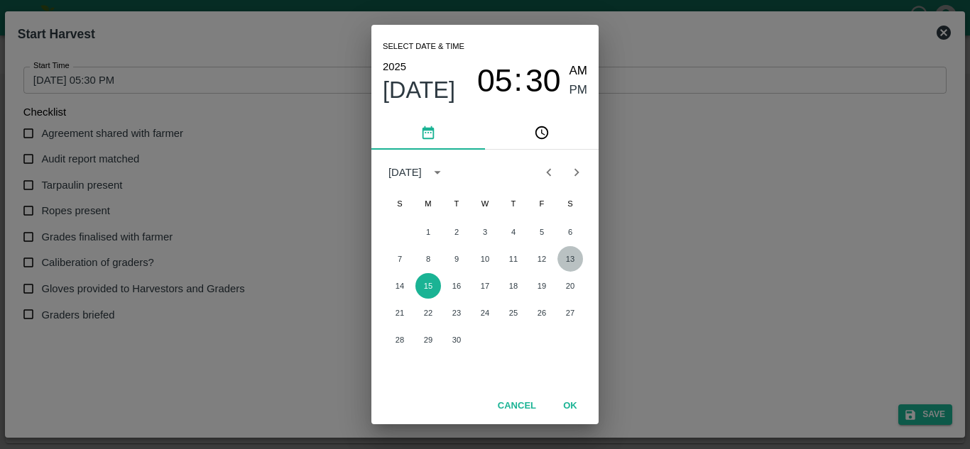
click at [567, 259] on button "13" at bounding box center [570, 259] width 26 height 26
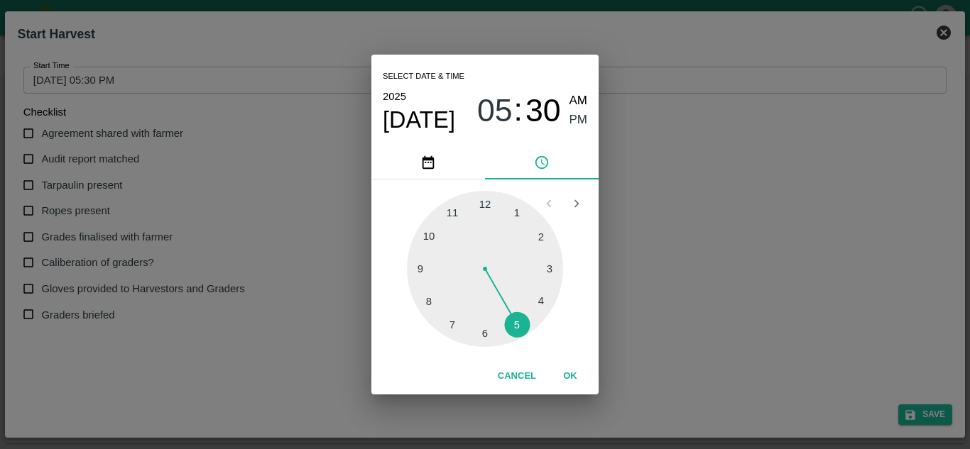
click at [429, 236] on div at bounding box center [485, 269] width 156 height 156
click at [484, 202] on div at bounding box center [485, 269] width 156 height 156
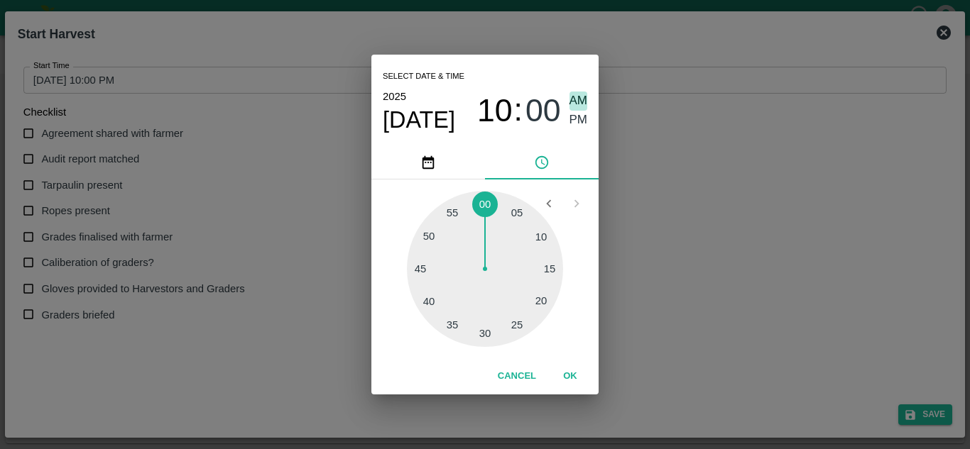
click at [578, 99] on span "AM" at bounding box center [578, 101] width 18 height 19
type input "13/09/2025 10:00 AM"
click at [574, 378] on button "OK" at bounding box center [569, 376] width 45 height 25
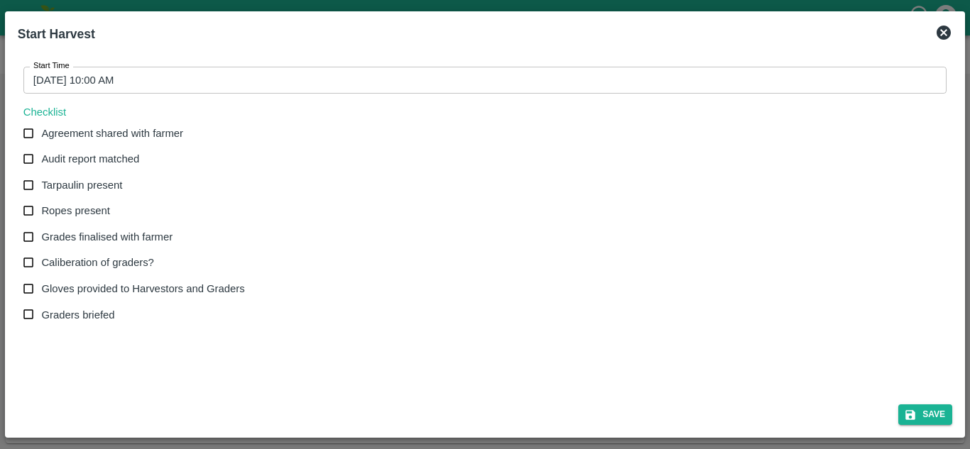
drag, startPoint x: 26, startPoint y: 129, endPoint x: 29, endPoint y: 153, distance: 23.6
click at [29, 153] on div "Agreement shared with farmer Audit report matched Tarpaulin present Ropes prese…" at bounding box center [139, 225] width 233 height 208
click at [29, 153] on input "Audit report matched" at bounding box center [29, 159] width 26 height 26
checkbox input "true"
click at [32, 189] on input "Tarpaulin present" at bounding box center [29, 186] width 26 height 26
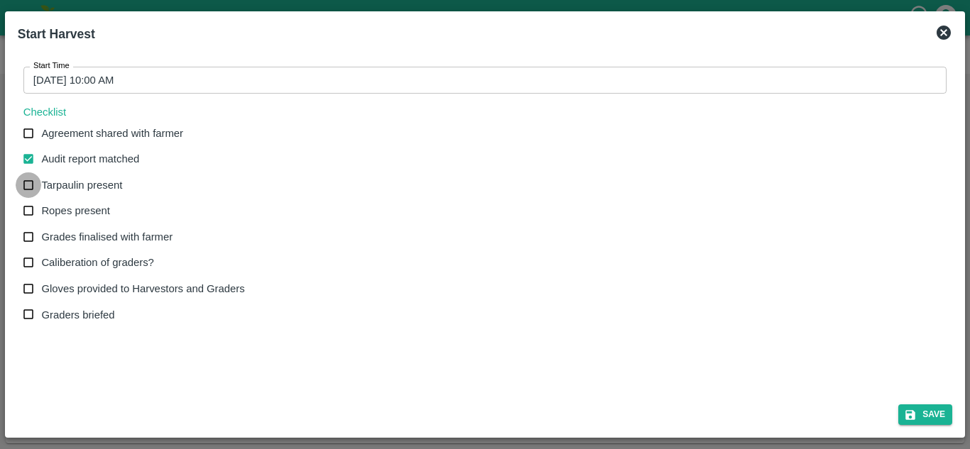
checkbox input "true"
click at [30, 207] on input "Ropes present" at bounding box center [29, 211] width 26 height 26
checkbox input "true"
click at [31, 233] on input "Grades finalised with farmer" at bounding box center [29, 237] width 26 height 26
checkbox input "true"
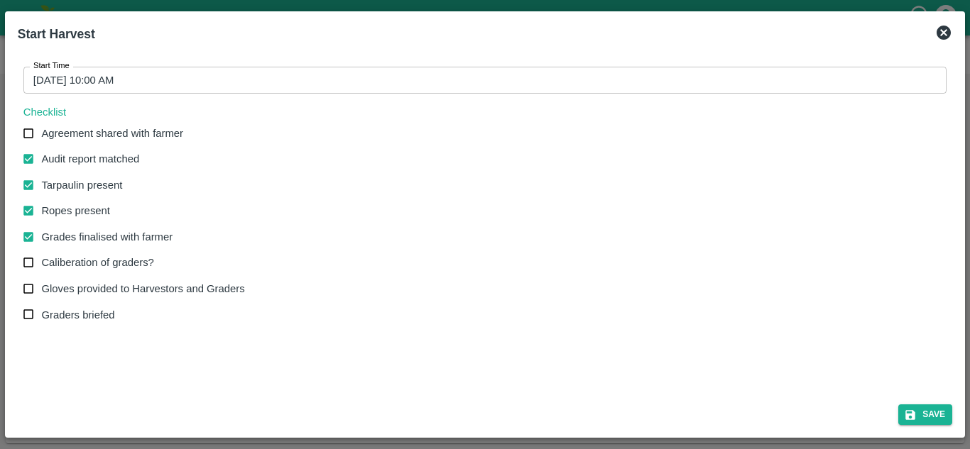
drag, startPoint x: 30, startPoint y: 258, endPoint x: 28, endPoint y: 288, distance: 29.9
click at [28, 288] on div "Agreement shared with farmer Audit report matched Tarpaulin present Ropes prese…" at bounding box center [139, 225] width 233 height 208
click at [28, 288] on input "Gloves provided to Harvestors and Graders" at bounding box center [29, 289] width 26 height 26
checkbox input "true"
click at [26, 310] on input "Graders briefed" at bounding box center [29, 315] width 26 height 26
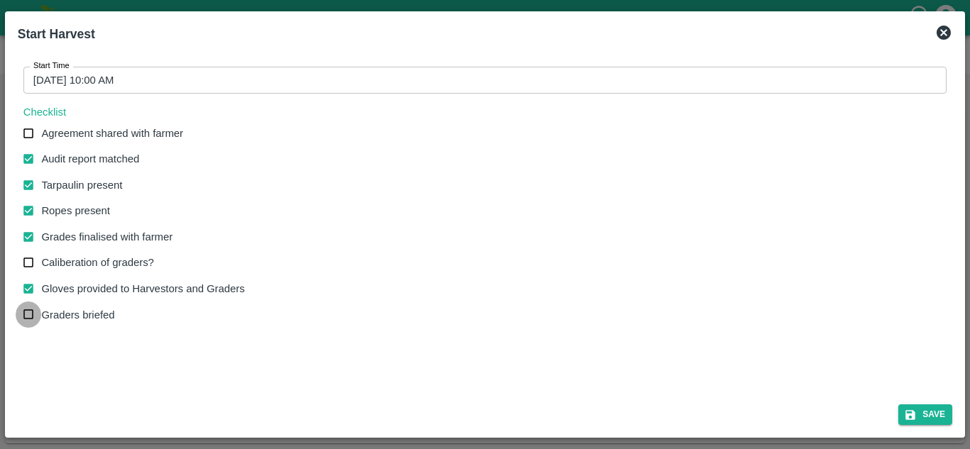
checkbox input "true"
click at [26, 265] on input "Caliberation of graders?" at bounding box center [29, 263] width 26 height 26
checkbox input "true"
click at [933, 413] on button "Save" at bounding box center [925, 415] width 54 height 21
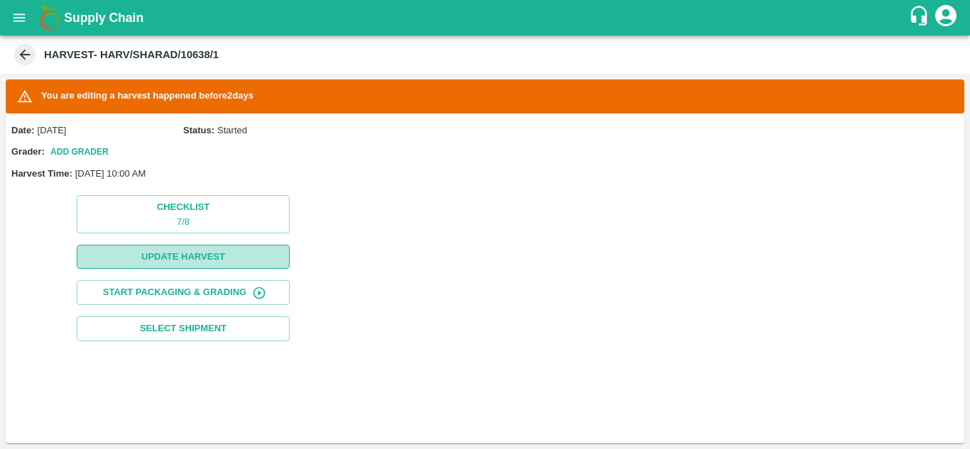
click at [189, 261] on button "Update Harvest" at bounding box center [183, 257] width 213 height 25
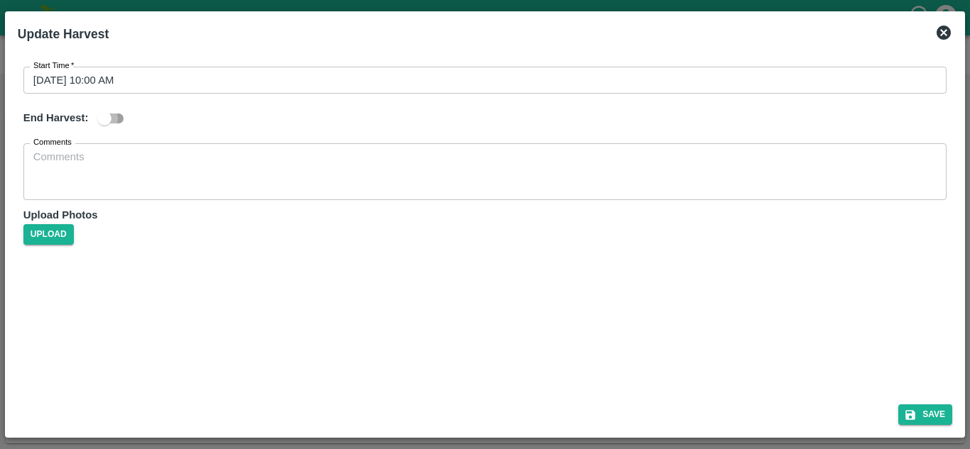
click at [120, 116] on input "checkbox" at bounding box center [104, 118] width 81 height 27
checkbox input "true"
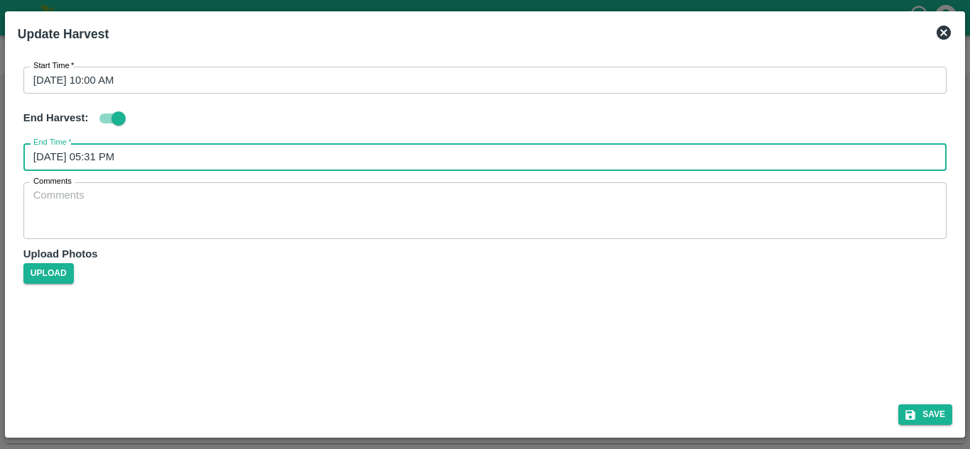
click at [84, 160] on input "15/09/2025 05:31 PM" at bounding box center [479, 156] width 913 height 27
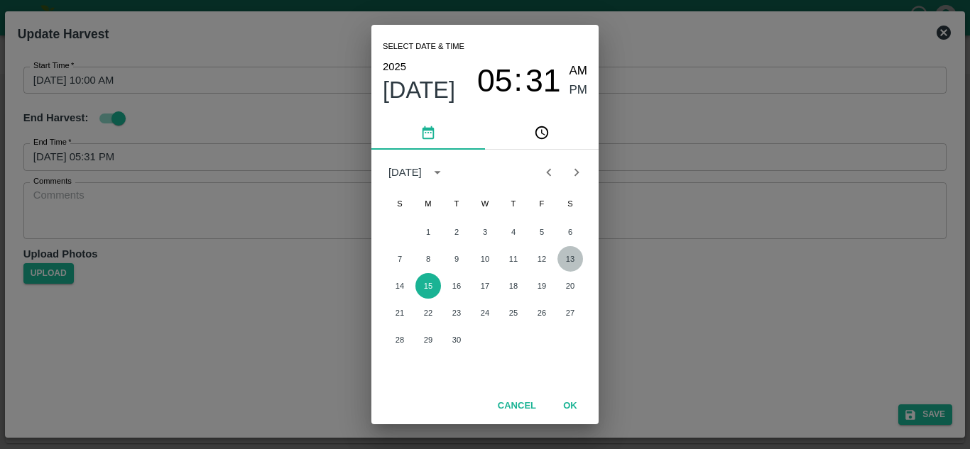
click at [572, 257] on button "13" at bounding box center [570, 259] width 26 height 26
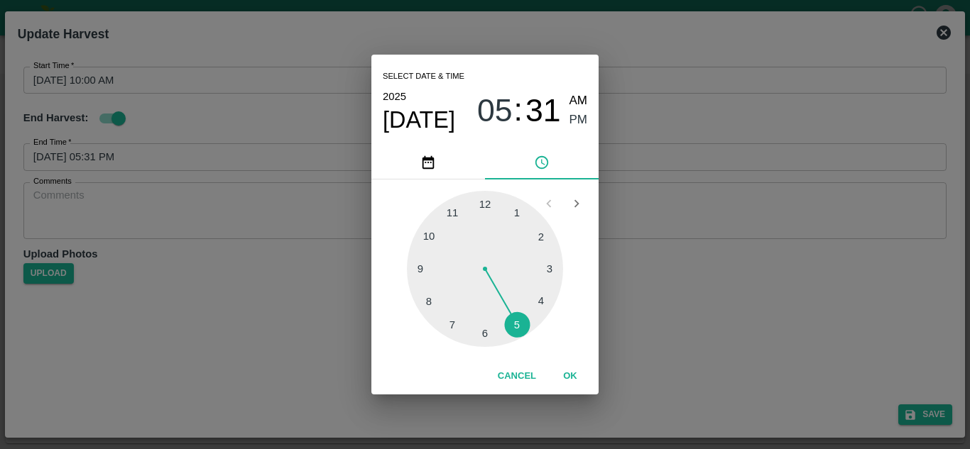
click at [518, 315] on div at bounding box center [485, 269] width 156 height 156
click at [486, 204] on div at bounding box center [485, 269] width 156 height 156
type input "13/09/2025 05:00 PM"
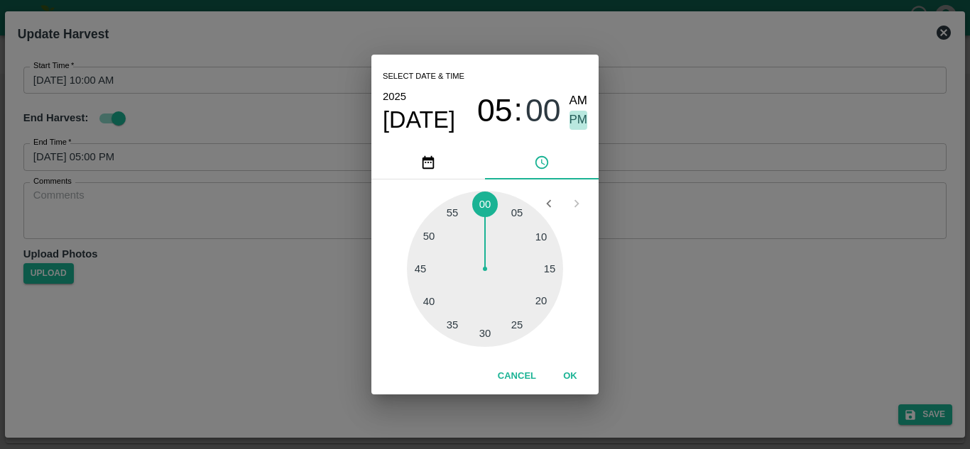
click at [580, 120] on span "PM" at bounding box center [578, 120] width 18 height 19
click at [570, 372] on button "OK" at bounding box center [569, 376] width 45 height 25
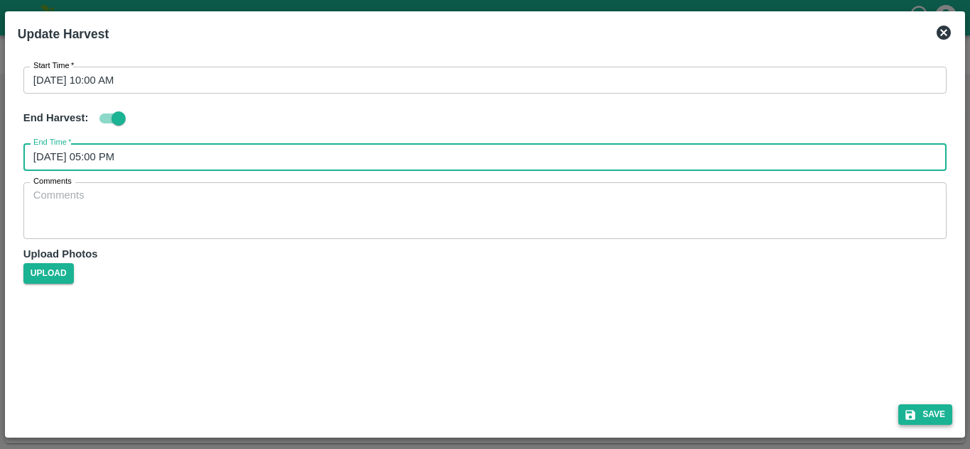
click at [932, 416] on button "Save" at bounding box center [925, 415] width 54 height 21
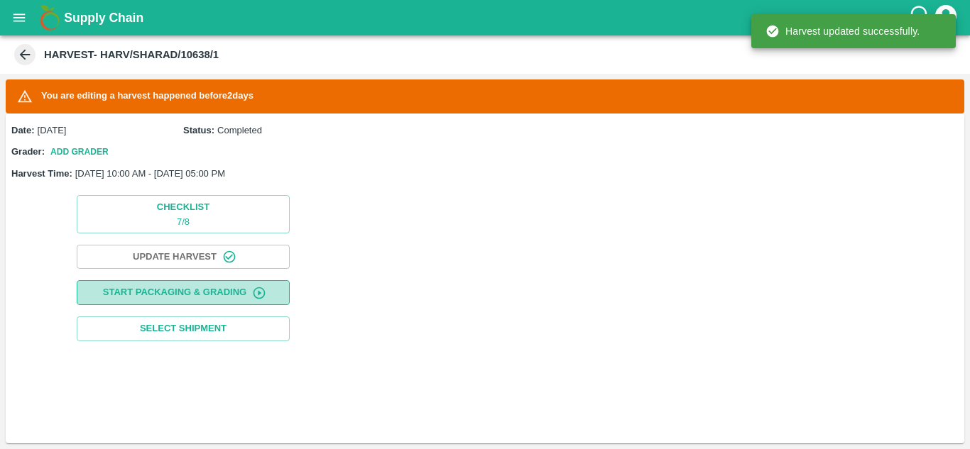
click at [204, 286] on button "Start Packaging & Grading" at bounding box center [183, 292] width 213 height 25
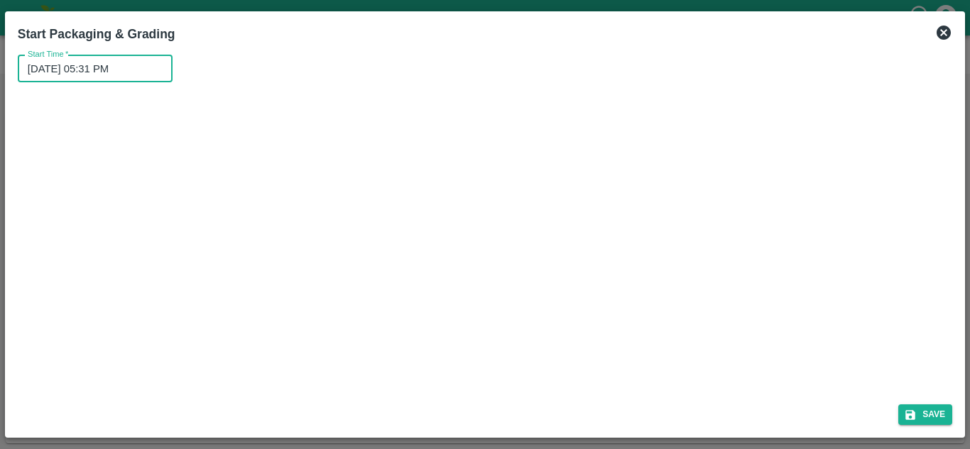
click at [75, 69] on input "15/09/2025 05:31 PM" at bounding box center [90, 68] width 145 height 27
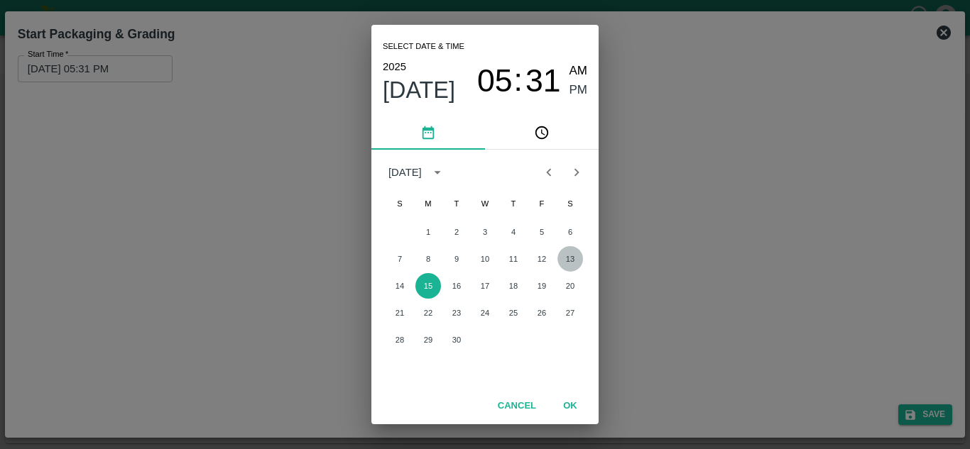
click at [569, 259] on button "13" at bounding box center [570, 259] width 26 height 26
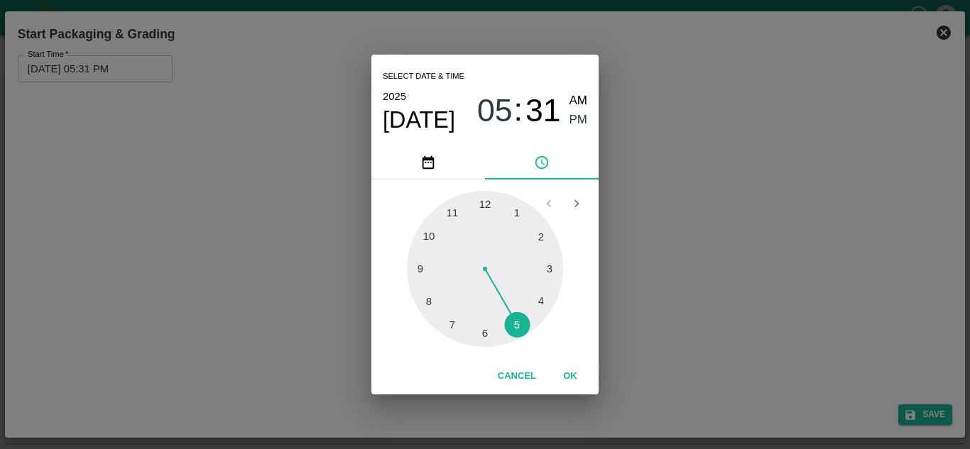
click at [426, 239] on div at bounding box center [485, 269] width 156 height 156
click at [484, 201] on div at bounding box center [485, 269] width 156 height 156
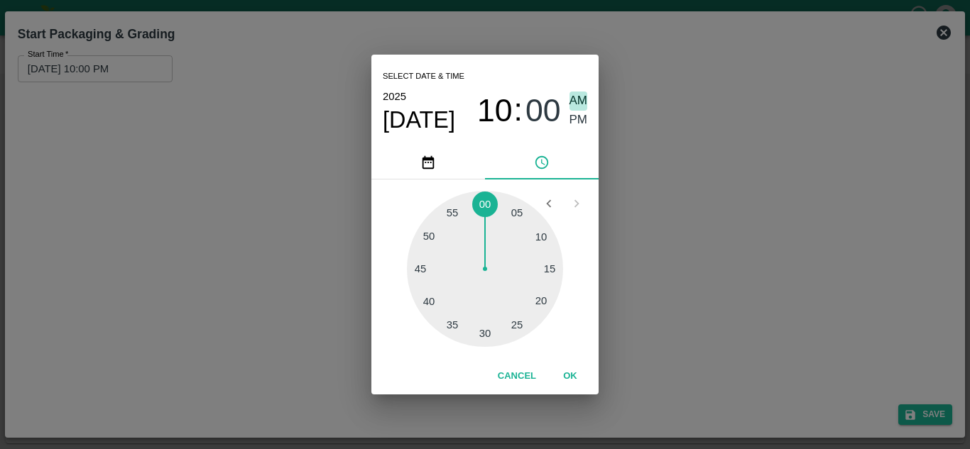
click at [580, 98] on span "AM" at bounding box center [578, 101] width 18 height 19
type input "13/09/2025 10:00 AM"
click at [574, 381] on button "OK" at bounding box center [569, 376] width 45 height 25
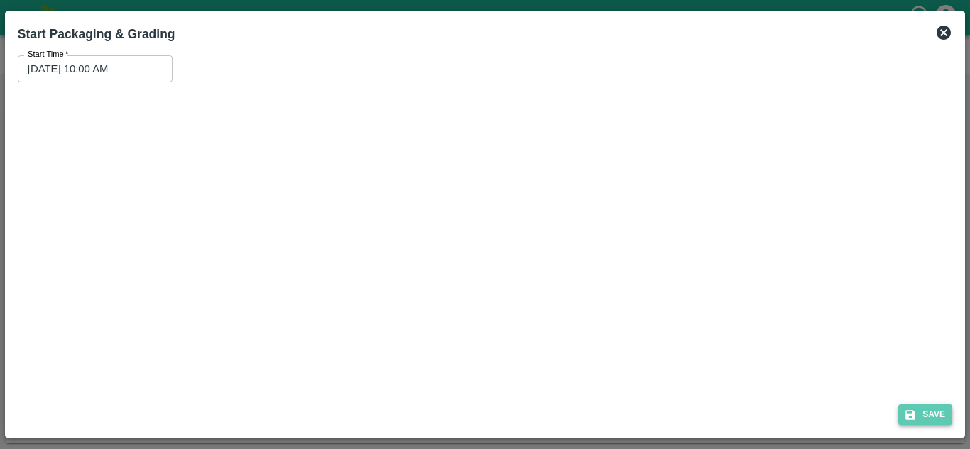
click at [927, 413] on button "Save" at bounding box center [925, 415] width 54 height 21
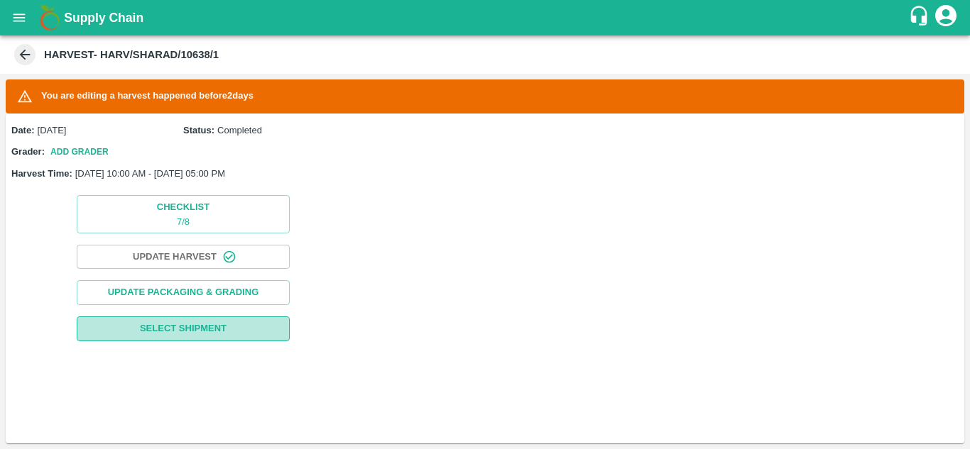
click at [191, 322] on span "Select Shipment" at bounding box center [183, 329] width 87 height 16
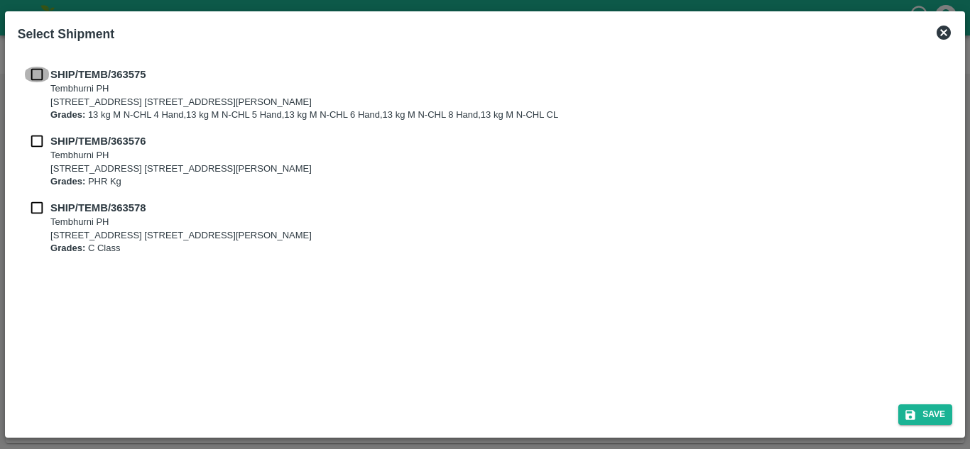
click at [37, 74] on input "checkbox" at bounding box center [36, 75] width 27 height 16
checkbox input "true"
click at [32, 136] on input "checkbox" at bounding box center [36, 141] width 27 height 16
checkbox input "true"
click at [38, 204] on input "checkbox" at bounding box center [36, 208] width 27 height 16
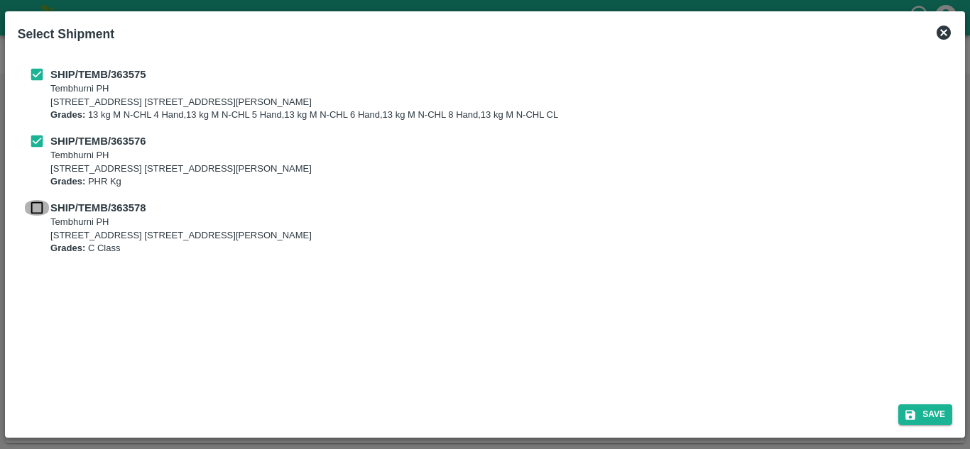
checkbox input "true"
click at [927, 411] on button "Save" at bounding box center [925, 415] width 54 height 21
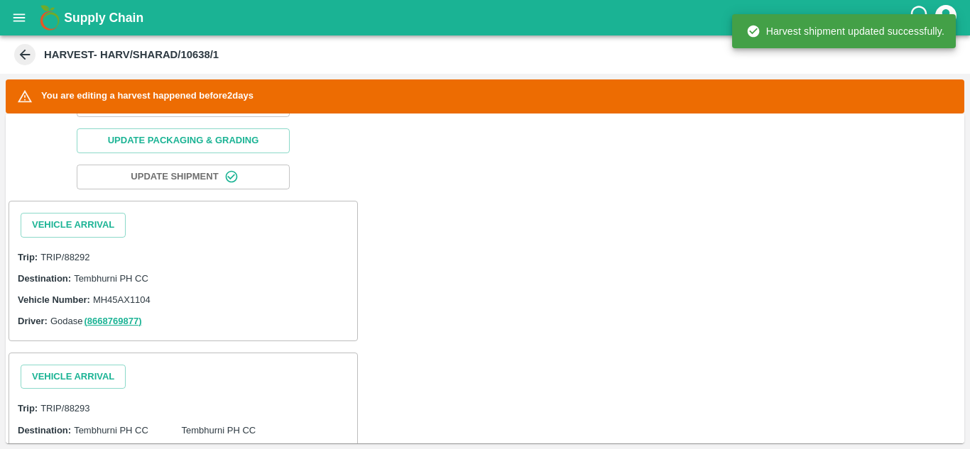
scroll to position [205, 0]
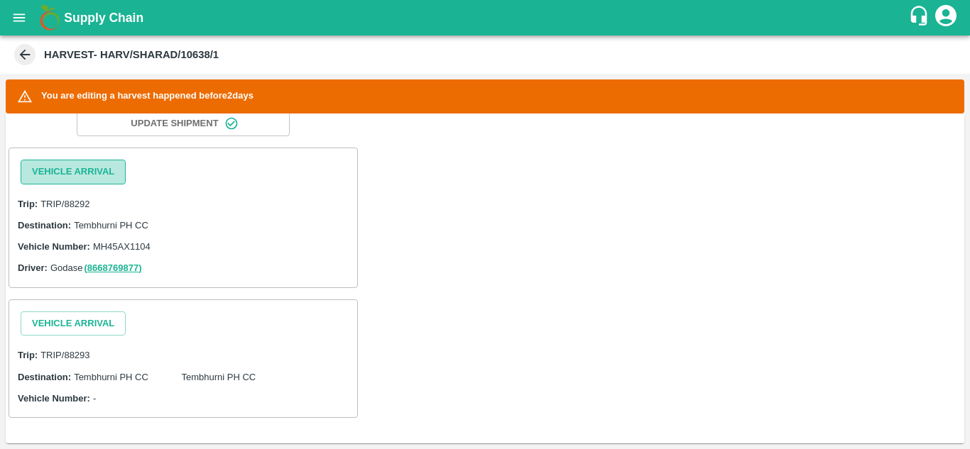
click at [79, 165] on button "Vehicle Arrival" at bounding box center [73, 172] width 105 height 25
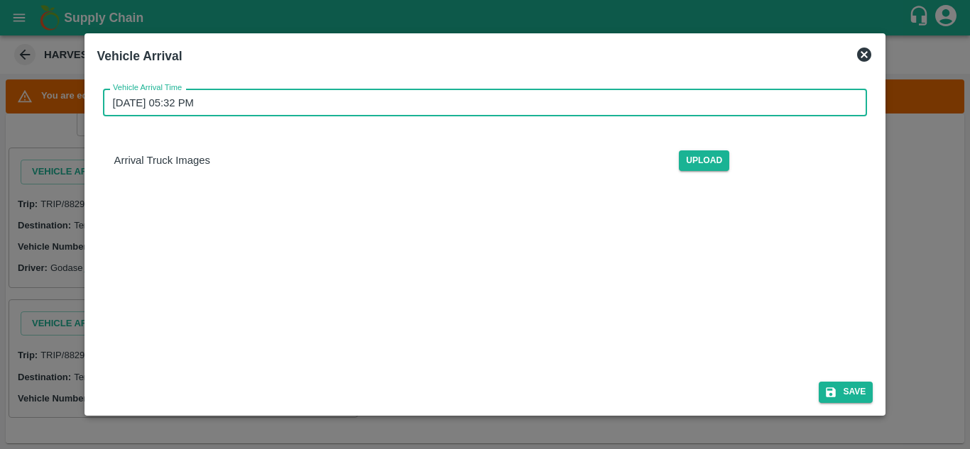
click at [180, 111] on input "15/09/2025 05:32 PM" at bounding box center [480, 102] width 755 height 27
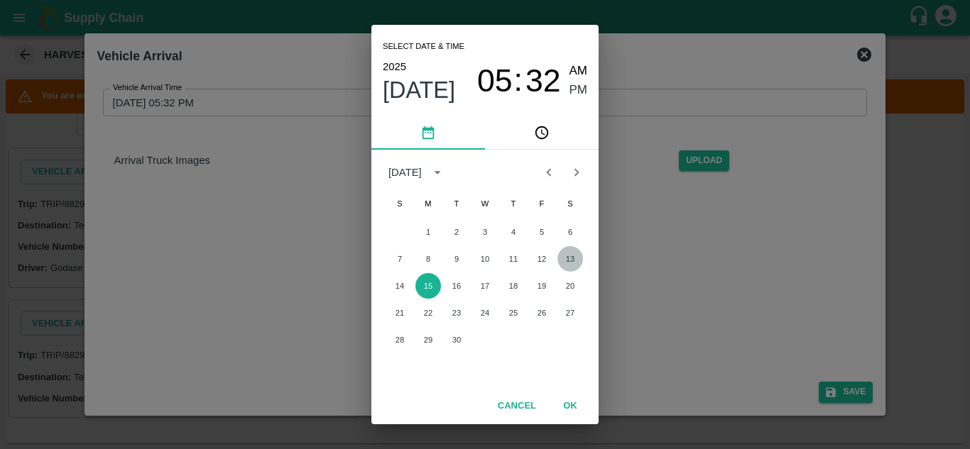
click at [572, 261] on button "13" at bounding box center [570, 259] width 26 height 26
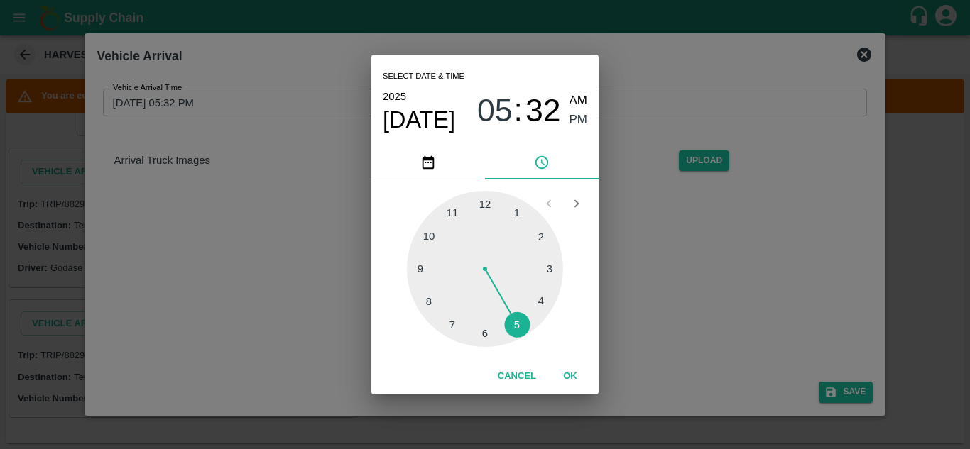
click at [427, 234] on div at bounding box center [485, 269] width 156 height 156
click at [482, 203] on div at bounding box center [485, 269] width 156 height 156
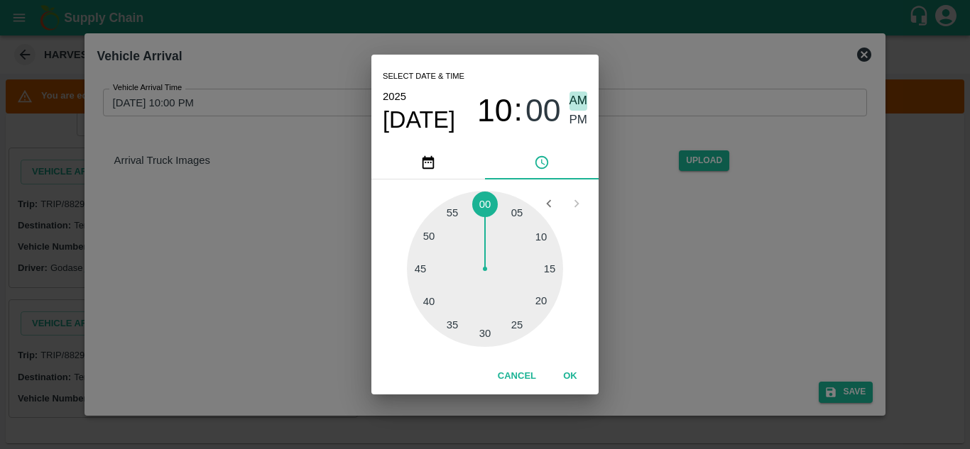
click at [579, 97] on span "AM" at bounding box center [578, 101] width 18 height 19
type input "13/09/2025 10:00 AM"
click at [572, 376] on button "OK" at bounding box center [569, 376] width 45 height 25
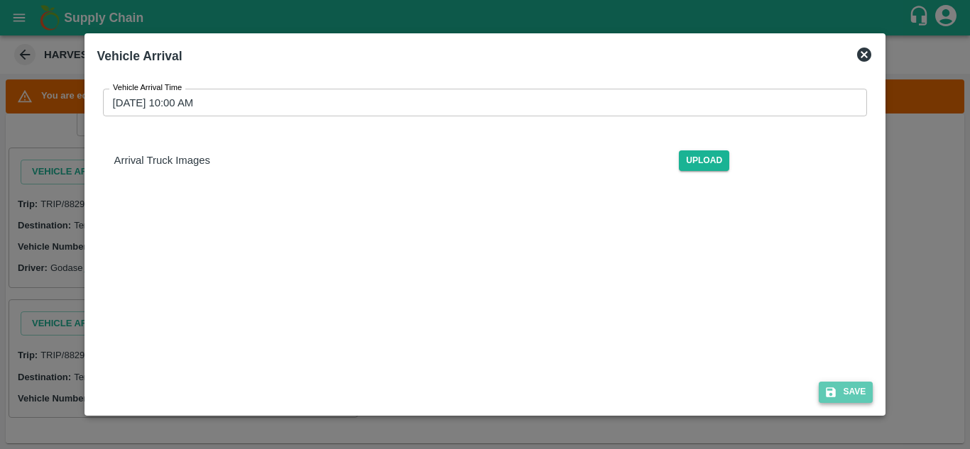
click at [858, 398] on button "Save" at bounding box center [846, 392] width 54 height 21
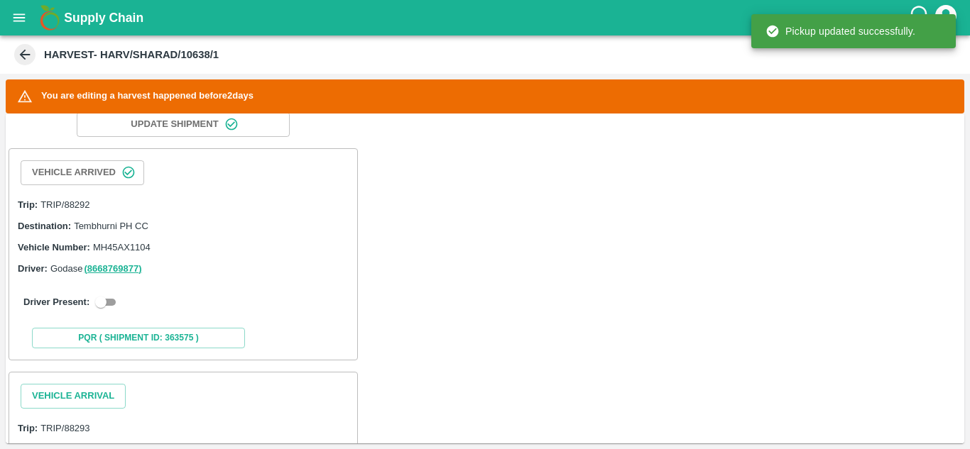
scroll to position [278, 0]
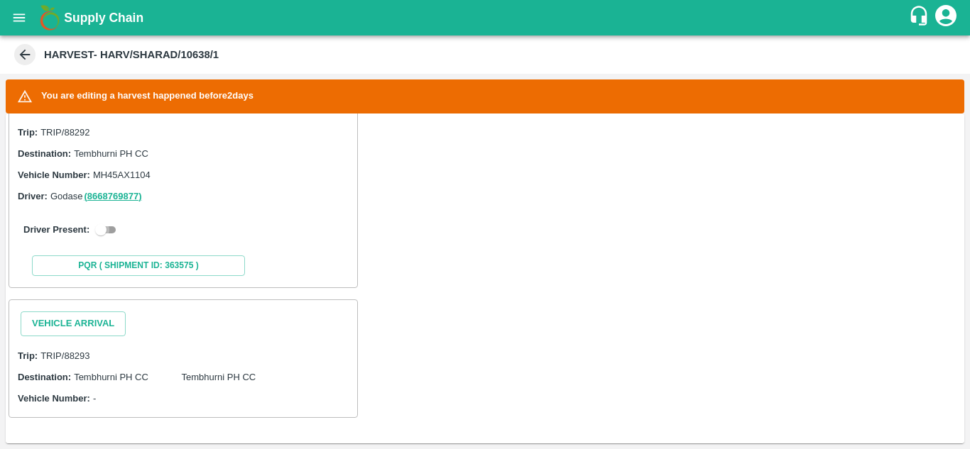
click at [114, 228] on input "checkbox" at bounding box center [100, 230] width 51 height 17
checkbox input "true"
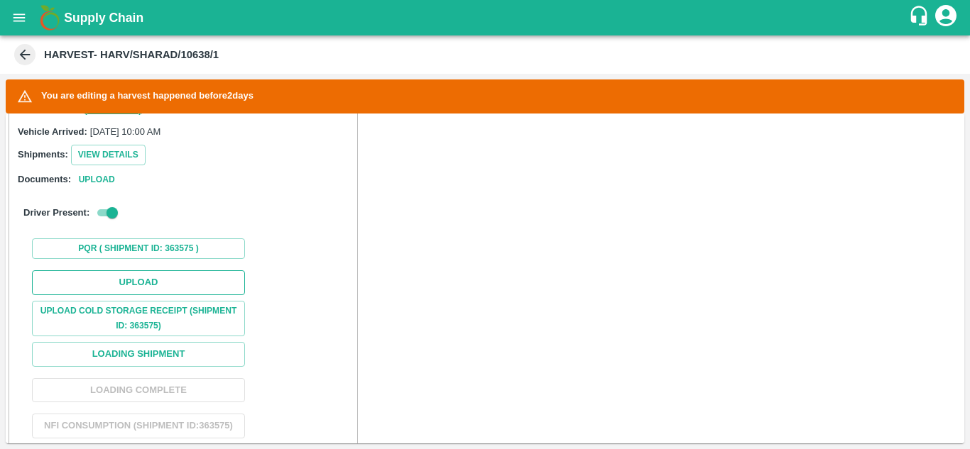
scroll to position [364, 0]
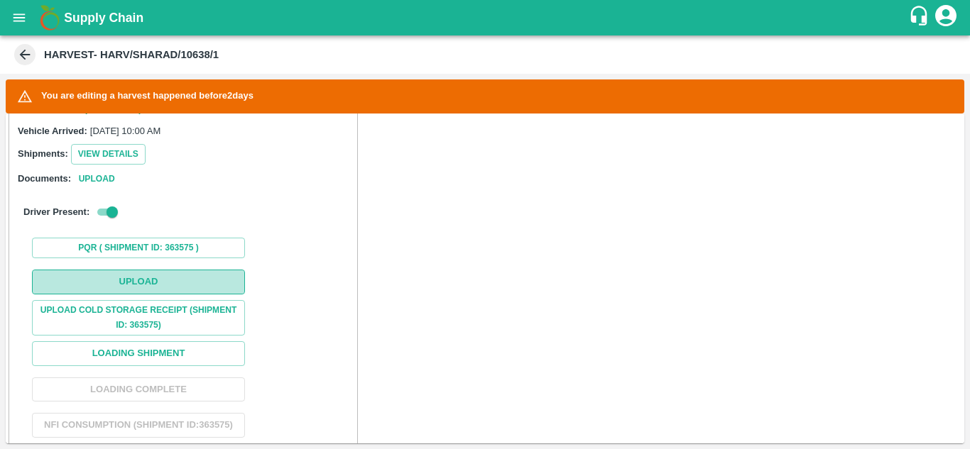
click at [158, 286] on button "Upload" at bounding box center [138, 282] width 213 height 25
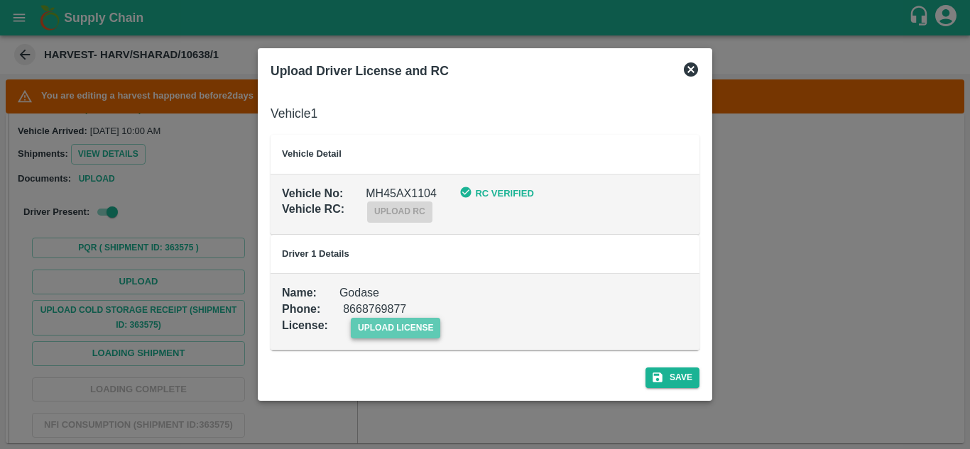
click at [383, 321] on span "upload license" at bounding box center [396, 328] width 90 height 21
click at [0, 0] on input "upload license" at bounding box center [0, 0] width 0 height 0
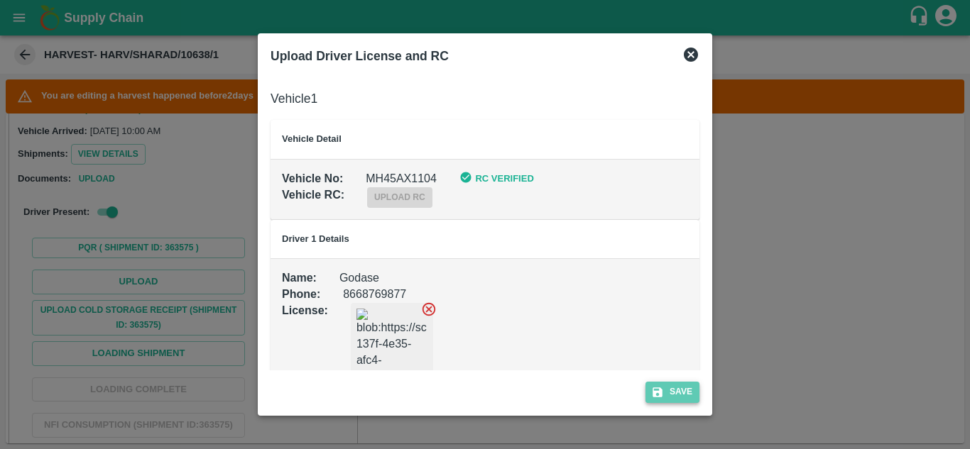
click at [684, 386] on button "Save" at bounding box center [672, 392] width 54 height 21
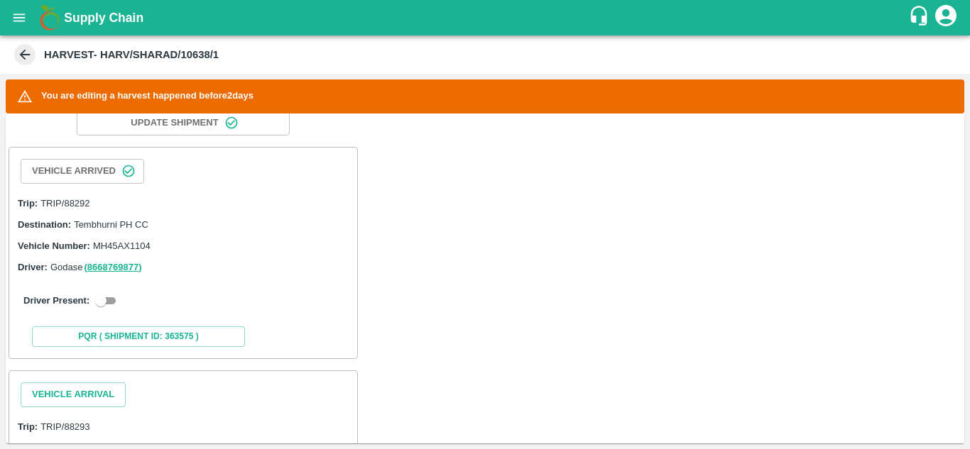
scroll to position [235, 0]
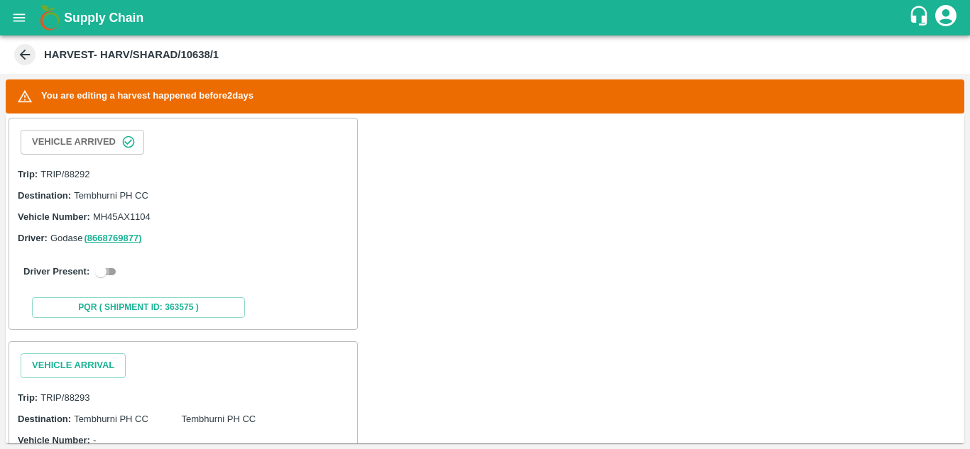
click at [114, 275] on input "checkbox" at bounding box center [100, 271] width 51 height 17
checkbox input "true"
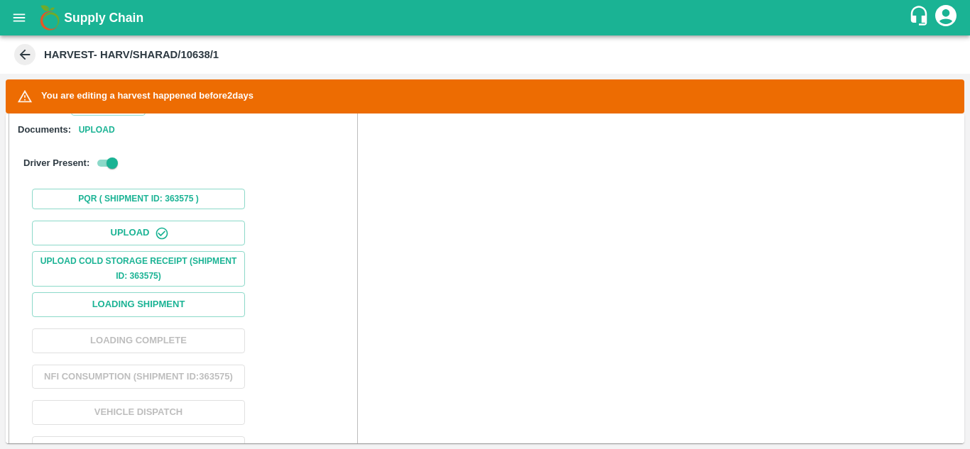
scroll to position [435, 0]
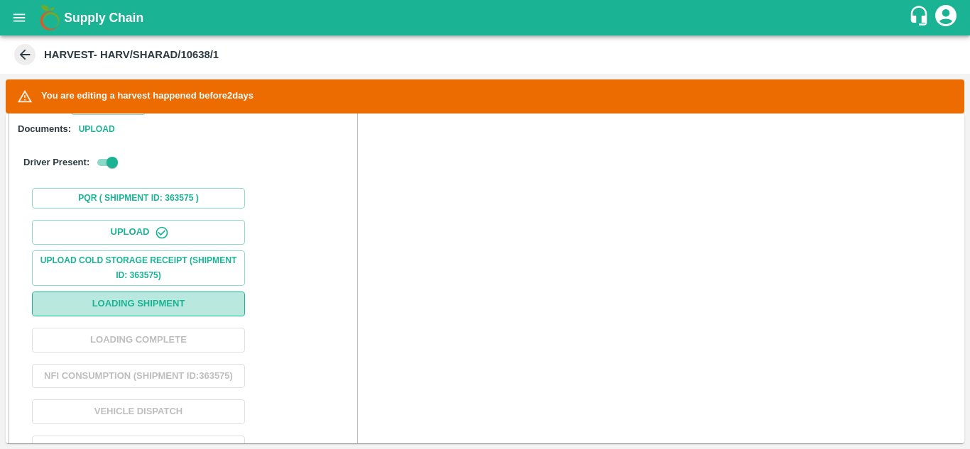
click at [143, 303] on button "Loading Shipment" at bounding box center [138, 304] width 213 height 25
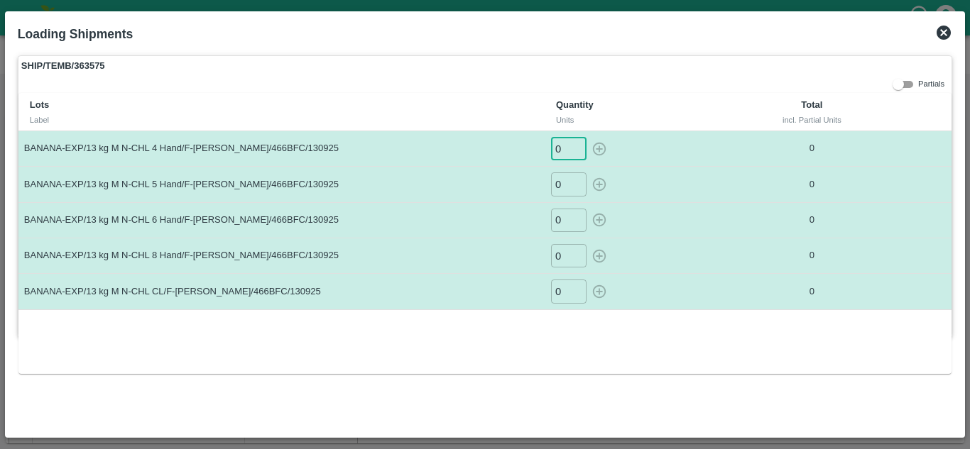
click at [560, 145] on input "0" at bounding box center [569, 148] width 36 height 23
type input "4"
click at [588, 137] on button "button" at bounding box center [599, 148] width 23 height 23
type input "0"
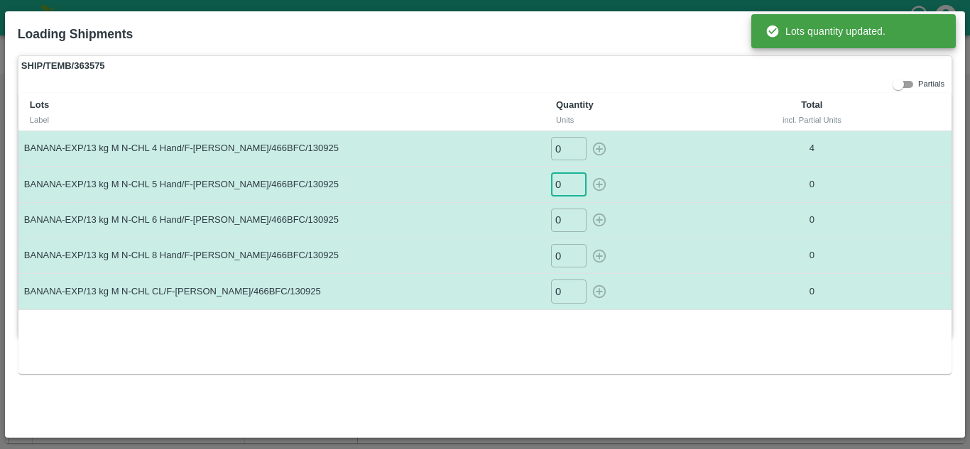
click at [560, 185] on input "0" at bounding box center [569, 184] width 36 height 23
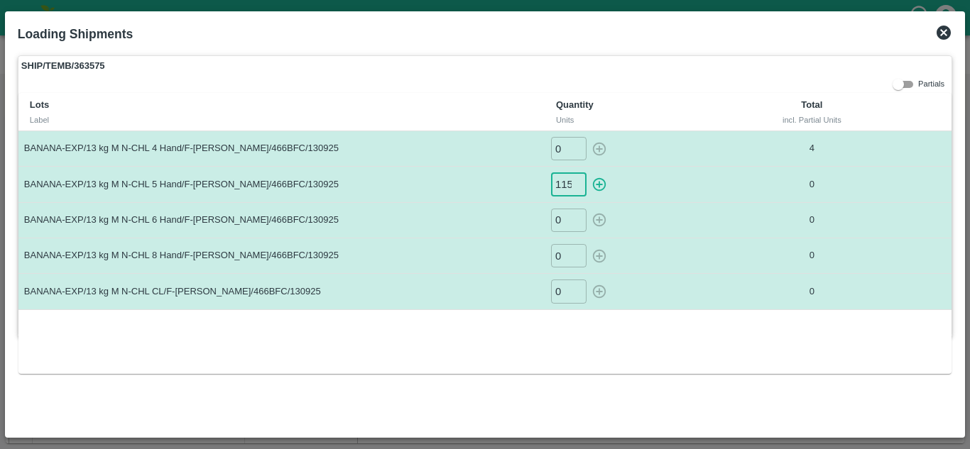
type input "115"
click at [588, 173] on button "button" at bounding box center [599, 184] width 23 height 23
type input "0"
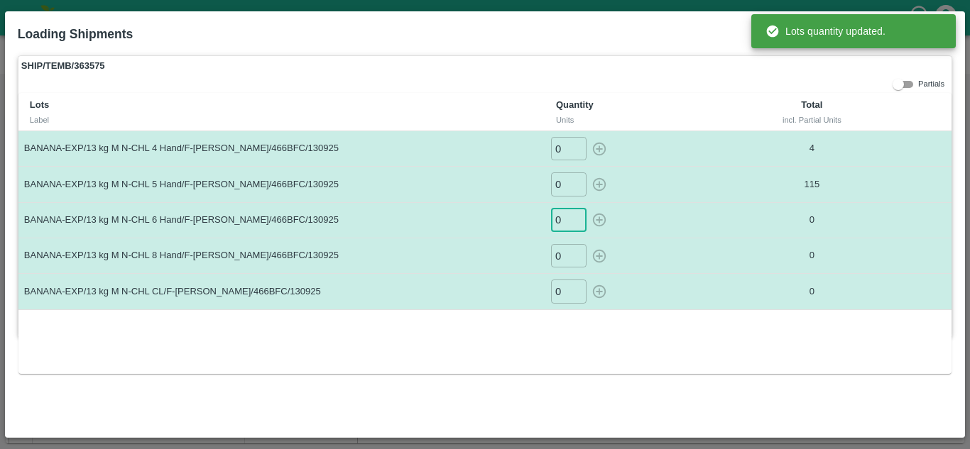
click at [561, 217] on input "0" at bounding box center [569, 220] width 36 height 23
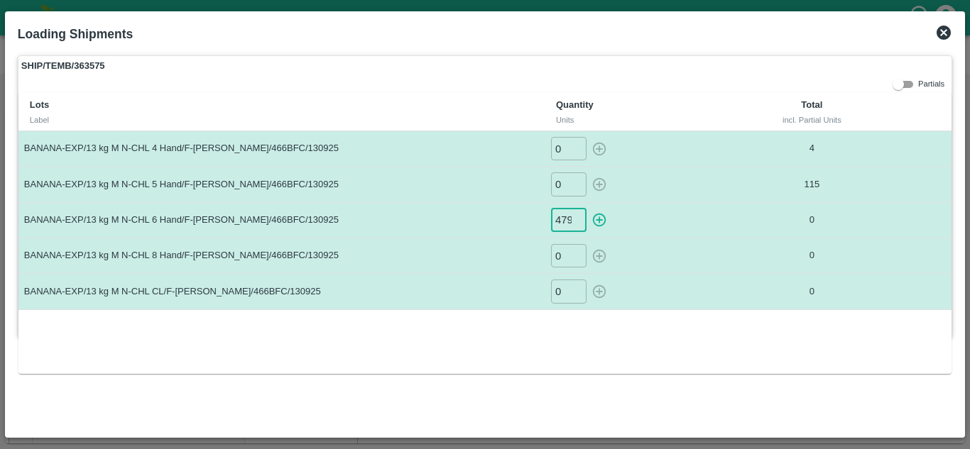
scroll to position [0, 1]
type input "479"
click at [588, 209] on button "button" at bounding box center [599, 220] width 23 height 23
type input "0"
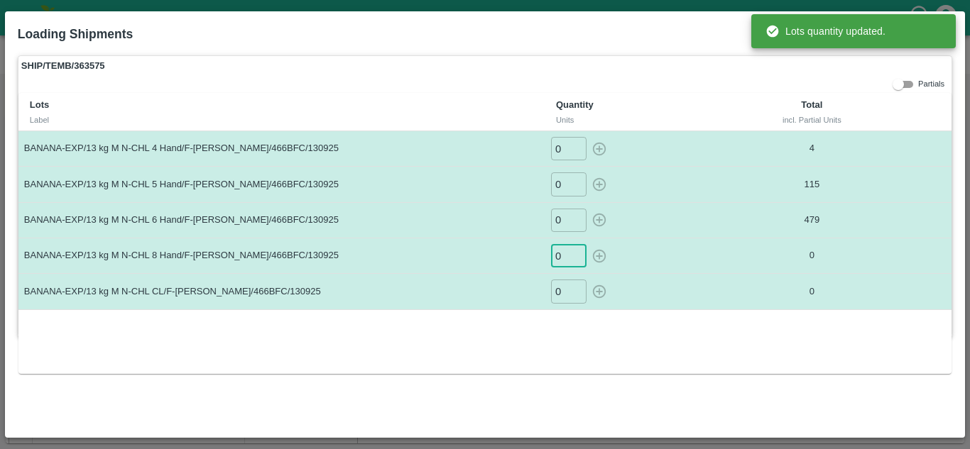
click at [566, 266] on input "0" at bounding box center [569, 255] width 36 height 23
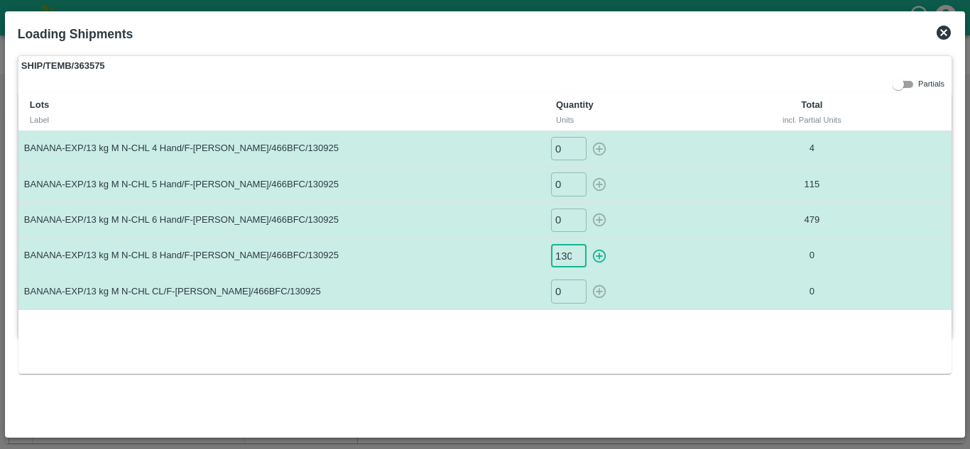
scroll to position [0, 1]
type input "130"
click at [588, 244] on button "button" at bounding box center [599, 255] width 23 height 23
type input "0"
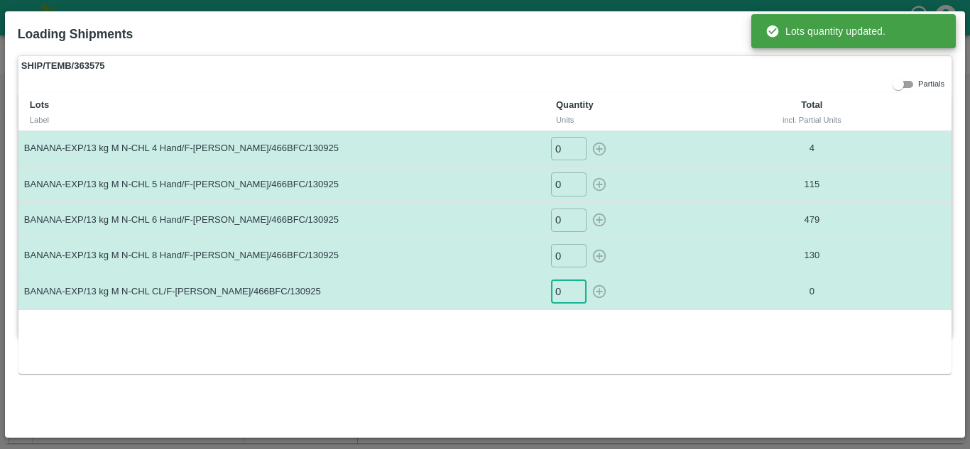
click at [564, 293] on input "0" at bounding box center [569, 291] width 36 height 23
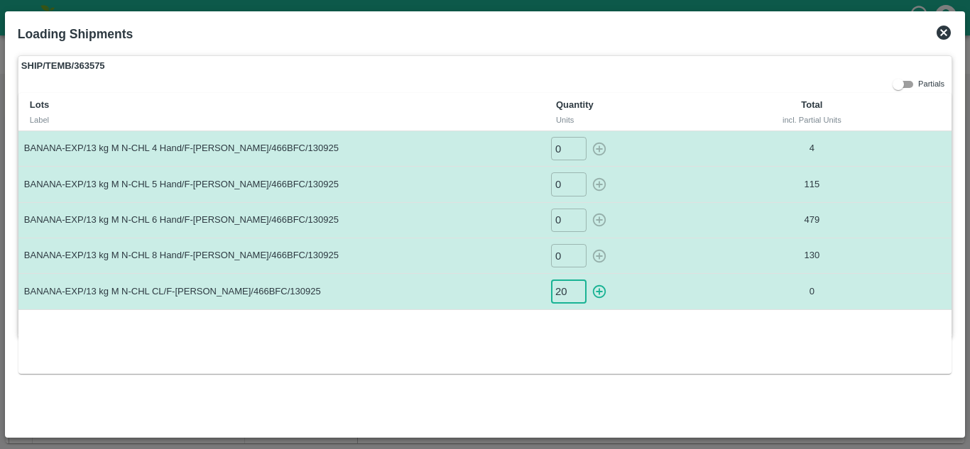
type input "20"
click at [588, 280] on button "button" at bounding box center [599, 291] width 23 height 23
type input "0"
drag, startPoint x: 663, startPoint y: 357, endPoint x: 948, endPoint y: -60, distance: 504.8
click at [948, 0] on html "Supply Chain HARVEST- HARV/SHARAD/10638/1 You are editing a harvest happened be…" at bounding box center [485, 224] width 970 height 449
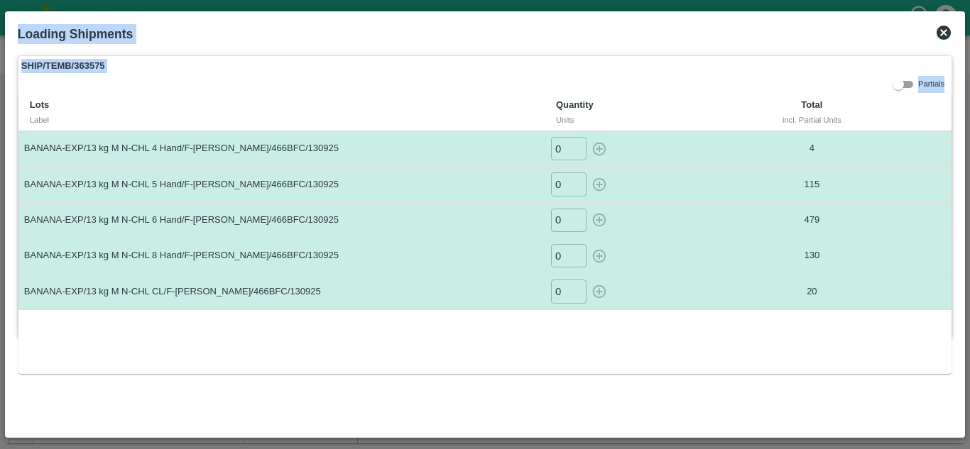
click at [743, 315] on div "Lots Label Quantity Units Total incl. Partial Units BANANA-EXP/13 kg M N-CHL 4 …" at bounding box center [484, 233] width 933 height 280
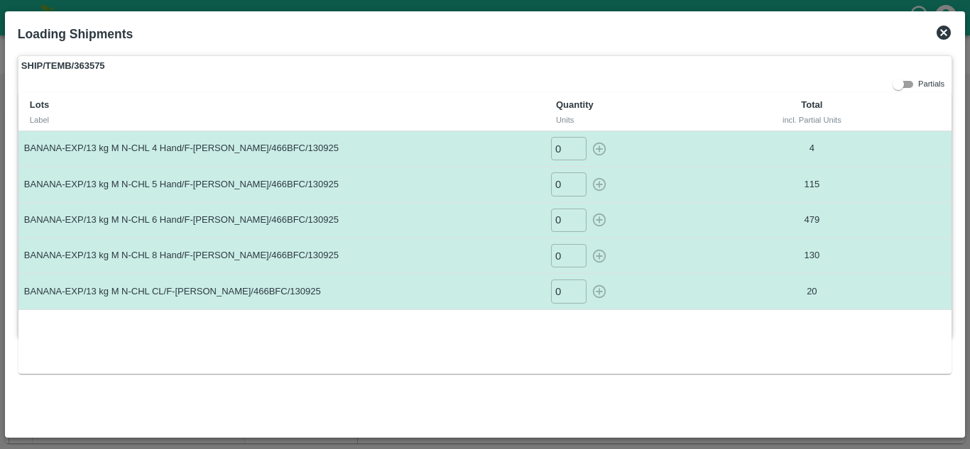
click at [942, 33] on icon at bounding box center [943, 32] width 17 height 17
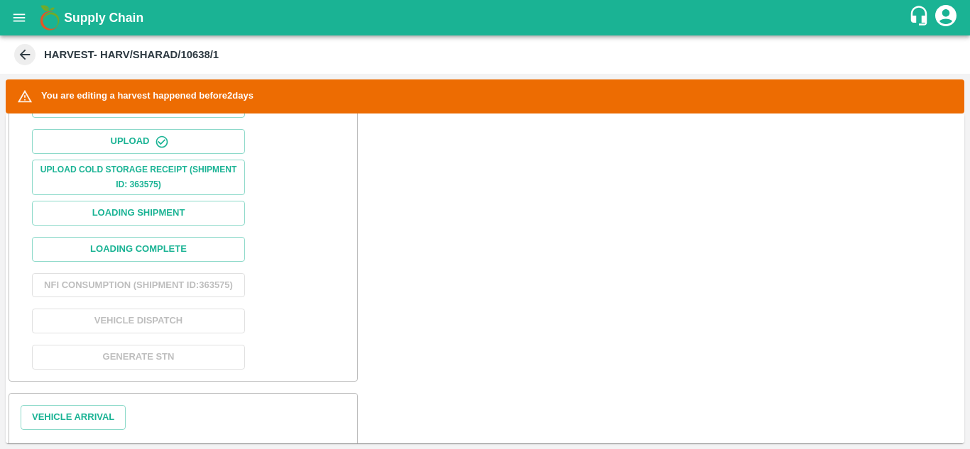
scroll to position [527, 0]
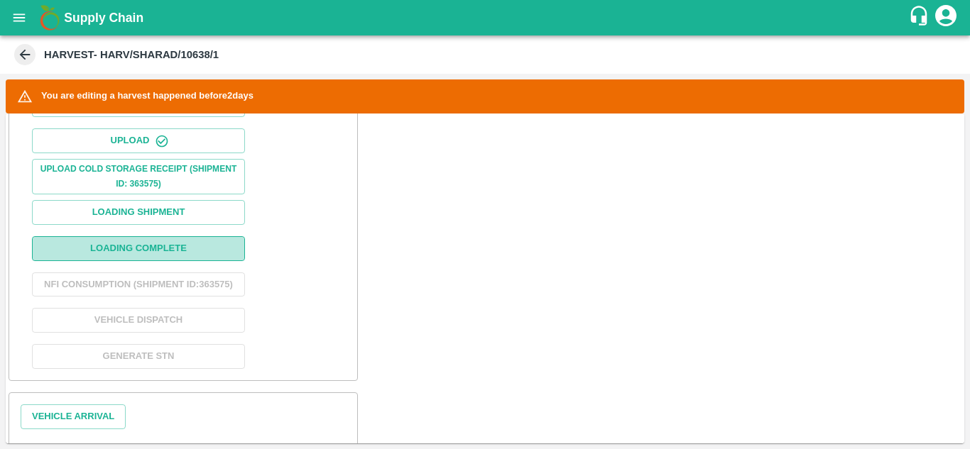
click at [145, 251] on button "Loading Complete" at bounding box center [138, 248] width 213 height 25
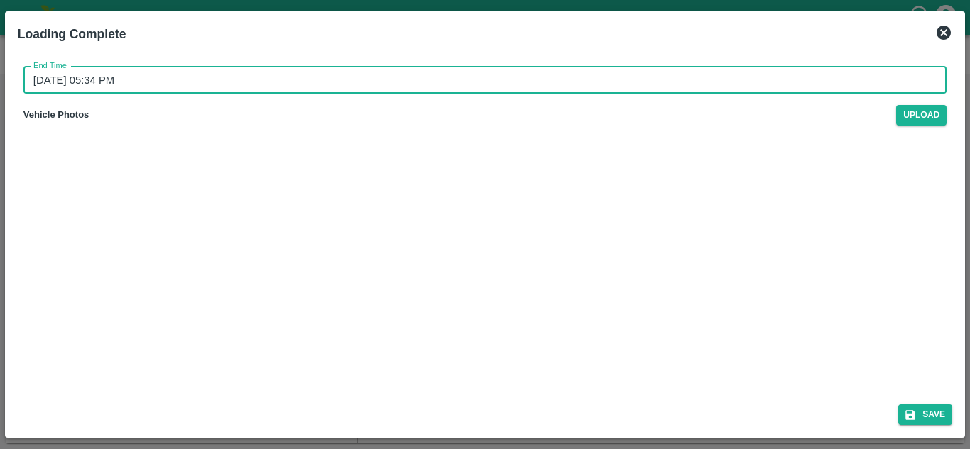
click at [124, 79] on input "15/09/2025 05:34 PM" at bounding box center [479, 80] width 913 height 27
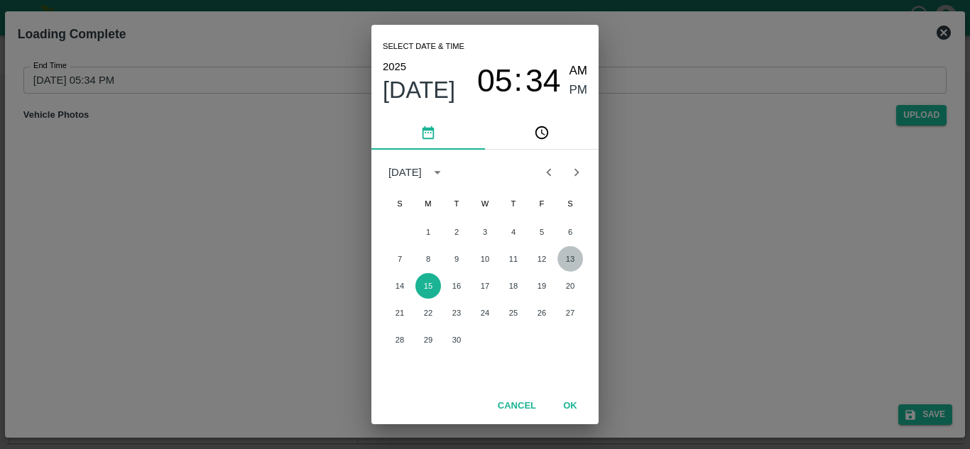
click at [567, 263] on button "13" at bounding box center [570, 259] width 26 height 26
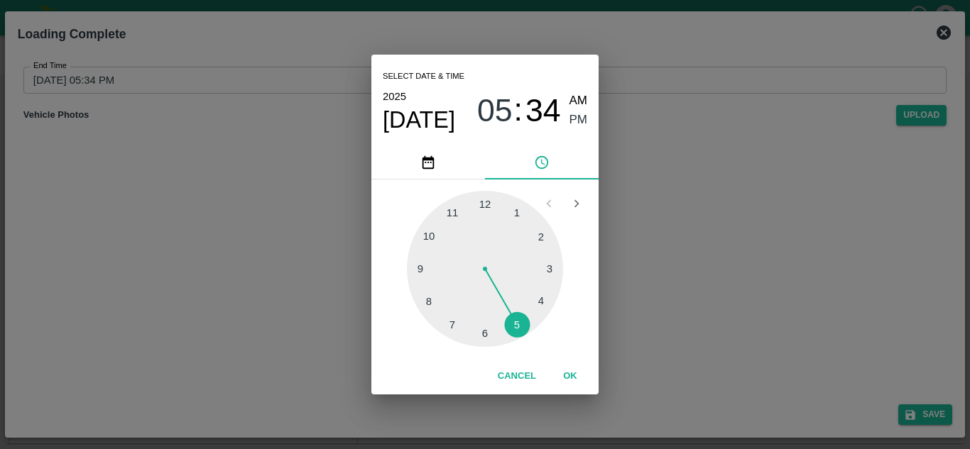
click at [516, 328] on div at bounding box center [485, 269] width 156 height 156
click at [482, 207] on div at bounding box center [485, 269] width 156 height 156
click at [584, 113] on span "PM" at bounding box center [578, 120] width 18 height 19
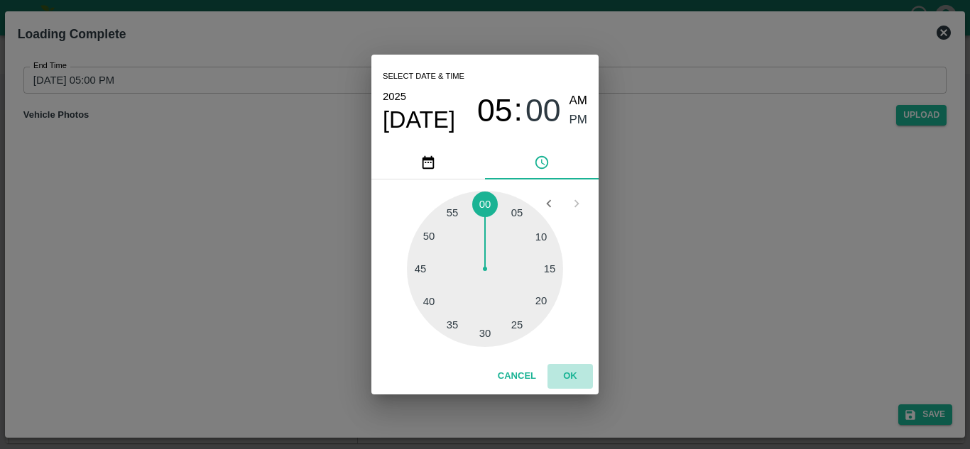
click at [569, 369] on button "OK" at bounding box center [569, 376] width 45 height 25
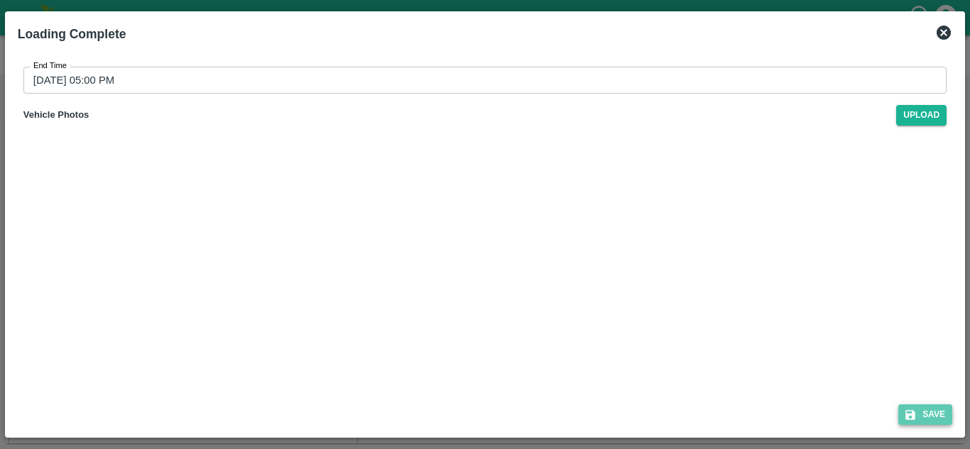
click at [932, 420] on button "Save" at bounding box center [925, 415] width 54 height 21
type input "15/09/2025 05:34 PM"
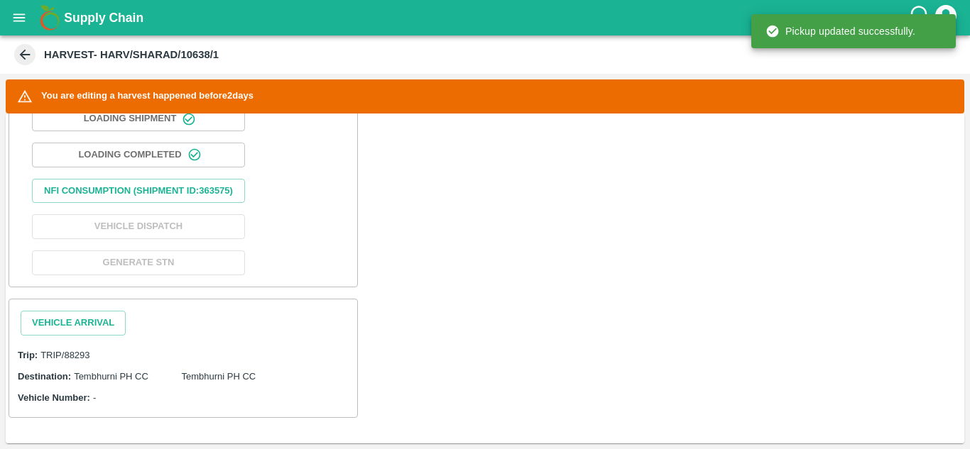
scroll to position [632, 0]
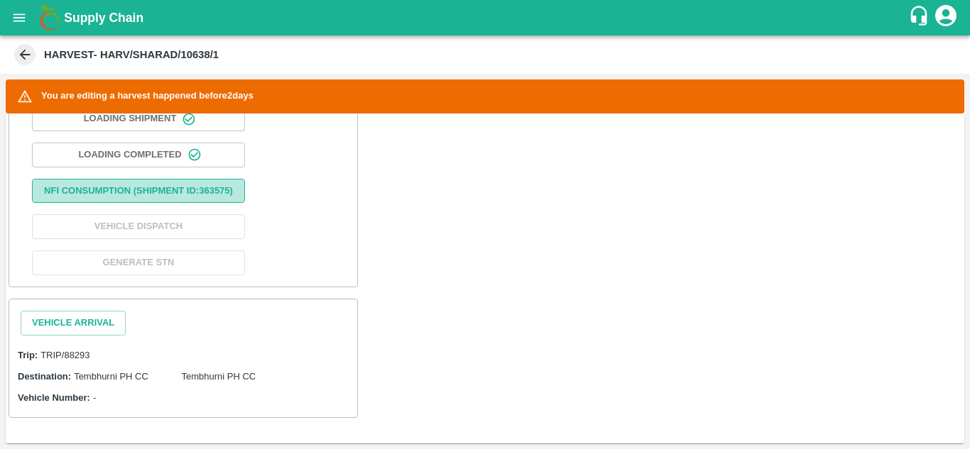
click at [119, 179] on button "Nfi Consumption (SHIPMENT ID: 363575 )" at bounding box center [138, 191] width 213 height 25
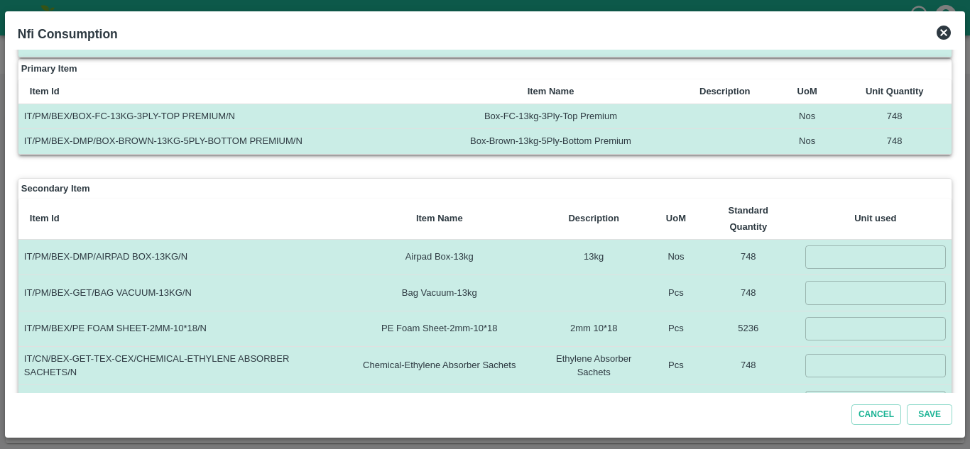
scroll to position [70, 0]
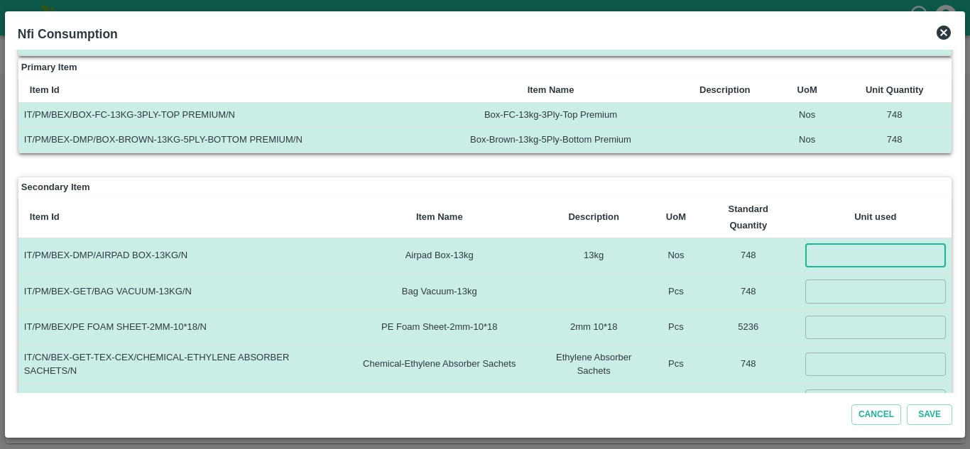
click at [838, 263] on input "number" at bounding box center [875, 255] width 141 height 23
type input "748"
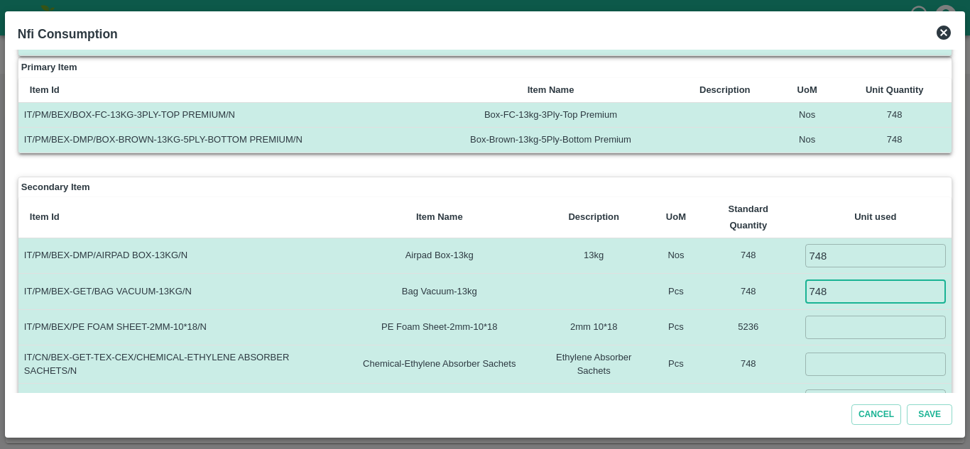
type input "748"
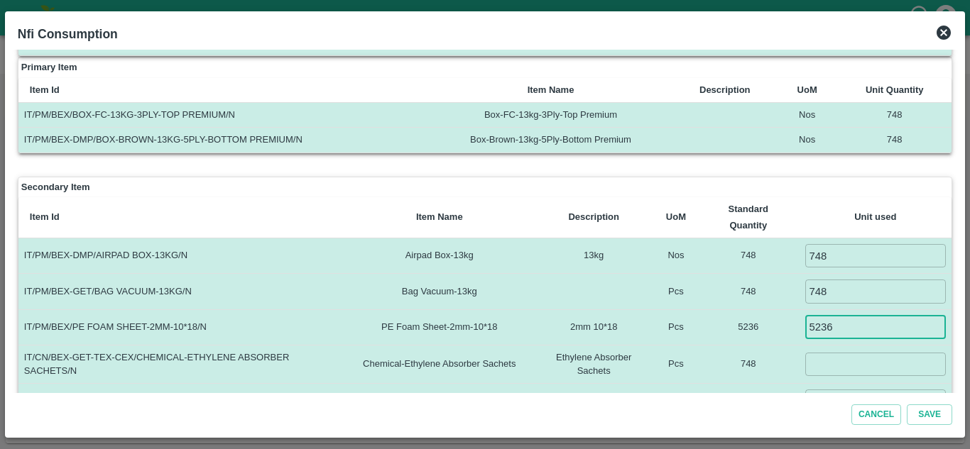
type input "5236"
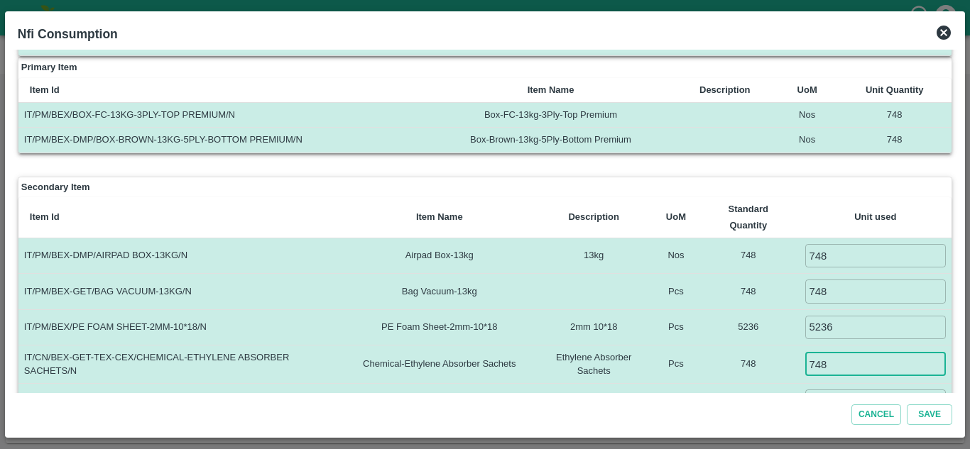
type input "748"
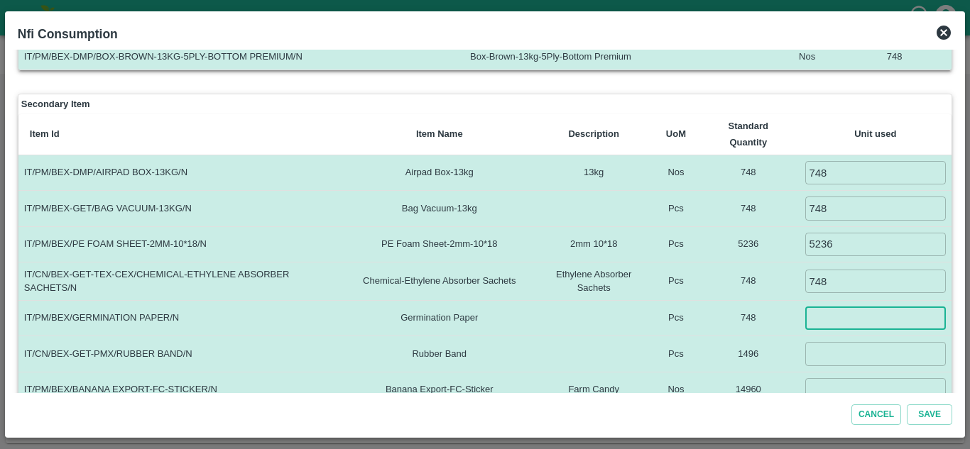
scroll to position [154, 0]
type input "748"
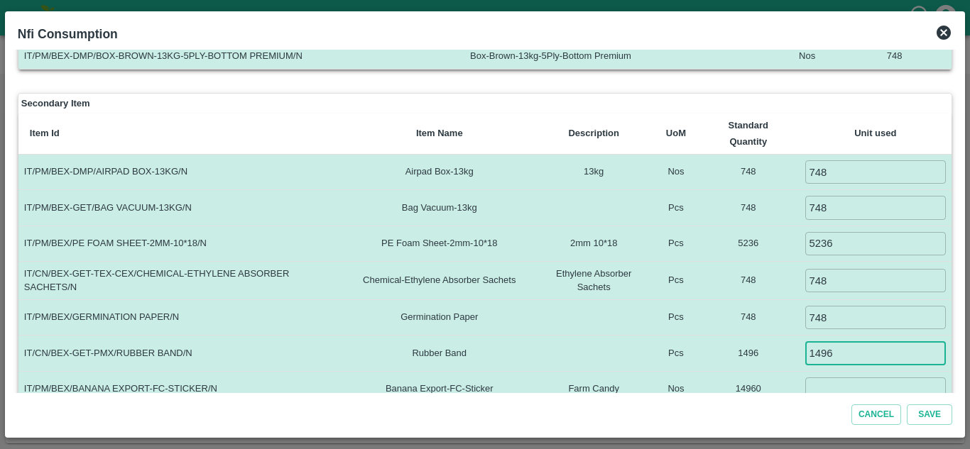
type input "1496"
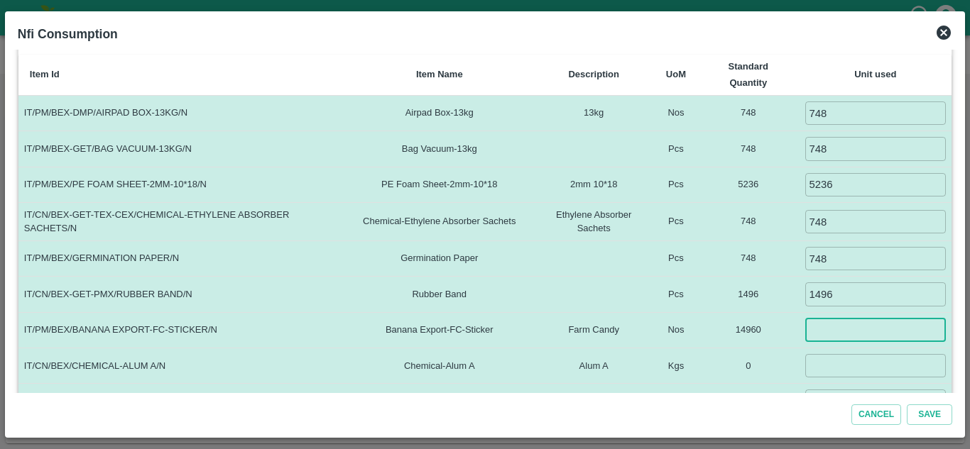
scroll to position [216, 0]
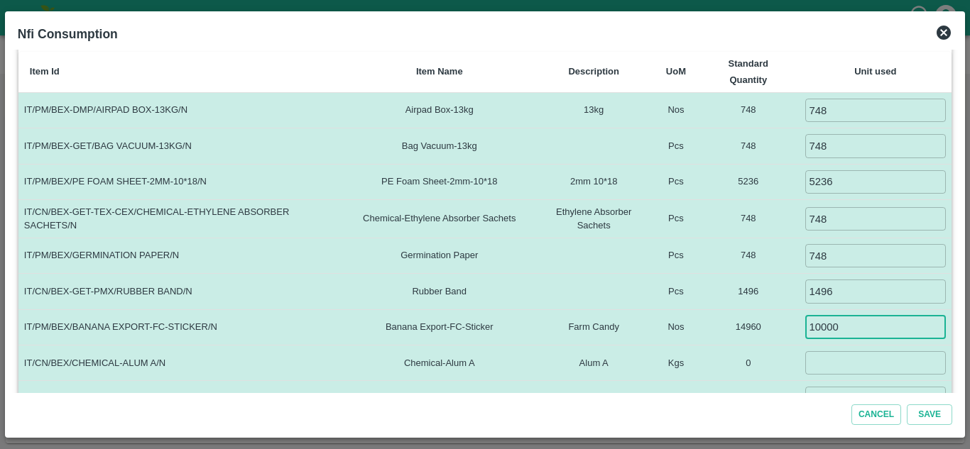
type input "10000"
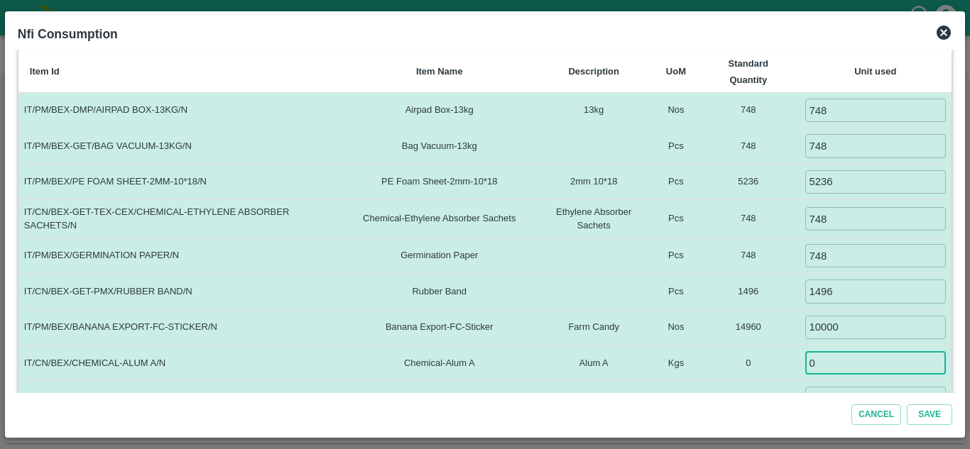
type input "0"
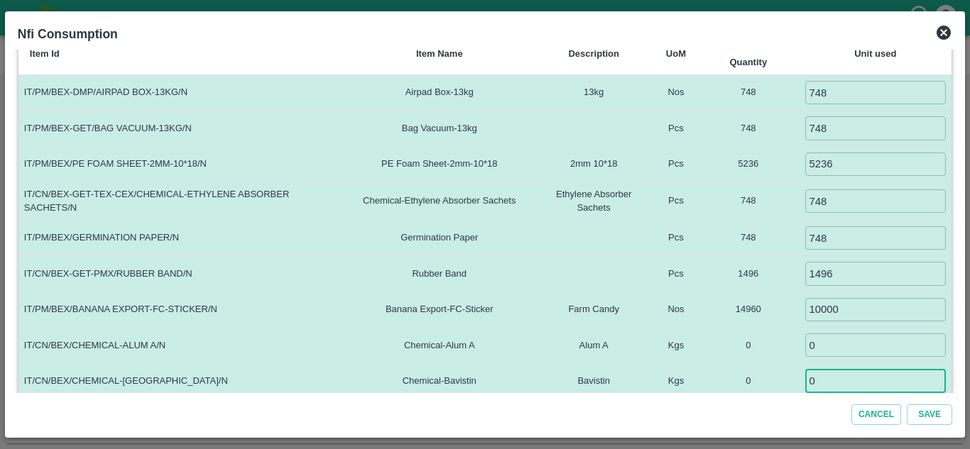
type input "0"
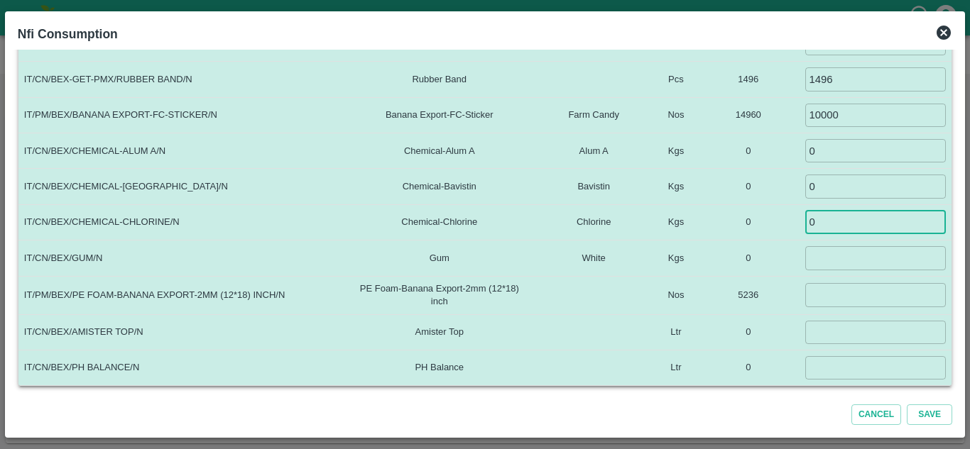
type input "0"
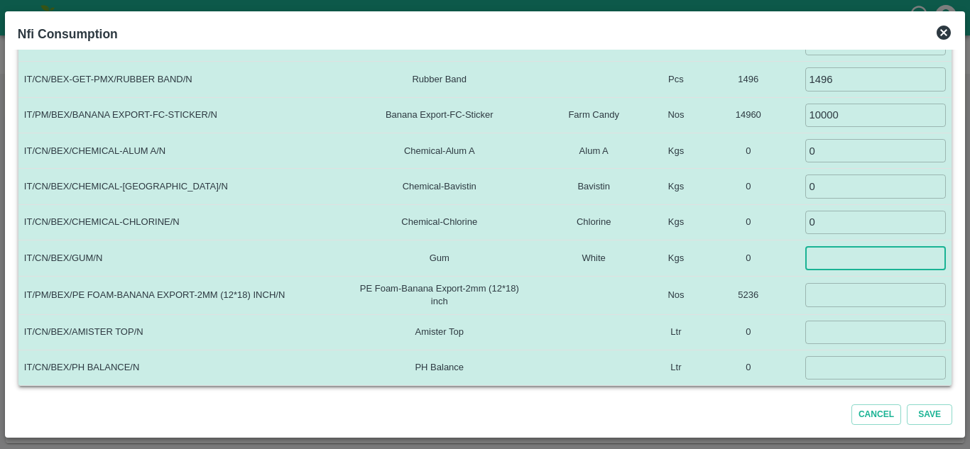
type input "2"
type input "3"
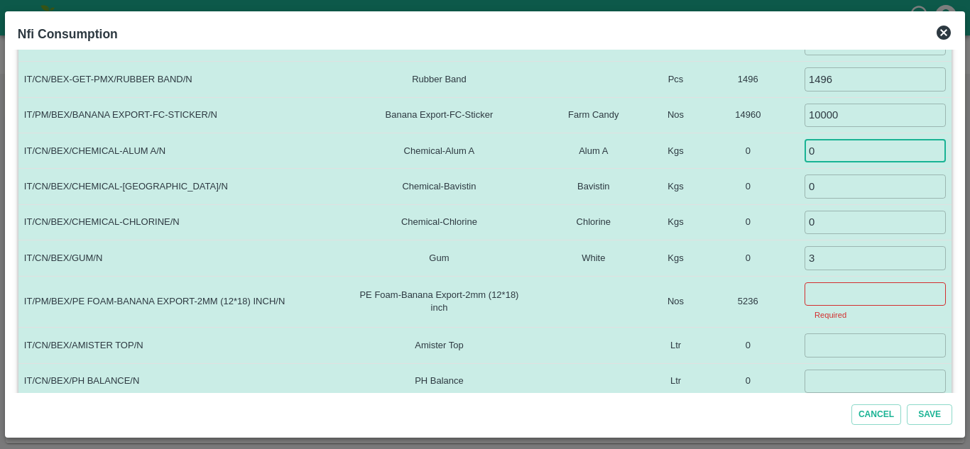
click at [823, 154] on input "0" at bounding box center [874, 150] width 141 height 23
type input "5"
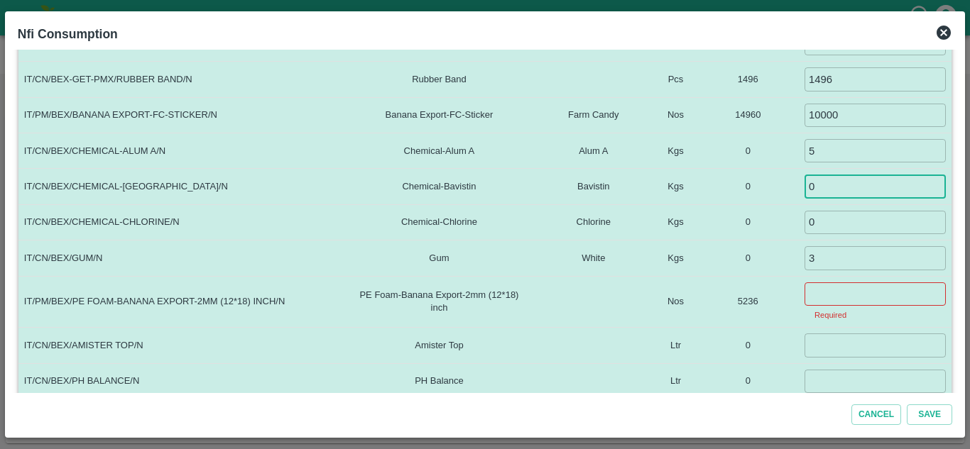
click at [821, 187] on input "0" at bounding box center [874, 186] width 141 height 23
type input "1.5"
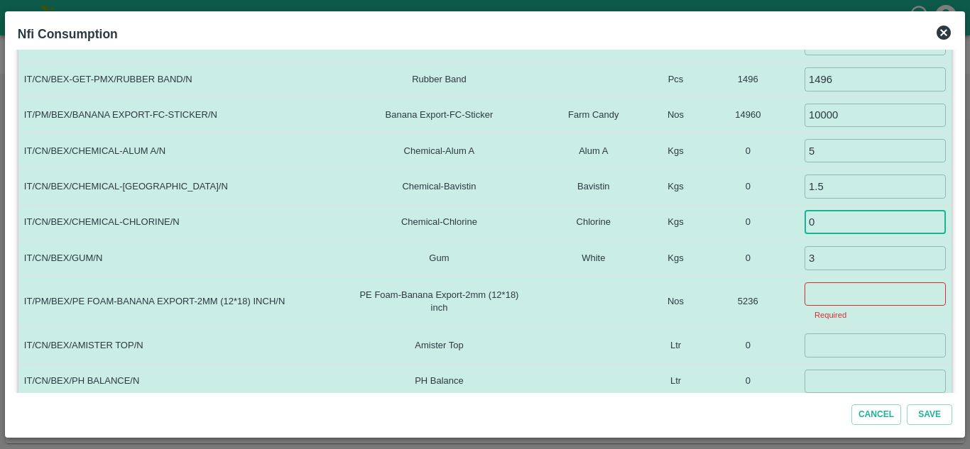
click at [824, 222] on input "0" at bounding box center [874, 222] width 141 height 23
type input "0.1"
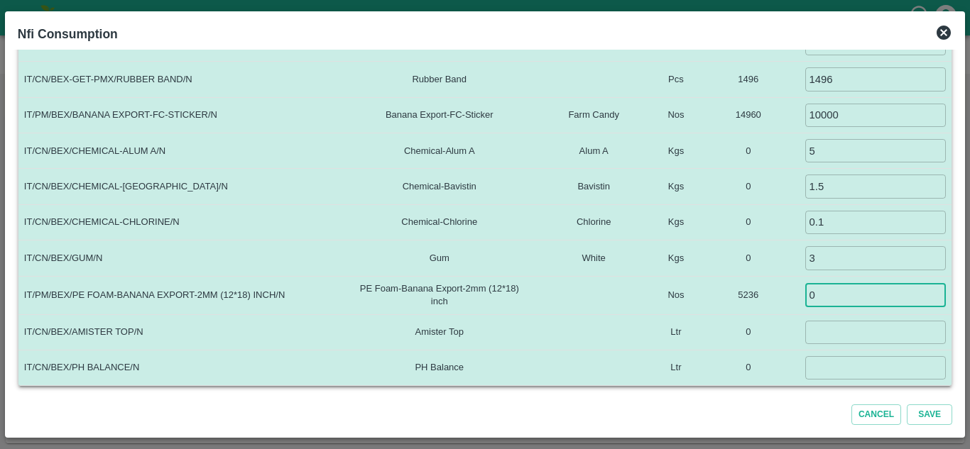
type input "0"
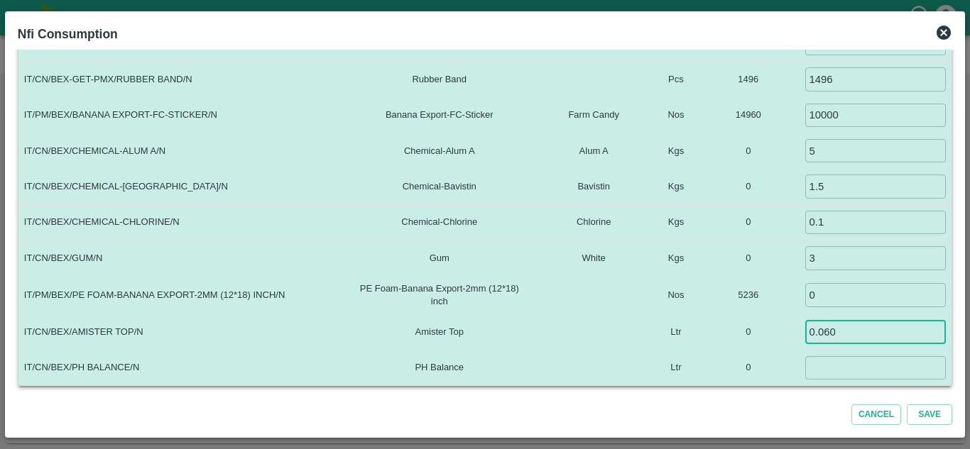
type input "0.060"
type input "0.035"
click at [623, 302] on td at bounding box center [593, 295] width 121 height 38
click at [928, 408] on button "Save" at bounding box center [929, 415] width 45 height 21
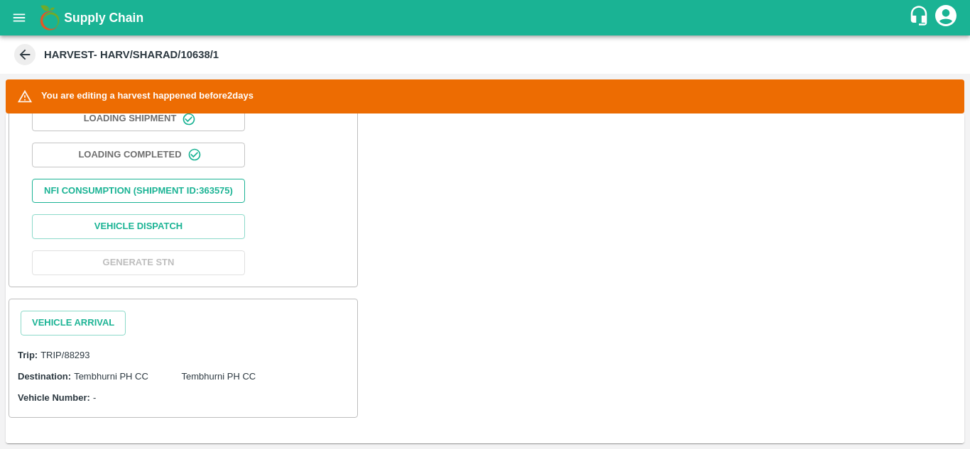
scroll to position [618, 0]
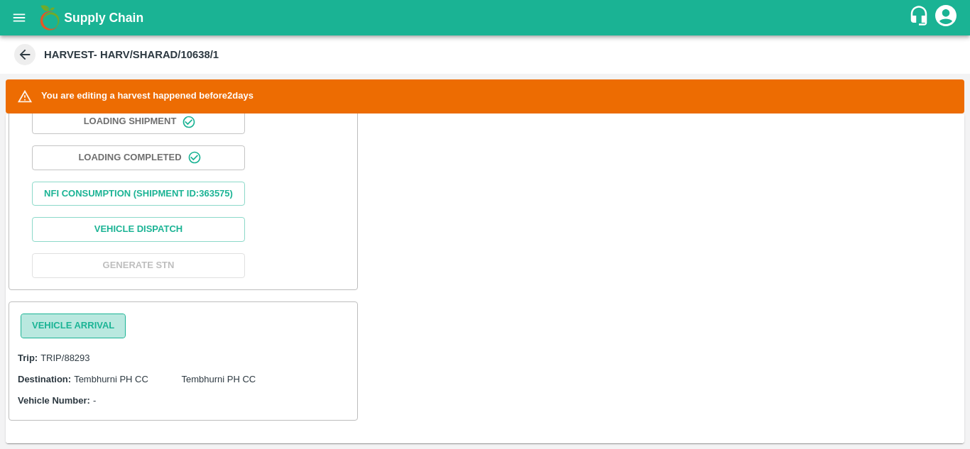
click at [75, 335] on button "Vehicle Arrival" at bounding box center [73, 326] width 105 height 25
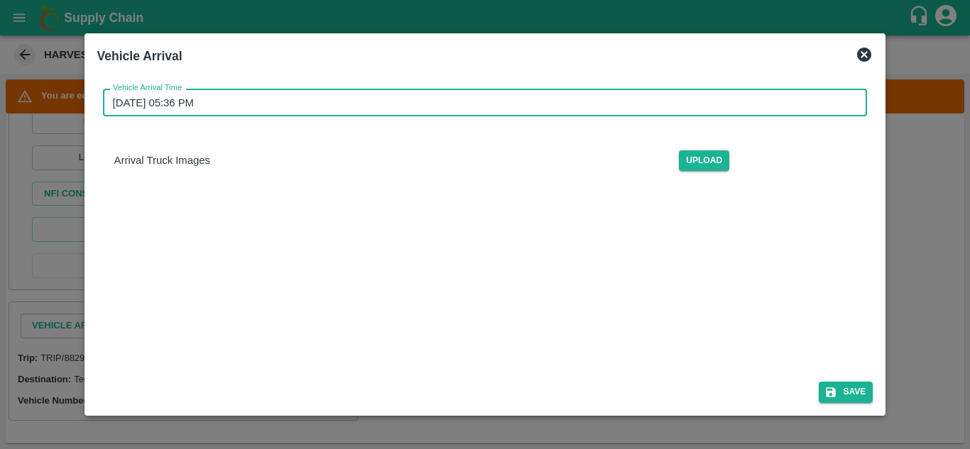
click at [145, 97] on input "15/09/2025 05:36 PM" at bounding box center [480, 102] width 755 height 27
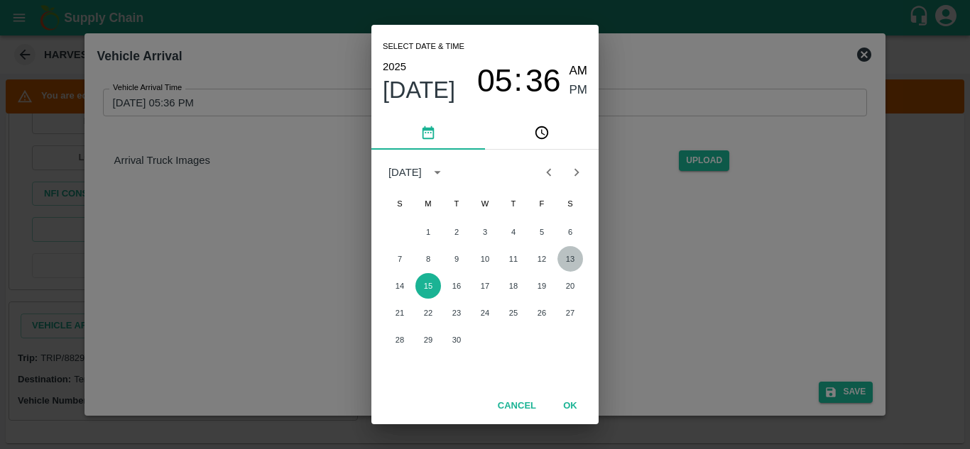
click at [569, 259] on button "13" at bounding box center [570, 259] width 26 height 26
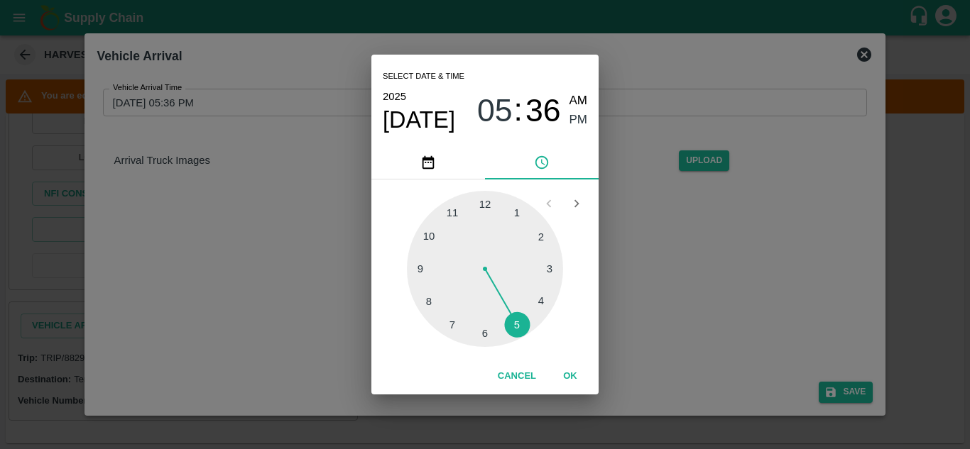
click at [438, 238] on div at bounding box center [485, 269] width 156 height 156
click at [487, 194] on div at bounding box center [485, 269] width 156 height 156
click at [577, 98] on span "AM" at bounding box center [578, 101] width 18 height 19
type input "13/09/2025 10:00 AM"
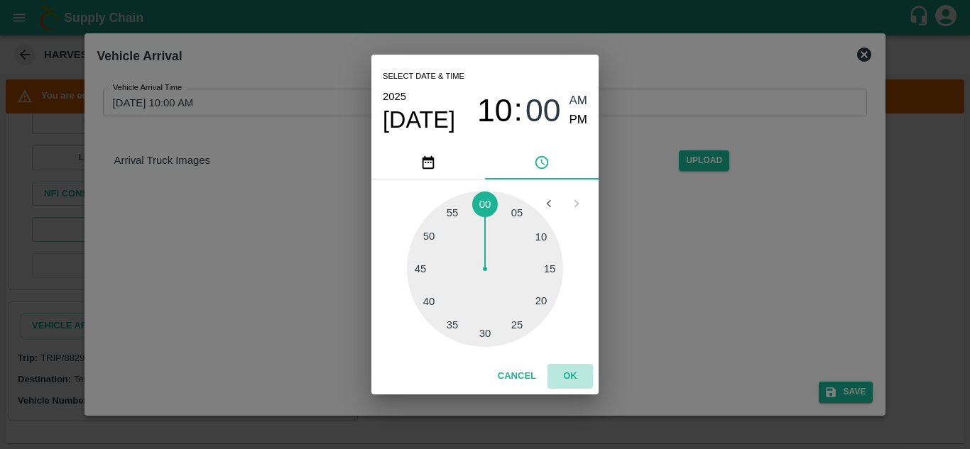
click at [568, 383] on button "OK" at bounding box center [569, 376] width 45 height 25
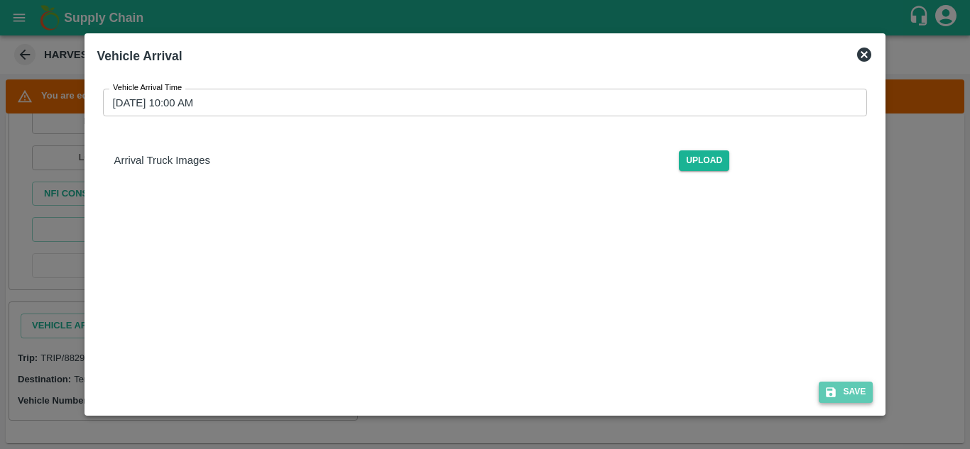
click at [848, 392] on button "Save" at bounding box center [846, 392] width 54 height 21
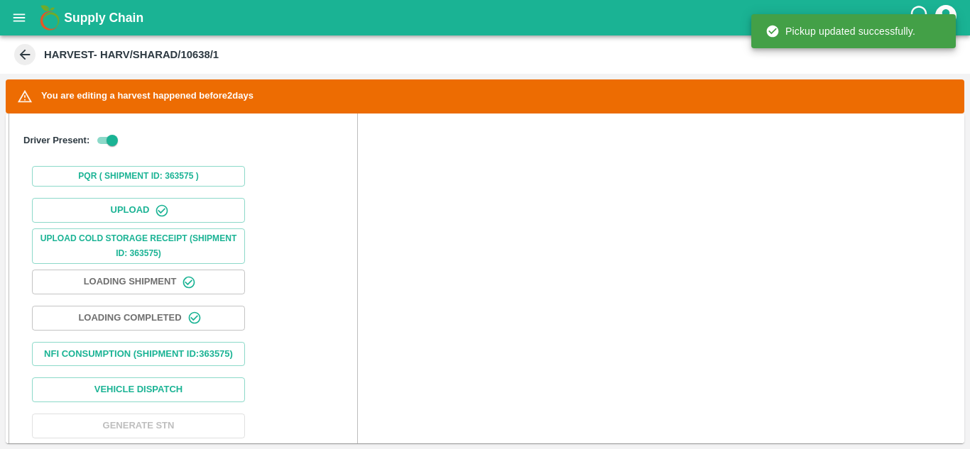
scroll to position [741, 0]
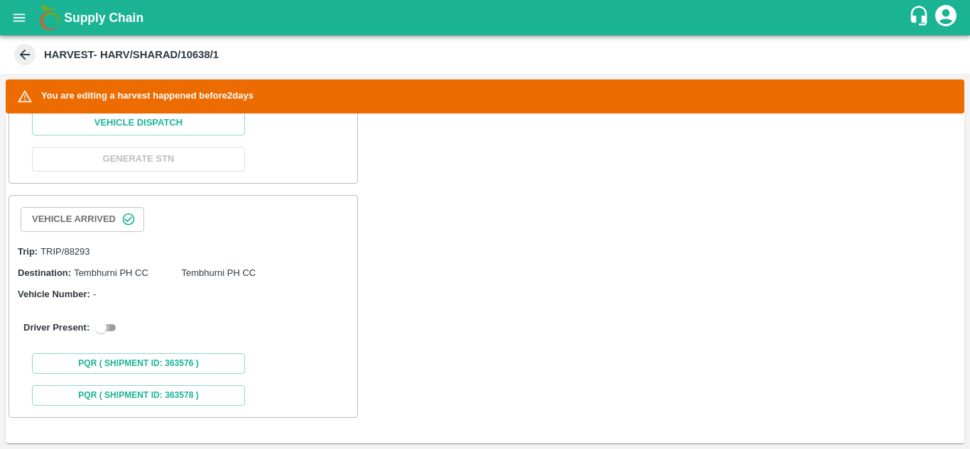
click at [116, 327] on input "checkbox" at bounding box center [100, 328] width 51 height 17
checkbox input "true"
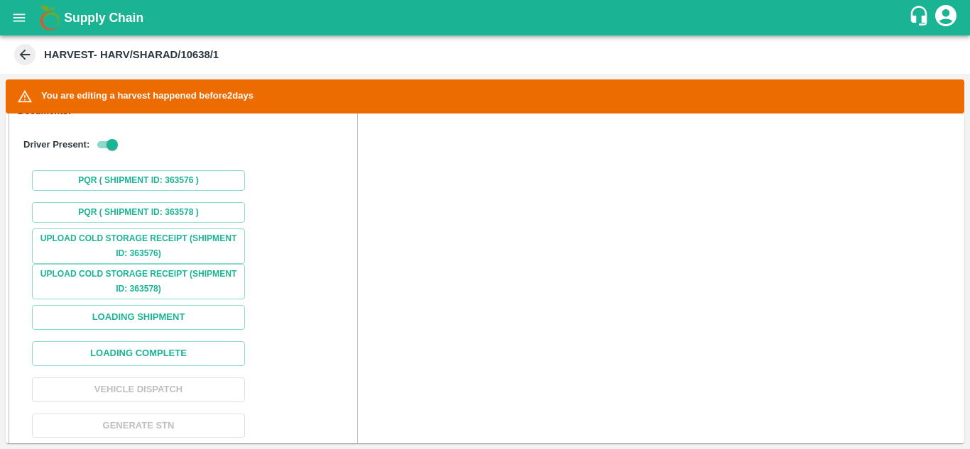
scroll to position [1008, 0]
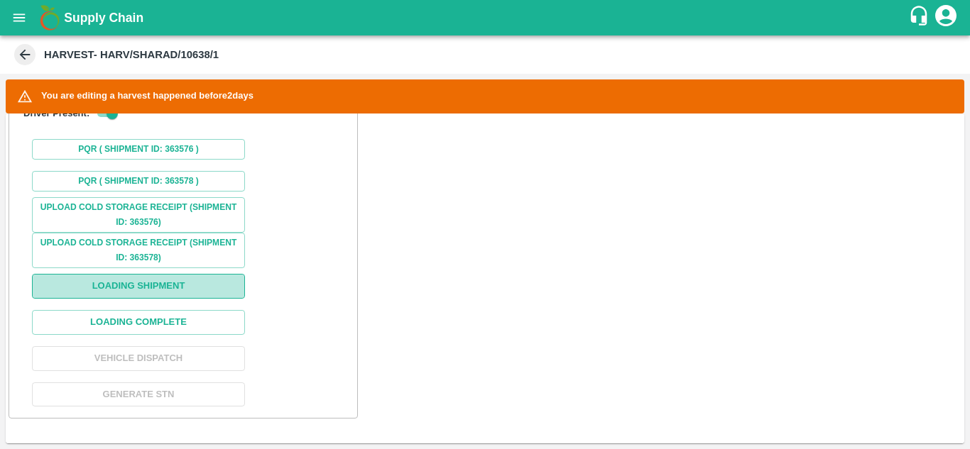
click at [153, 297] on button "Loading Shipment" at bounding box center [138, 286] width 213 height 25
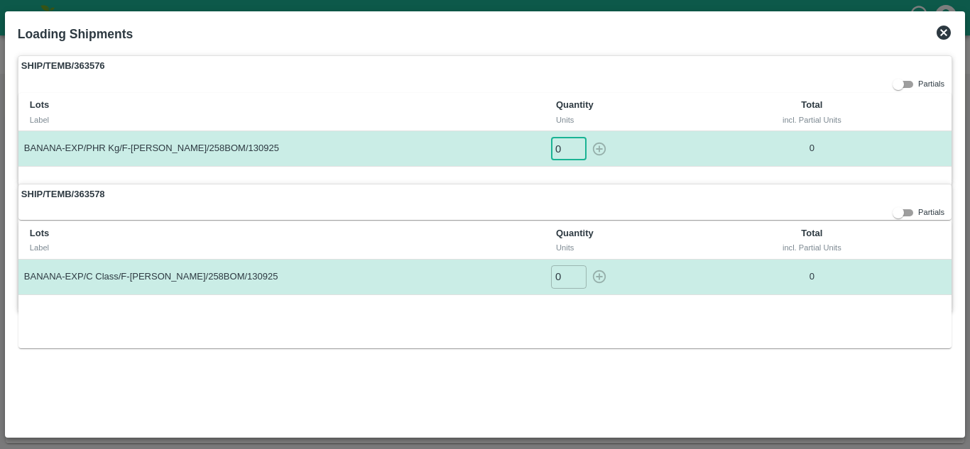
click at [562, 139] on input "0" at bounding box center [569, 148] width 36 height 23
type input "1"
click at [588, 137] on button "button" at bounding box center [599, 148] width 23 height 23
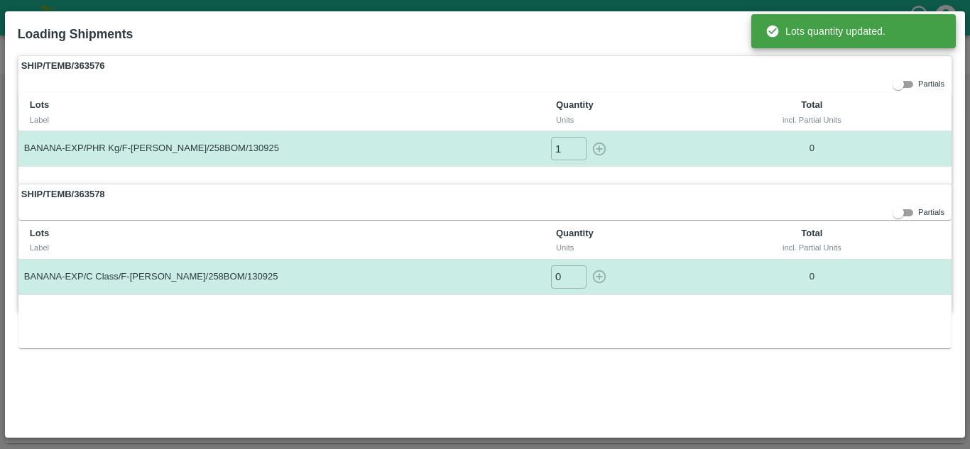
type input "0"
click at [563, 283] on input "0" at bounding box center [569, 277] width 36 height 23
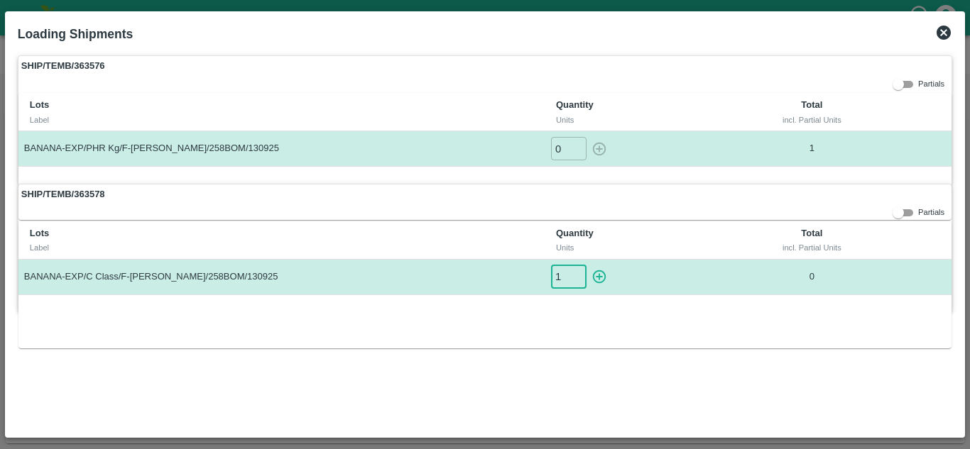
type input "1"
click at [588, 266] on button "button" at bounding box center [599, 277] width 23 height 23
type input "0"
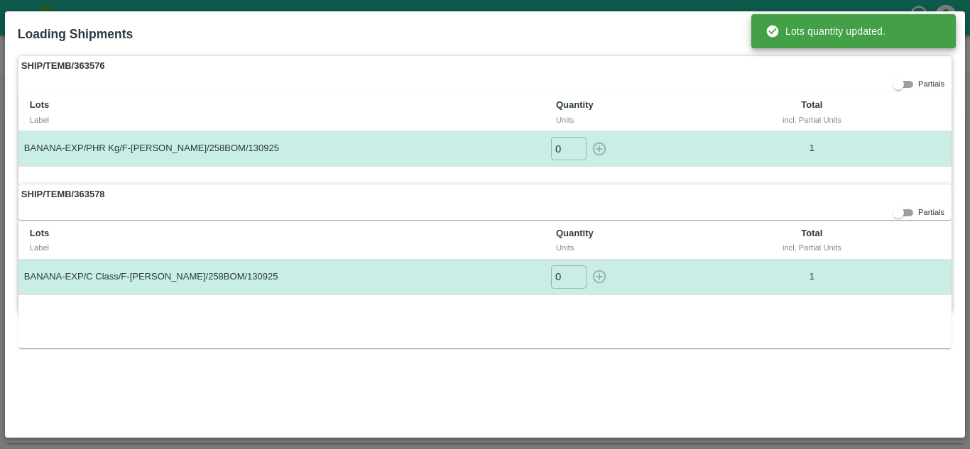
click at [655, 349] on div "SHIP/TEMB/363576 Partials Lots Label Quantity Units Total incl. Partial Units B…" at bounding box center [485, 240] width 946 height 381
click at [746, 329] on div "Lots Label Quantity Units Total incl. Partial Units BANANA-EXP/C Class/F-MH-Sha…" at bounding box center [484, 285] width 933 height 127
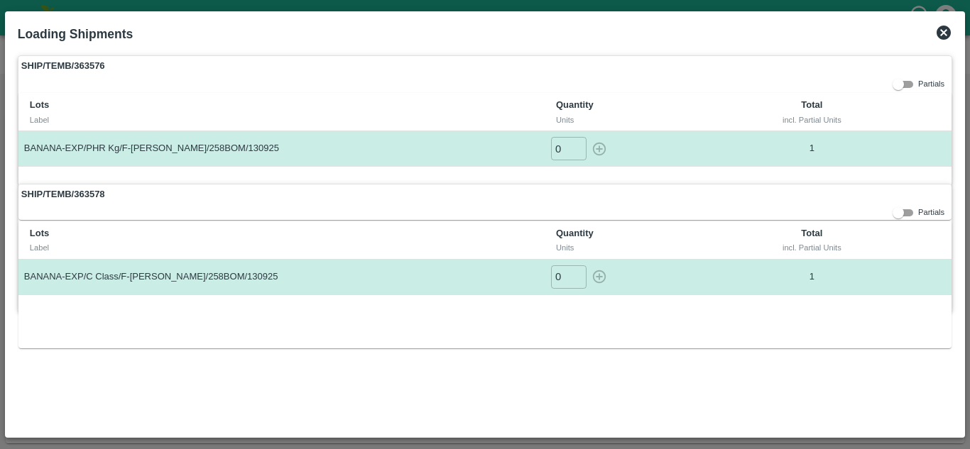
click at [939, 29] on icon at bounding box center [944, 33] width 14 height 14
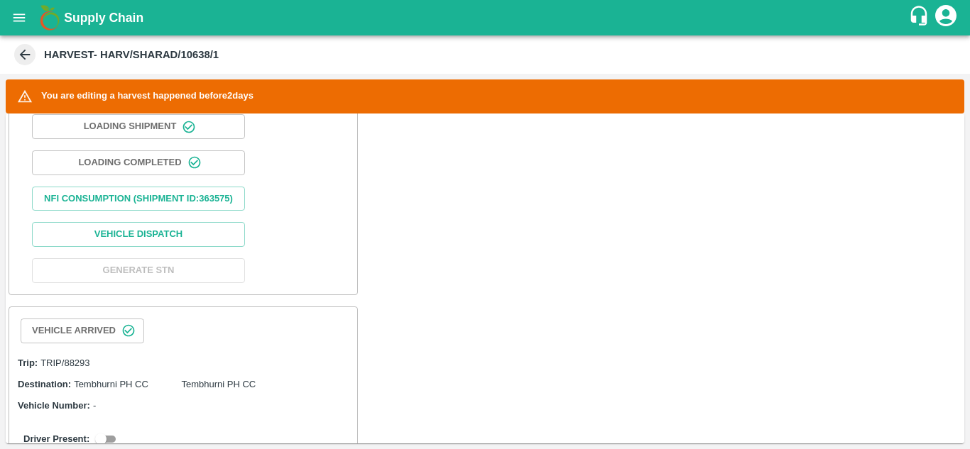
scroll to position [741, 0]
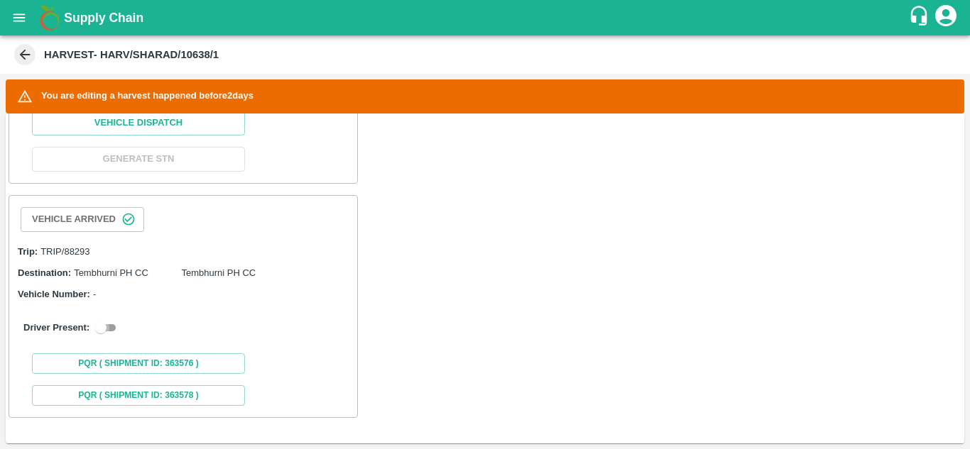
click at [110, 327] on input "checkbox" at bounding box center [100, 328] width 51 height 17
checkbox input "true"
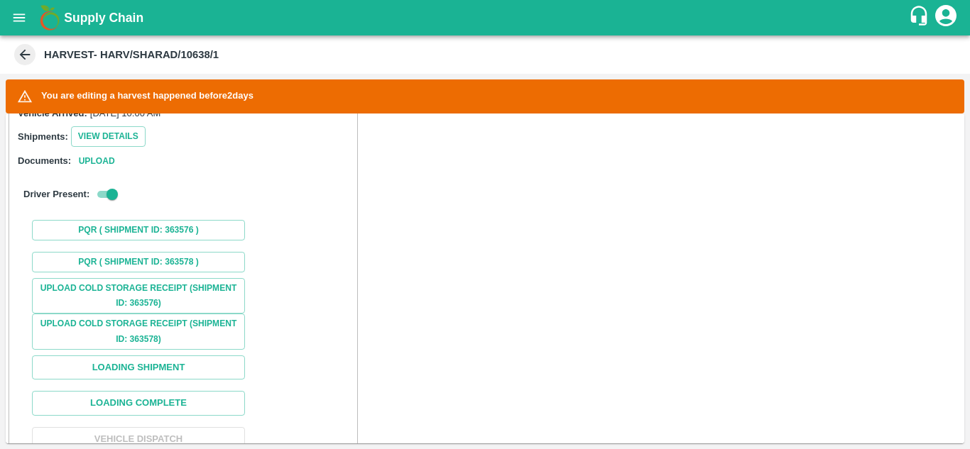
scroll to position [1047, 0]
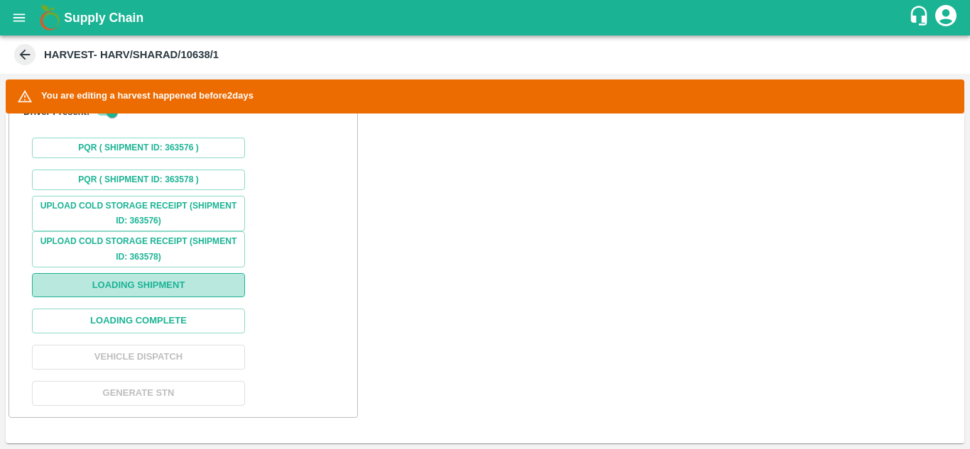
click at [180, 294] on button "Loading Shipment" at bounding box center [138, 285] width 213 height 25
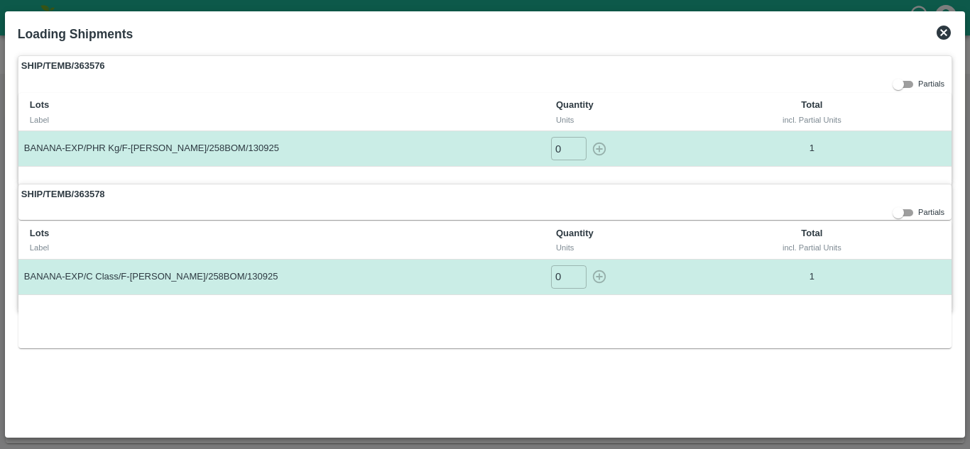
click at [940, 33] on icon at bounding box center [944, 33] width 14 height 14
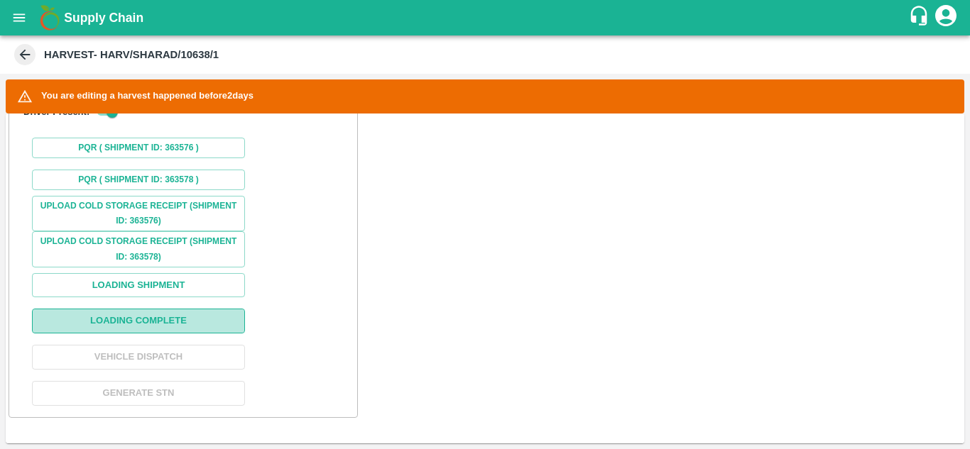
click at [135, 317] on button "Loading Complete" at bounding box center [138, 321] width 213 height 25
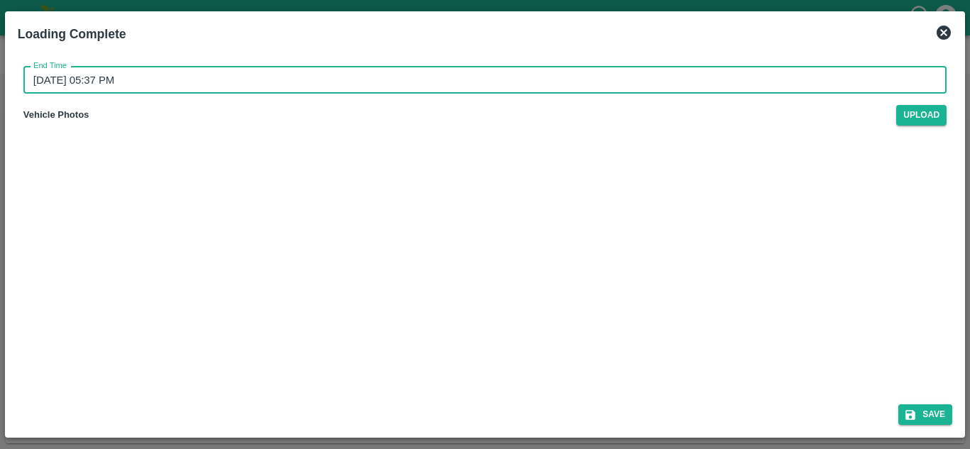
click at [104, 72] on input "15/09/2025 05:37 PM" at bounding box center [479, 80] width 913 height 27
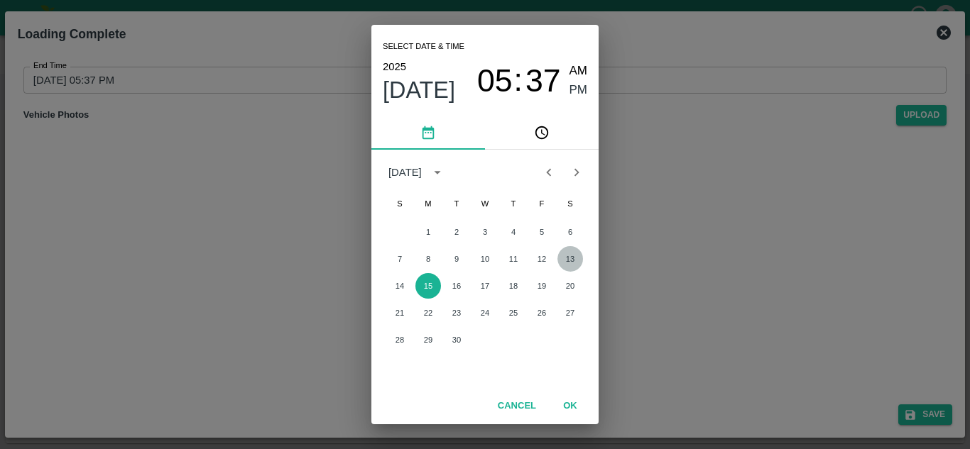
click at [566, 254] on button "13" at bounding box center [570, 259] width 26 height 26
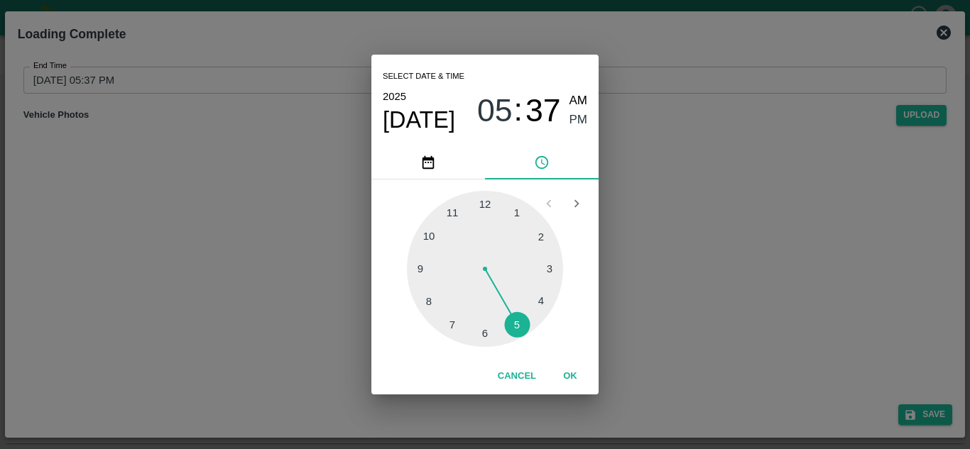
click at [520, 322] on div at bounding box center [485, 269] width 156 height 156
click at [484, 200] on div at bounding box center [485, 269] width 156 height 156
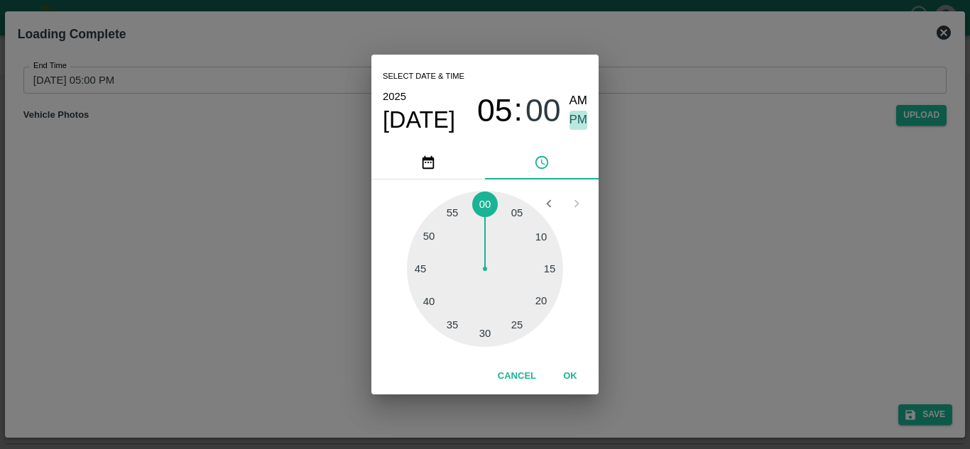
click at [580, 118] on span "PM" at bounding box center [578, 120] width 18 height 19
click at [571, 380] on button "OK" at bounding box center [569, 376] width 45 height 25
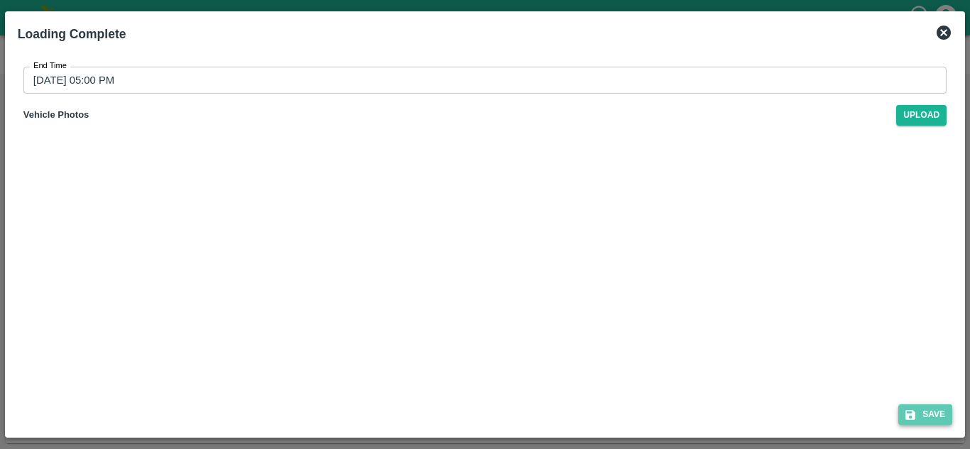
click at [938, 413] on button "Save" at bounding box center [925, 415] width 54 height 21
type input "15/09/2025 05:37 PM"
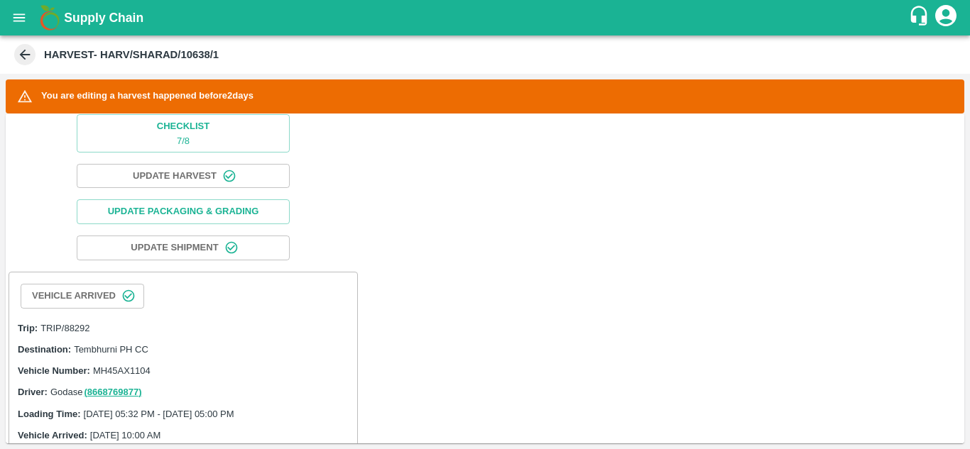
scroll to position [0, 0]
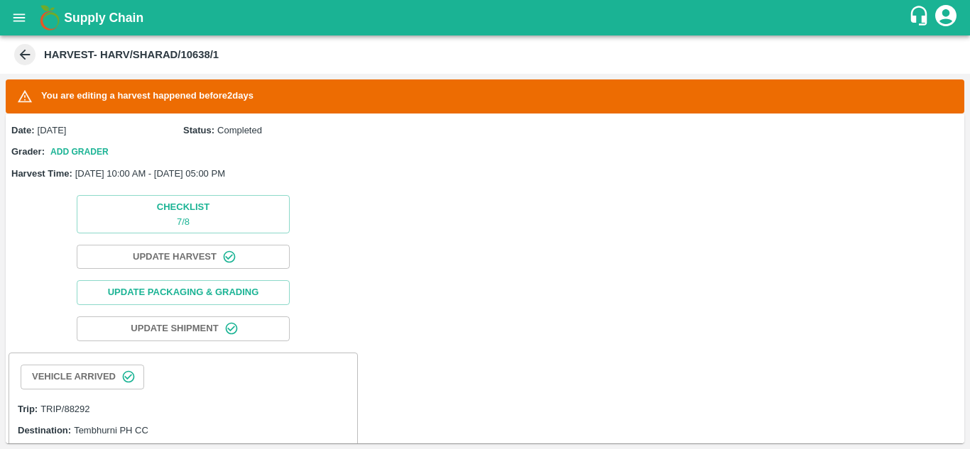
click at [16, 26] on icon "open drawer" at bounding box center [19, 18] width 16 height 16
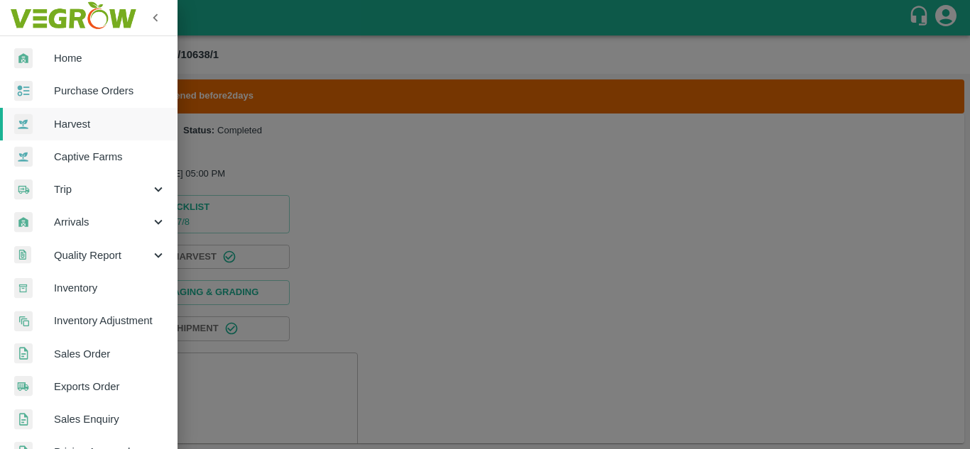
click at [98, 82] on link "Purchase Orders" at bounding box center [89, 91] width 178 height 33
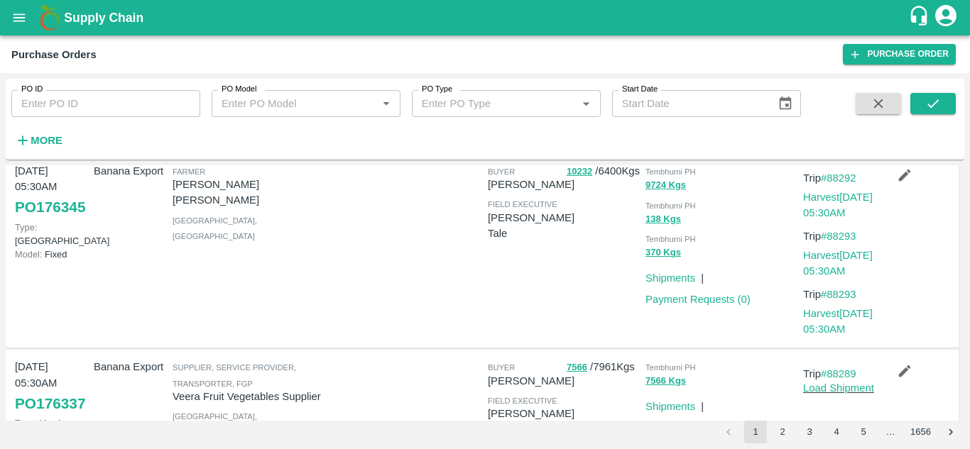
scroll to position [398, 0]
